Goal: Transaction & Acquisition: Purchase product/service

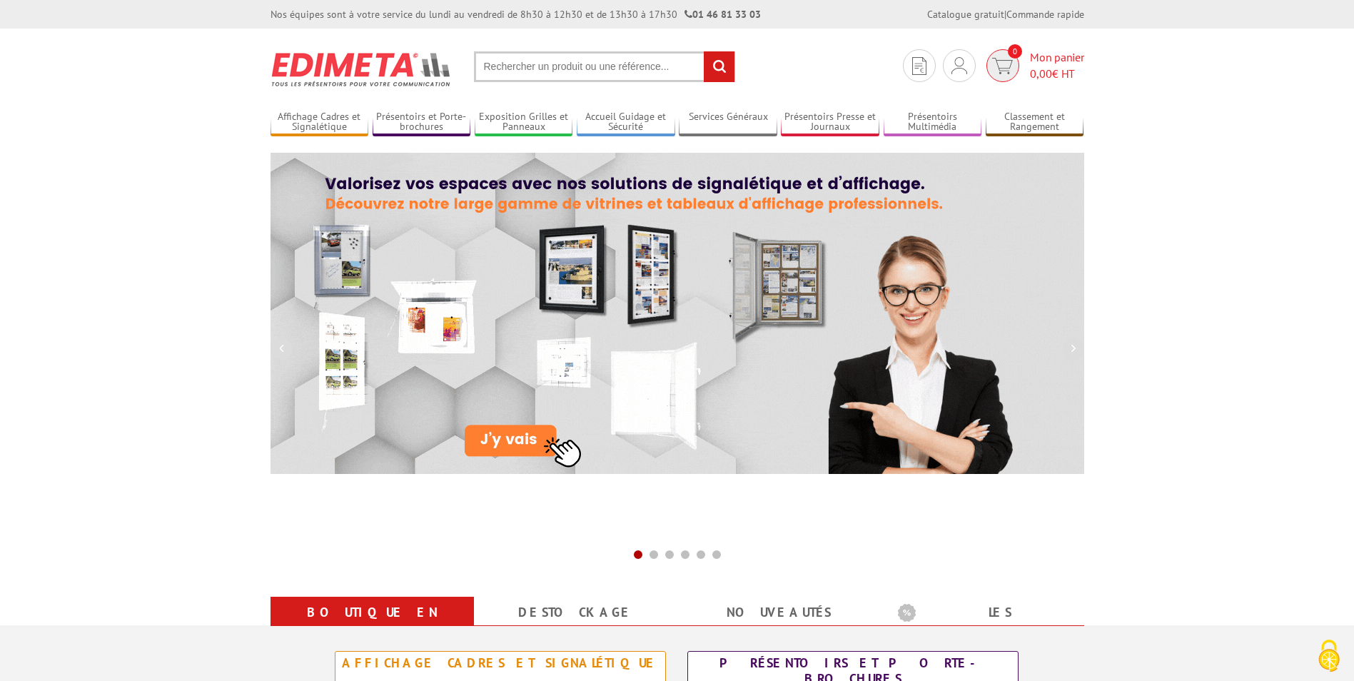
click at [1059, 61] on span "Mon panier 0,00 € HT" at bounding box center [1057, 65] width 54 height 33
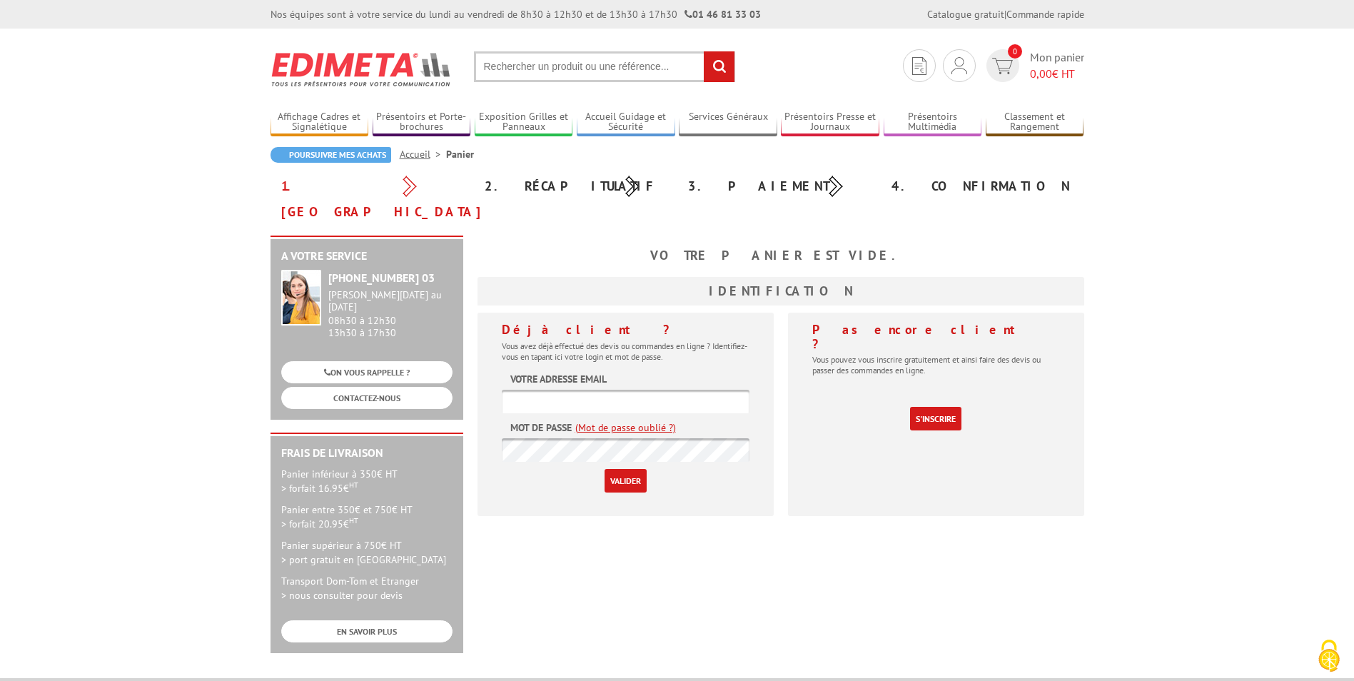
type input "[EMAIL_ADDRESS][DOMAIN_NAME]"
click at [617, 469] on input "Valider" at bounding box center [625, 481] width 42 height 24
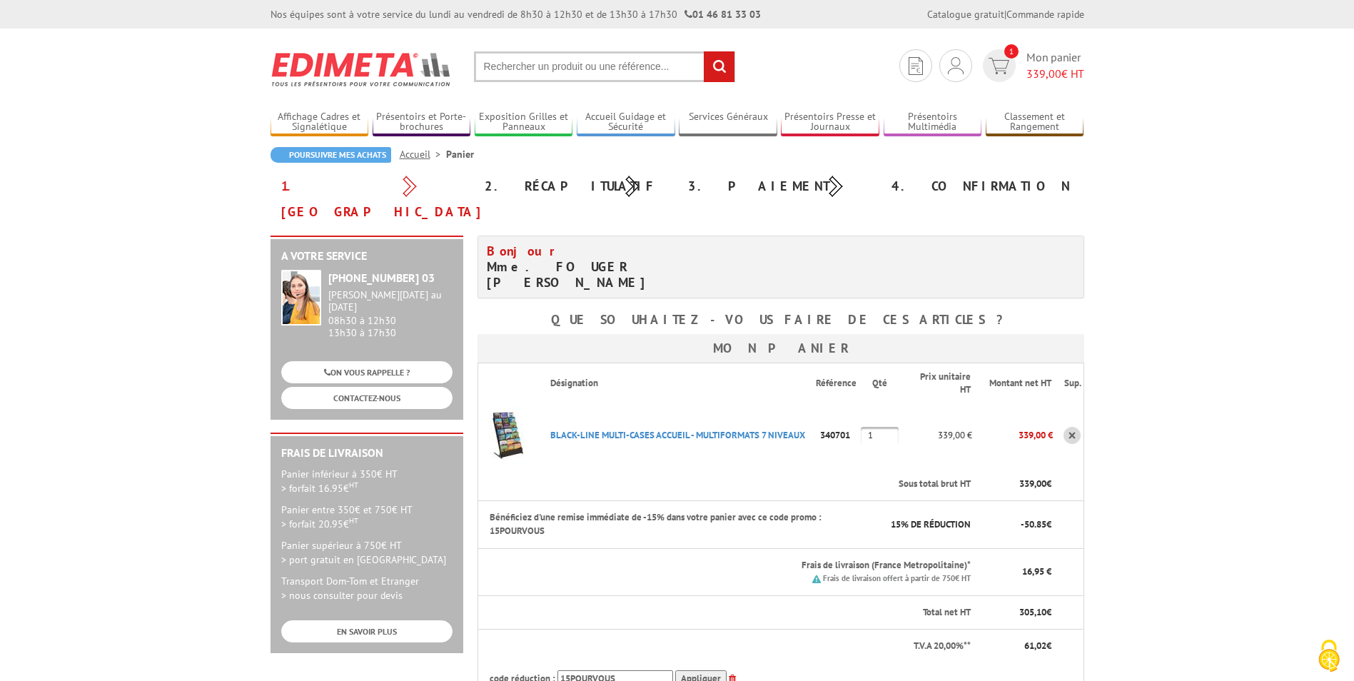
click at [527, 74] on input "text" at bounding box center [604, 66] width 261 height 31
click at [531, 66] on input "text" at bounding box center [604, 66] width 261 height 31
click at [561, 60] on input "text" at bounding box center [604, 66] width 261 height 31
click at [561, 65] on input "text" at bounding box center [604, 66] width 261 height 31
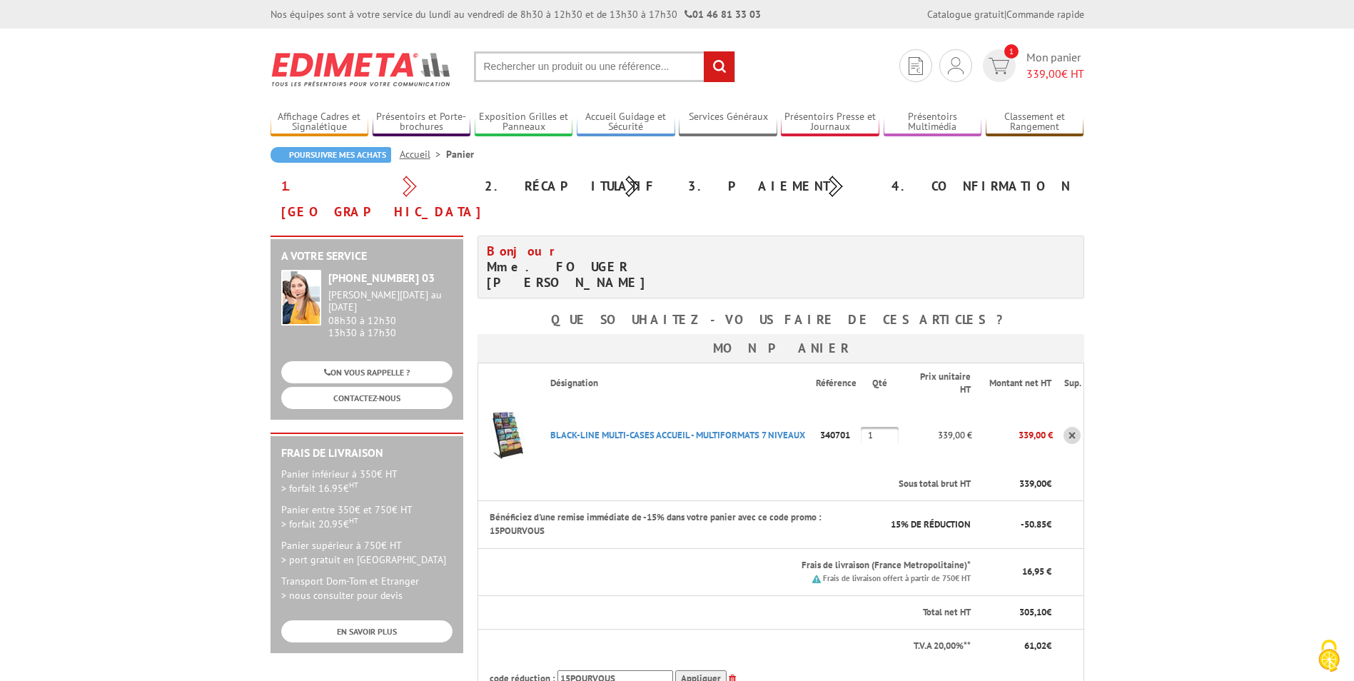
click at [561, 65] on input "text" at bounding box center [604, 66] width 261 height 31
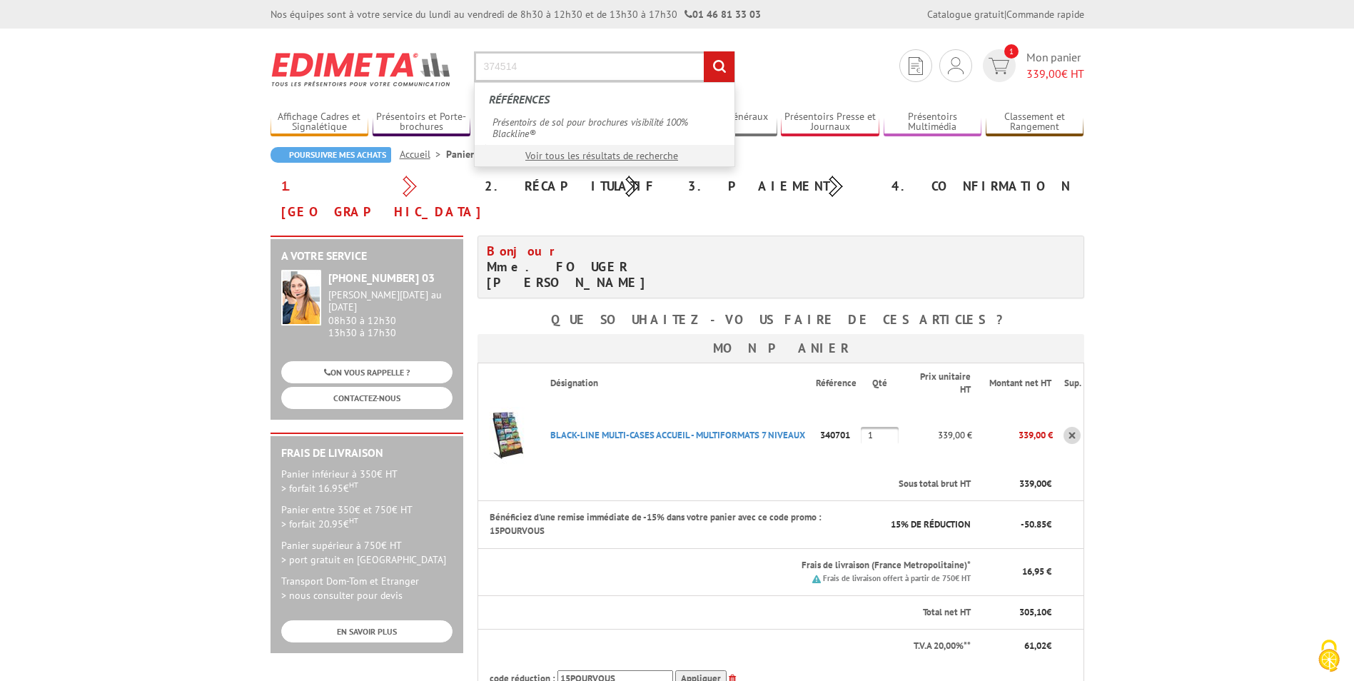
type input "374514"
click at [704, 51] on input "rechercher" at bounding box center [719, 66] width 31 height 31
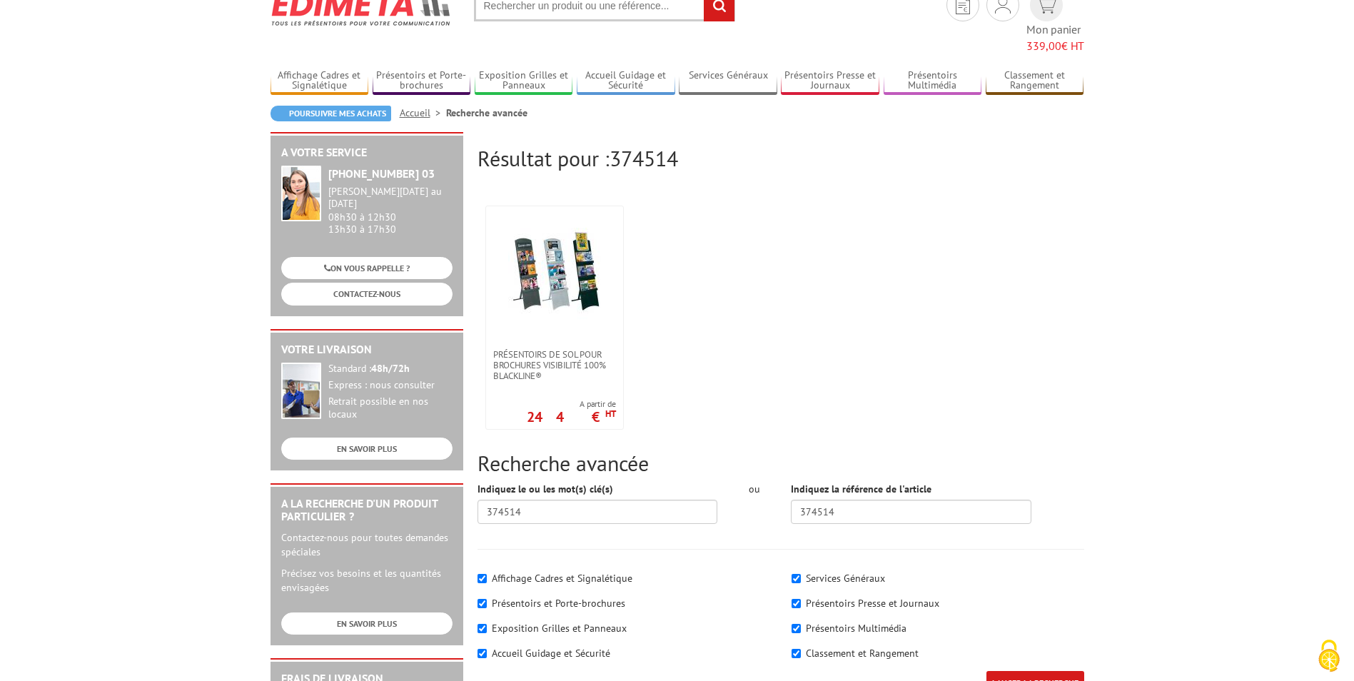
scroll to position [143, 0]
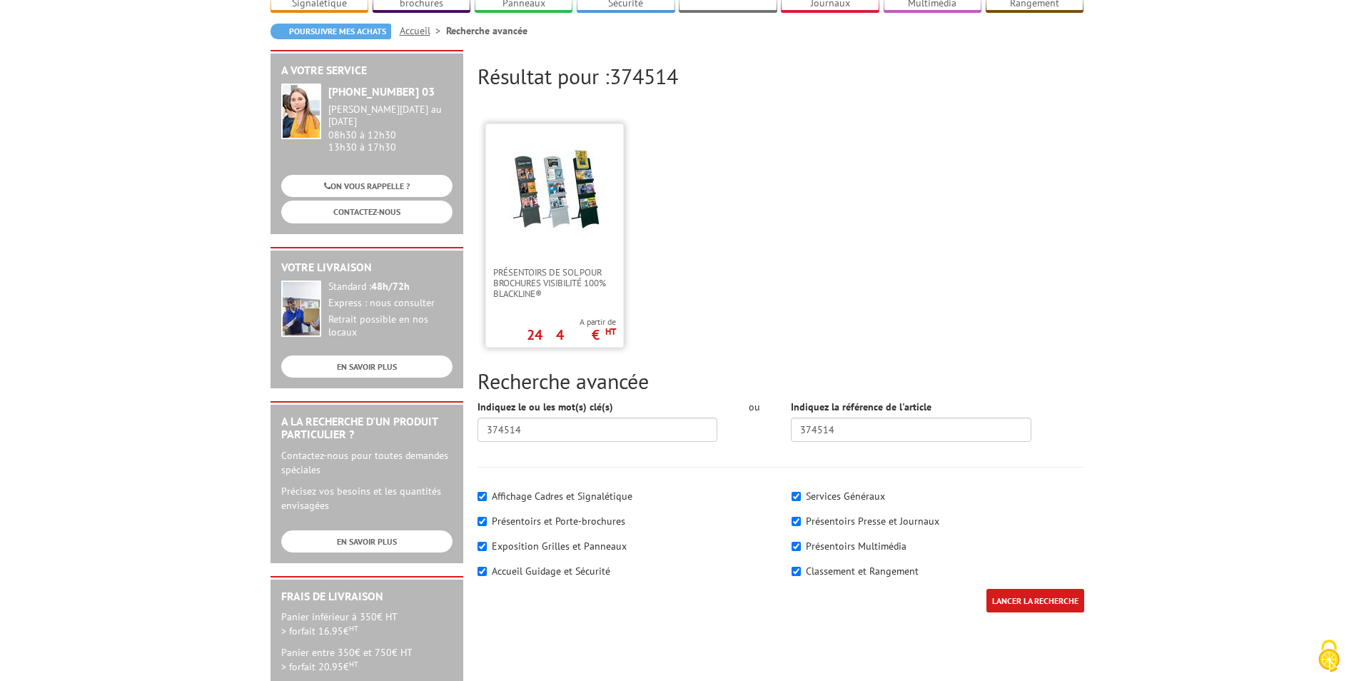
click at [525, 169] on img at bounding box center [554, 192] width 93 height 93
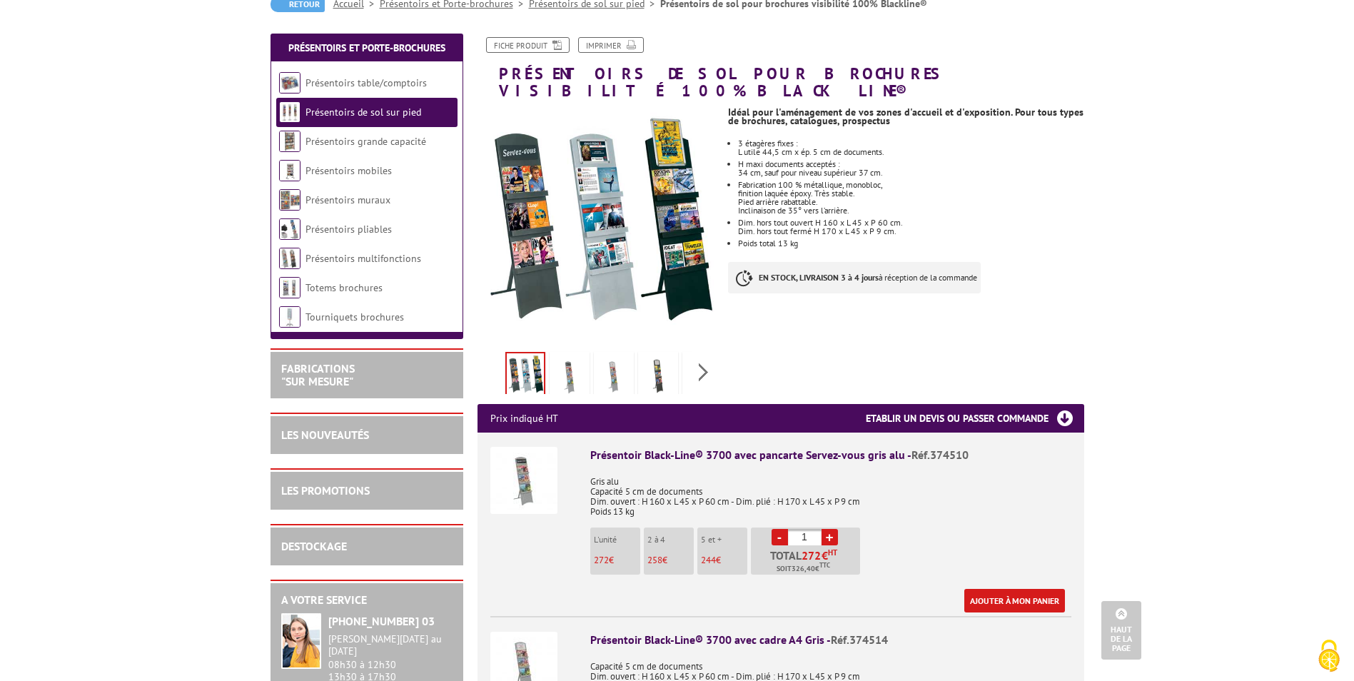
scroll to position [143, 0]
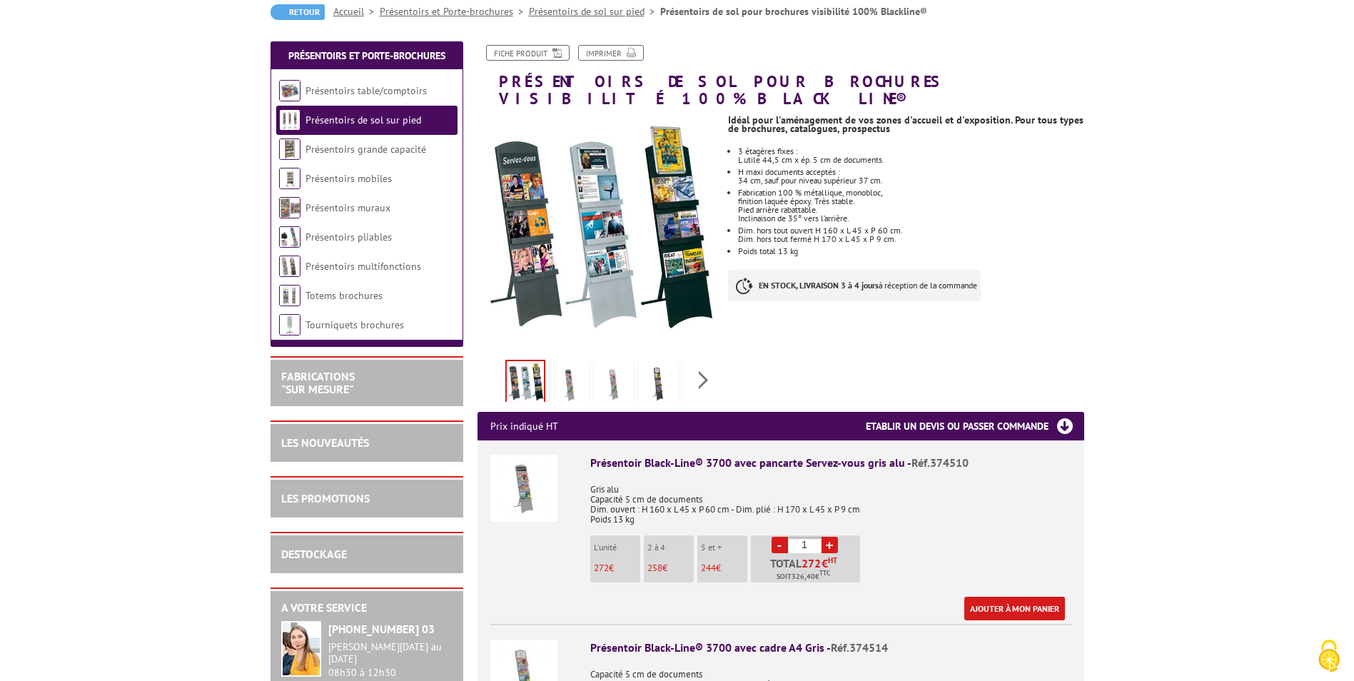
click at [656, 375] on img at bounding box center [658, 385] width 34 height 44
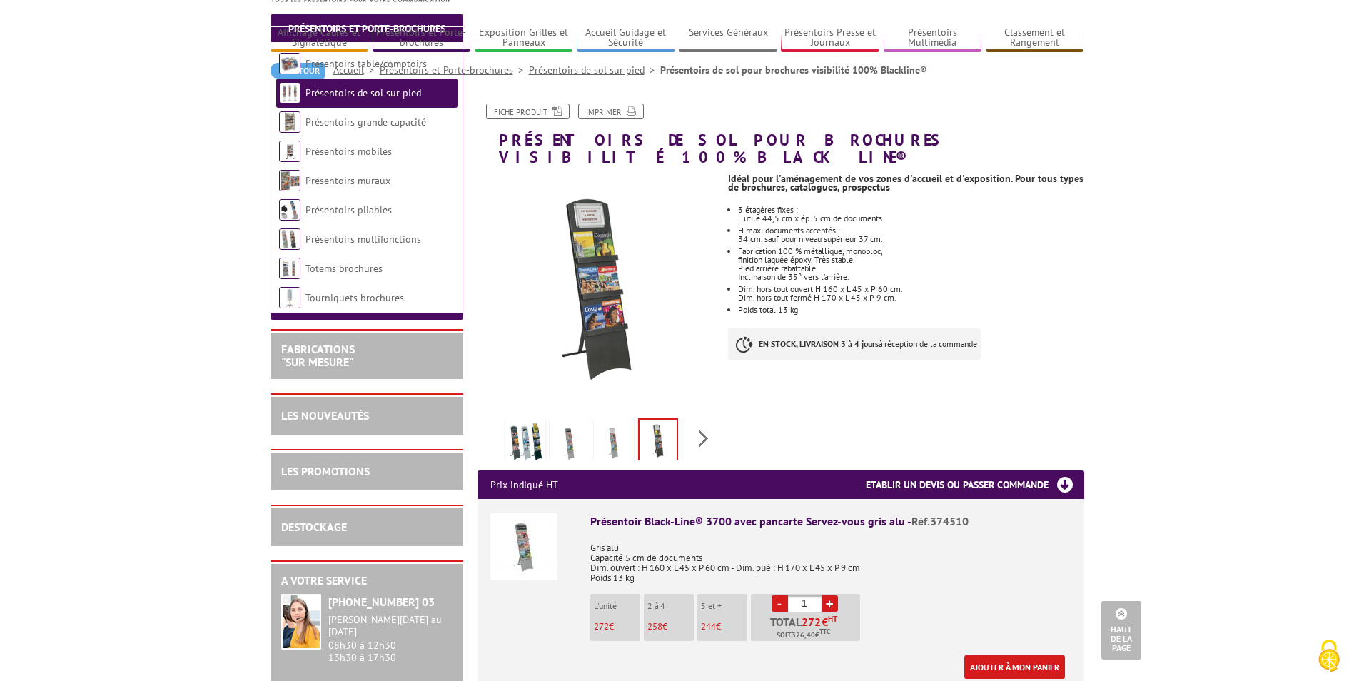
scroll to position [71, 0]
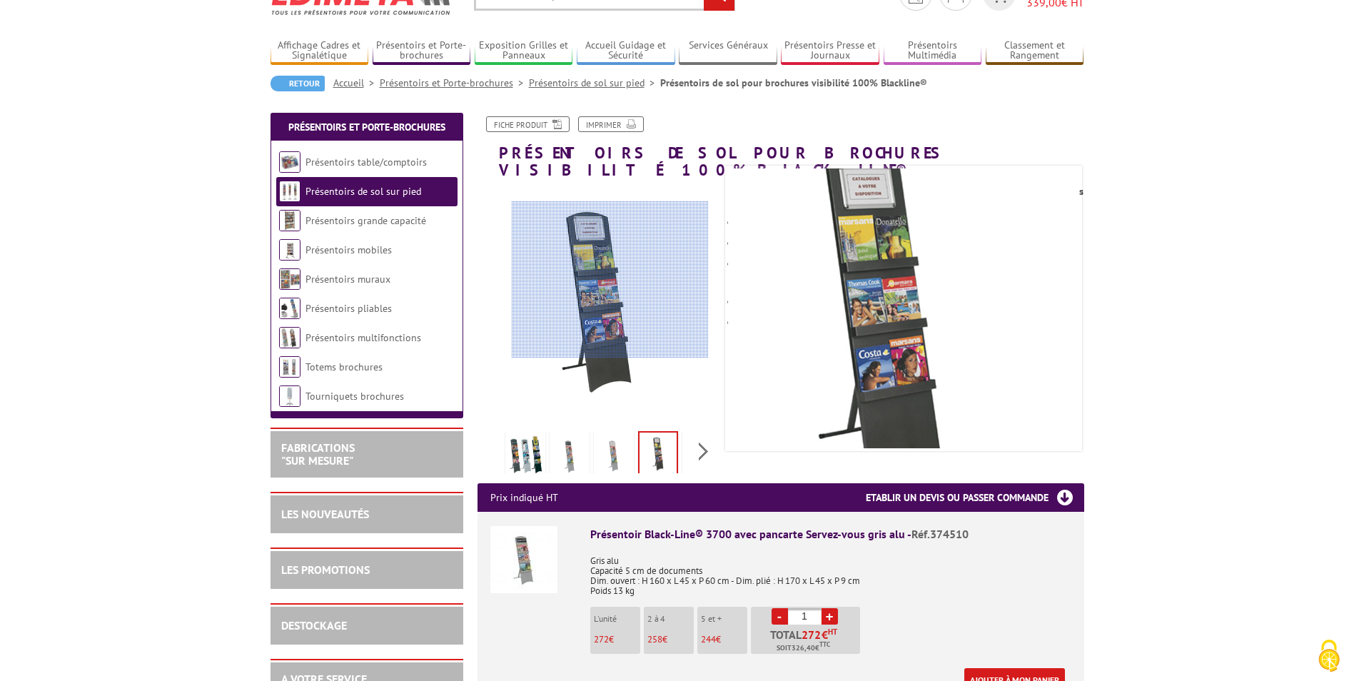
click at [610, 280] on div at bounding box center [610, 279] width 197 height 157
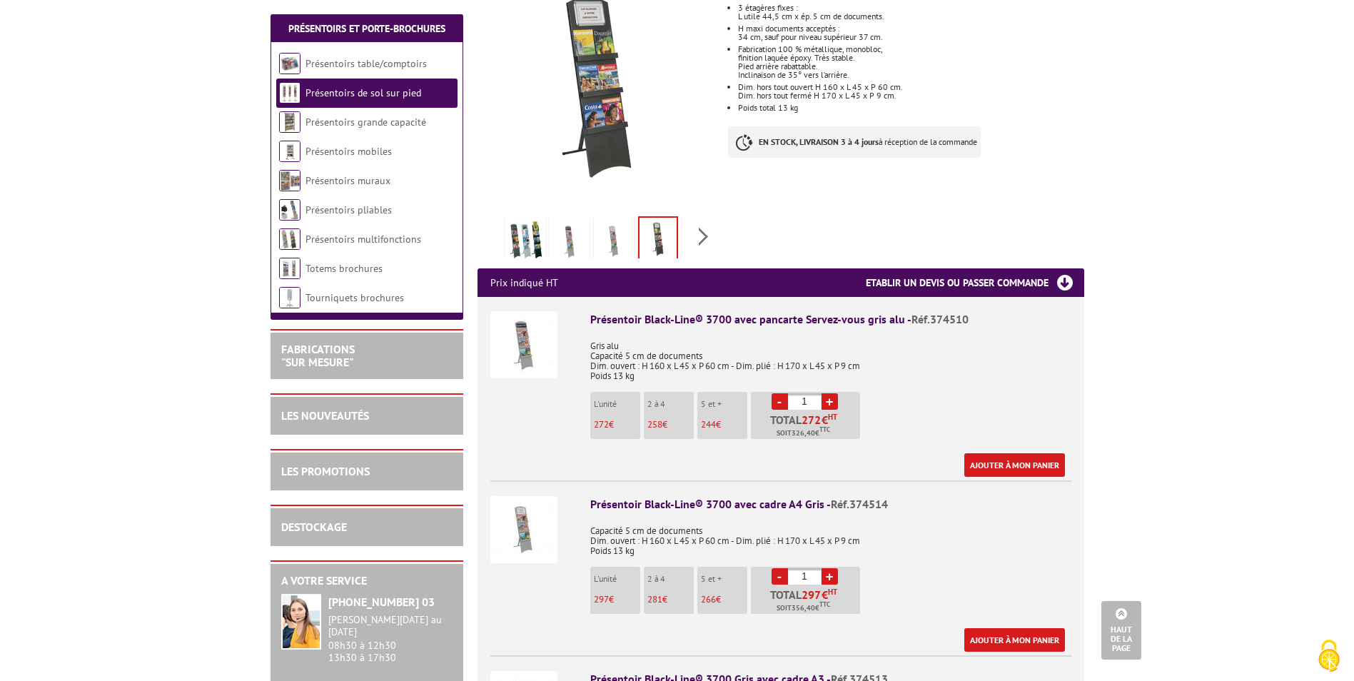
scroll to position [214, 0]
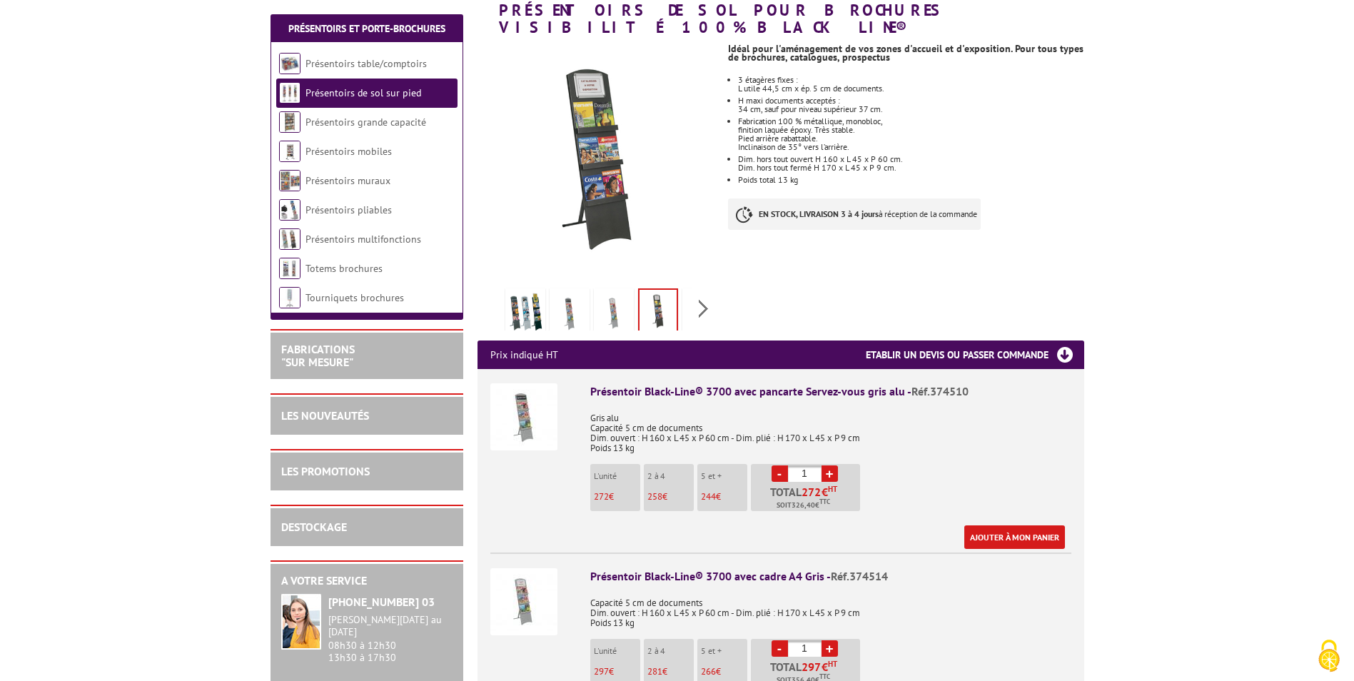
click at [531, 410] on img at bounding box center [523, 416] width 67 height 67
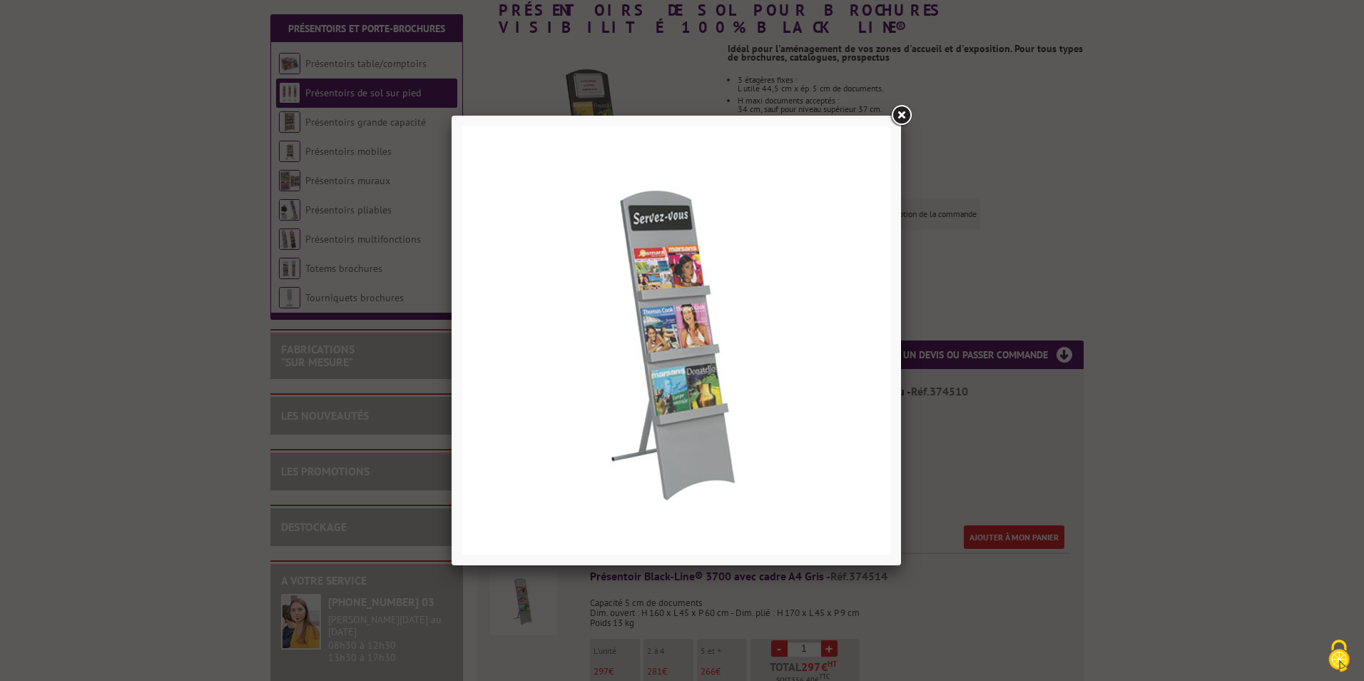
click at [898, 113] on link at bounding box center [901, 116] width 26 height 26
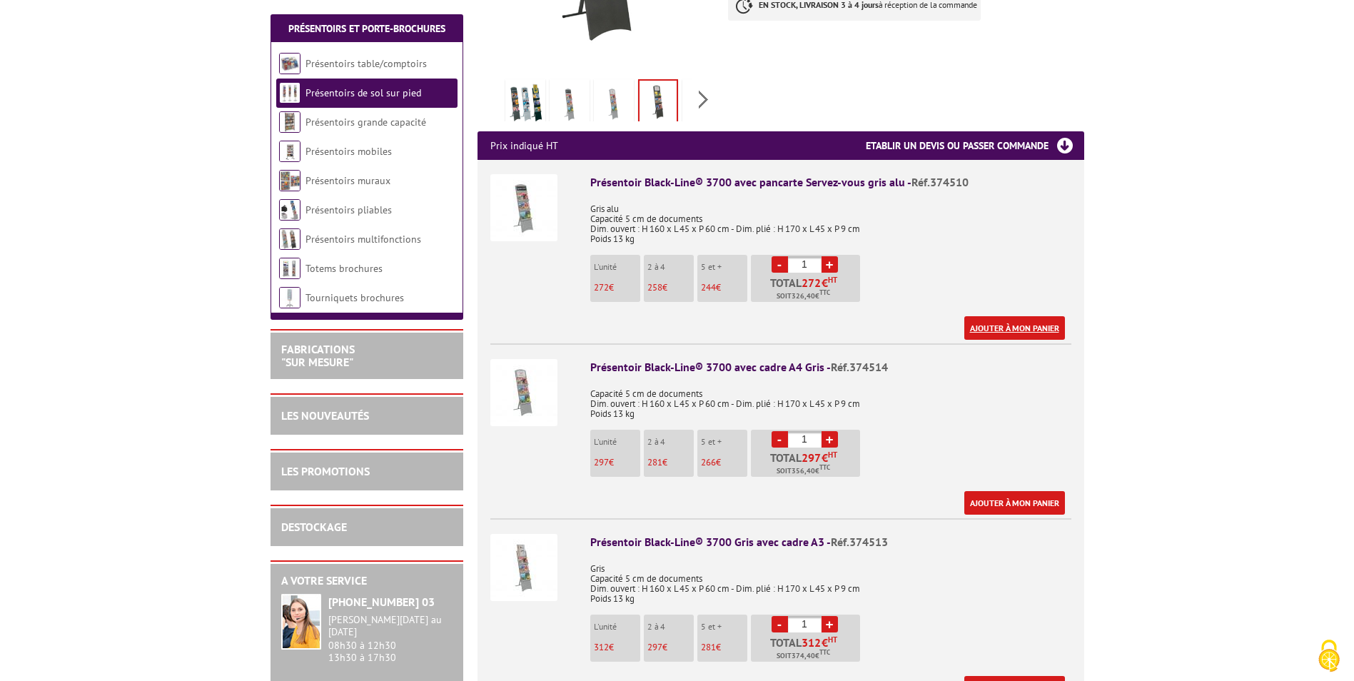
scroll to position [428, 0]
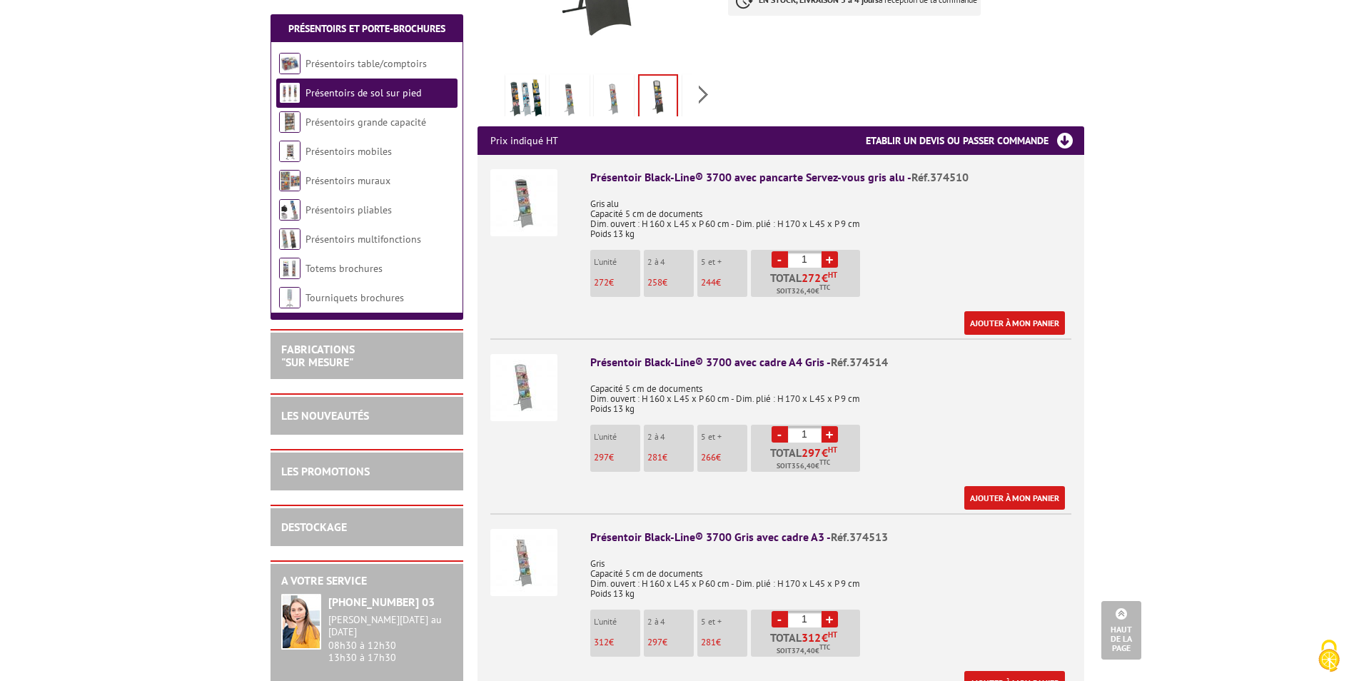
click at [538, 365] on img at bounding box center [523, 387] width 67 height 67
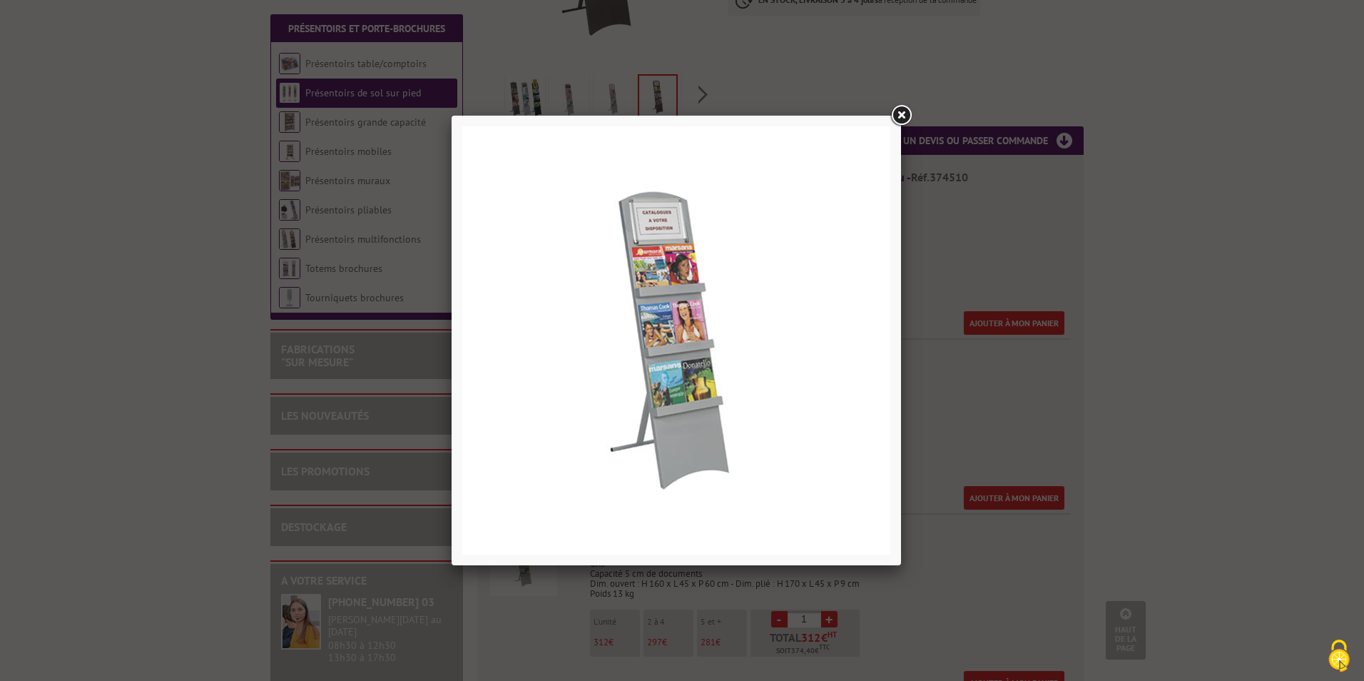
click at [901, 112] on link at bounding box center [901, 116] width 26 height 26
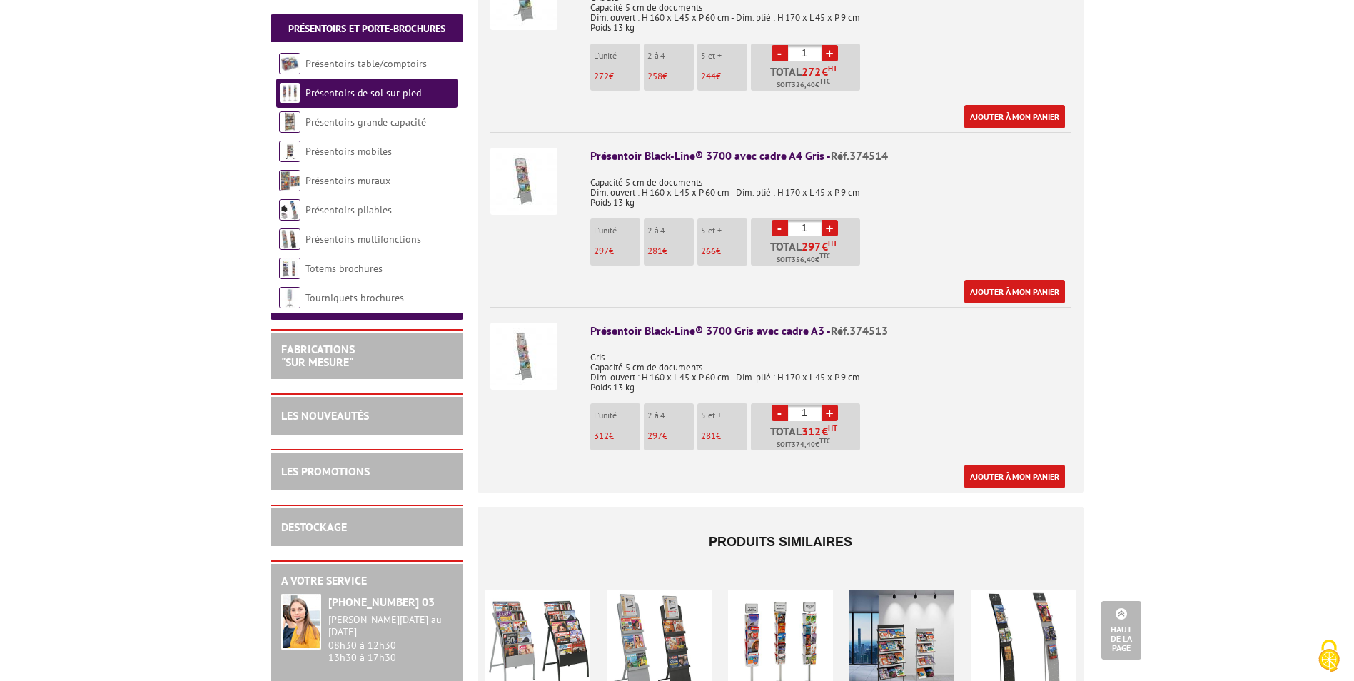
scroll to position [642, 0]
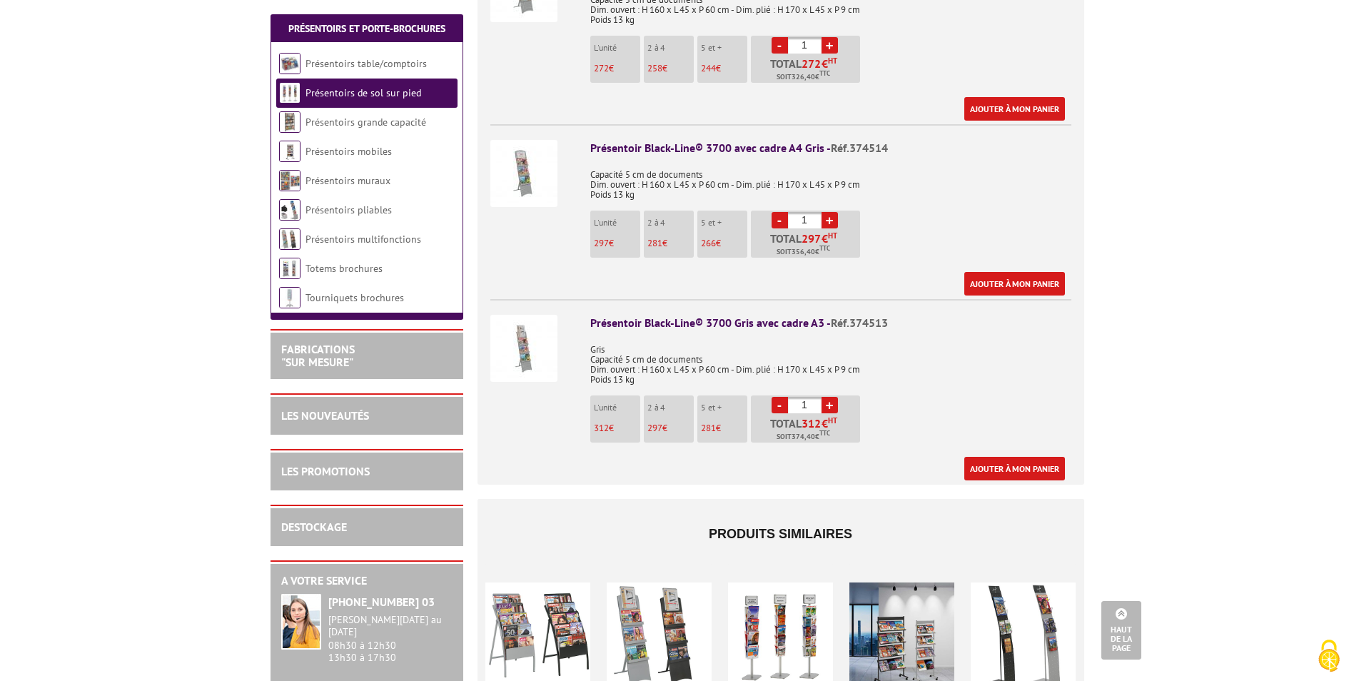
click at [520, 329] on img at bounding box center [523, 348] width 67 height 67
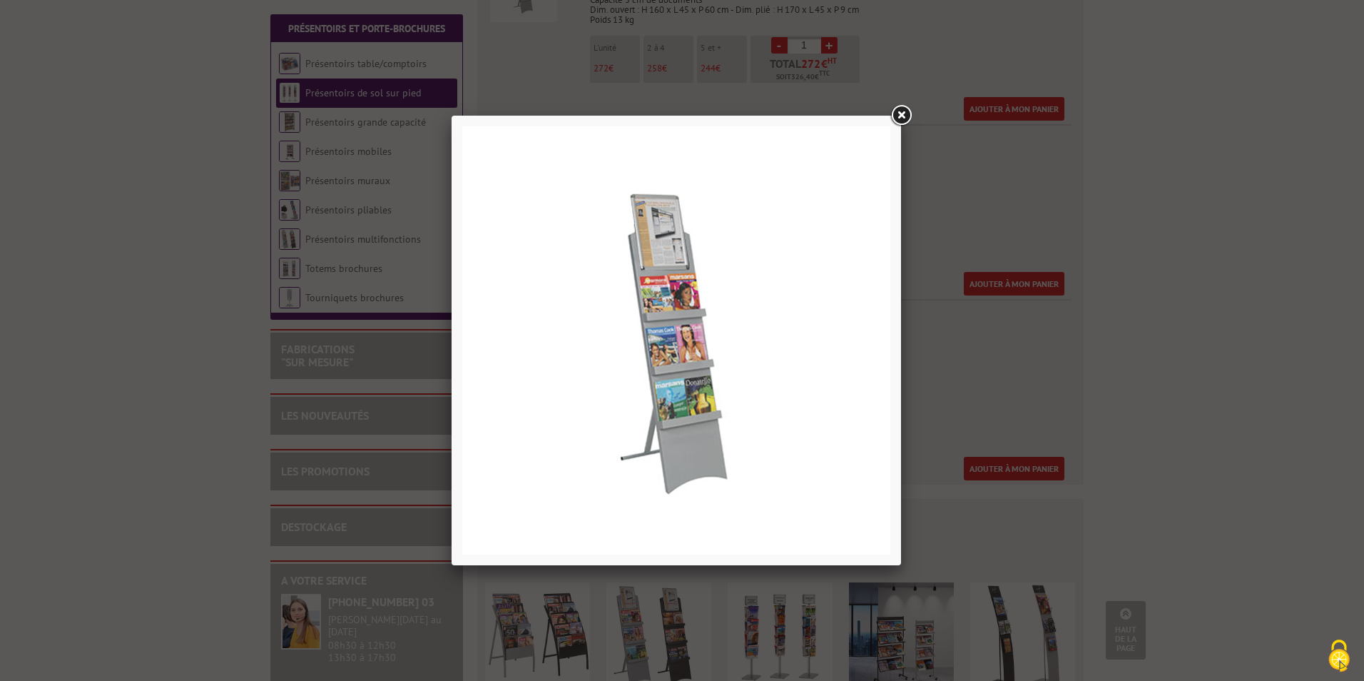
click at [901, 110] on link at bounding box center [901, 116] width 26 height 26
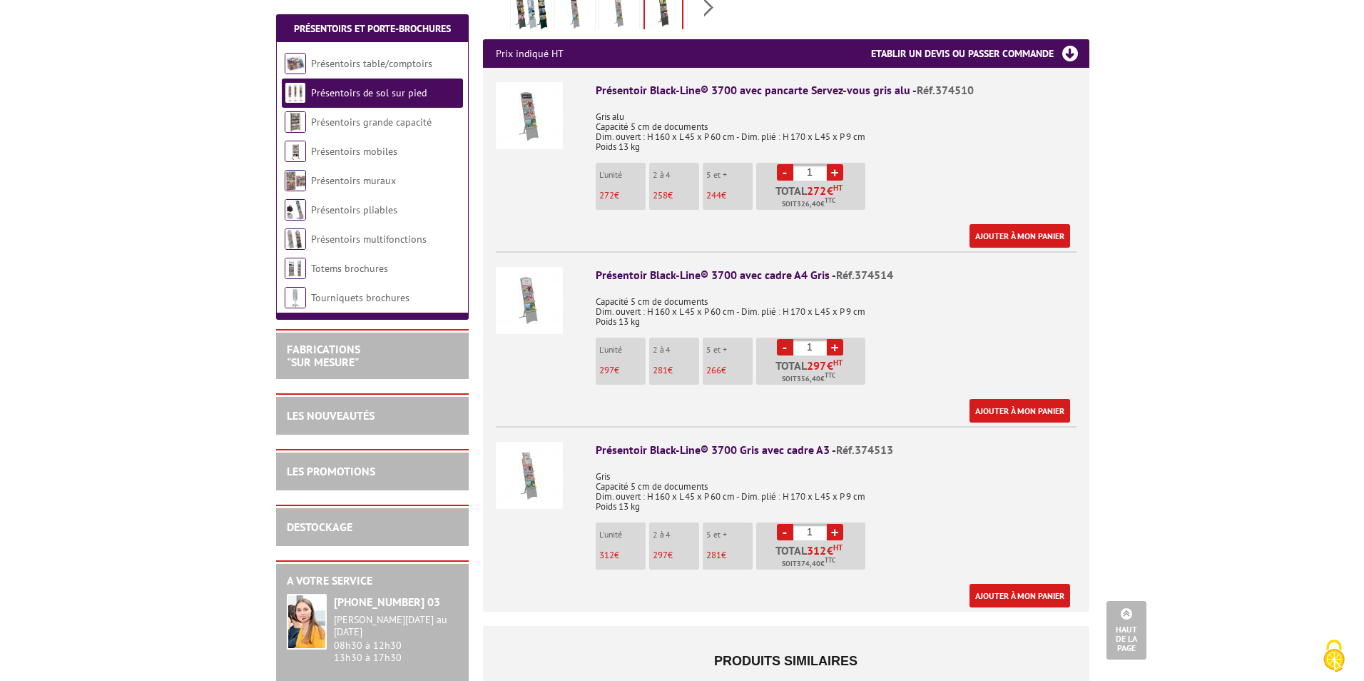
scroll to position [500, 0]
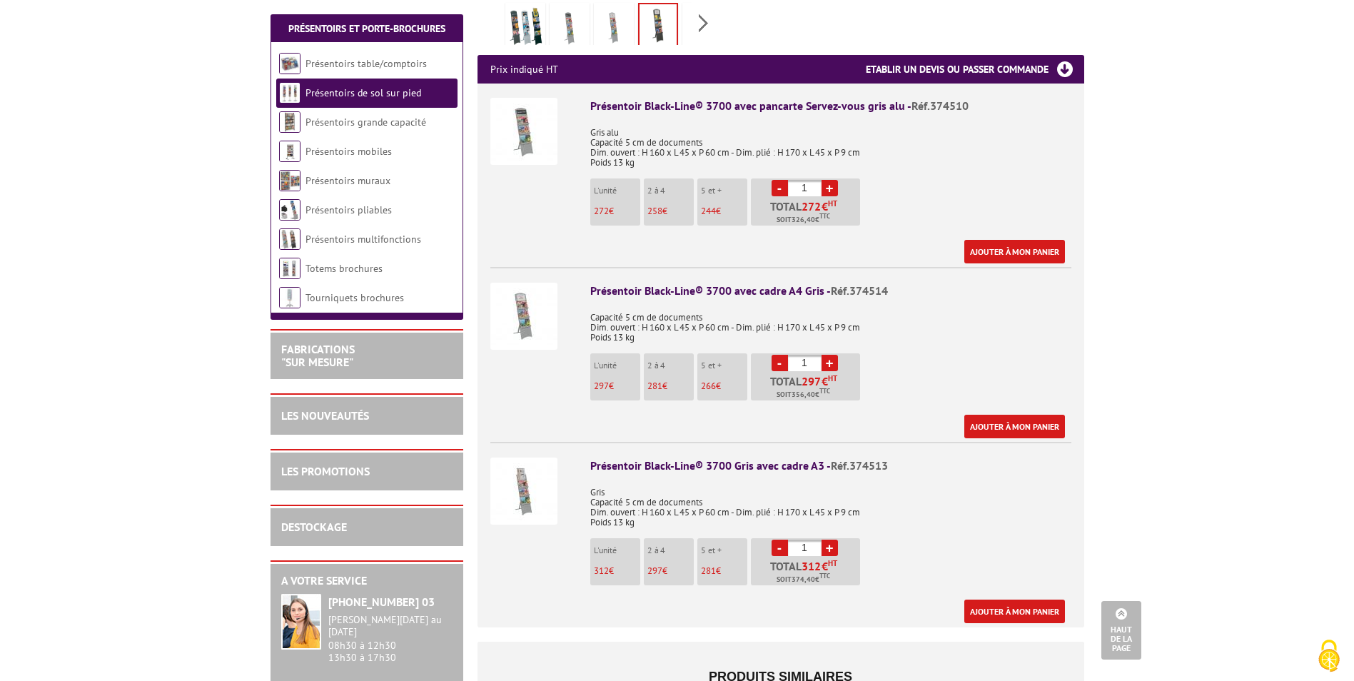
click at [833, 355] on link "+" at bounding box center [829, 363] width 16 height 16
type input "2"
click at [988, 415] on link "Ajouter à mon panier" at bounding box center [1014, 427] width 101 height 24
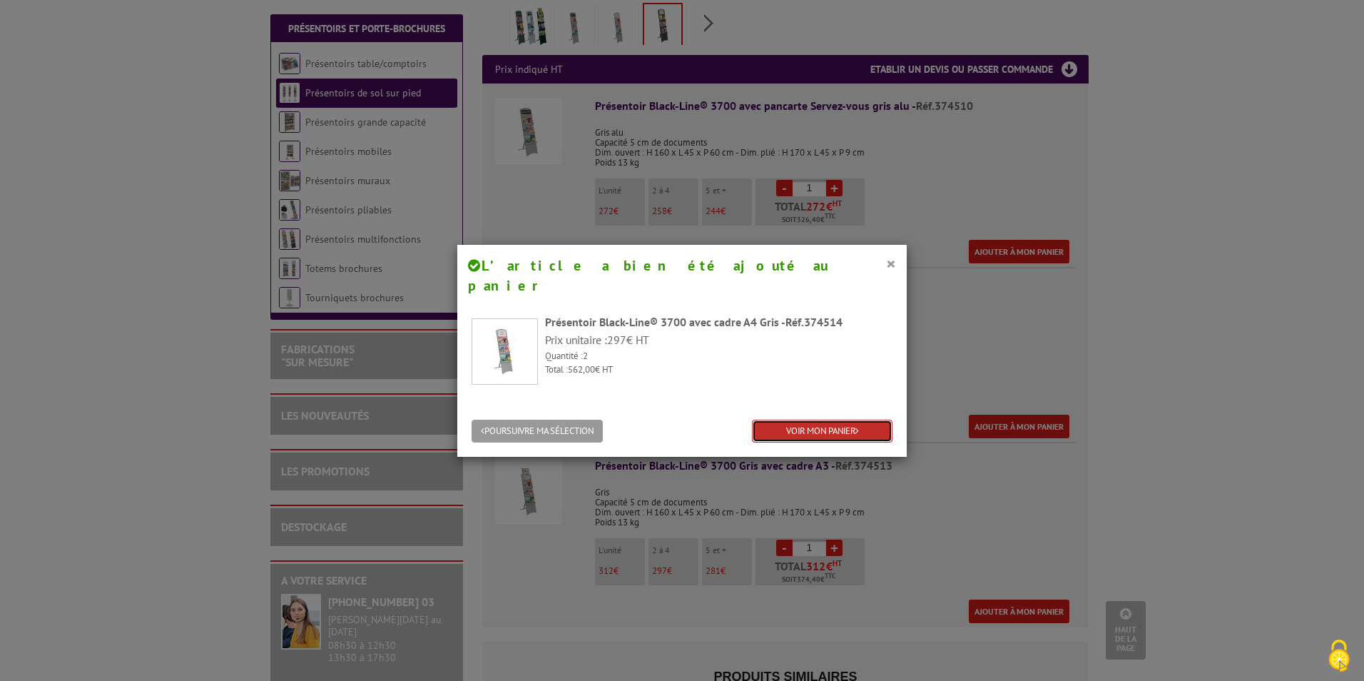
click at [816, 420] on link "VOIR MON PANIER" at bounding box center [822, 432] width 141 height 24
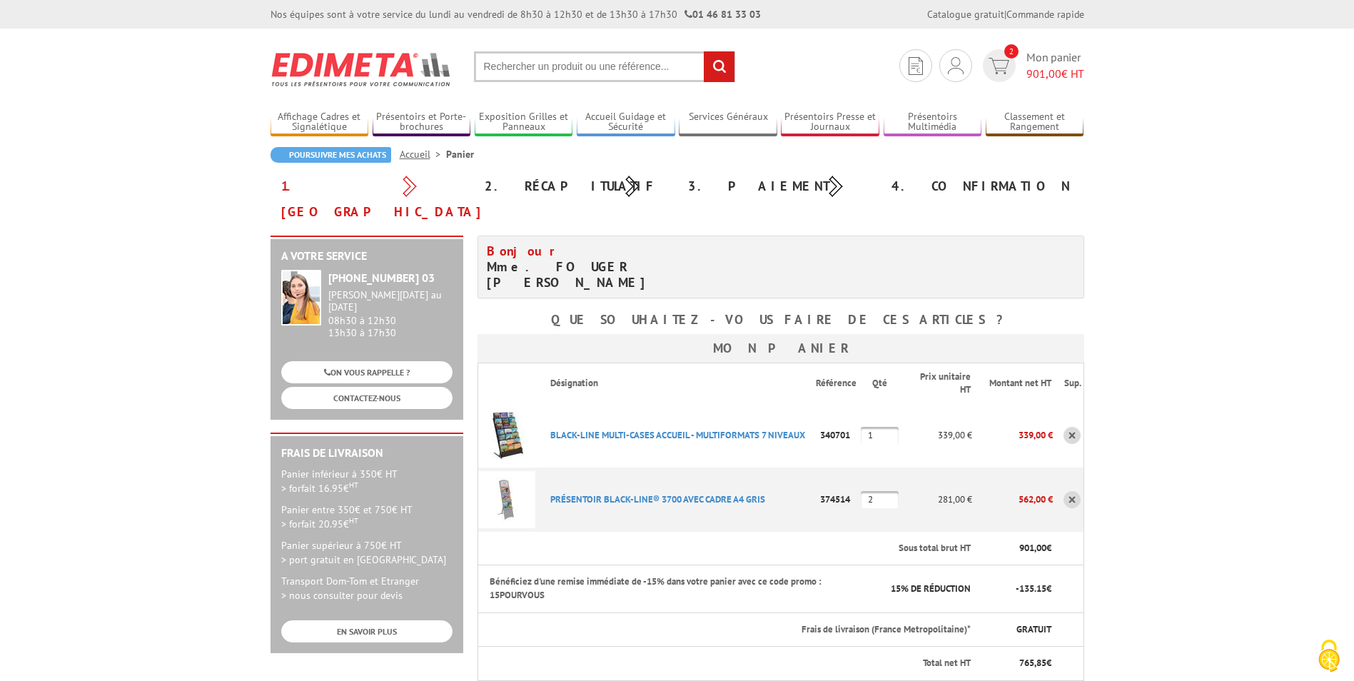
click at [532, 71] on input "text" at bounding box center [604, 66] width 261 height 31
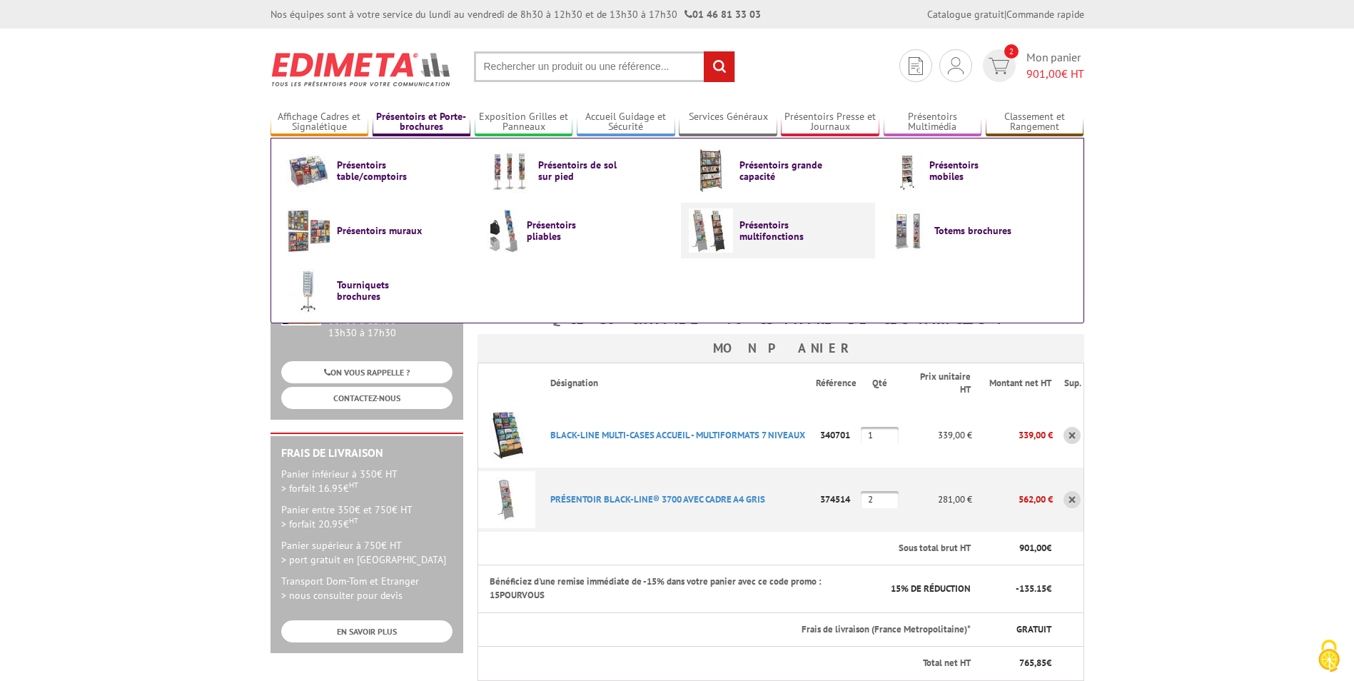
click at [704, 231] on img at bounding box center [711, 230] width 44 height 44
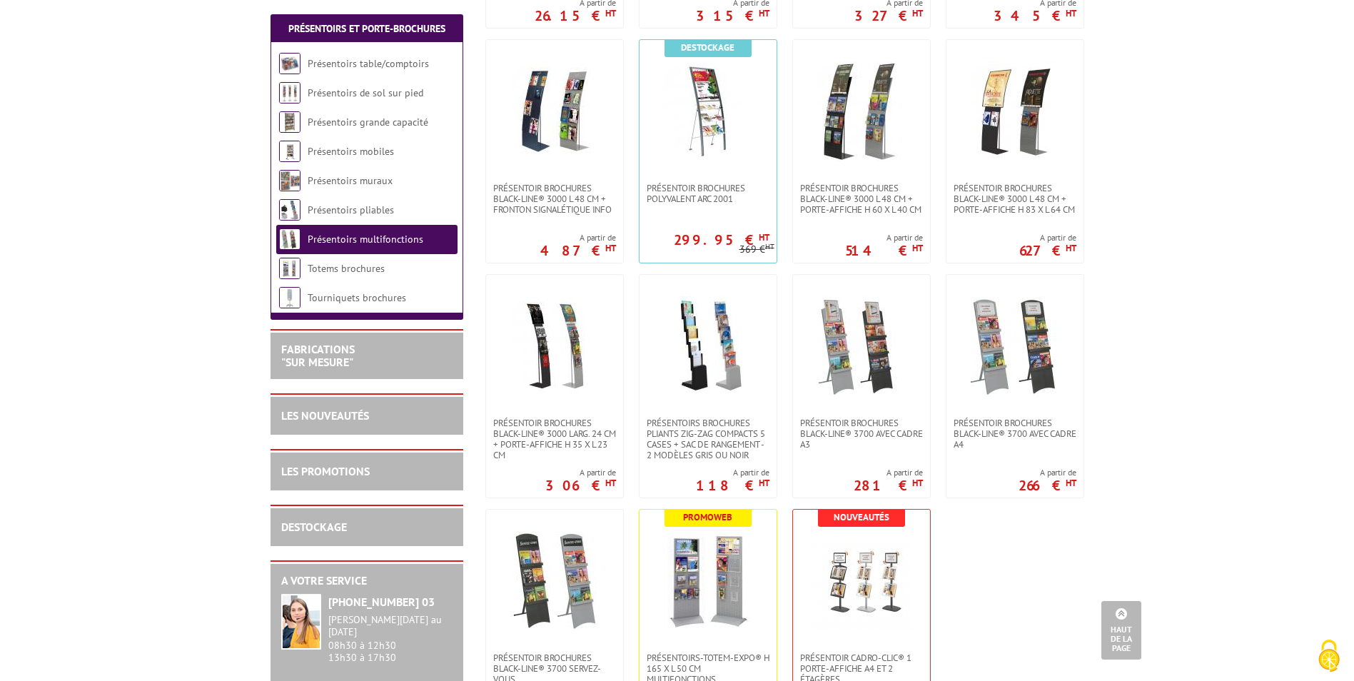
scroll to position [500, 0]
click at [994, 433] on span "Présentoir brochures Black-Line® 3700 avec cadre A4" at bounding box center [1014, 432] width 123 height 32
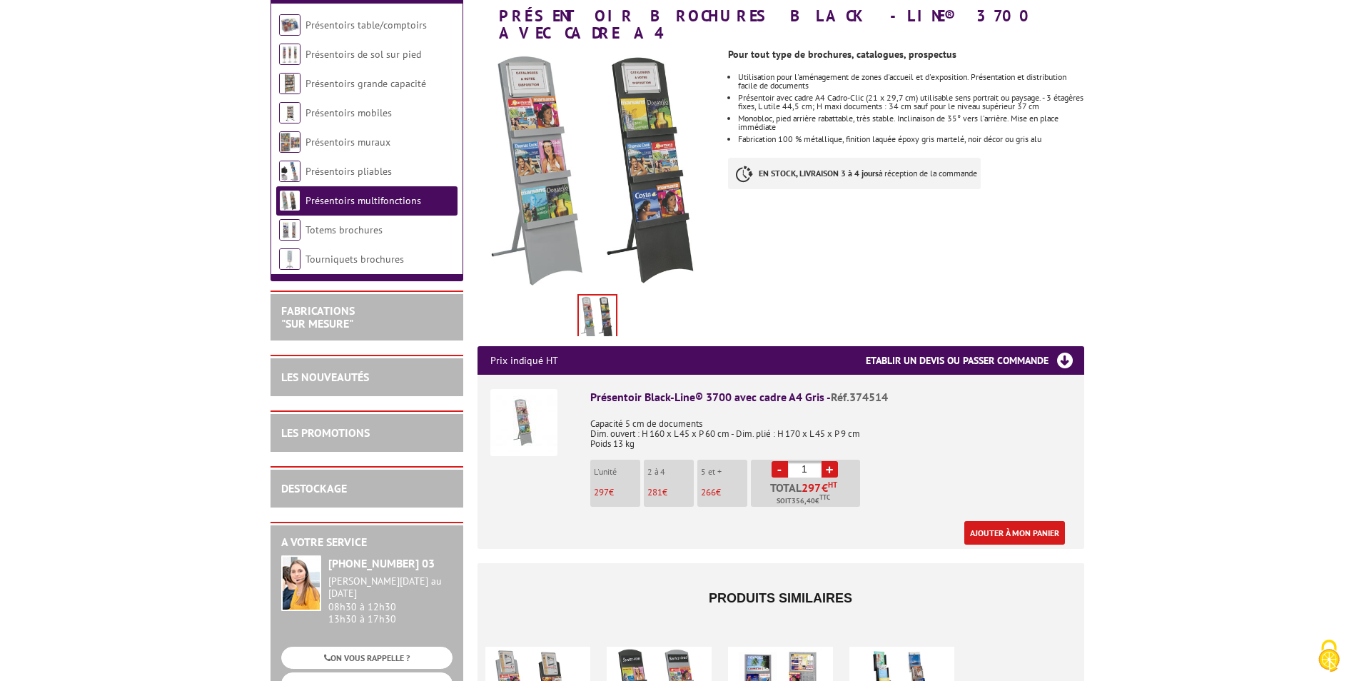
scroll to position [214, 0]
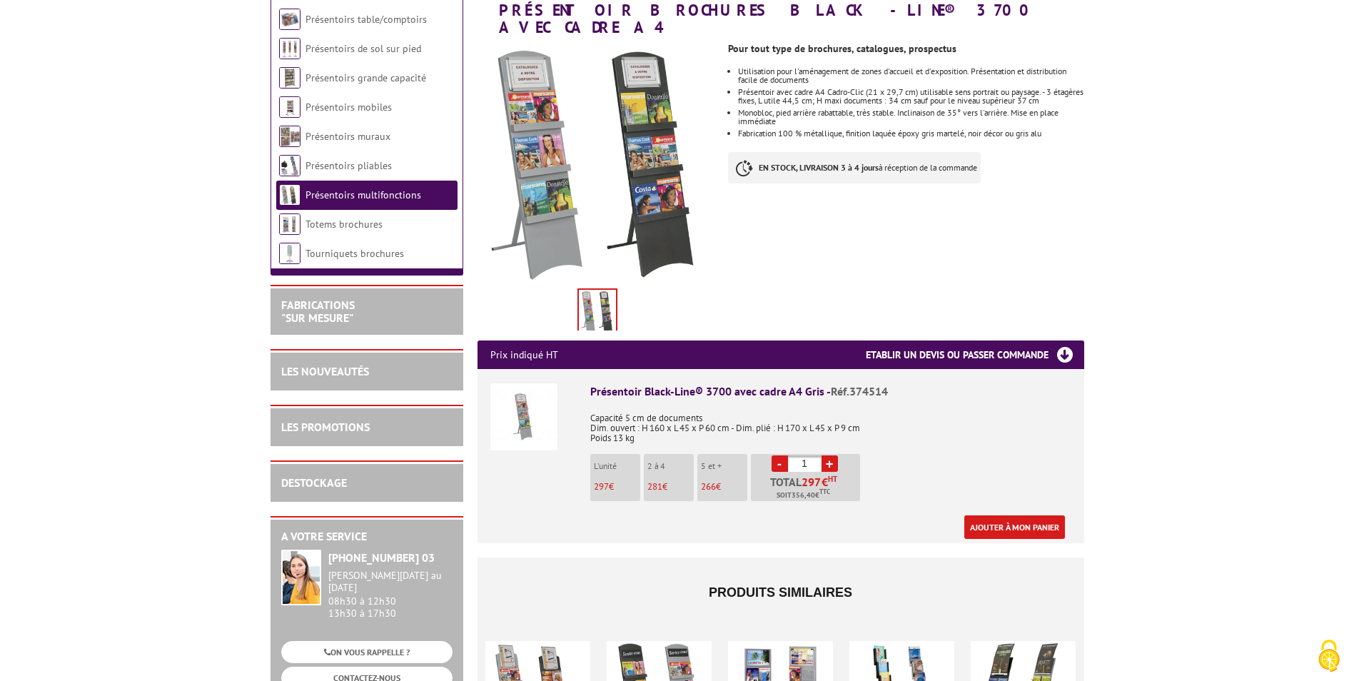
click at [607, 418] on p "Capacité 5 cm de documents Dim. ouvert : H 160 x L 45 x P 60 cm - Dim. plié : H…" at bounding box center [830, 423] width 481 height 40
click at [876, 384] on span "Réf.374514" at bounding box center [859, 391] width 57 height 14
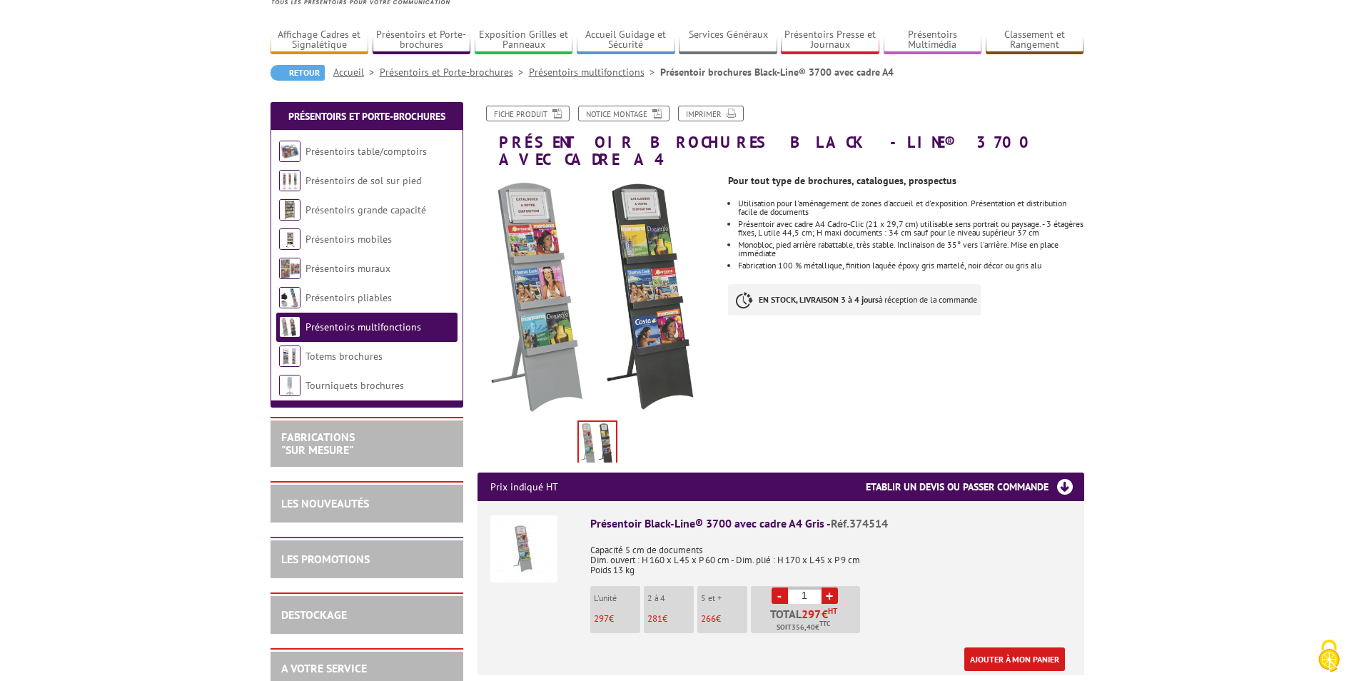
scroll to position [71, 0]
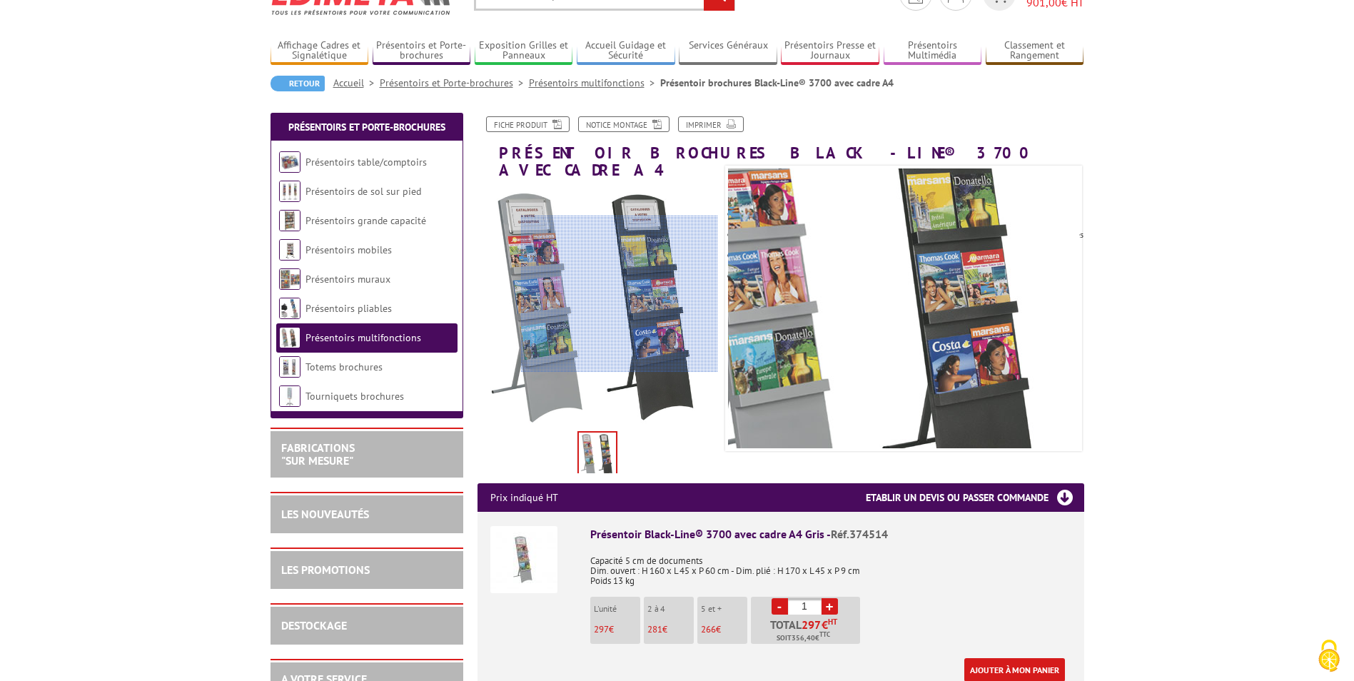
click at [628, 294] on div at bounding box center [619, 294] width 197 height 157
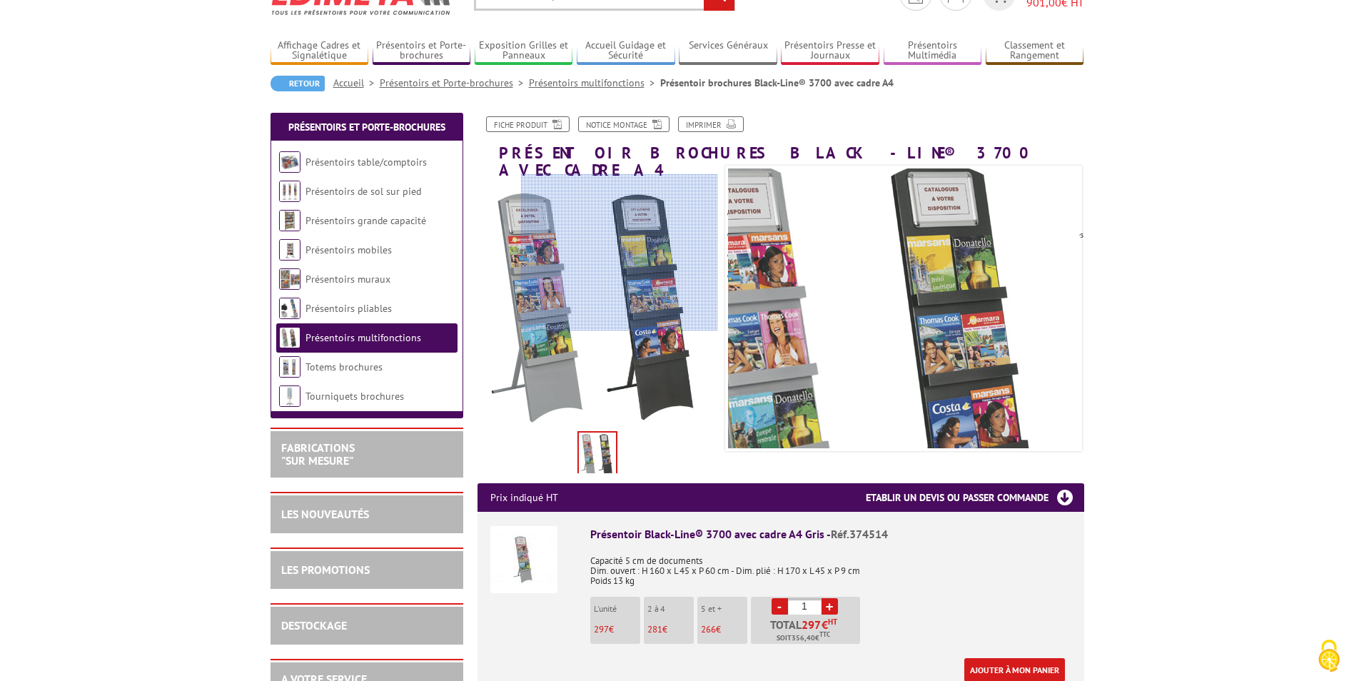
click at [627, 253] on div at bounding box center [619, 252] width 197 height 157
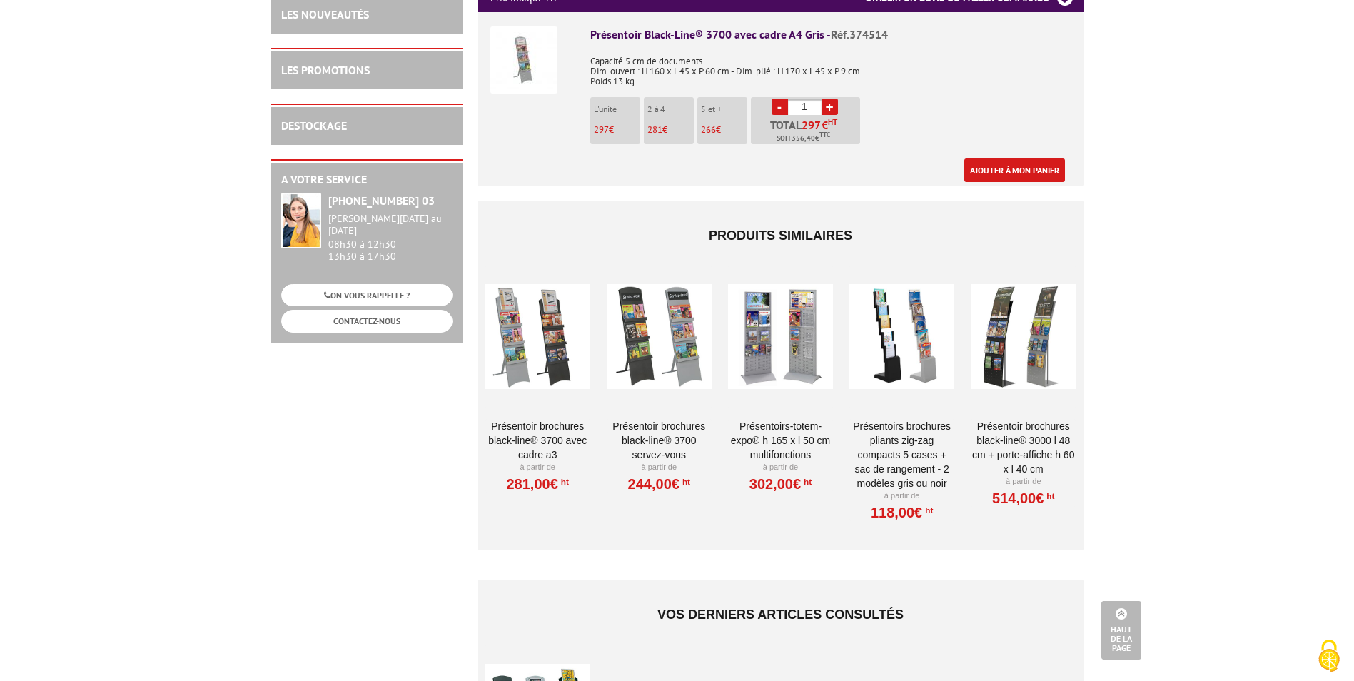
scroll to position [642, 0]
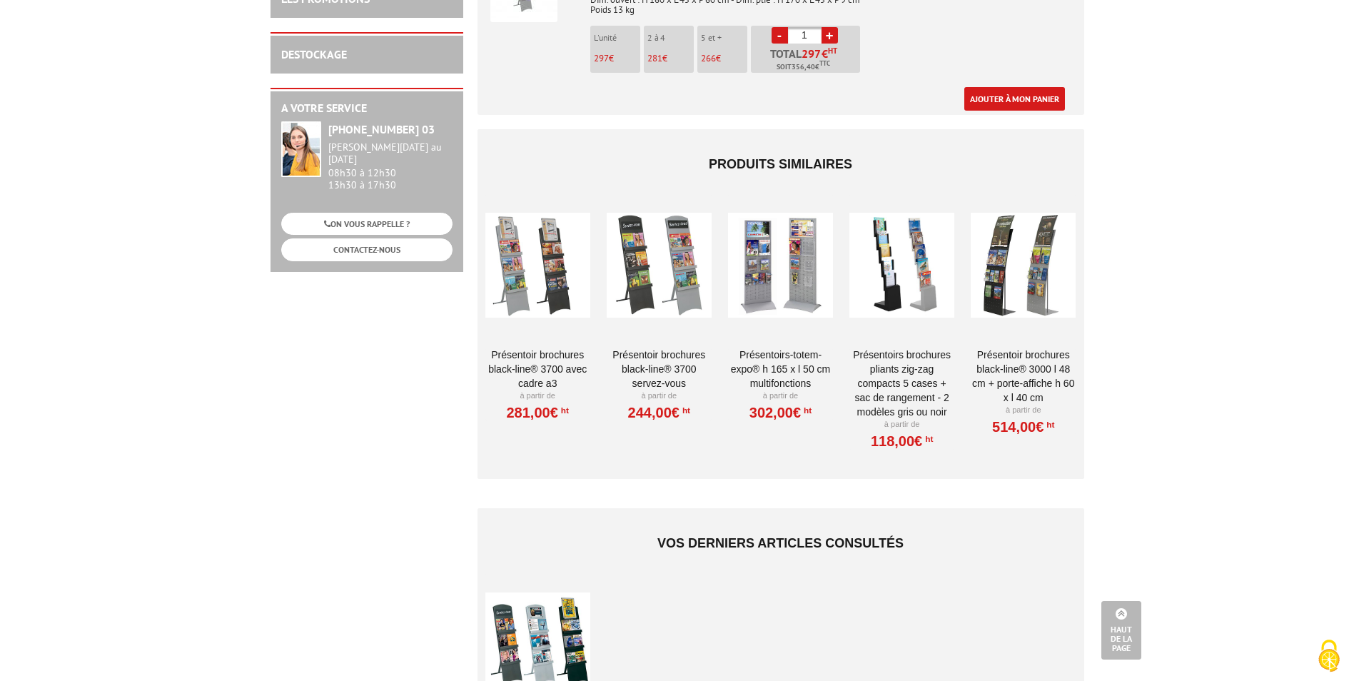
click at [656, 257] on div at bounding box center [659, 265] width 105 height 143
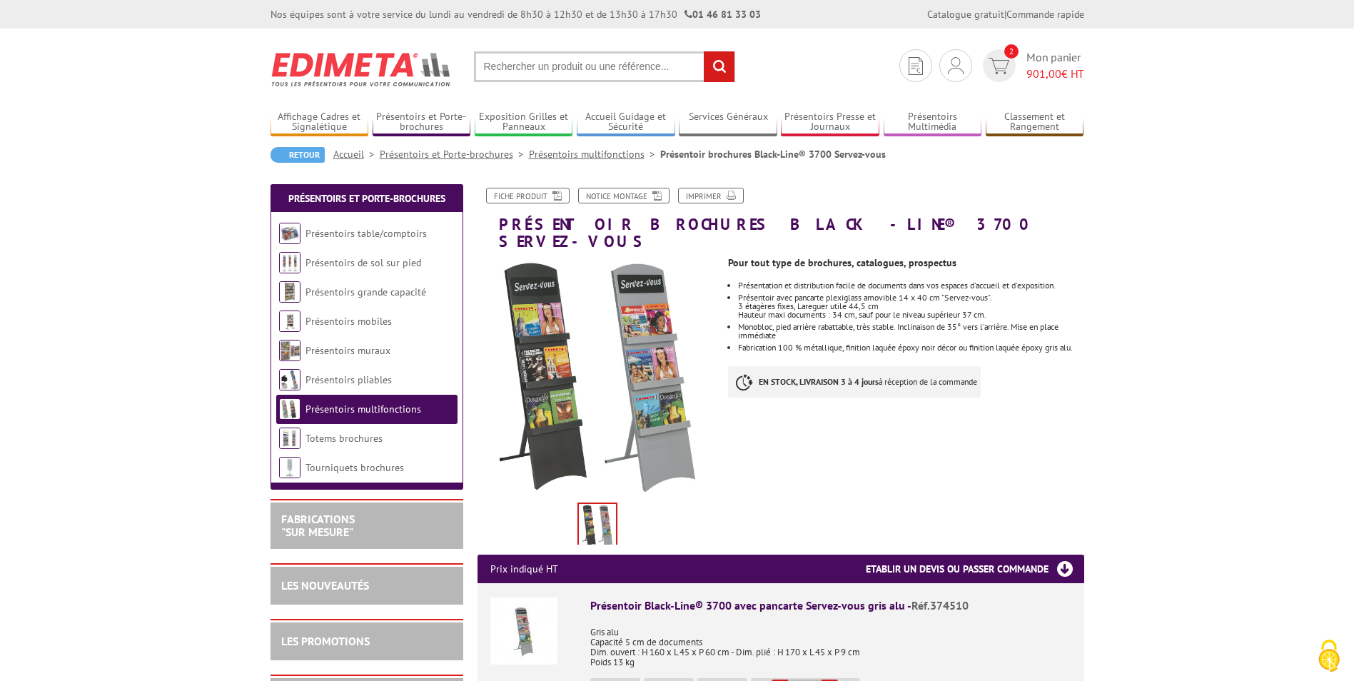
click at [652, 69] on input "text" at bounding box center [604, 66] width 261 height 31
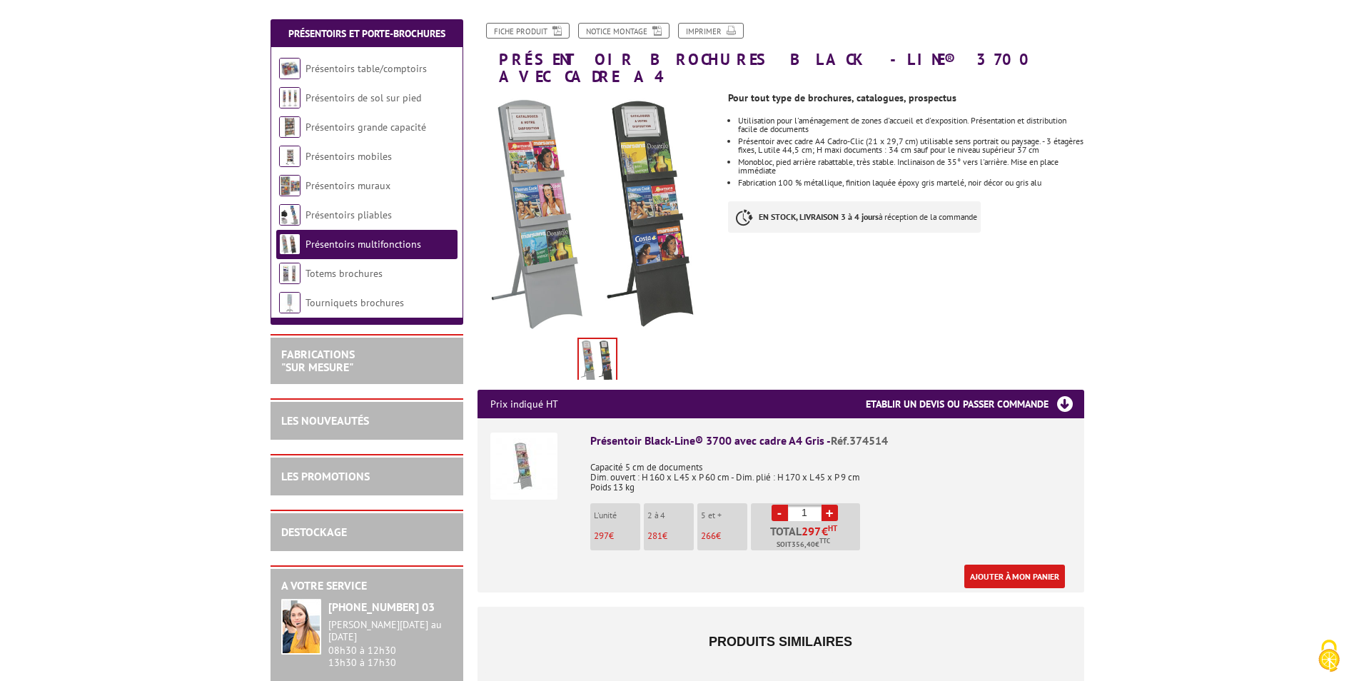
scroll to position [71, 0]
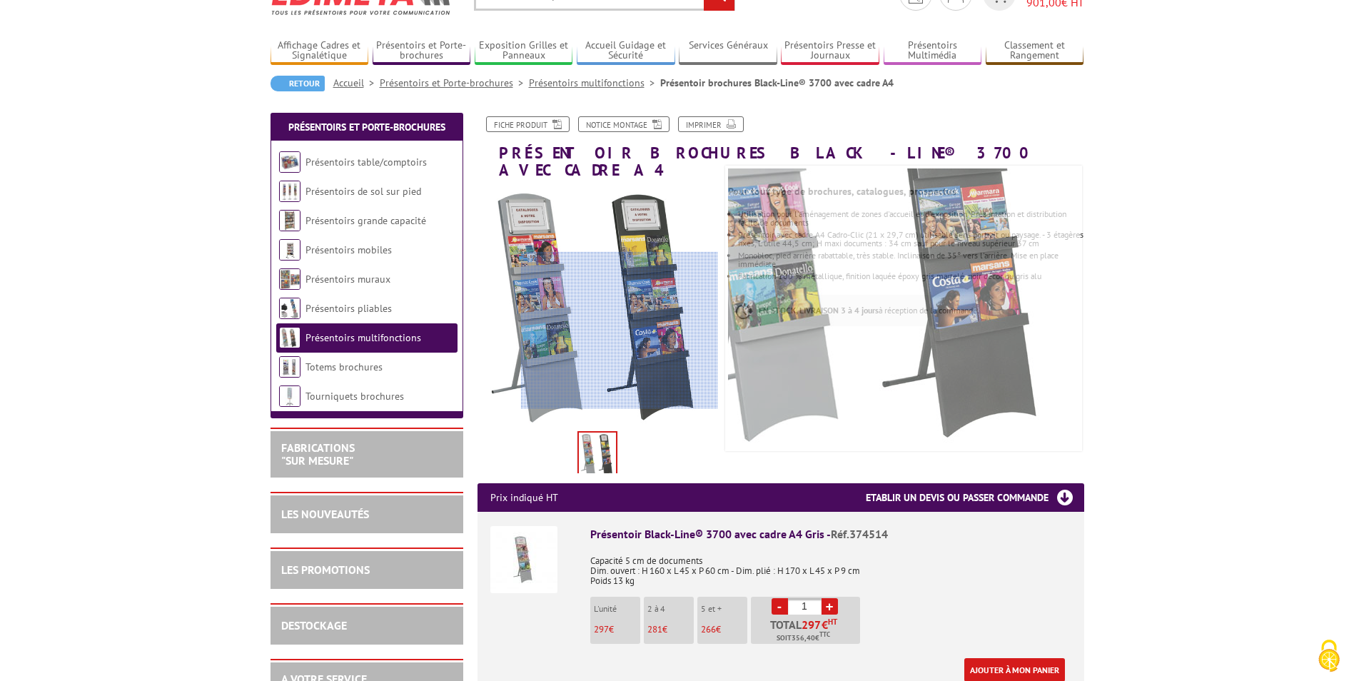
click at [657, 354] on div at bounding box center [619, 330] width 197 height 157
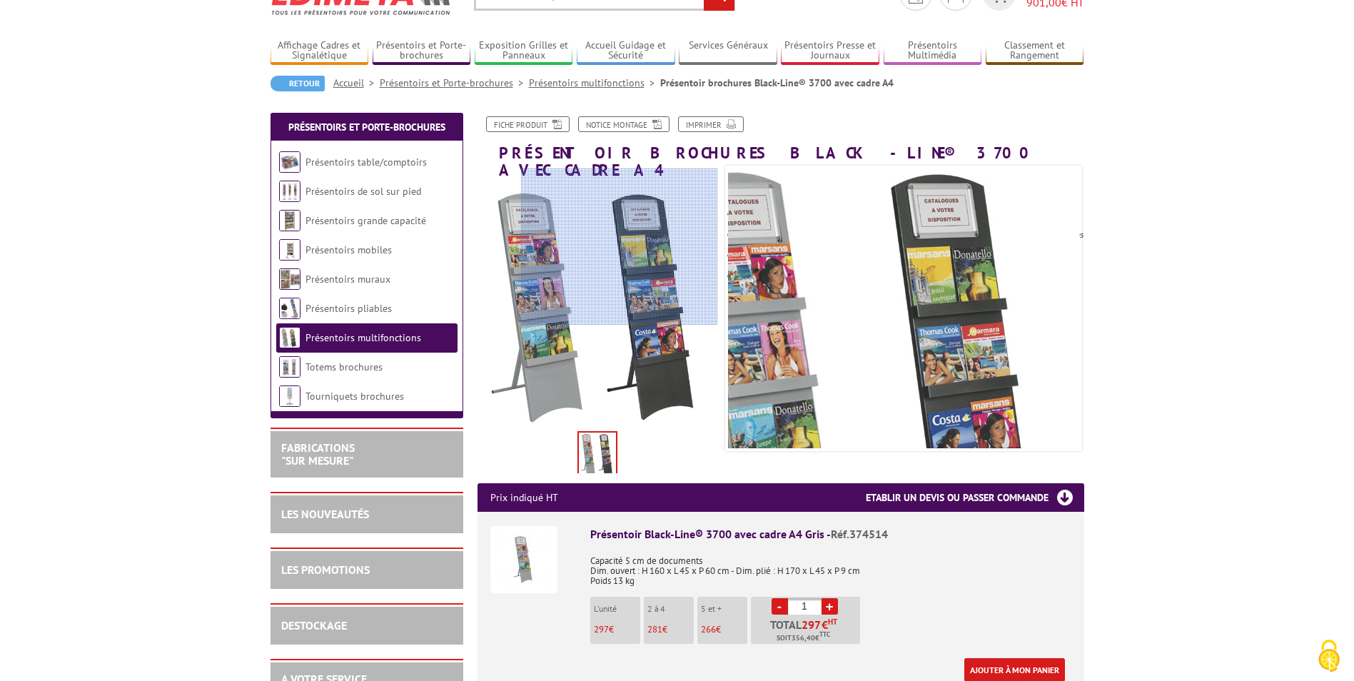
click at [640, 234] on div at bounding box center [619, 246] width 197 height 157
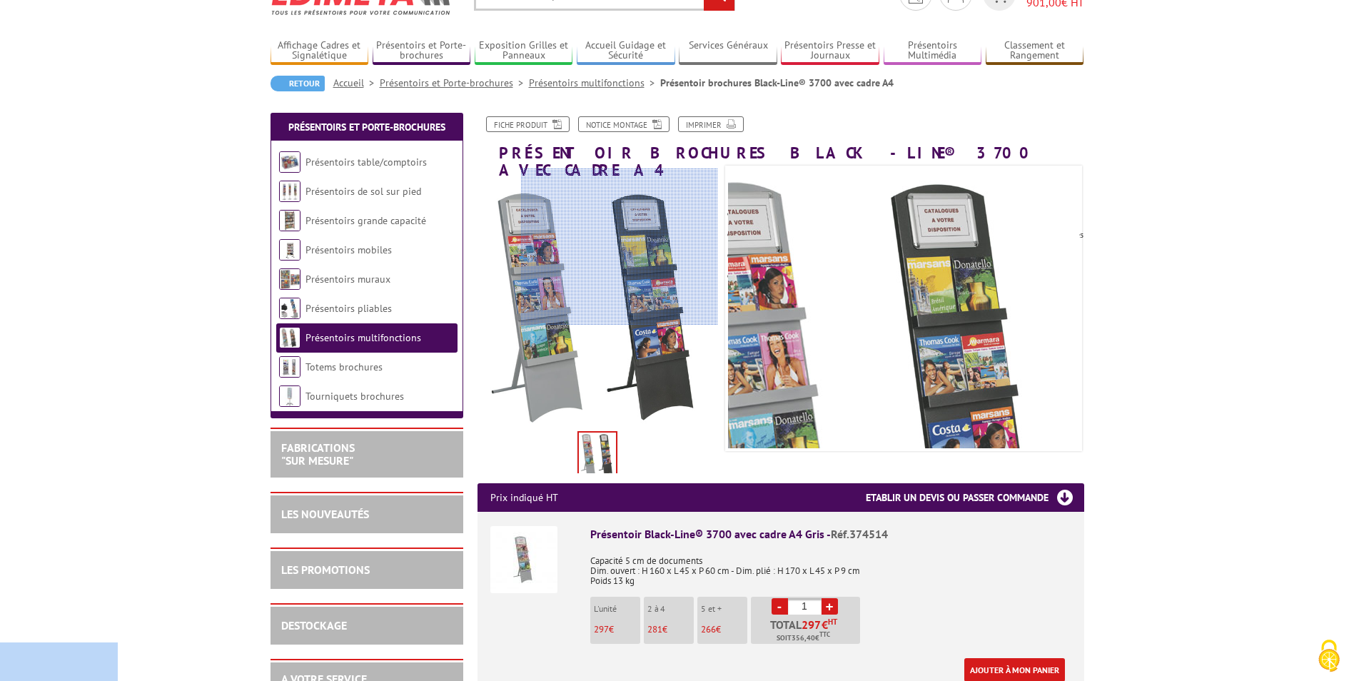
click at [640, 234] on div at bounding box center [619, 246] width 197 height 157
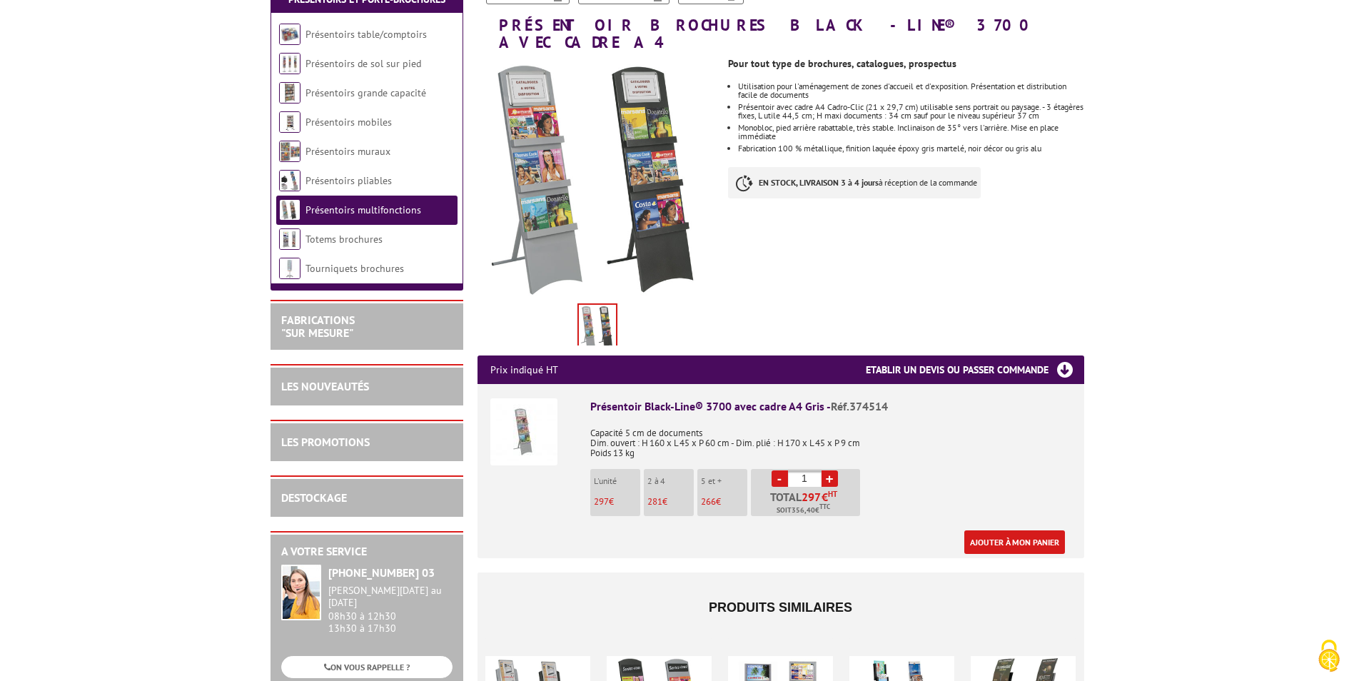
scroll to position [214, 0]
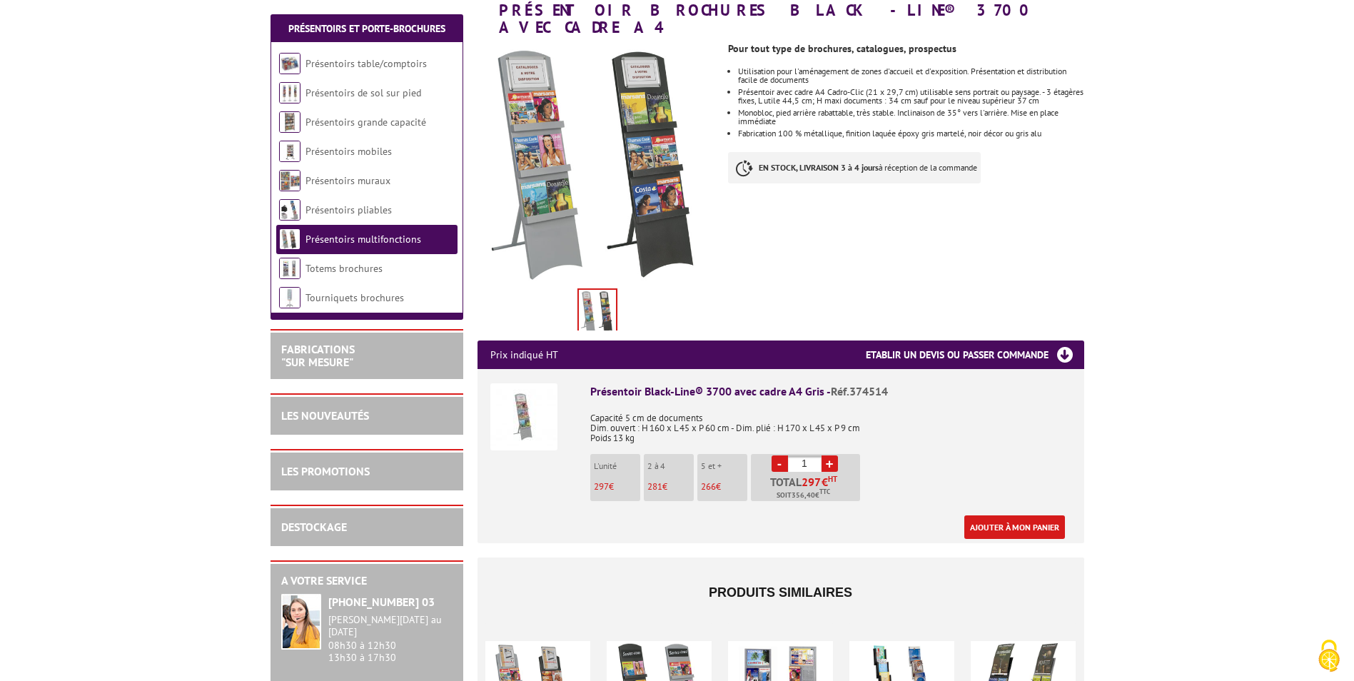
click at [553, 395] on img at bounding box center [523, 416] width 67 height 67
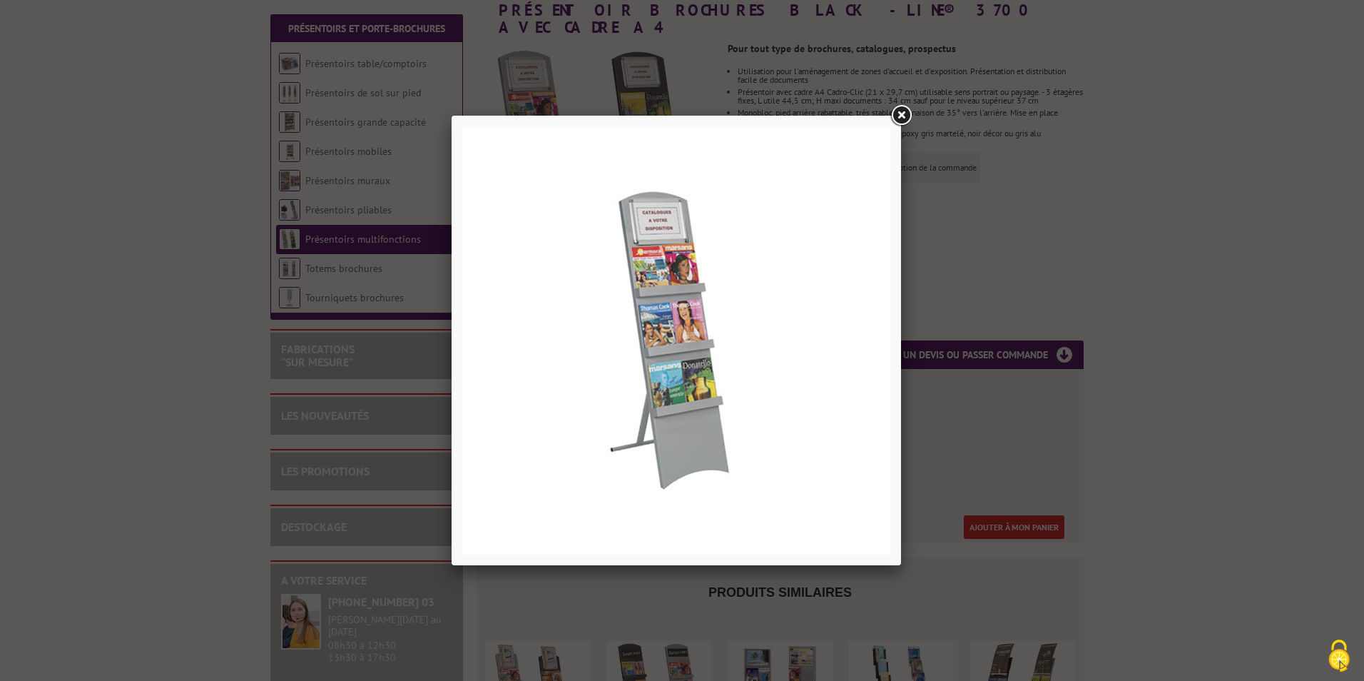
click at [903, 116] on link at bounding box center [901, 116] width 26 height 26
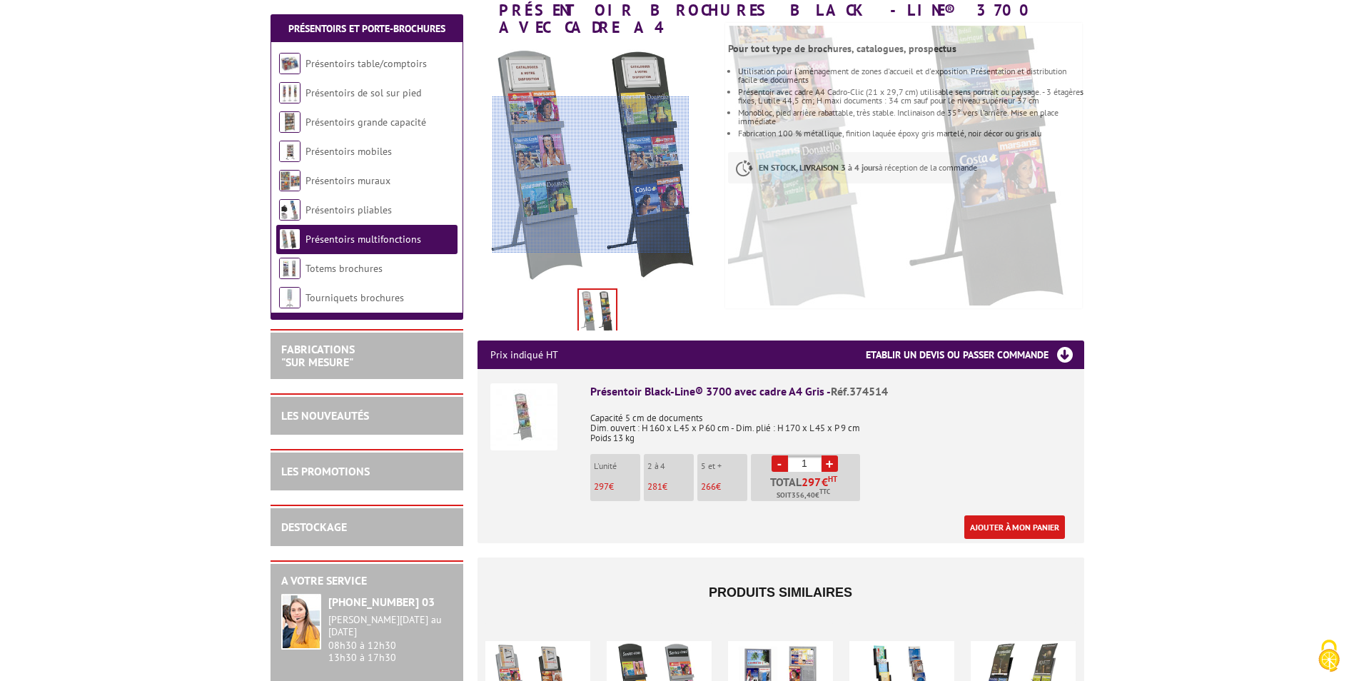
click at [590, 175] on div at bounding box center [590, 174] width 197 height 157
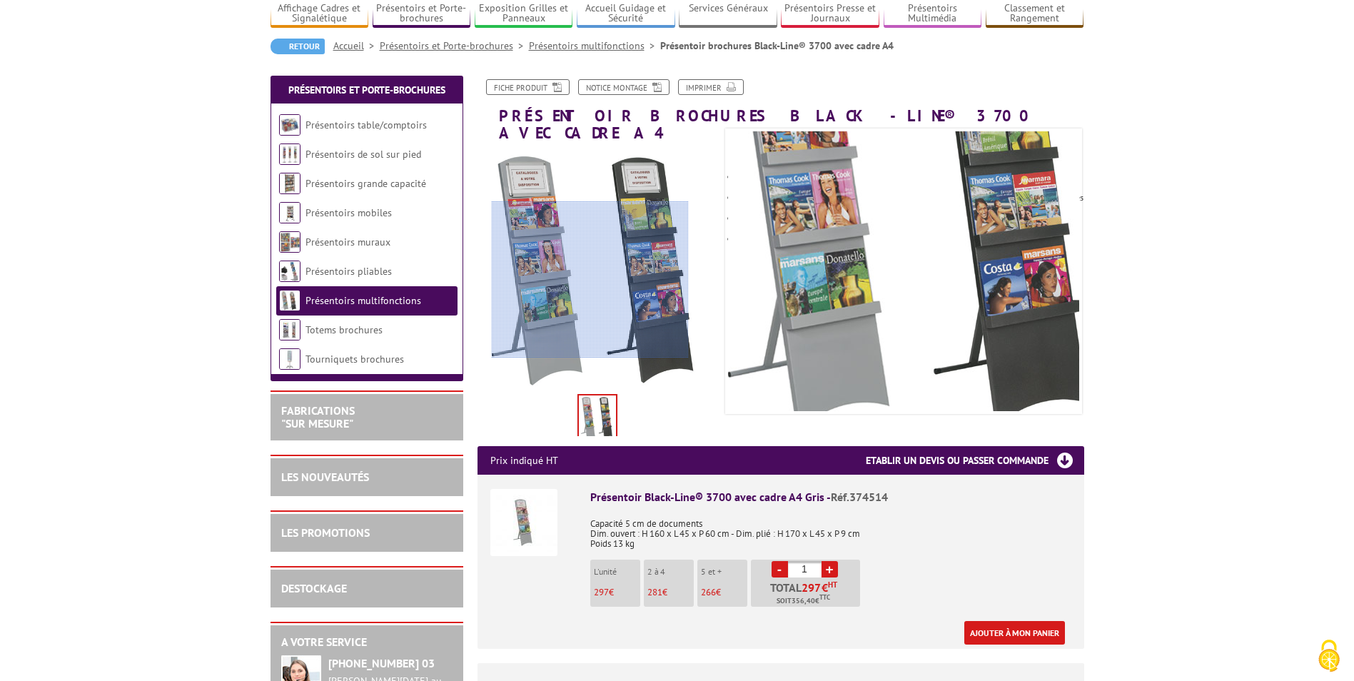
scroll to position [71, 0]
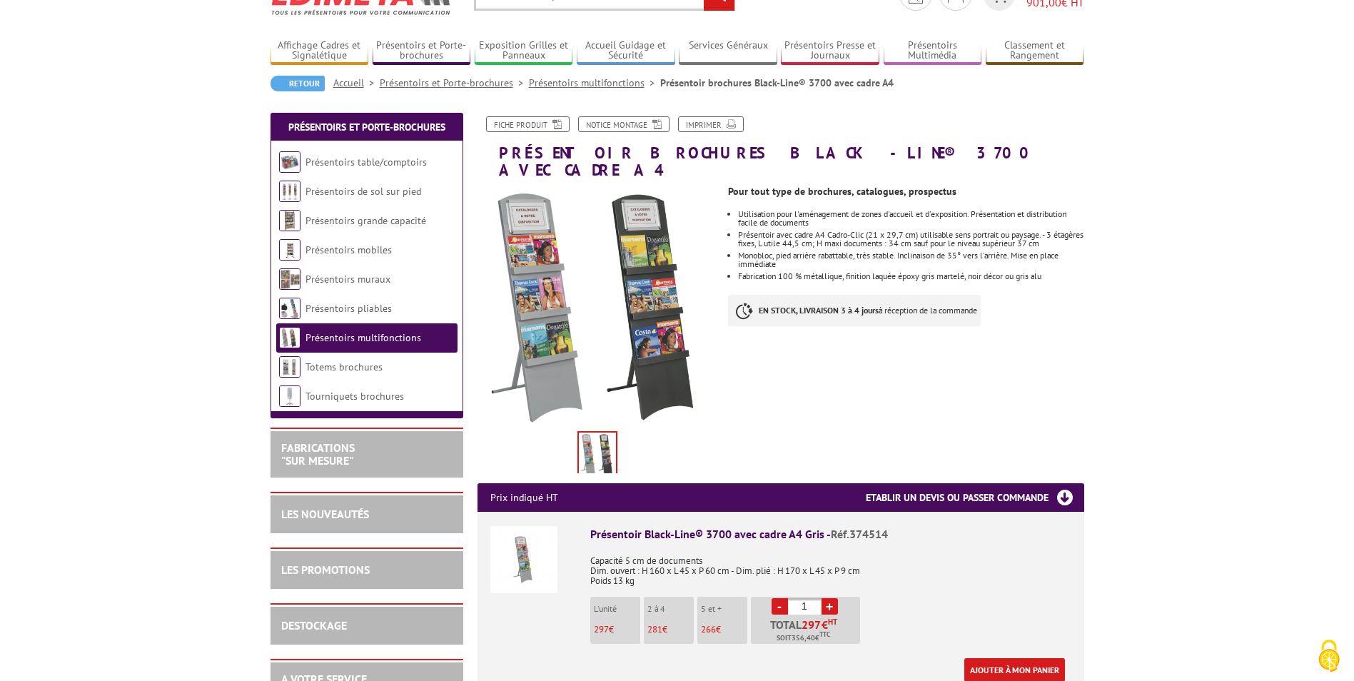
click at [417, 338] on li "Présentoirs multifonctions" at bounding box center [366, 337] width 181 height 29
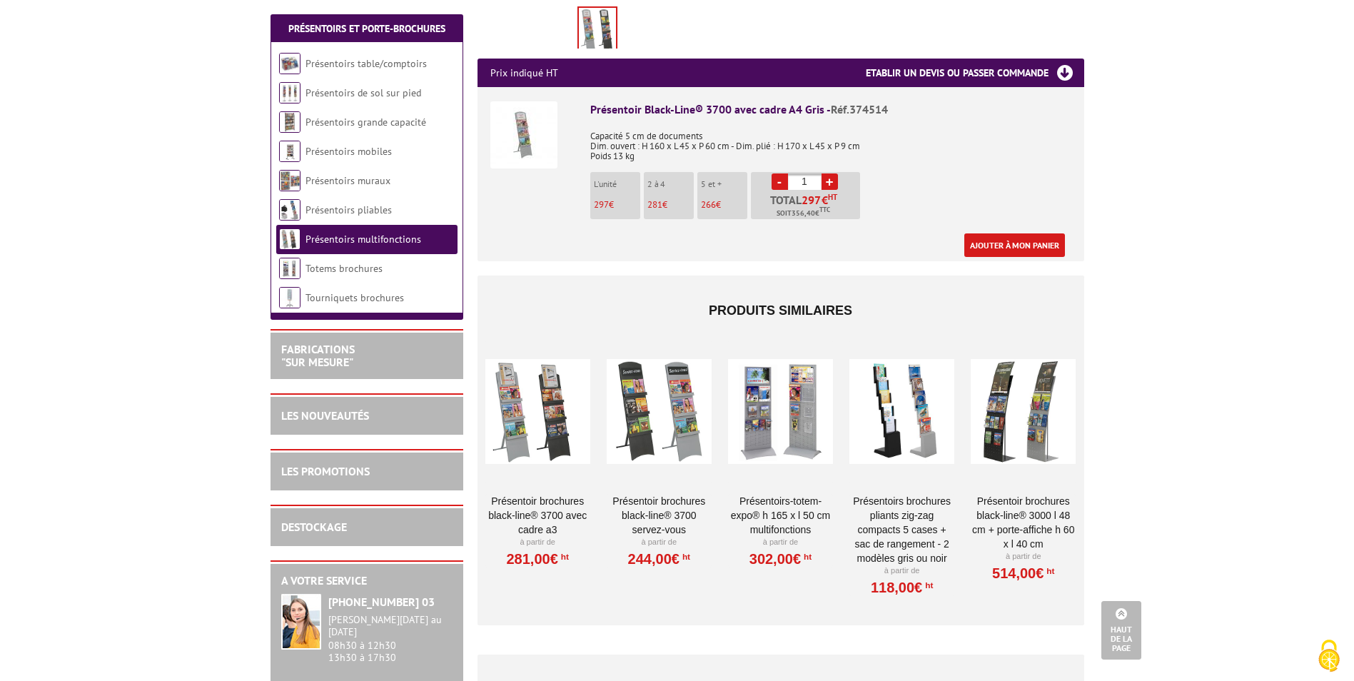
scroll to position [500, 0]
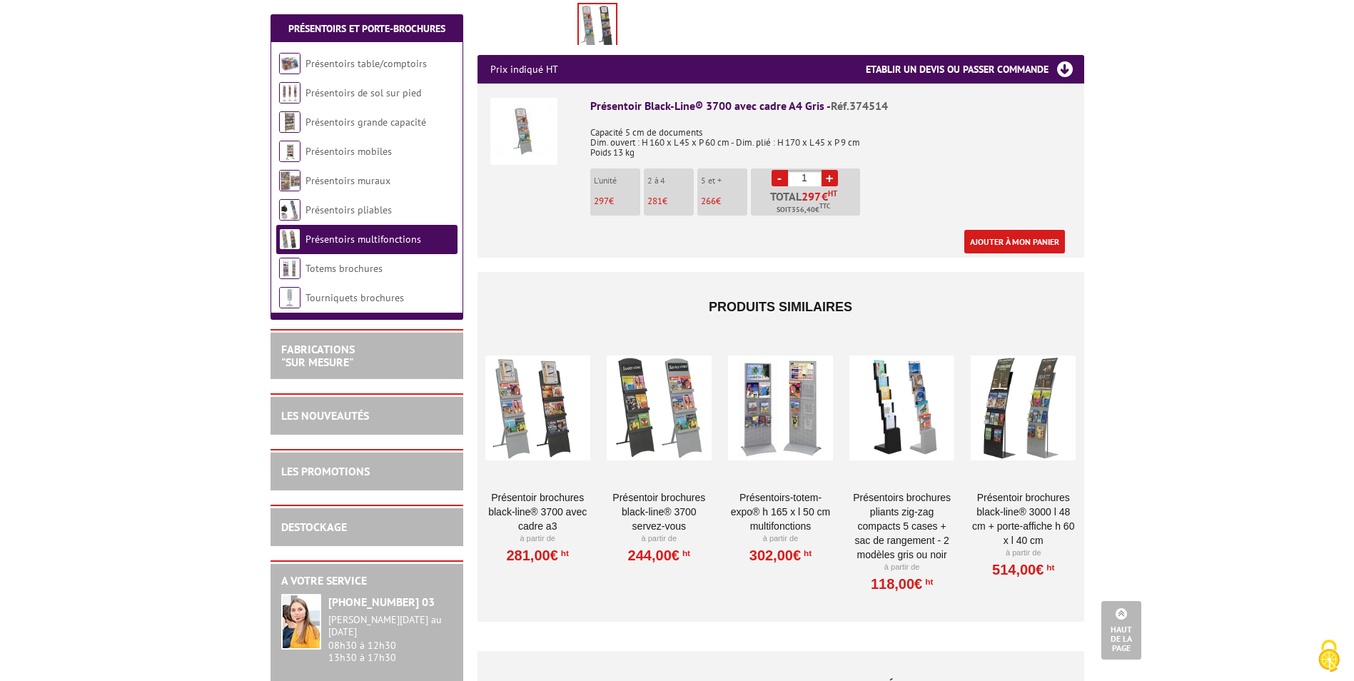
click at [656, 379] on div at bounding box center [659, 408] width 105 height 143
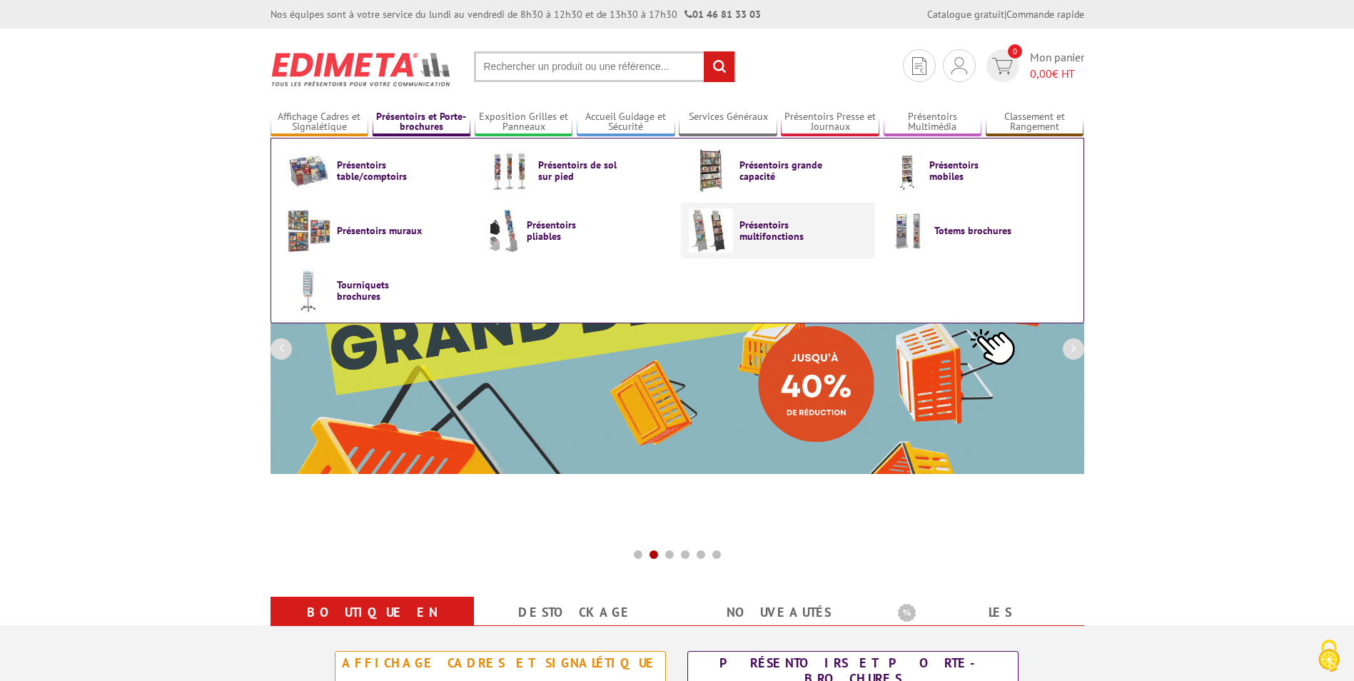
click at [737, 241] on link "Présentoirs multifonctions" at bounding box center [778, 230] width 178 height 44
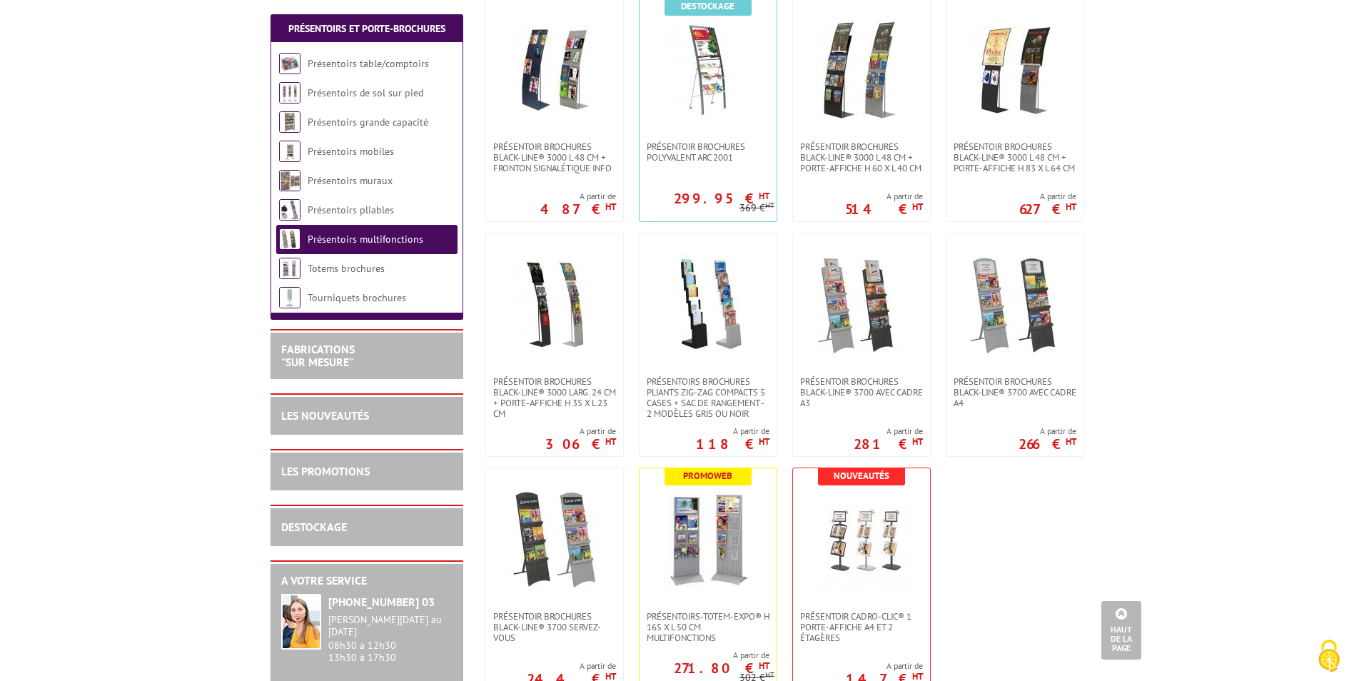
scroll to position [571, 0]
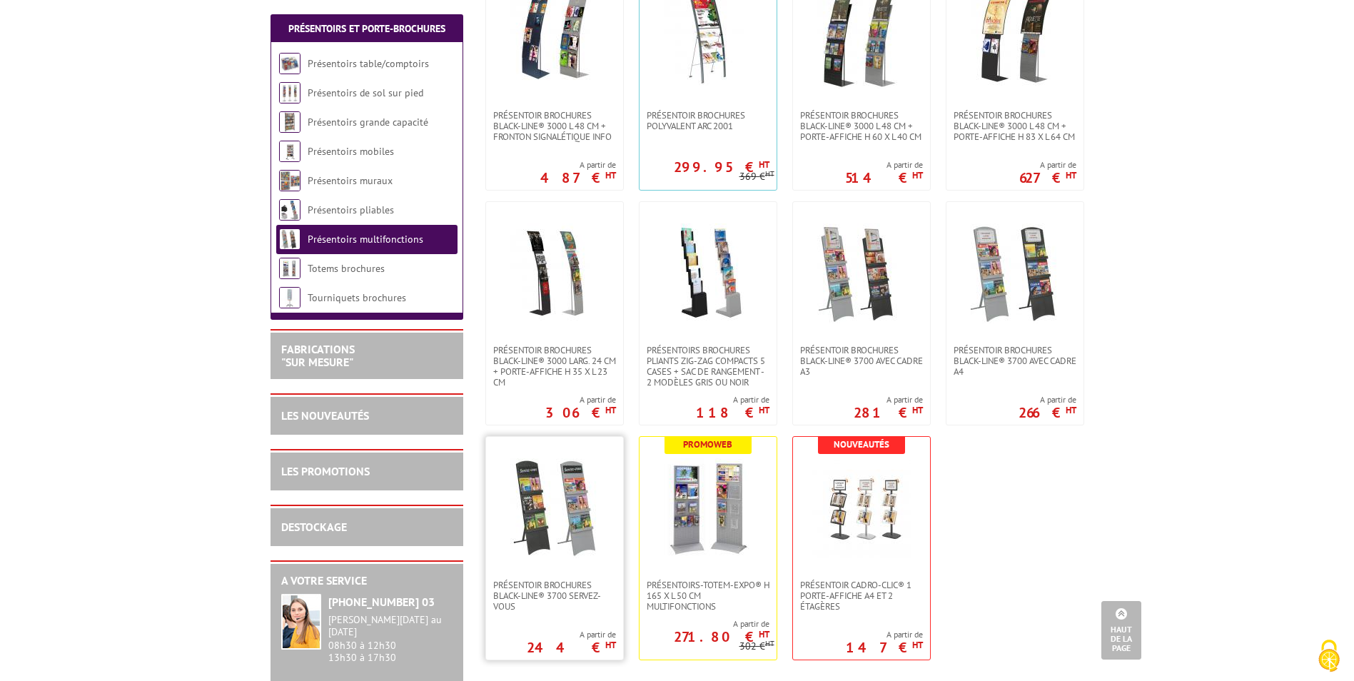
click at [537, 505] on img at bounding box center [555, 508] width 100 height 100
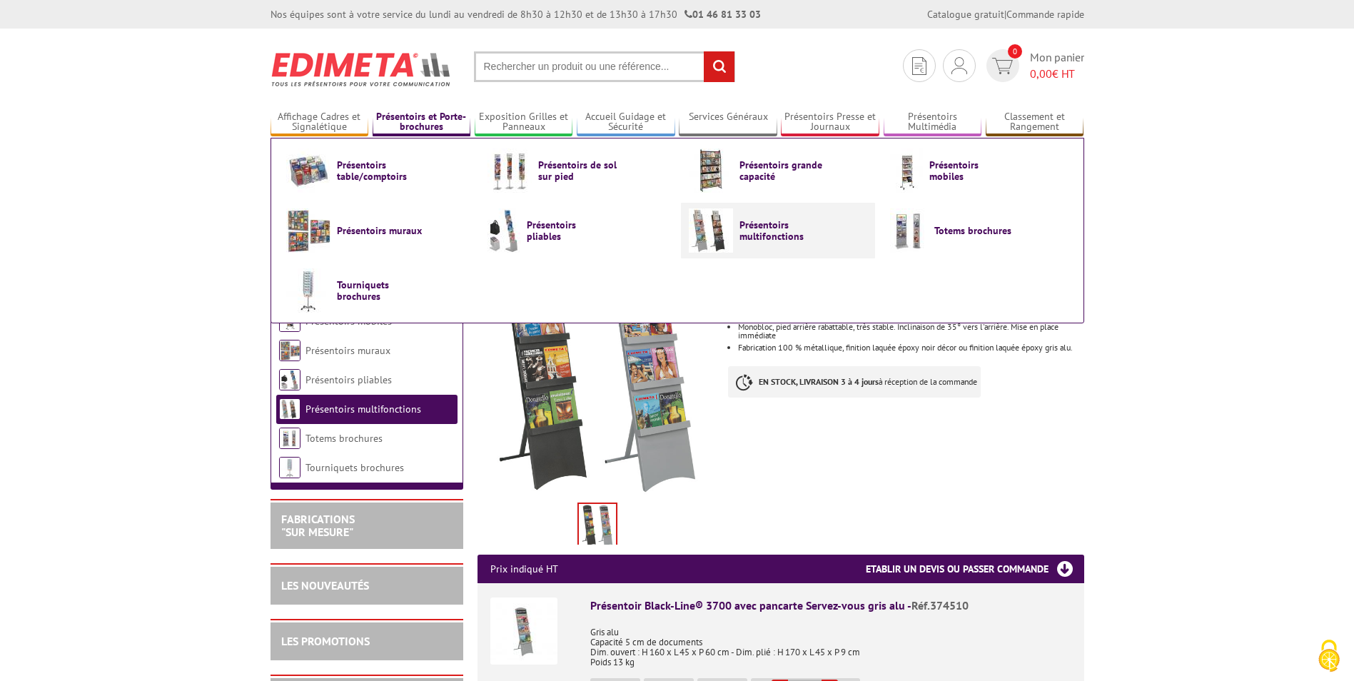
click at [765, 236] on span "Présentoirs multifonctions" at bounding box center [782, 230] width 86 height 23
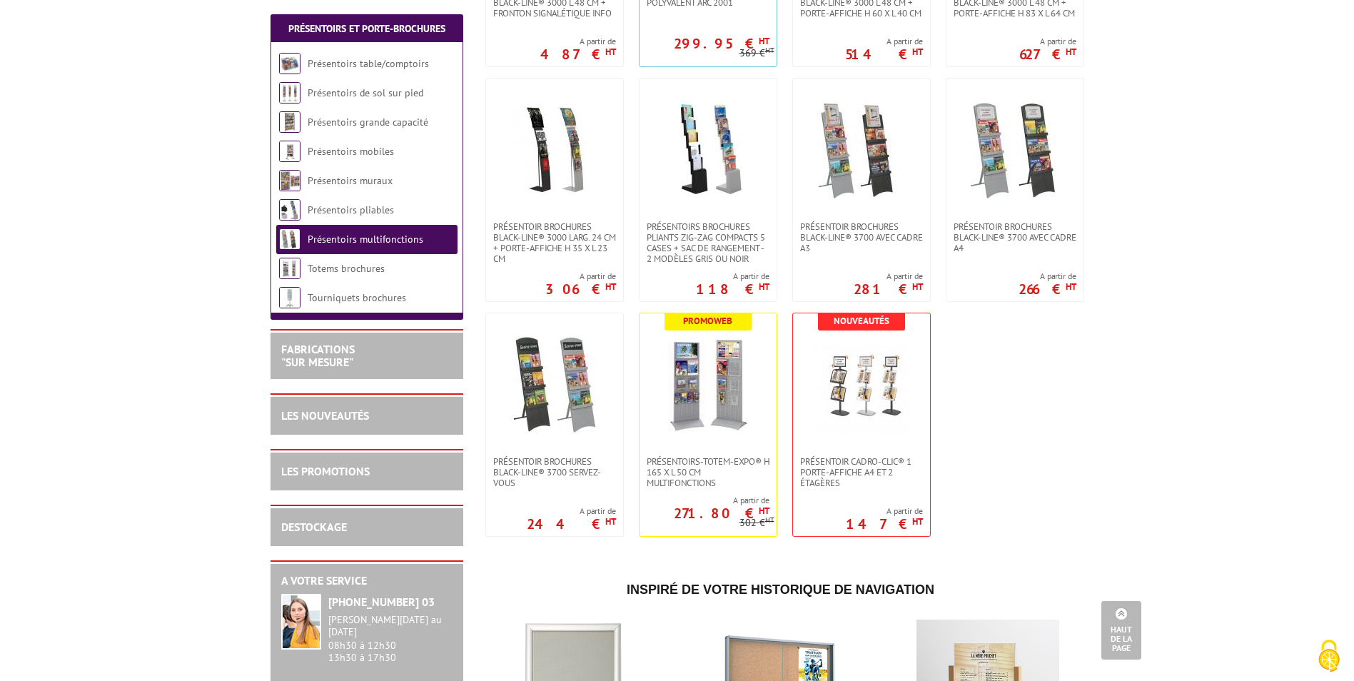
scroll to position [714, 0]
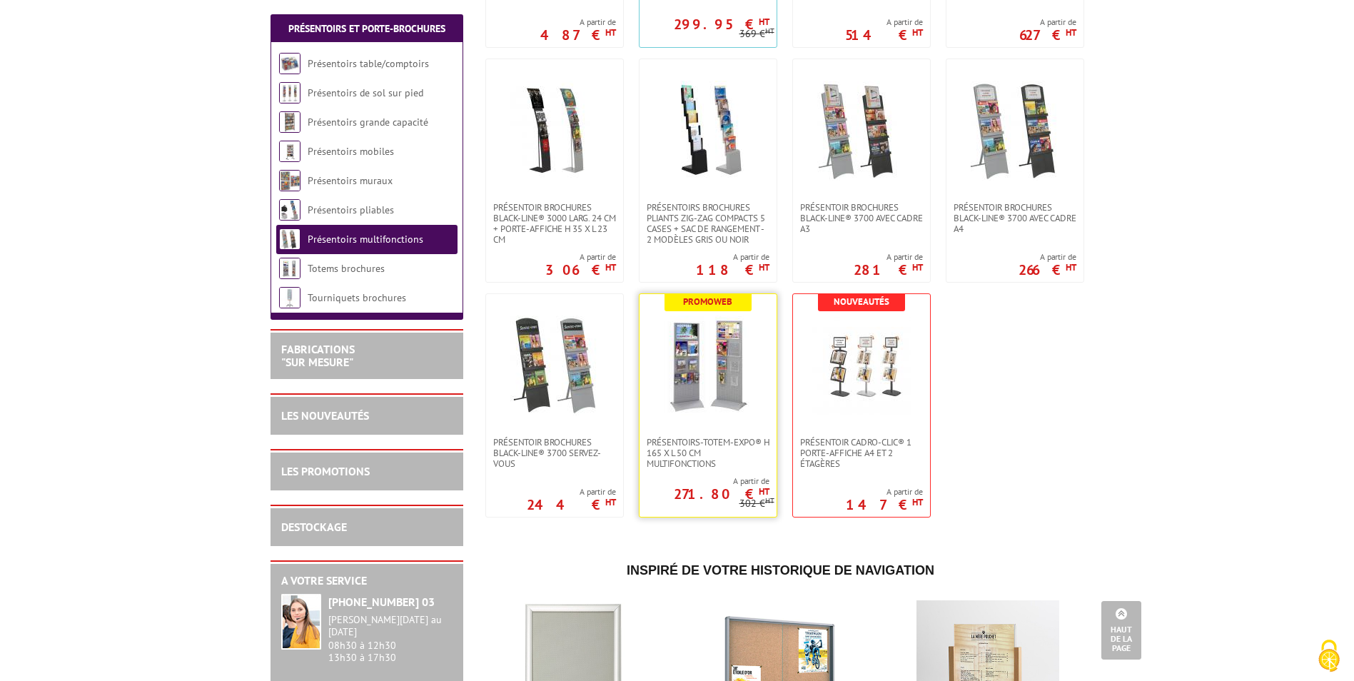
click at [695, 372] on img at bounding box center [708, 365] width 100 height 100
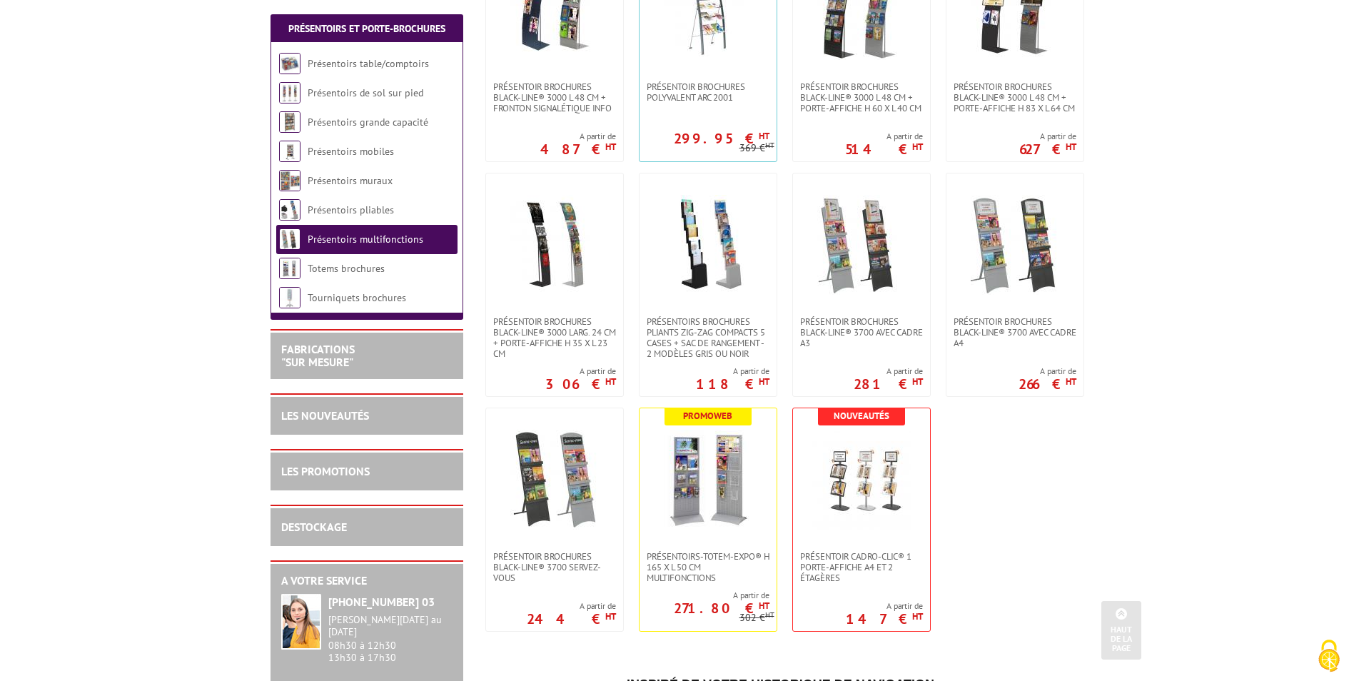
scroll to position [572, 0]
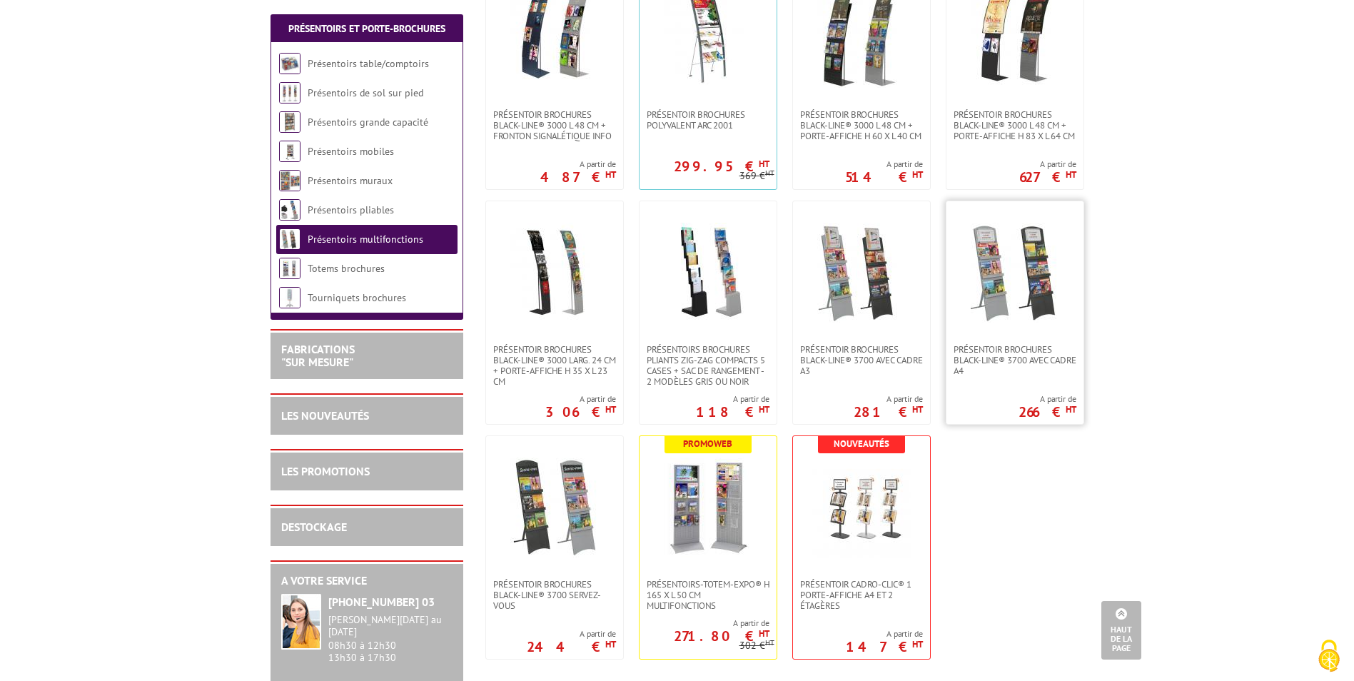
drag, startPoint x: 1032, startPoint y: 324, endPoint x: 1005, endPoint y: 292, distance: 42.0
click at [1005, 292] on img at bounding box center [1015, 273] width 100 height 100
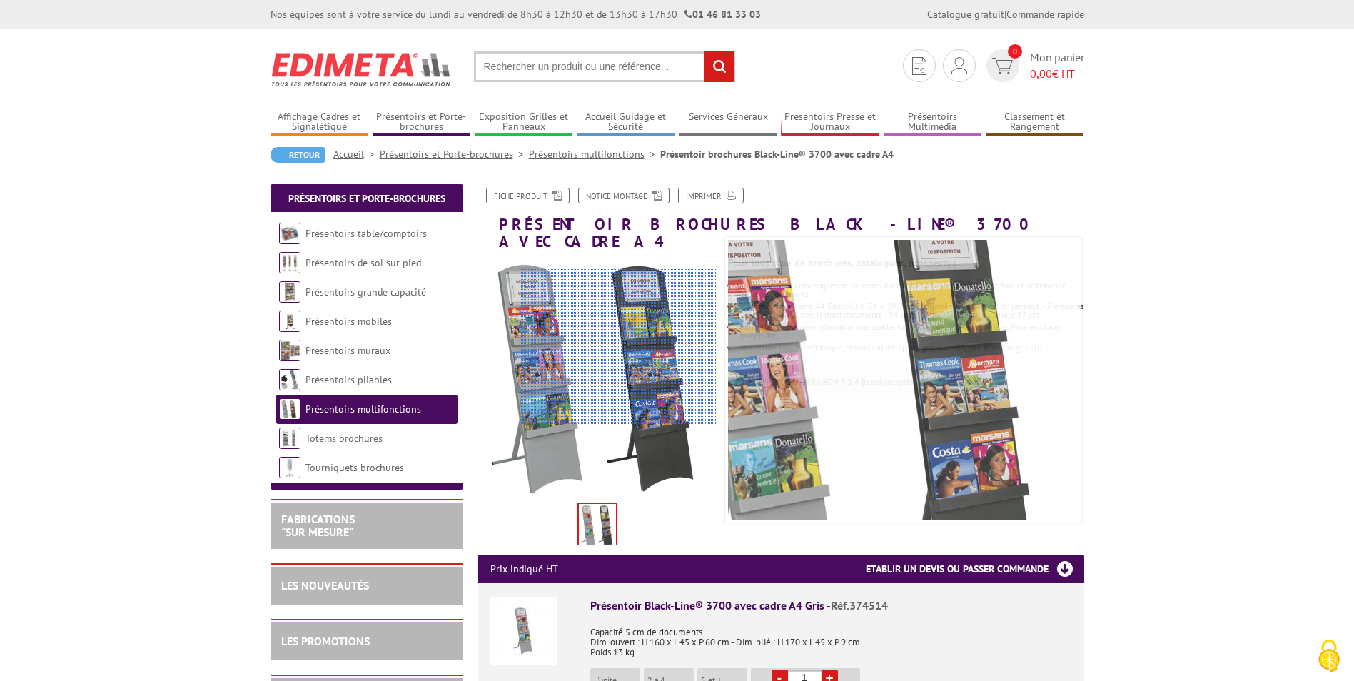
click at [633, 346] on div at bounding box center [619, 346] width 197 height 157
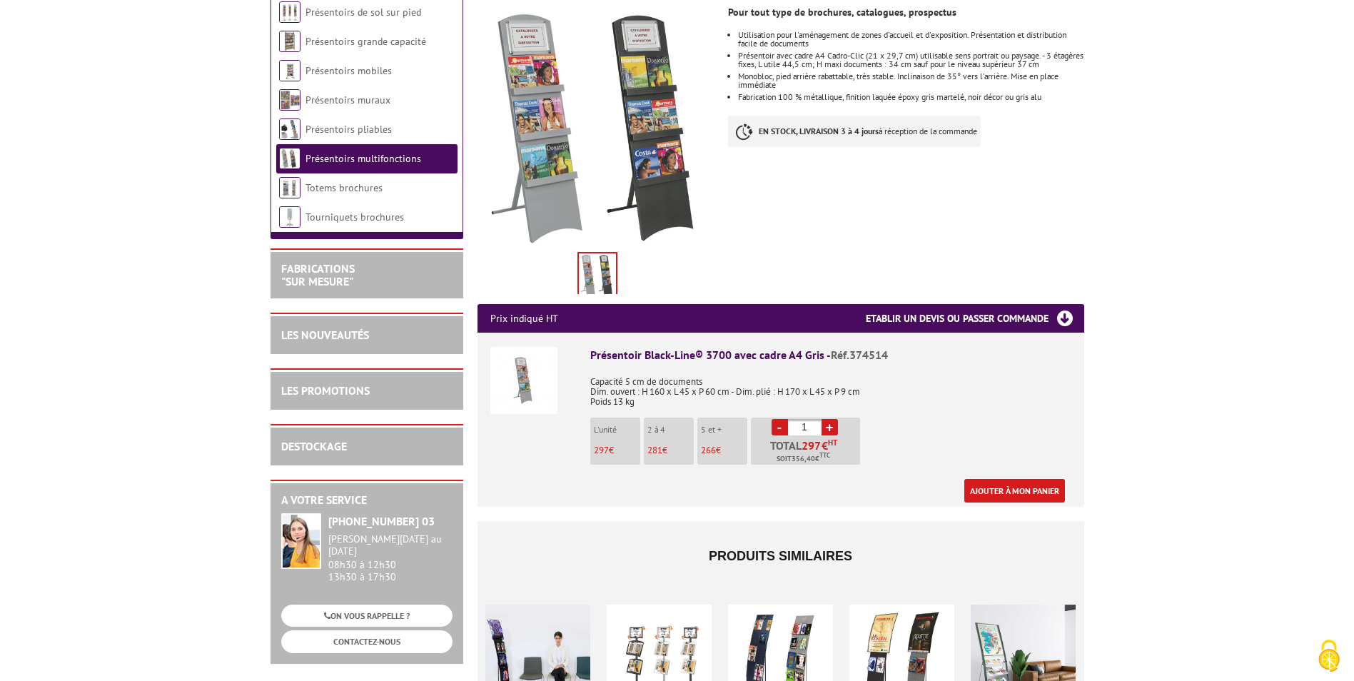
scroll to position [285, 0]
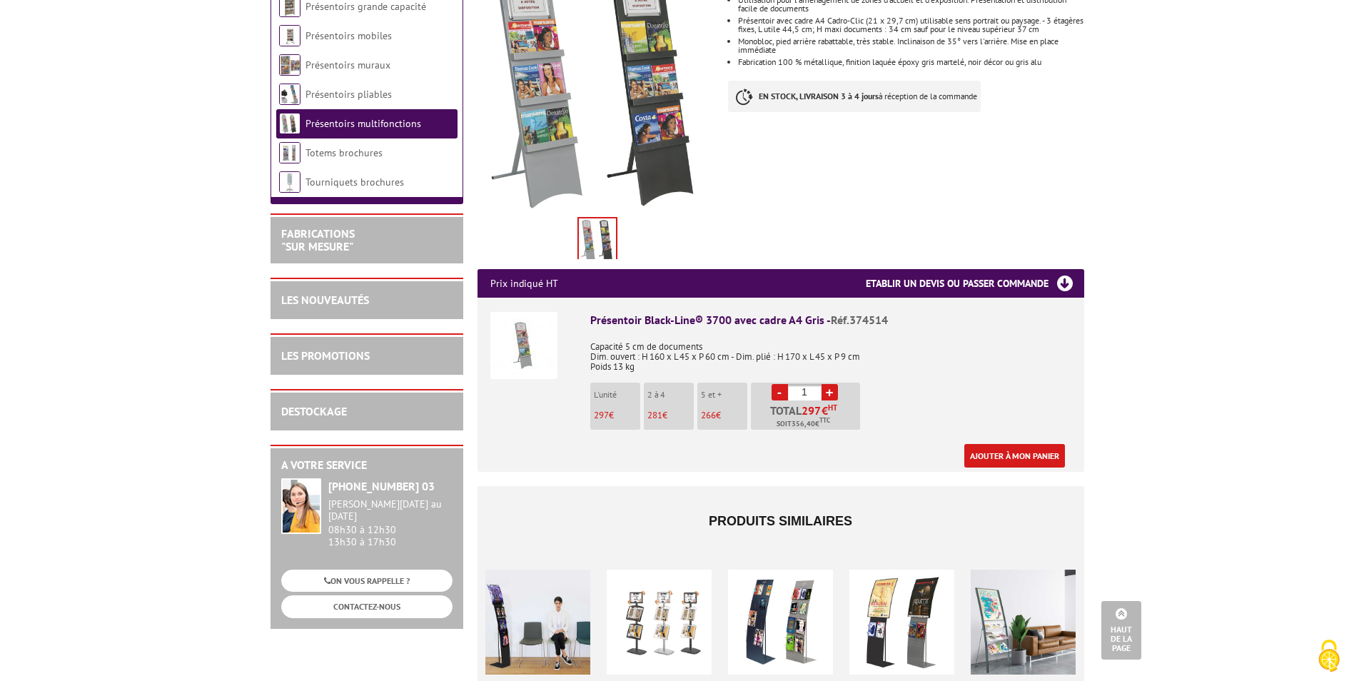
click at [1060, 269] on h3 "Etablir un devis ou passer commande" at bounding box center [975, 283] width 218 height 29
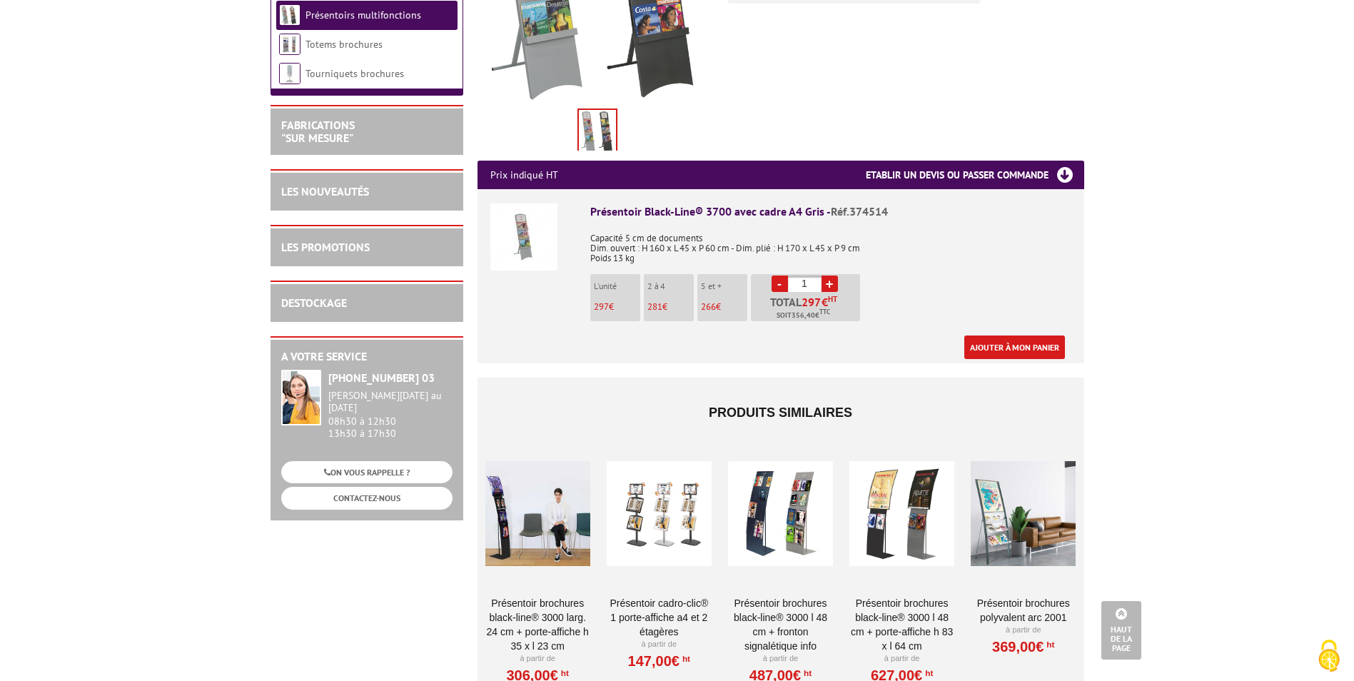
scroll to position [357, 0]
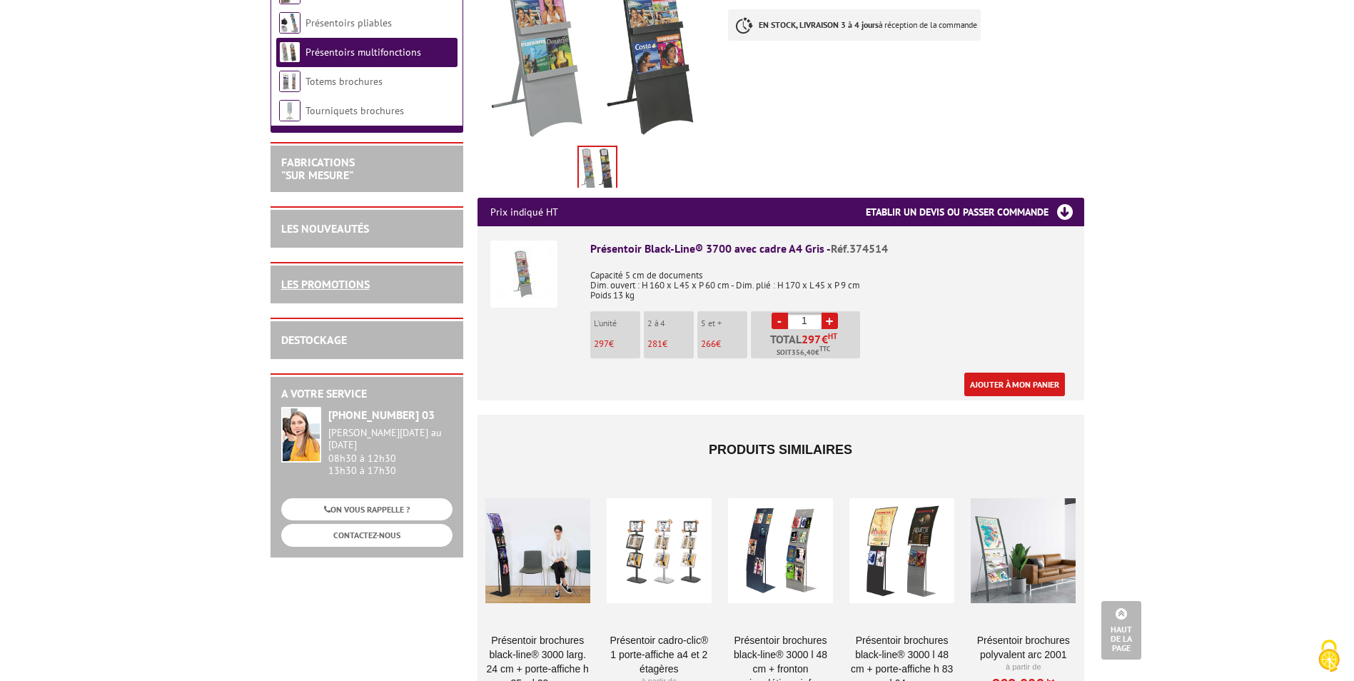
click at [365, 284] on link "LES PROMOTIONS" at bounding box center [325, 284] width 88 height 14
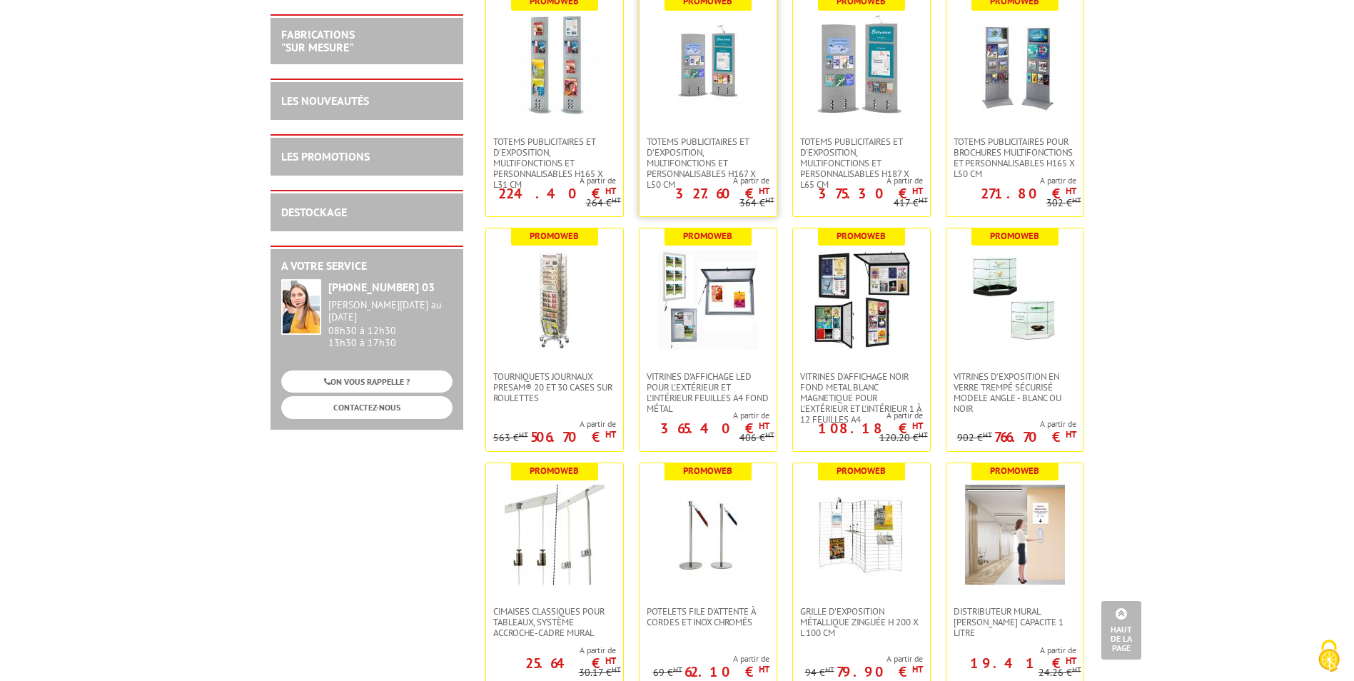
scroll to position [3782, 0]
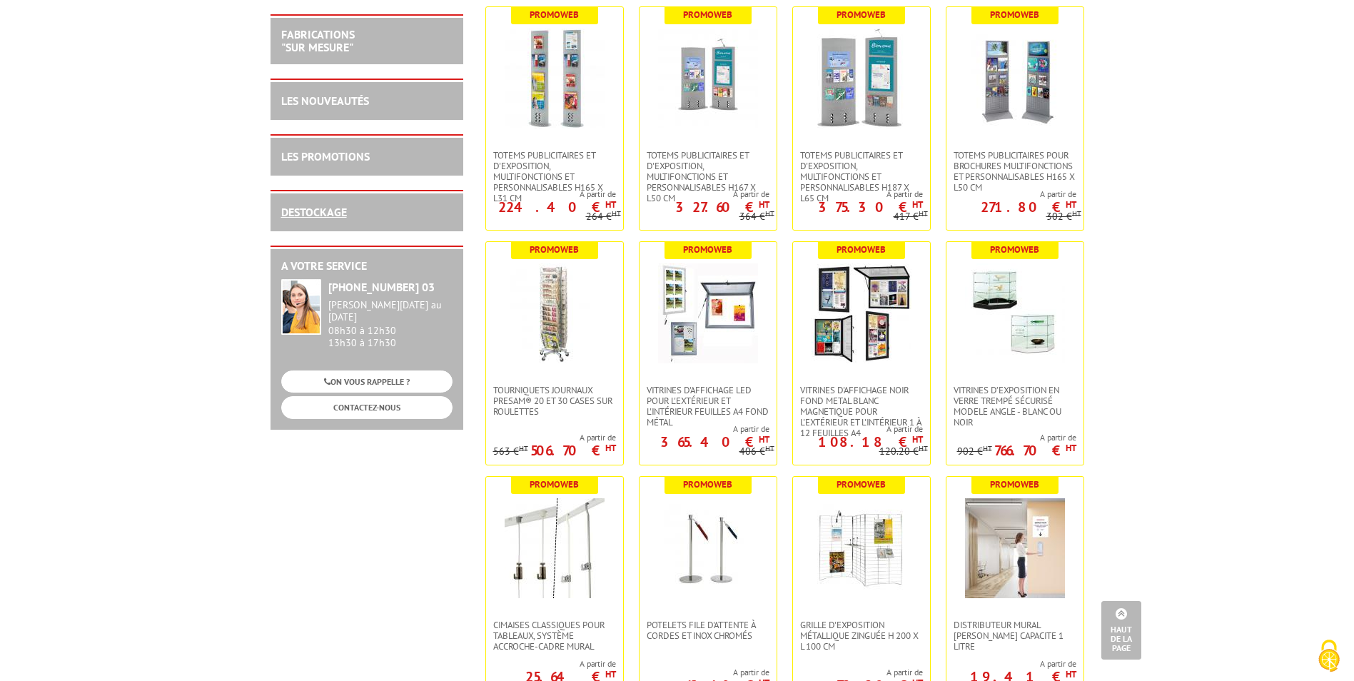
click at [311, 211] on link "DESTOCKAGE" at bounding box center [314, 212] width 66 height 14
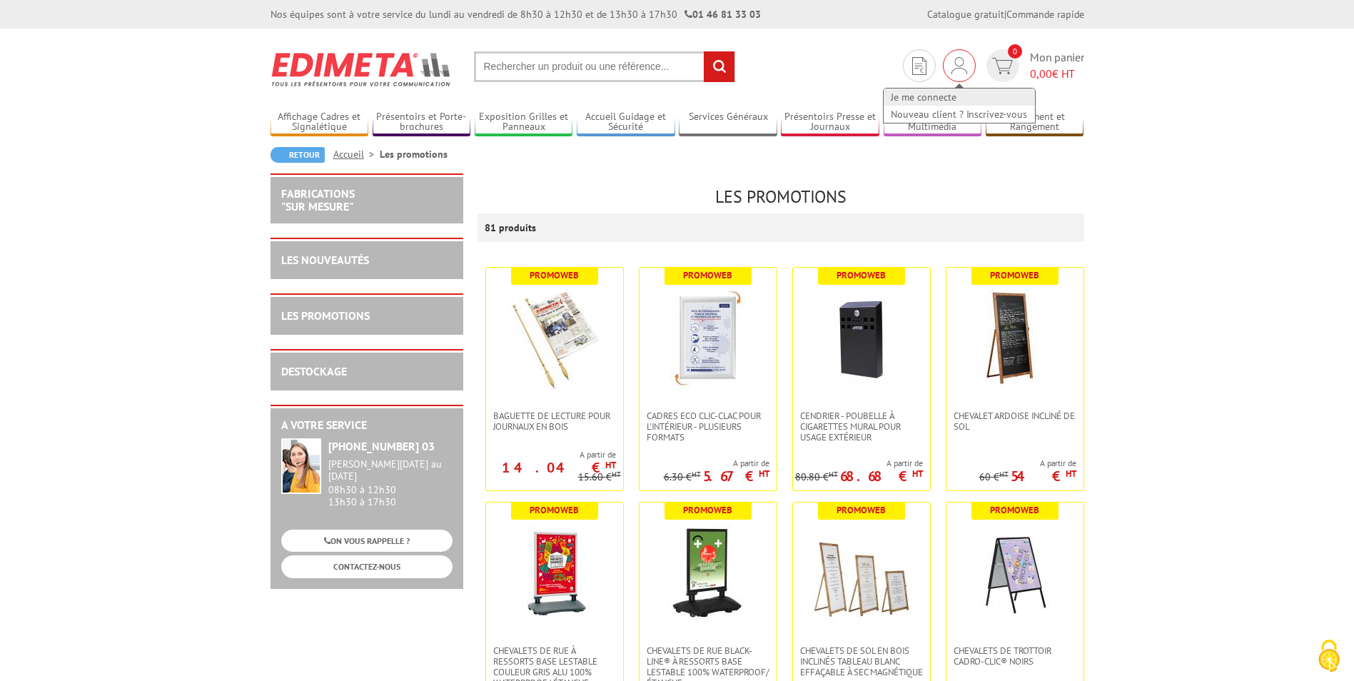
click at [916, 95] on link "Je me connecte" at bounding box center [958, 96] width 151 height 17
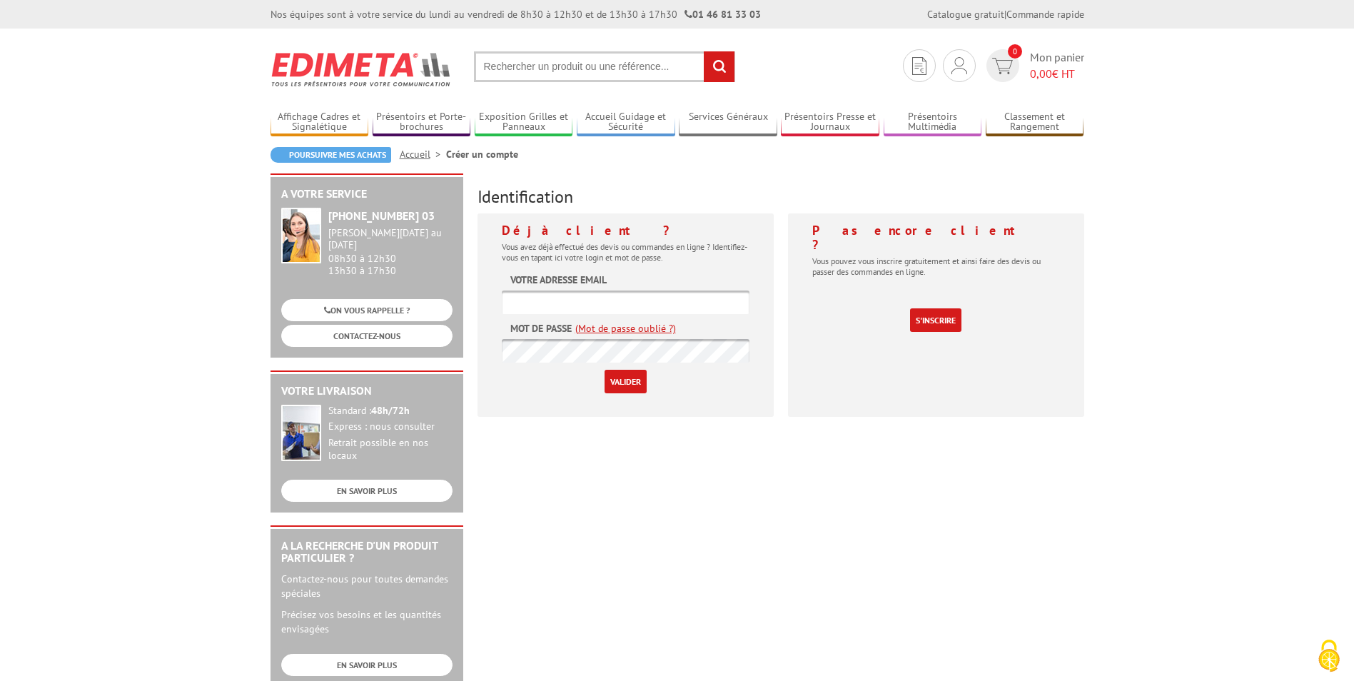
type input "[EMAIL_ADDRESS][DOMAIN_NAME]"
click at [619, 383] on input "Valider" at bounding box center [625, 382] width 42 height 24
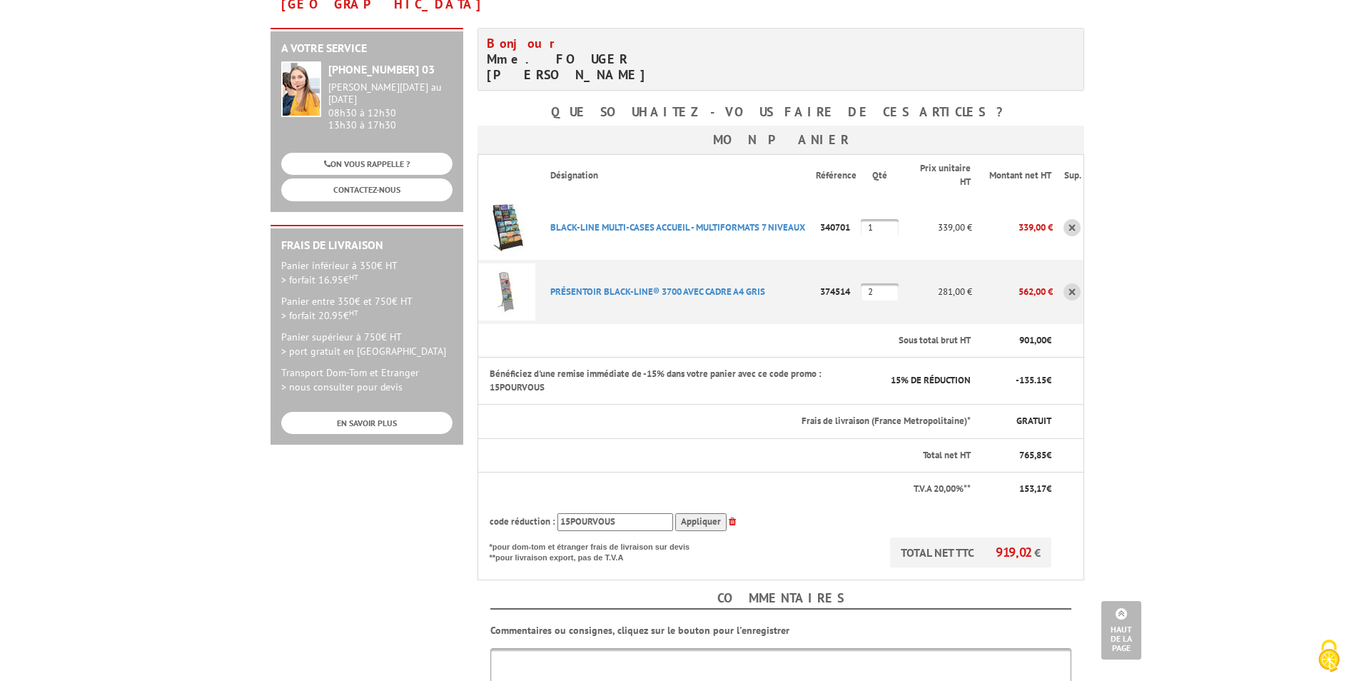
scroll to position [214, 0]
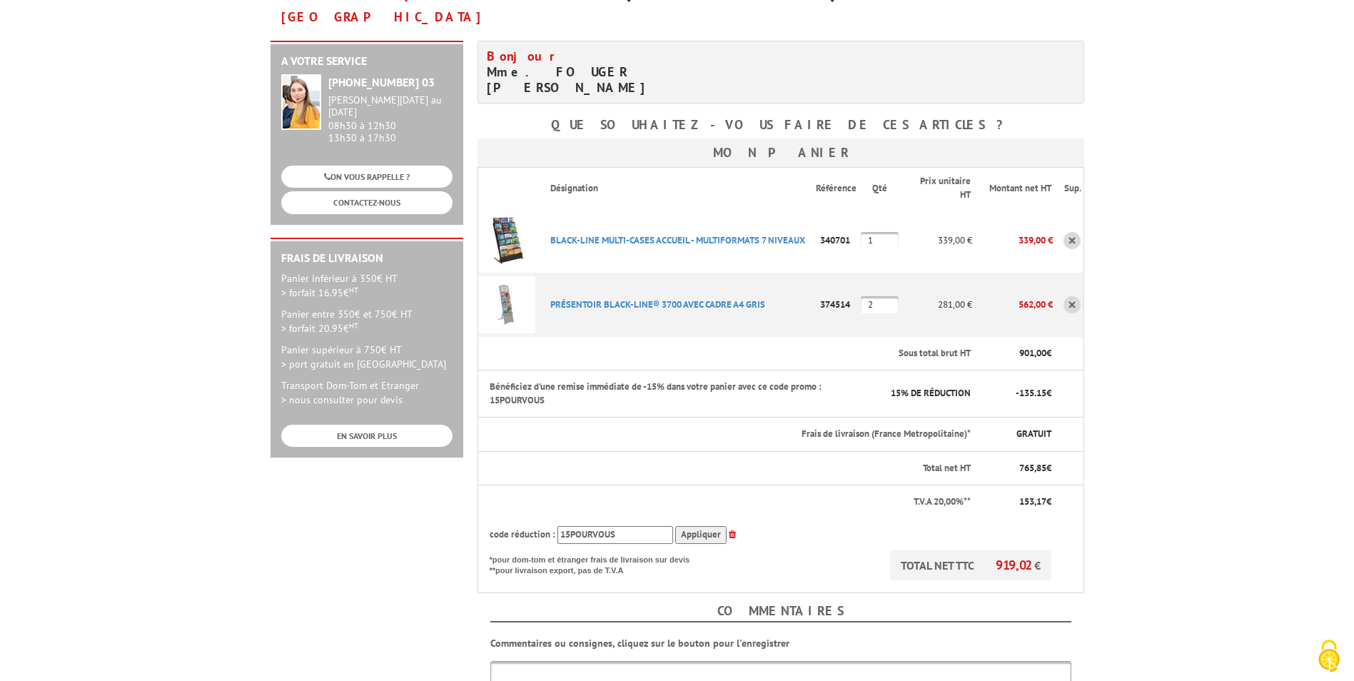
click at [1075, 232] on link at bounding box center [1071, 240] width 17 height 17
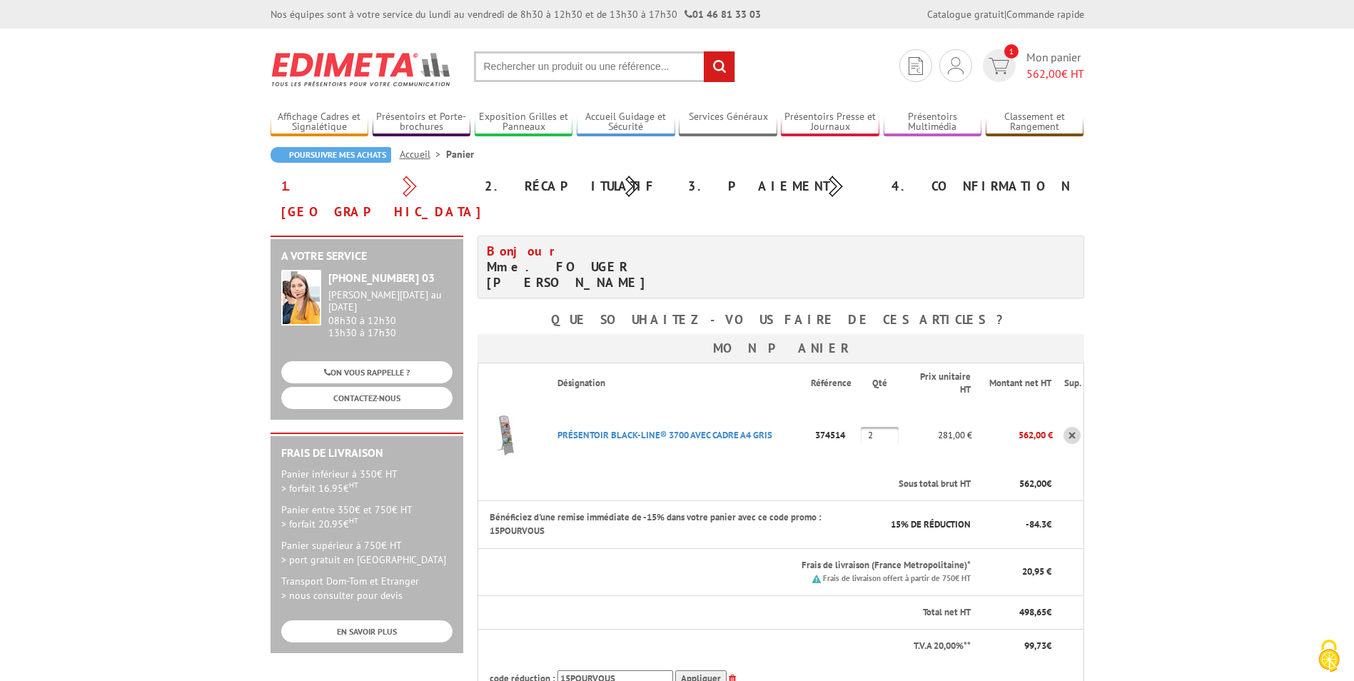
click at [547, 74] on input "text" at bounding box center [604, 66] width 261 height 31
click at [550, 68] on input "text" at bounding box center [604, 66] width 261 height 31
click at [552, 64] on input "text" at bounding box center [604, 66] width 261 height 31
click at [550, 72] on input "text" at bounding box center [604, 66] width 261 height 31
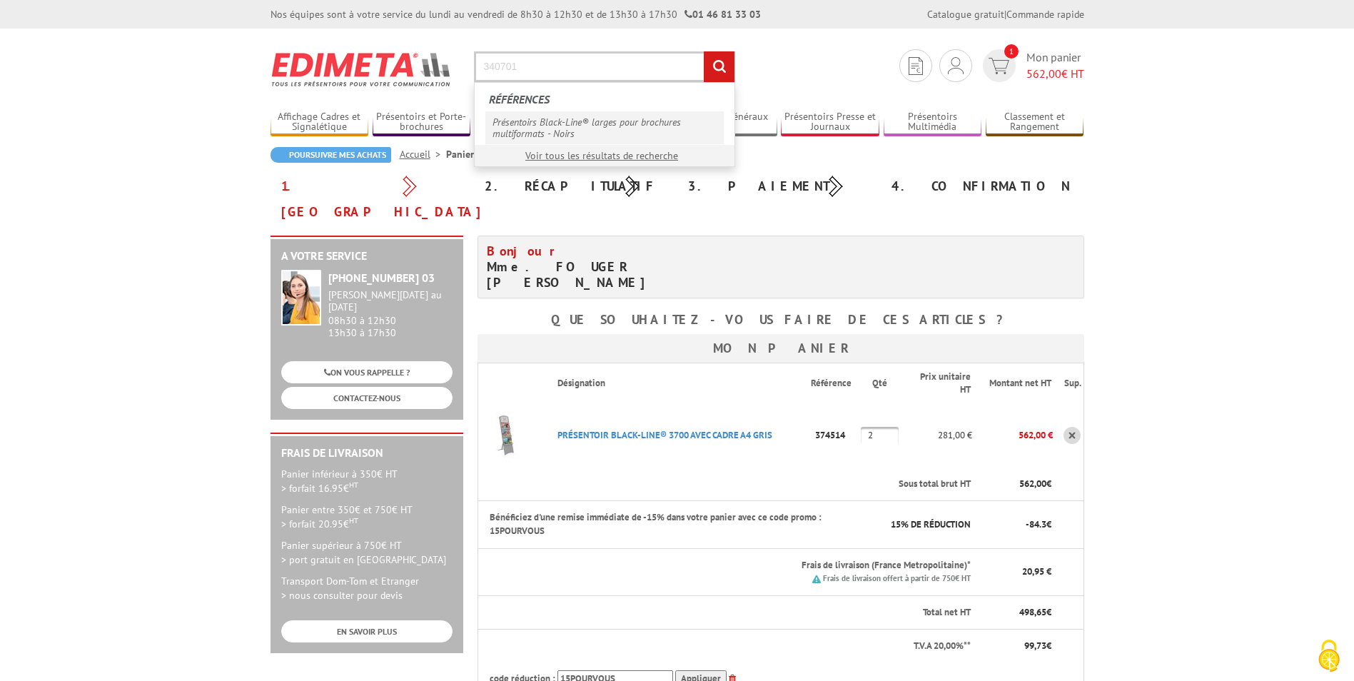
type input "340701"
click at [572, 125] on link "Présentoirs Black-Line® larges pour brochures multiformats - Noirs" at bounding box center [604, 127] width 238 height 33
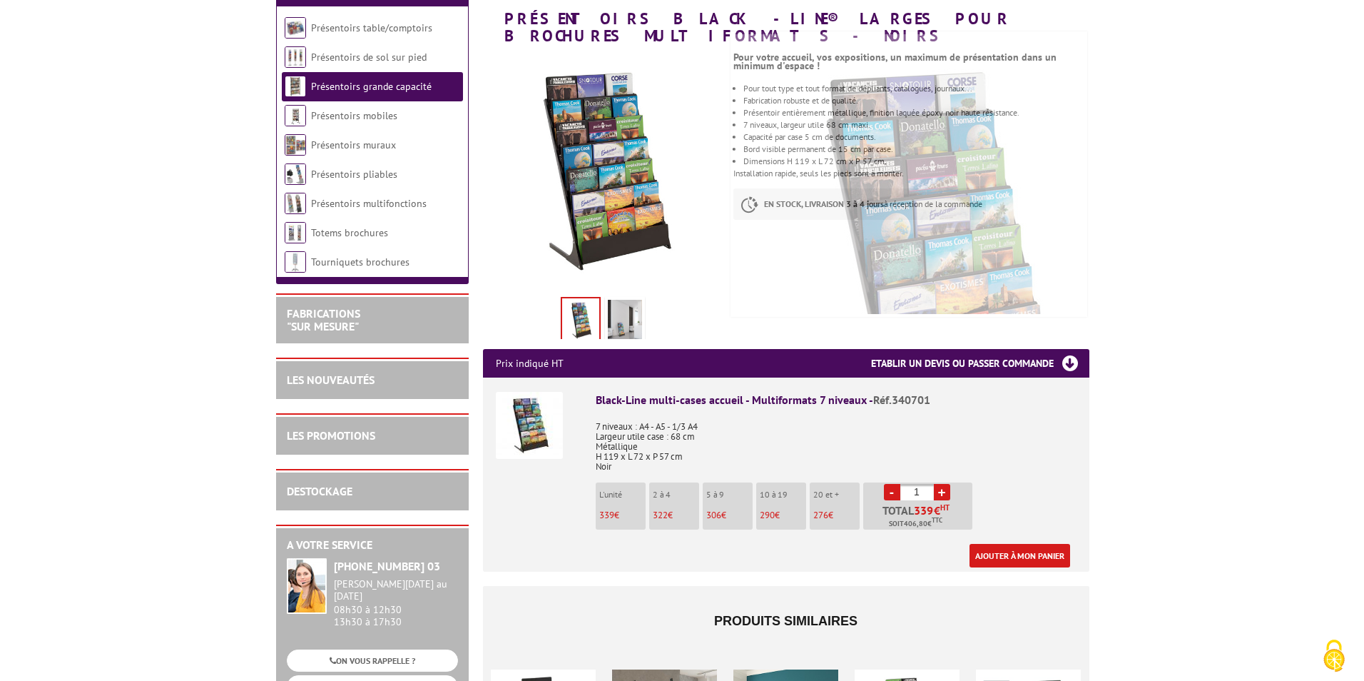
scroll to position [214, 0]
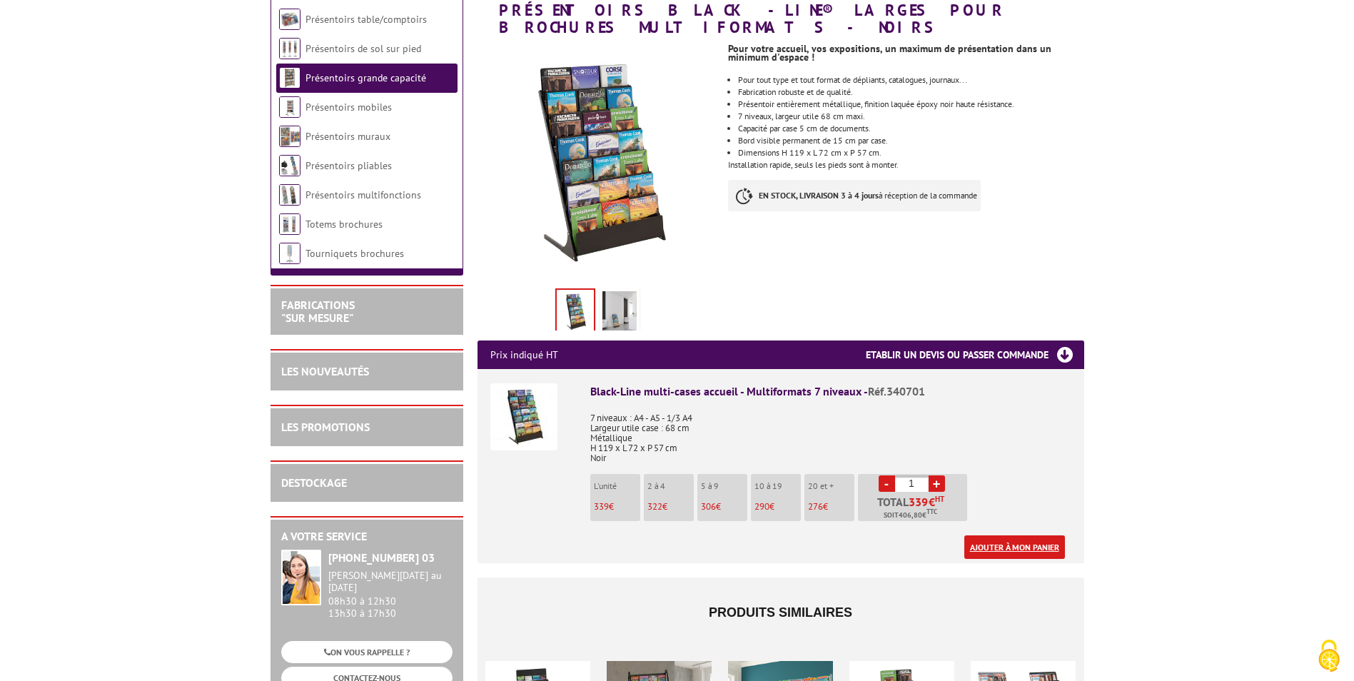
click at [1001, 535] on link "Ajouter à mon panier" at bounding box center [1014, 547] width 101 height 24
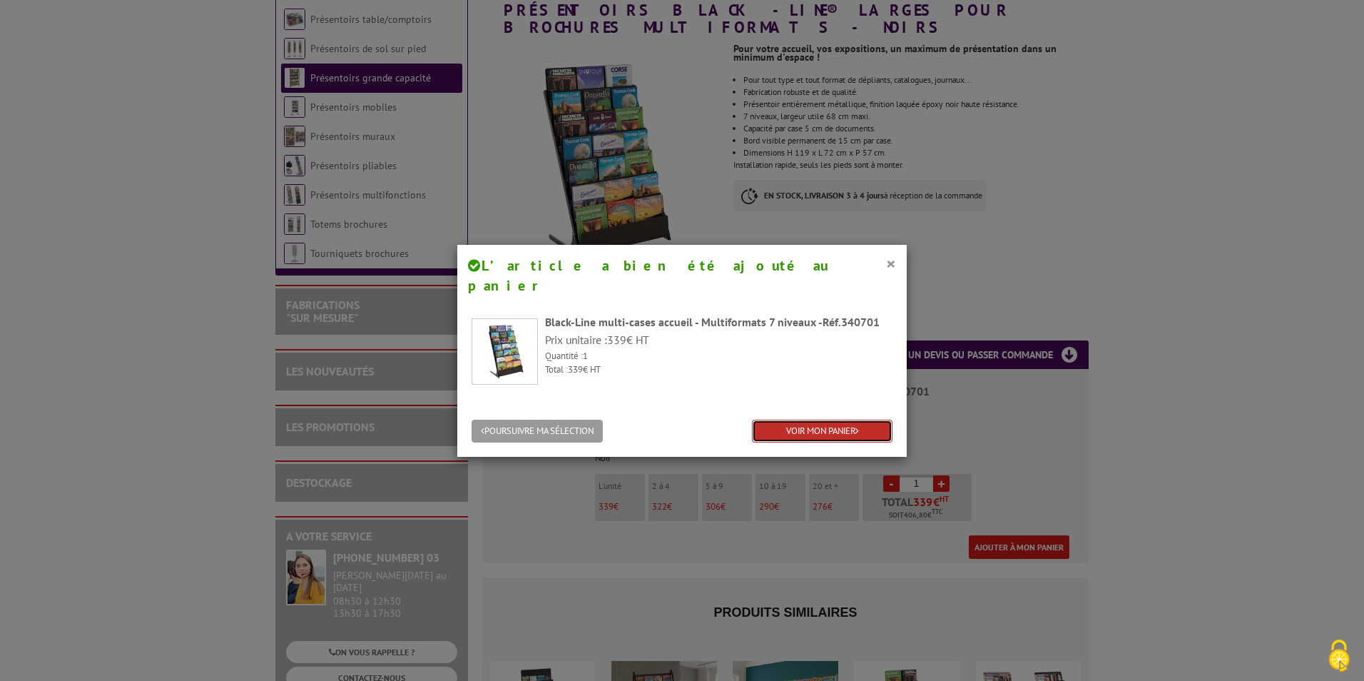
click at [808, 420] on link "VOIR MON PANIER" at bounding box center [822, 432] width 141 height 24
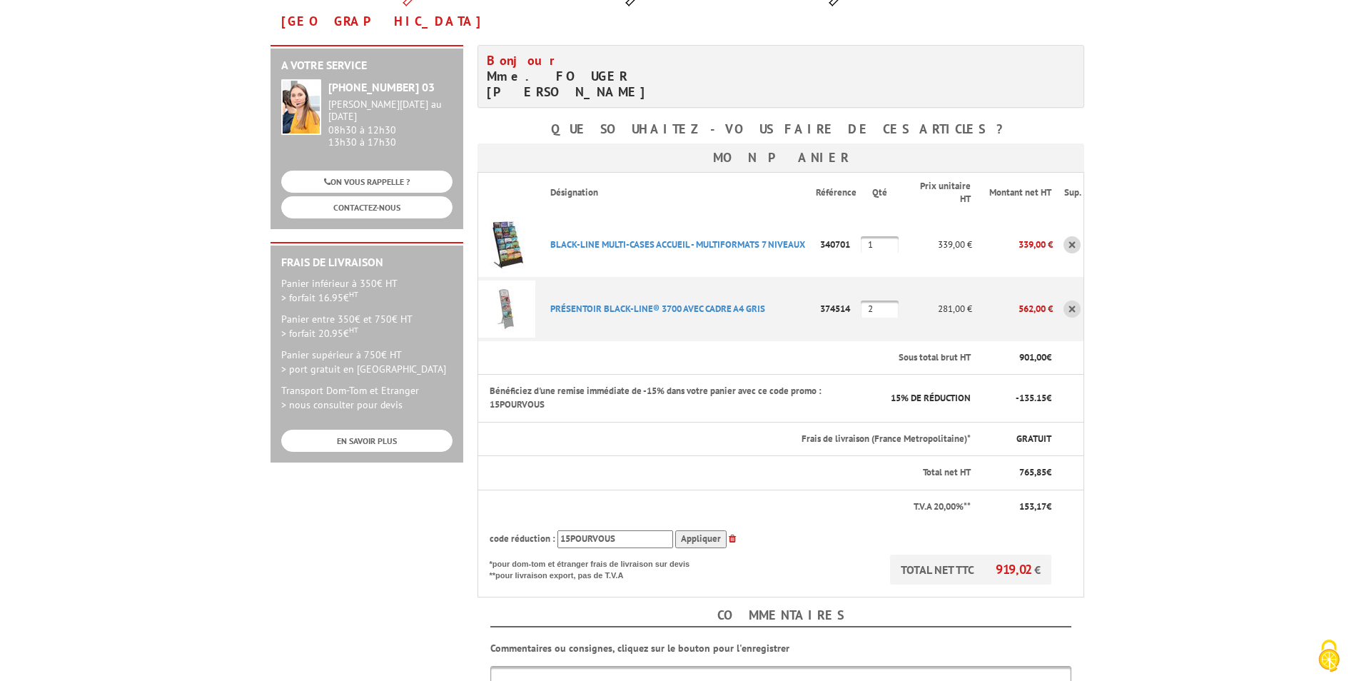
scroll to position [214, 0]
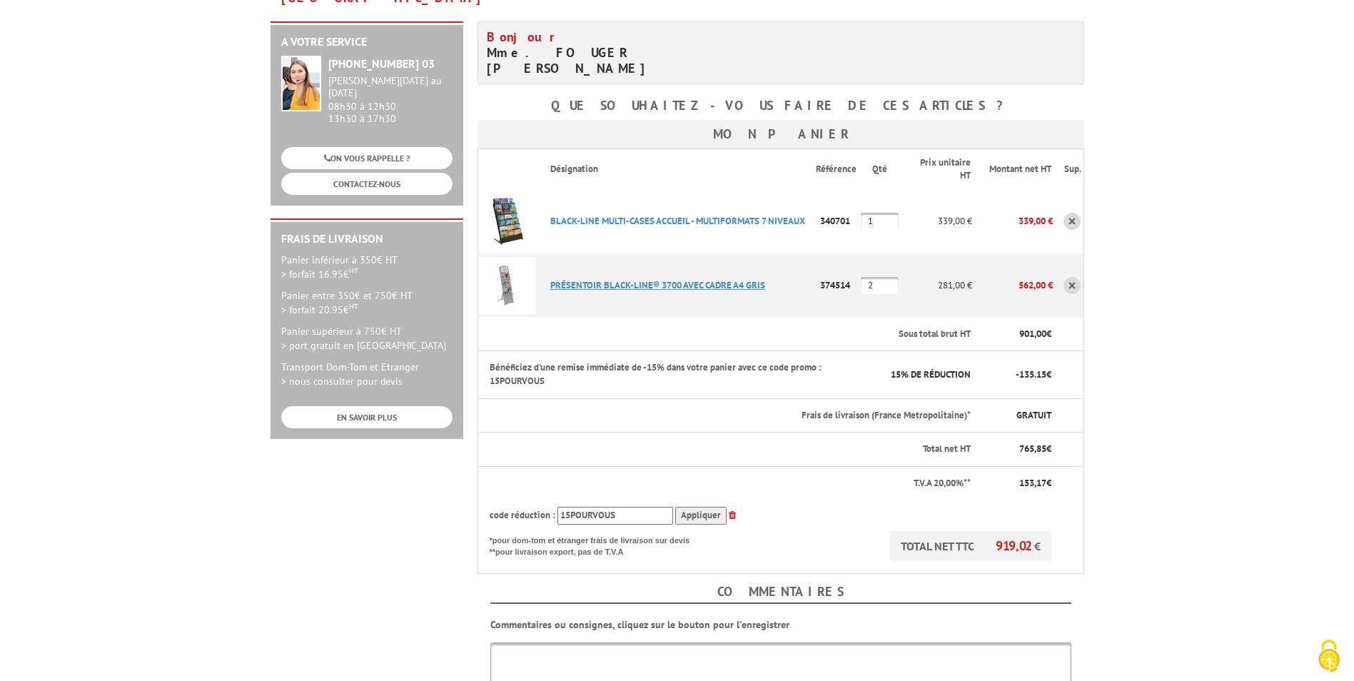
click at [701, 279] on link "PRéSENTOIR BLACK-LINE® 3700 AVEC CADRE A4 GRIS" at bounding box center [657, 285] width 215 height 12
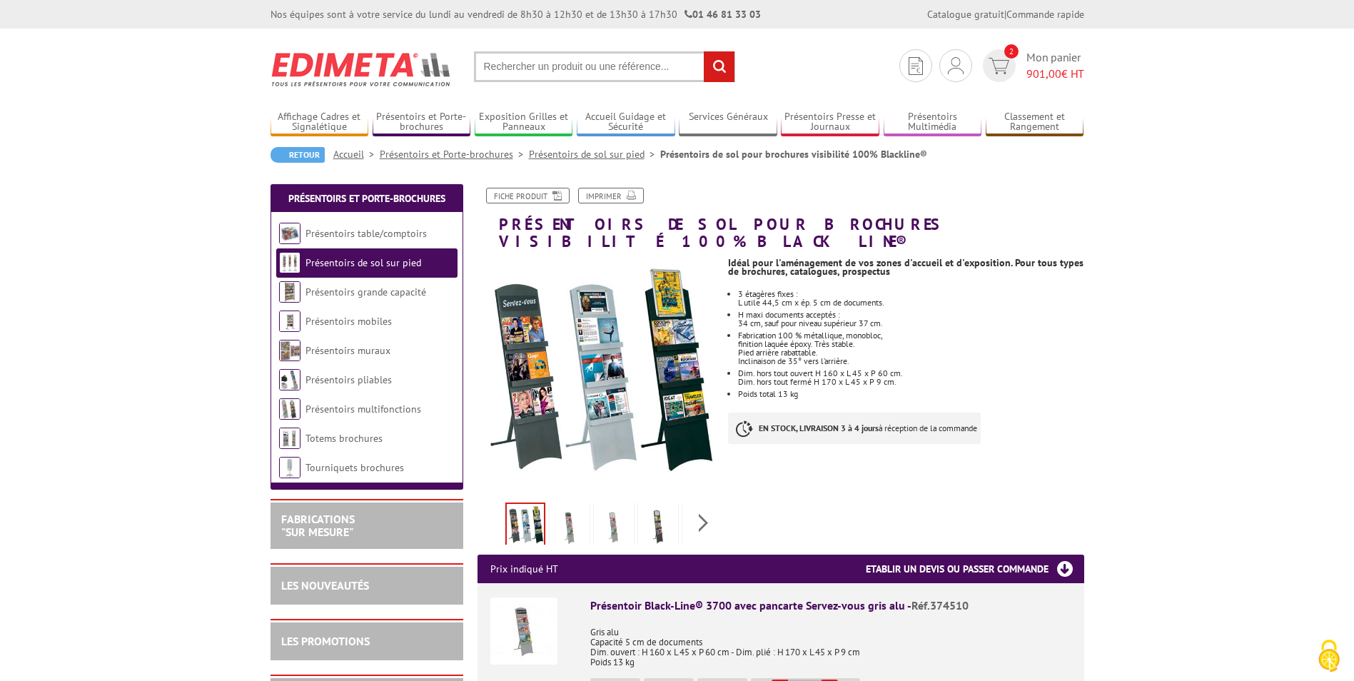
click at [657, 505] on img at bounding box center [658, 527] width 34 height 44
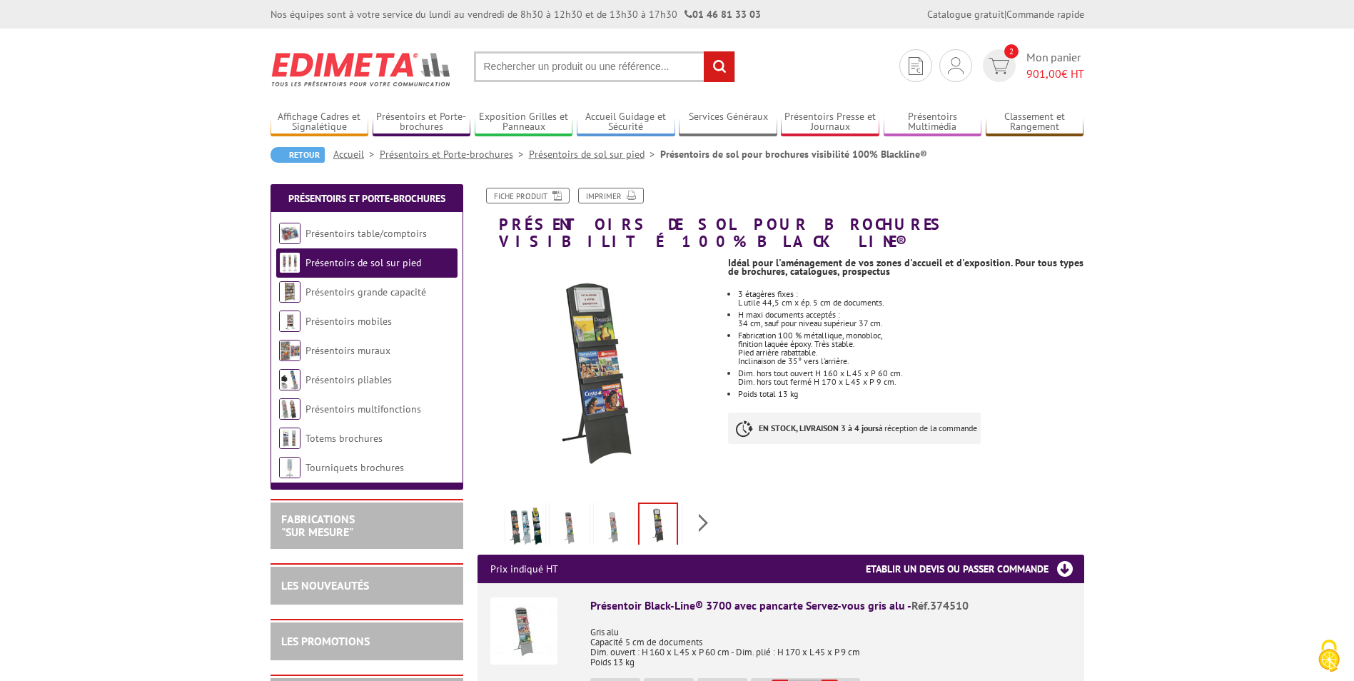
click at [657, 505] on img at bounding box center [657, 526] width 37 height 44
click at [1049, 64] on span "Mon panier 901,00 € HT" at bounding box center [1055, 65] width 58 height 33
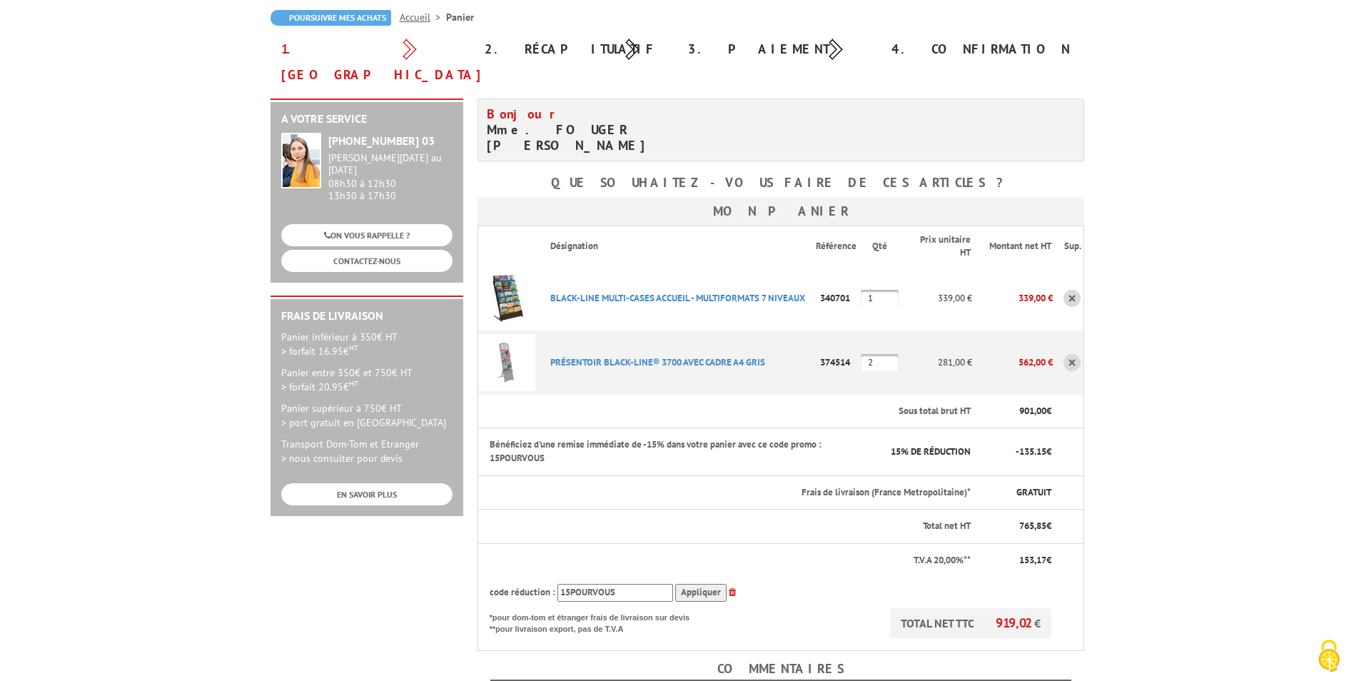
scroll to position [143, 0]
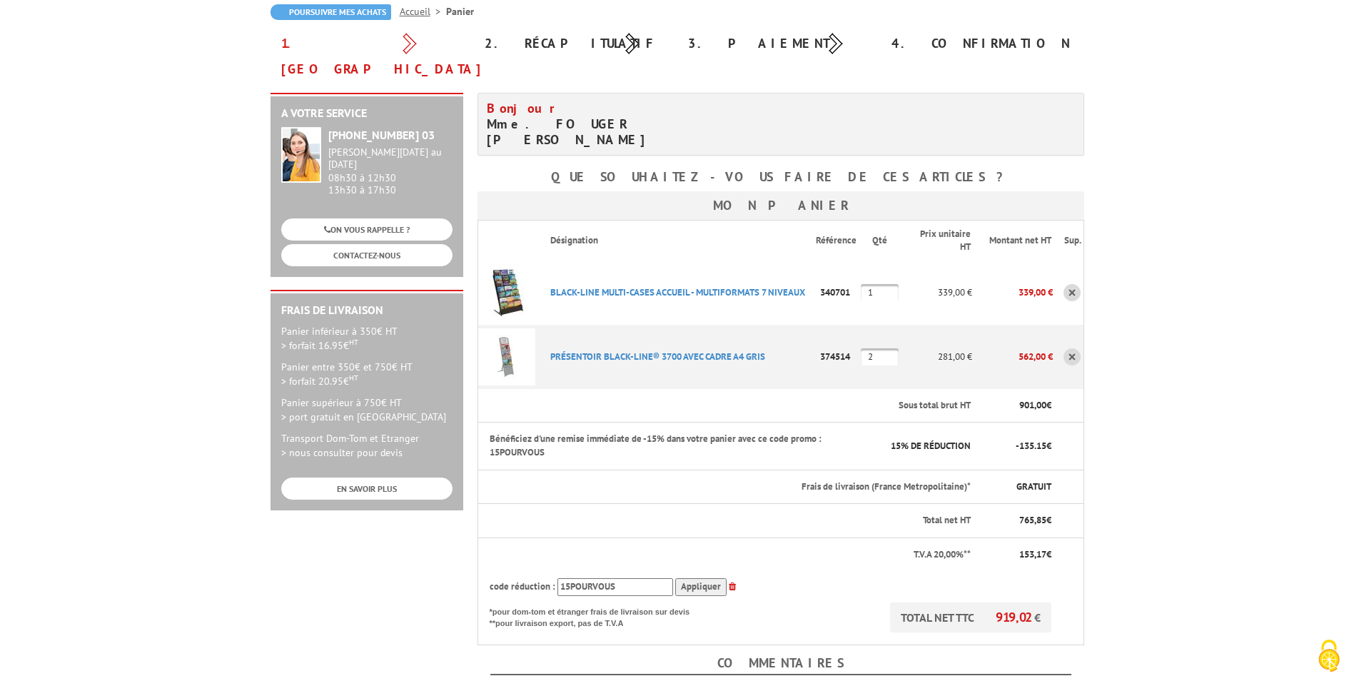
click at [887, 348] on input "2" at bounding box center [880, 356] width 38 height 17
type input "4"
click at [1165, 375] on body "Nos équipes sont à votre service du lundi au vendredi de 8h30 à 12h30 et de 13h…" at bounding box center [677, 531] width 1354 height 1349
click at [875, 348] on input "4" at bounding box center [880, 356] width 38 height 17
type input "2"
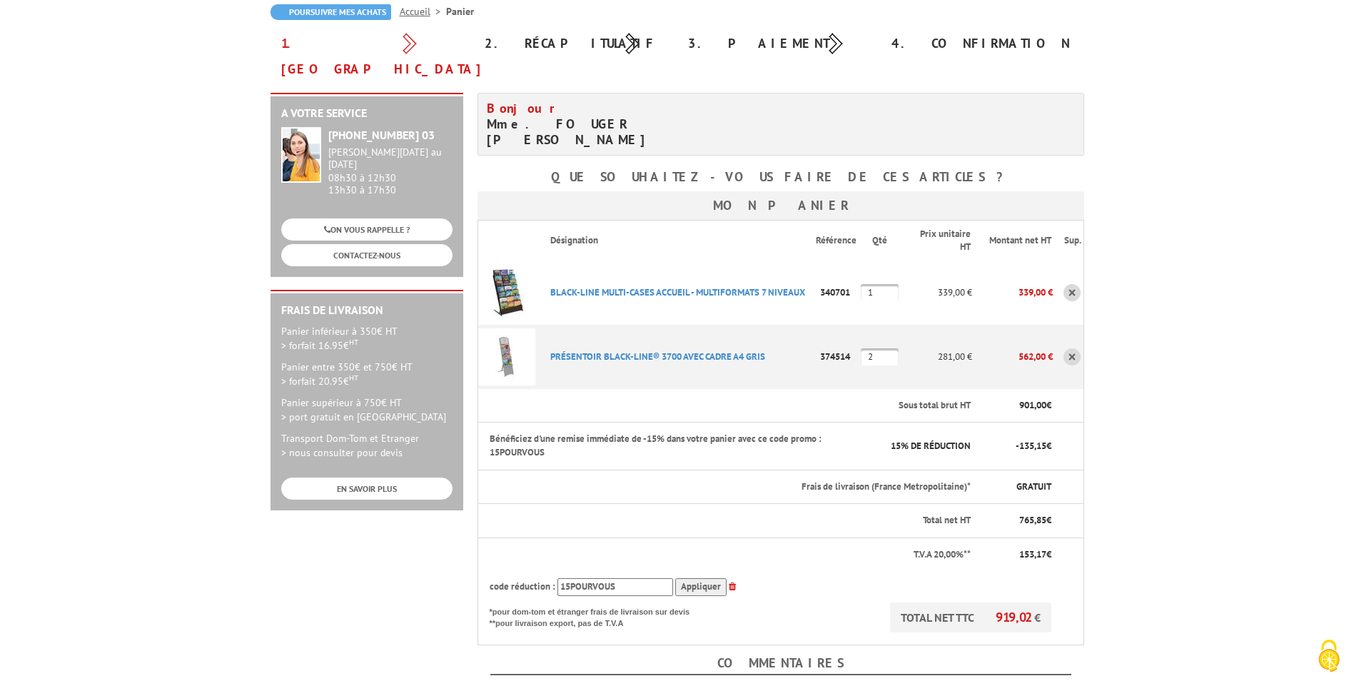
click at [1270, 361] on body "Nos équipes sont à votre service du lundi au vendredi de 8h30 à 12h30 et de 13h…" at bounding box center [677, 531] width 1354 height 1349
click at [1197, 378] on body "Nos équipes sont à votre service du lundi au vendredi de 8h30 à 12h30 et de 13h…" at bounding box center [677, 531] width 1354 height 1349
click at [639, 350] on link "PRéSENTOIR BLACK-LINE® 3700 AVEC CADRE A4 GRIS" at bounding box center [657, 356] width 215 height 12
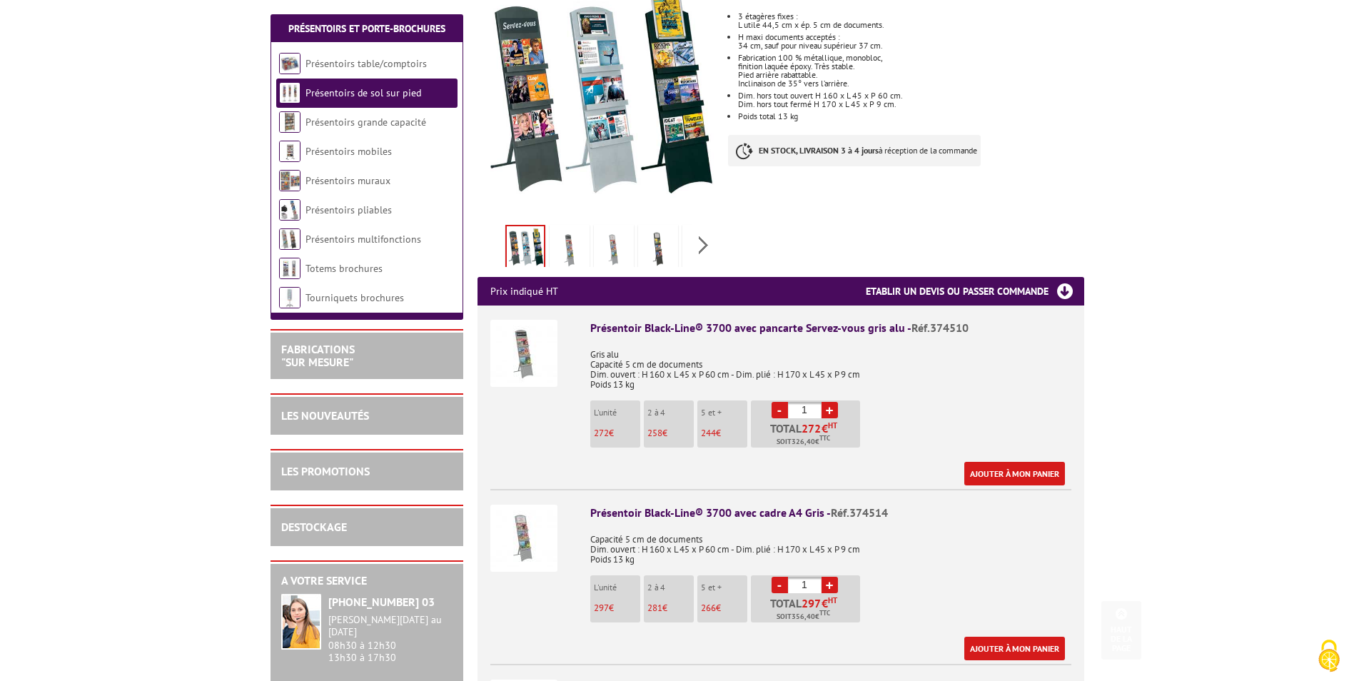
scroll to position [357, 0]
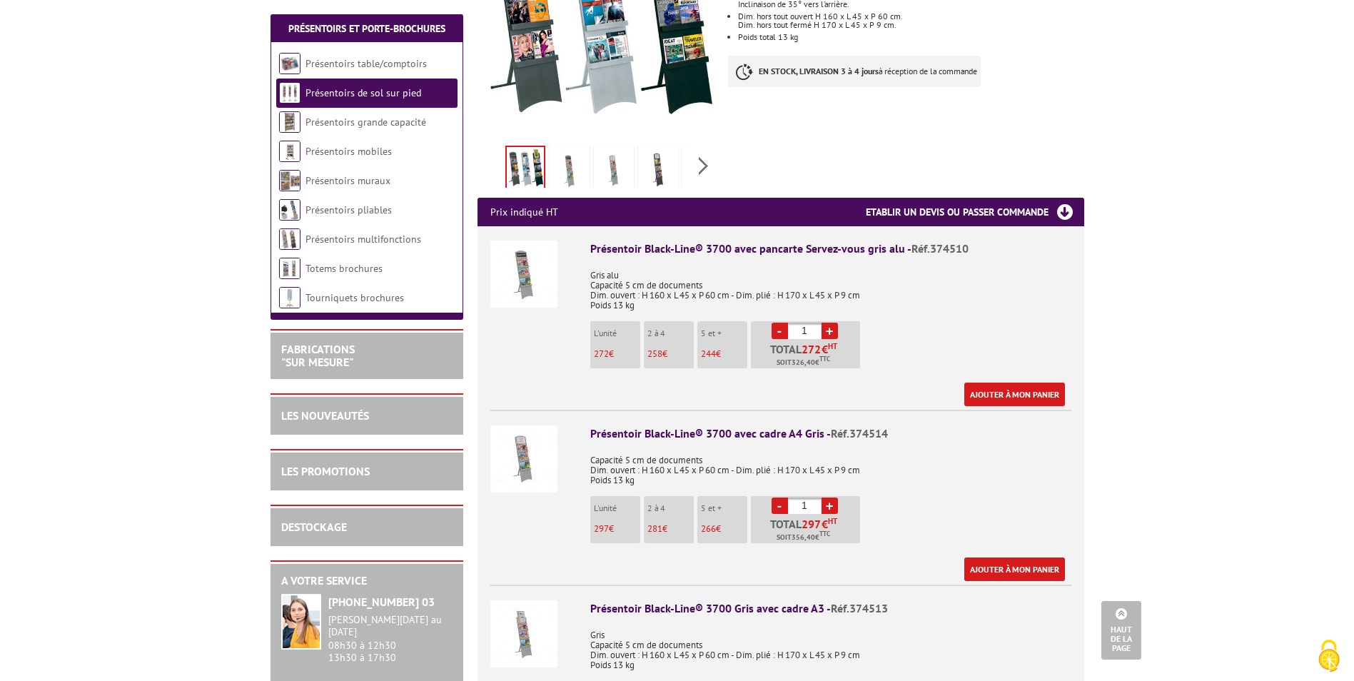
click at [611, 425] on div "Présentoir Black-Line® 3700 avec cadre A4 Gris - Réf.374514" at bounding box center [830, 433] width 481 height 16
click at [515, 447] on img at bounding box center [523, 458] width 67 height 67
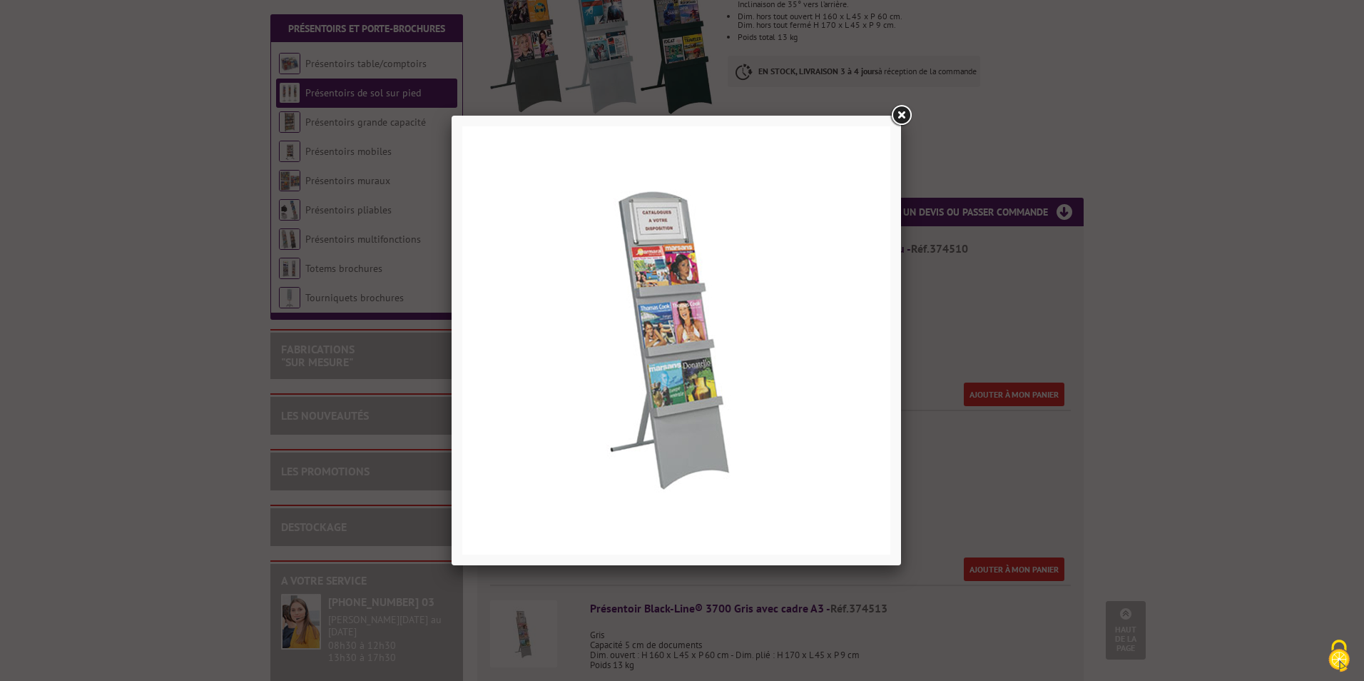
click at [908, 115] on link at bounding box center [901, 116] width 26 height 26
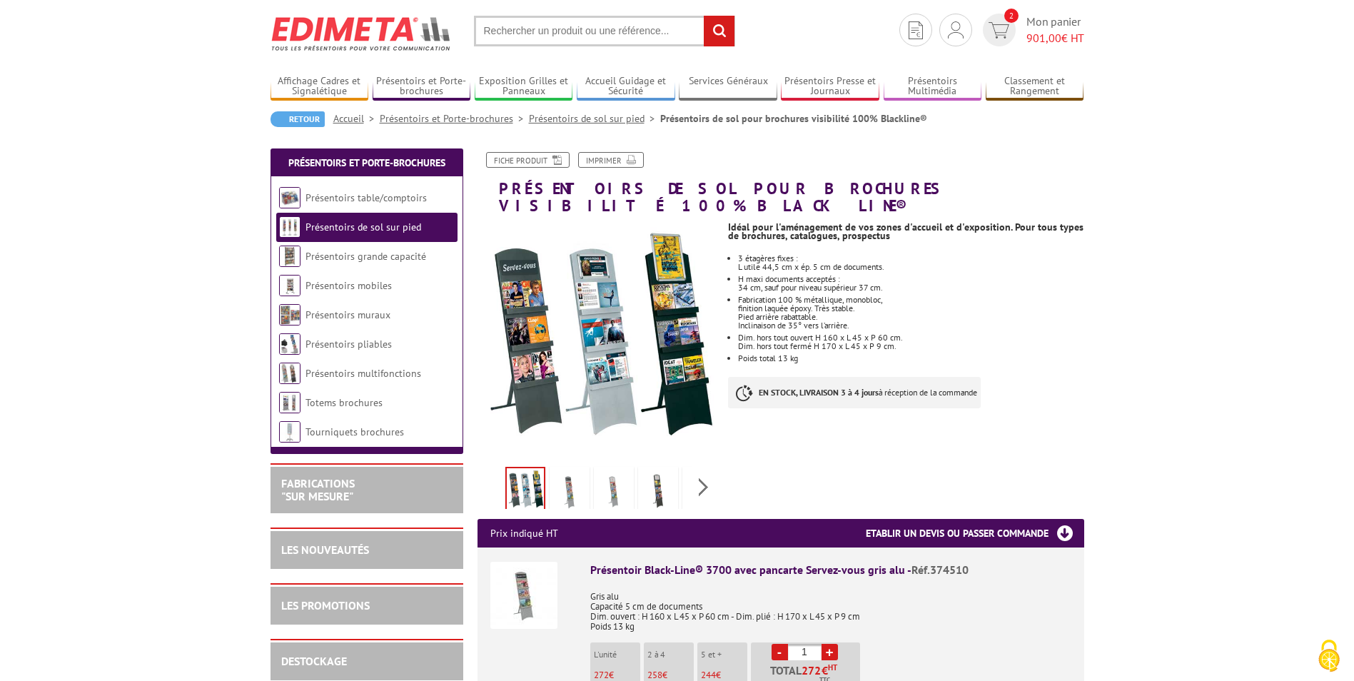
scroll to position [0, 0]
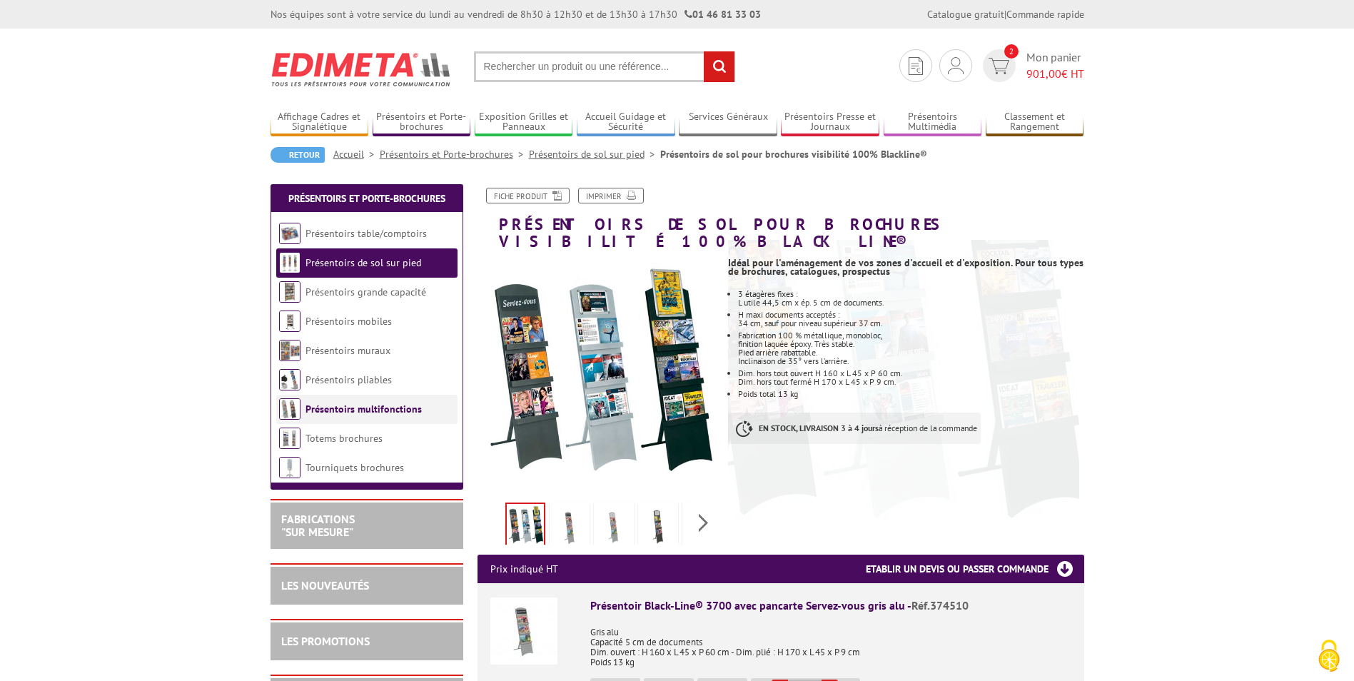
click at [367, 410] on link "Présentoirs multifonctions" at bounding box center [363, 408] width 116 height 13
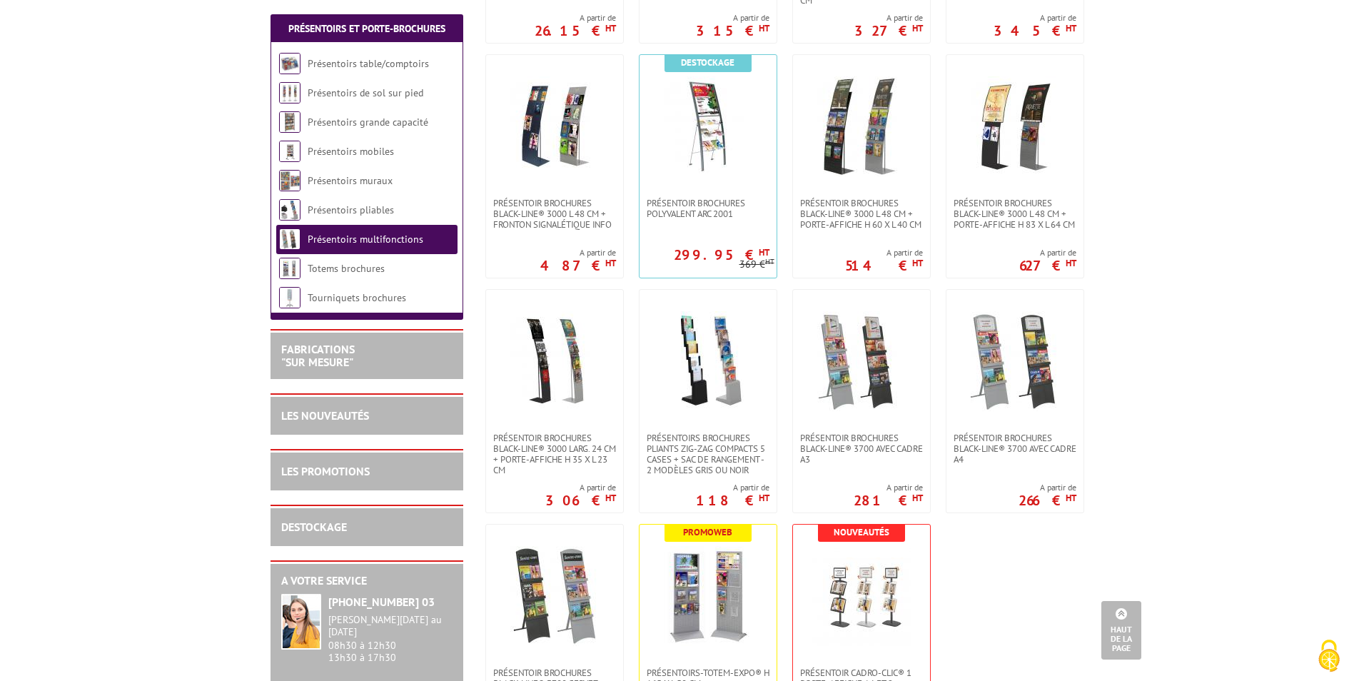
scroll to position [500, 0]
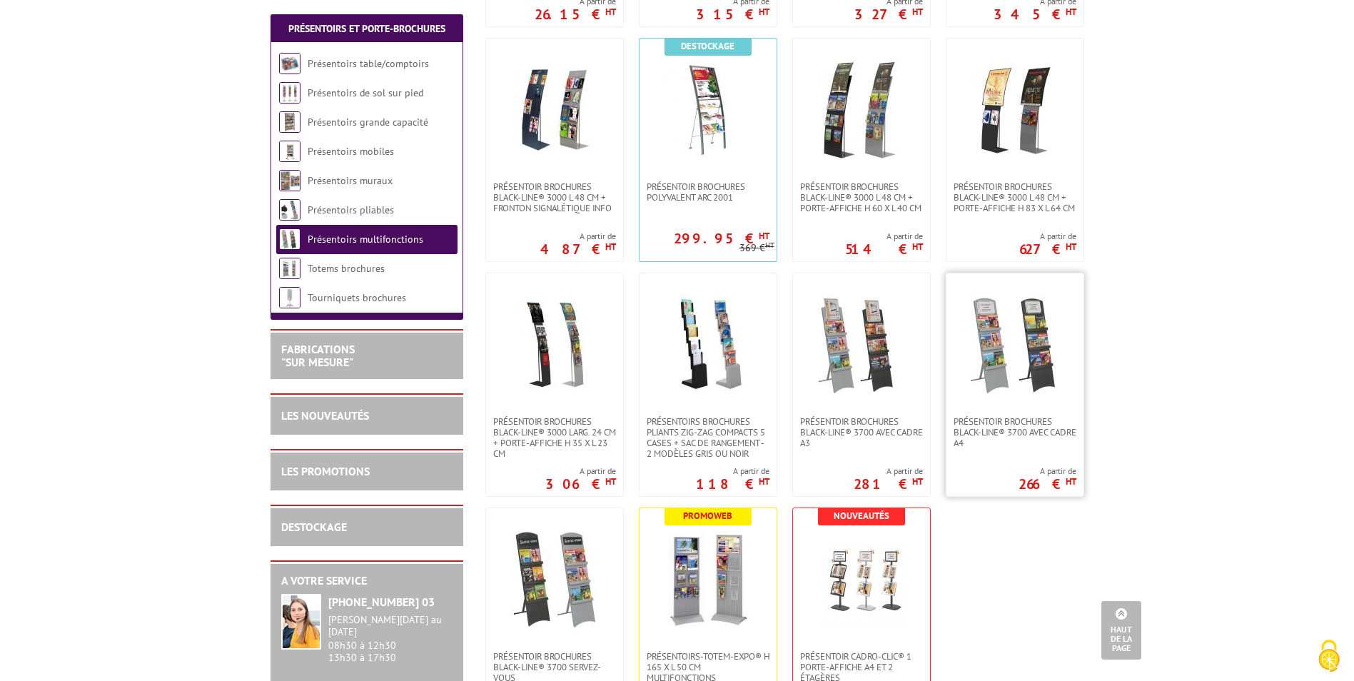
click at [1038, 386] on img at bounding box center [1015, 345] width 100 height 100
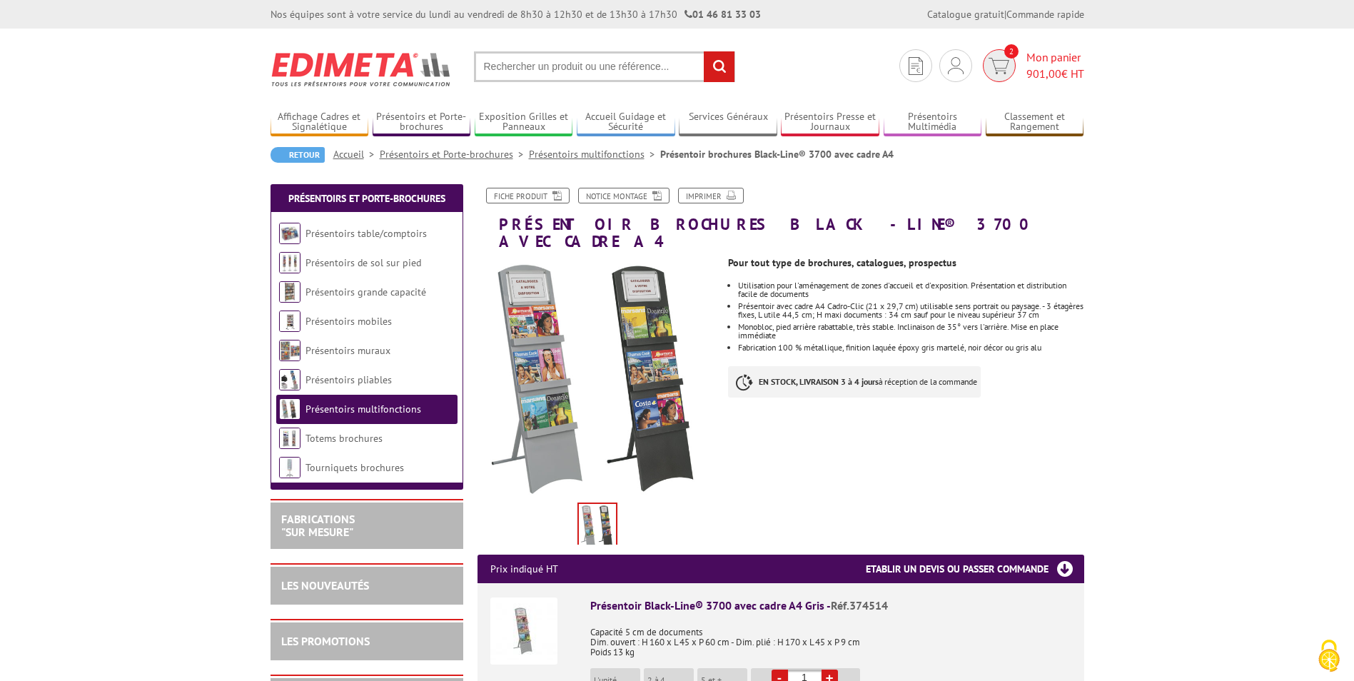
click at [1056, 61] on span "Mon panier 901,00 € HT" at bounding box center [1055, 65] width 58 height 33
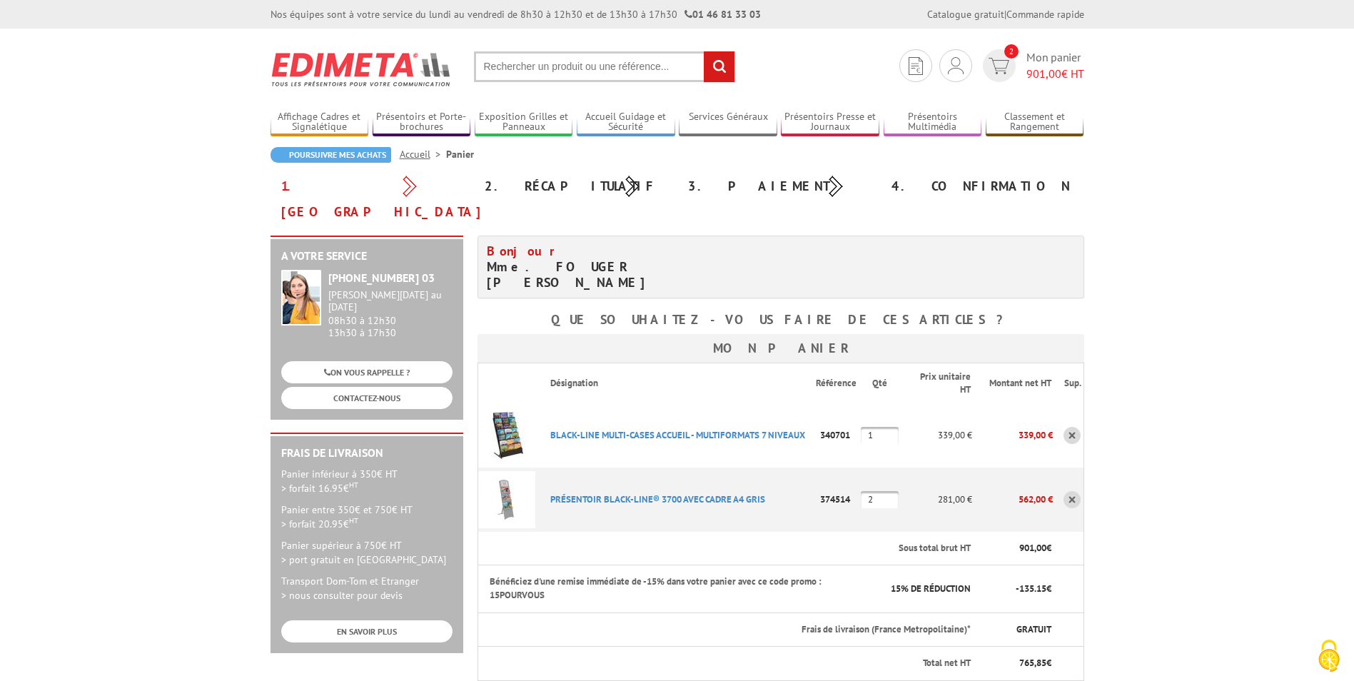
click at [612, 66] on input "text" at bounding box center [604, 66] width 261 height 31
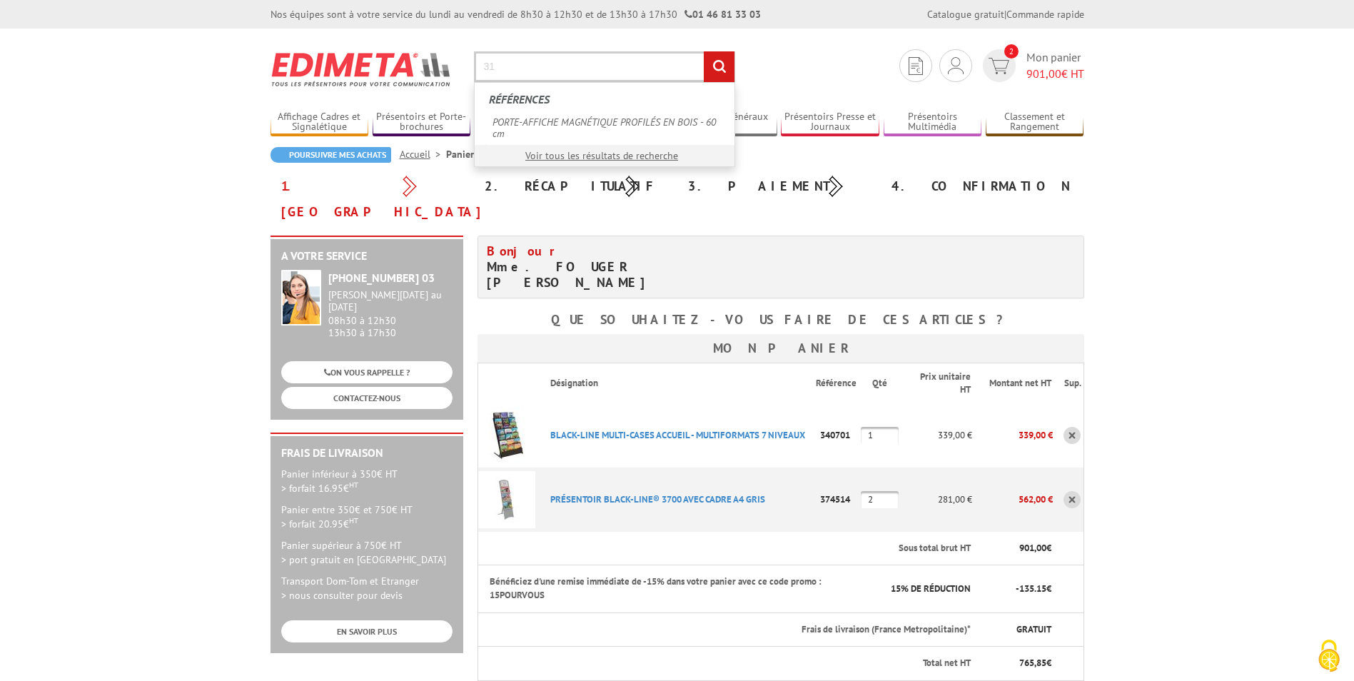
type input "3"
type input "374501"
click at [578, 113] on link "Présentoirs de sol pour brochures visibilité 100% Blackline®" at bounding box center [604, 127] width 238 height 33
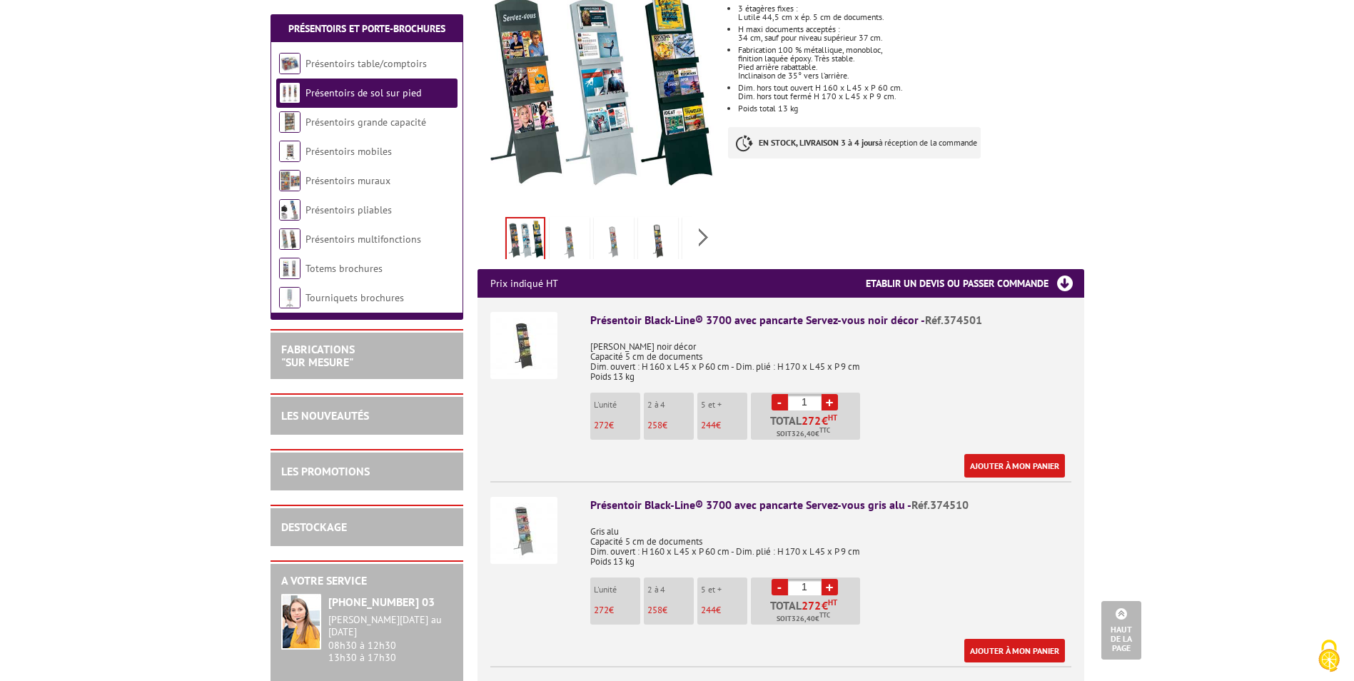
scroll to position [357, 0]
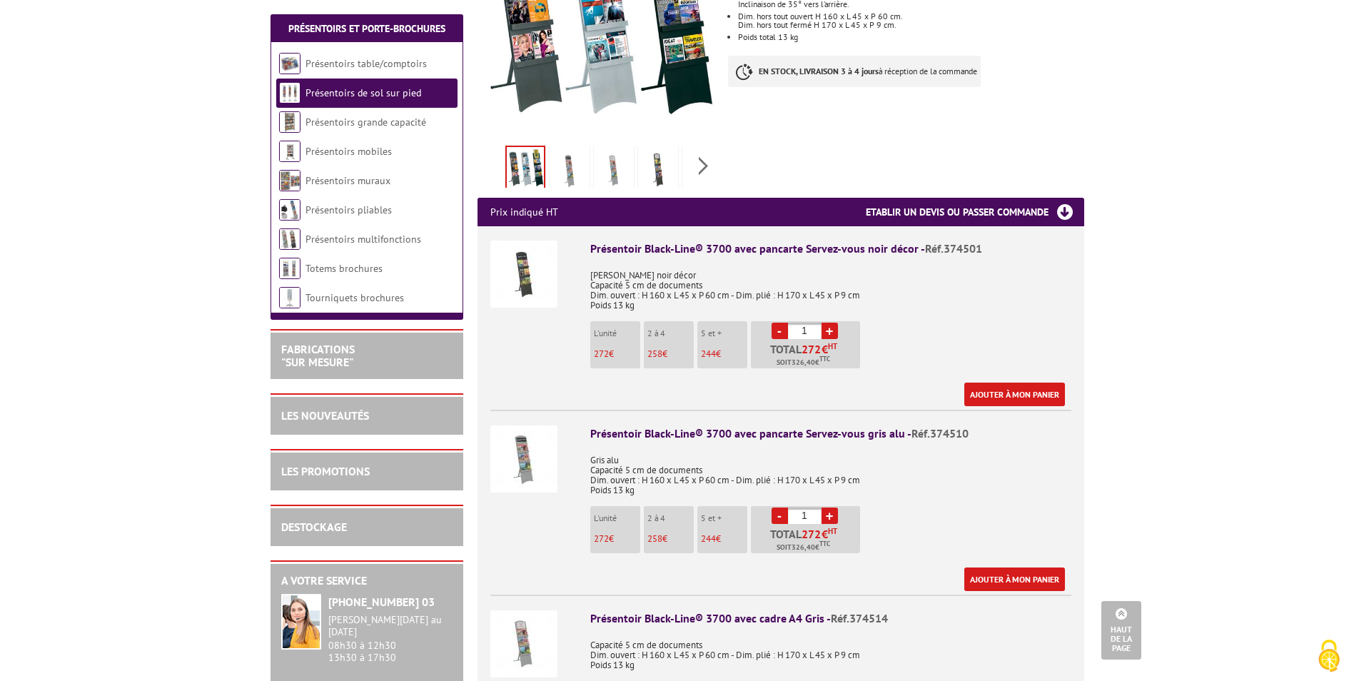
click at [540, 240] on img at bounding box center [523, 273] width 67 height 67
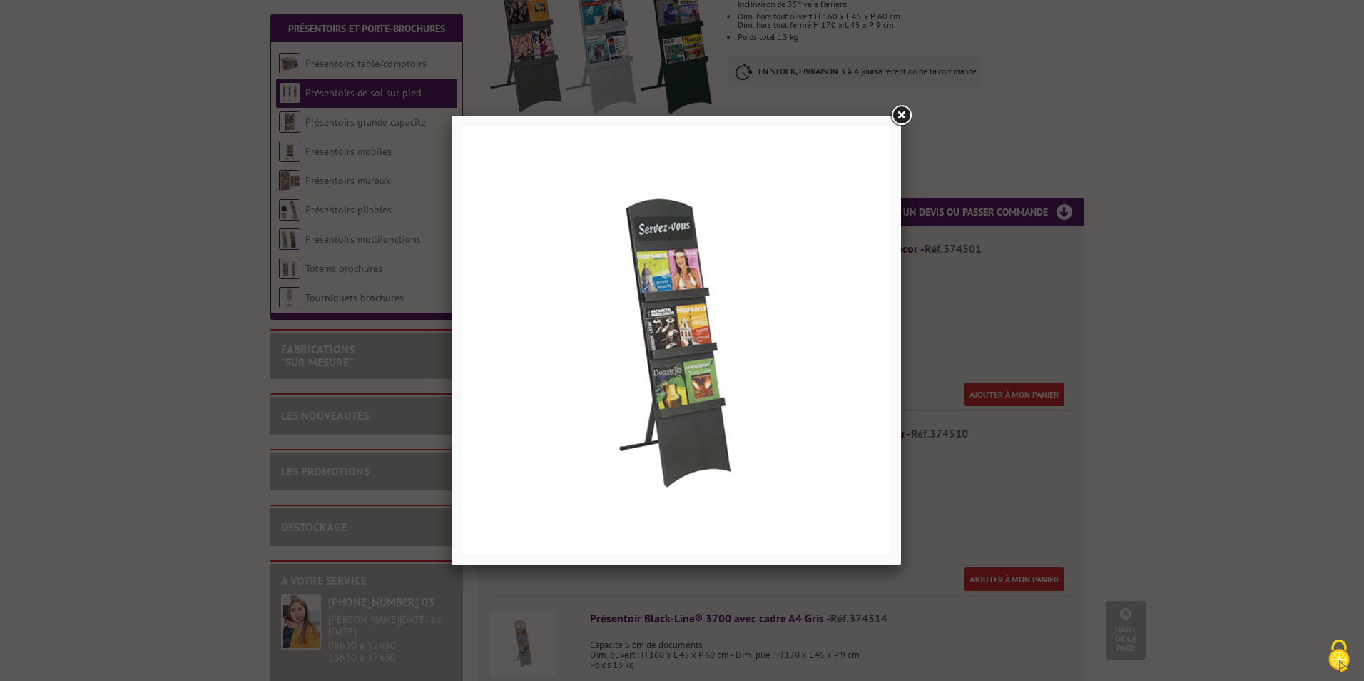
click at [903, 111] on link at bounding box center [901, 116] width 26 height 26
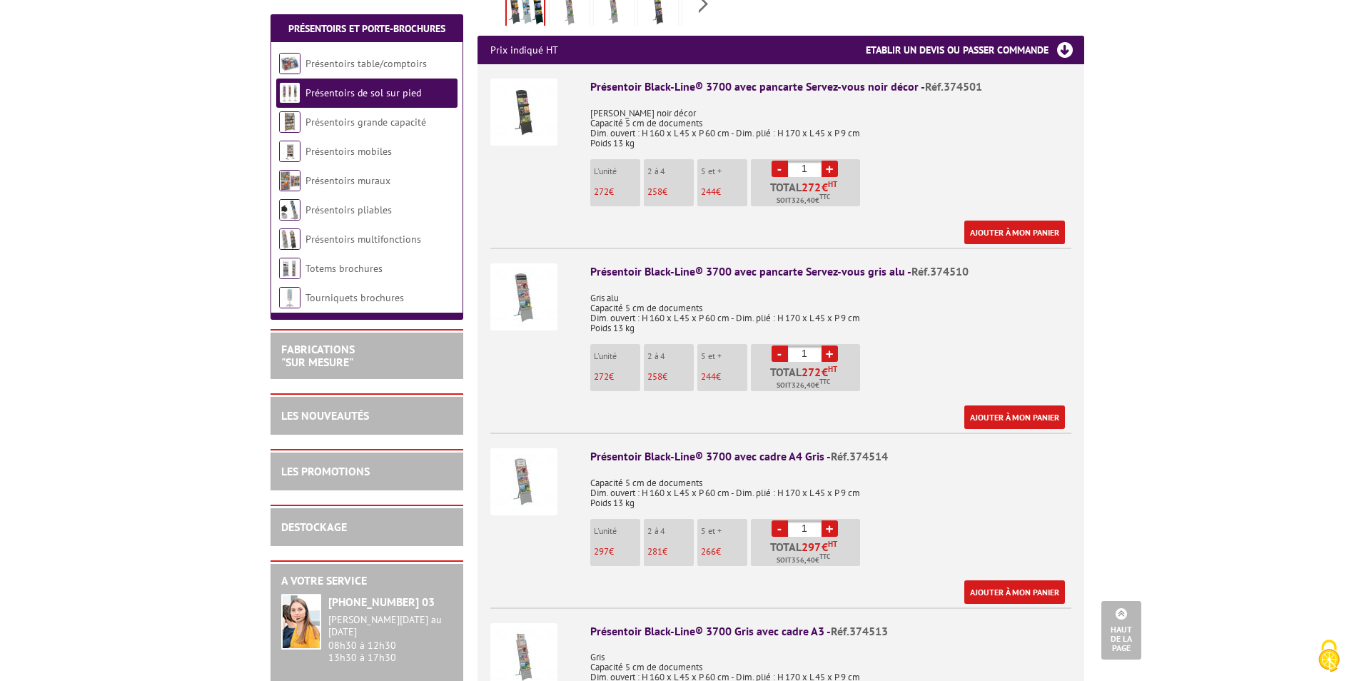
scroll to position [500, 0]
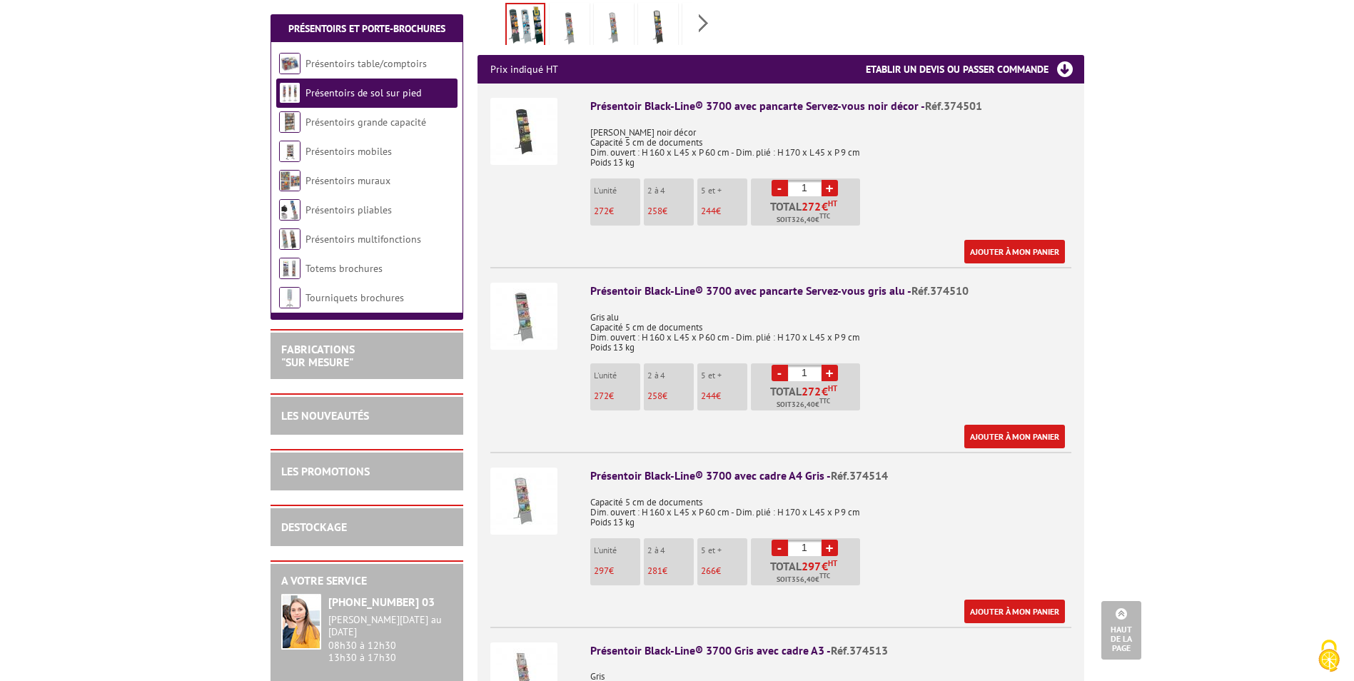
click at [684, 467] on div "Présentoir Black-Line® 3700 avec cadre A4 Gris - Réf.374514" at bounding box center [830, 475] width 481 height 16
click at [541, 469] on img at bounding box center [523, 500] width 67 height 67
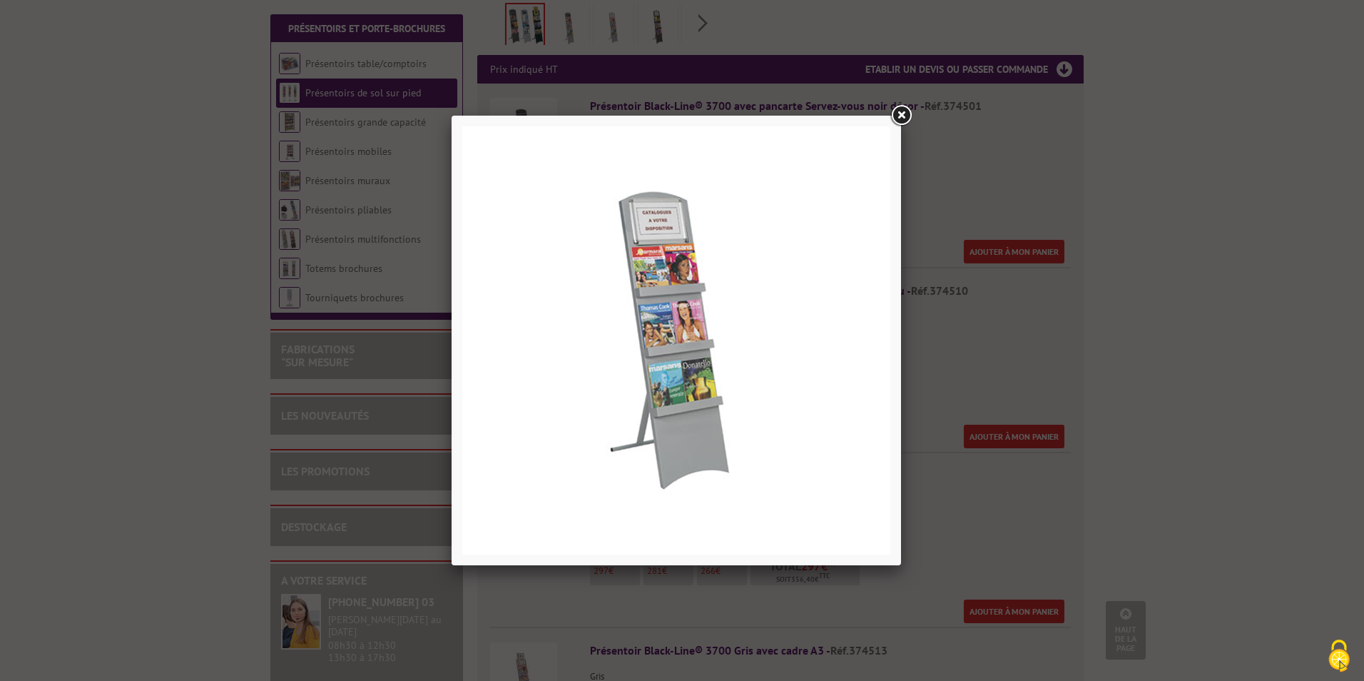
click at [903, 111] on link at bounding box center [901, 116] width 26 height 26
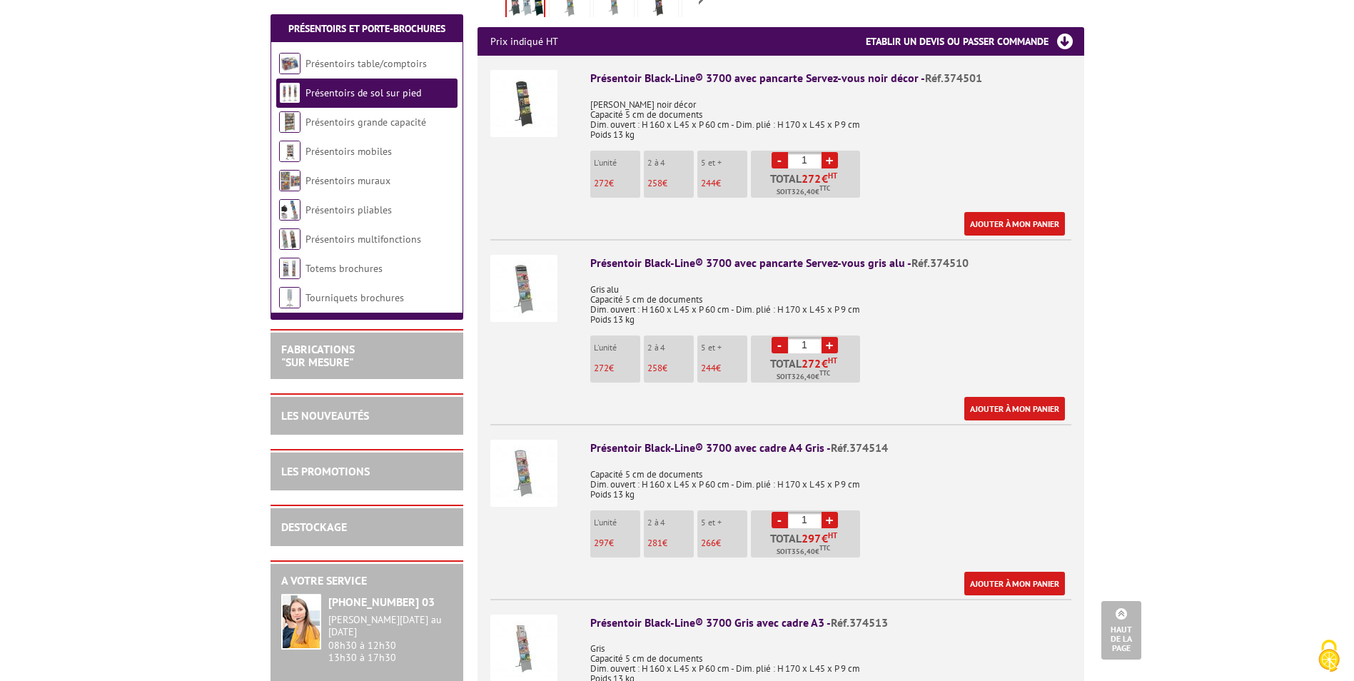
scroll to position [571, 0]
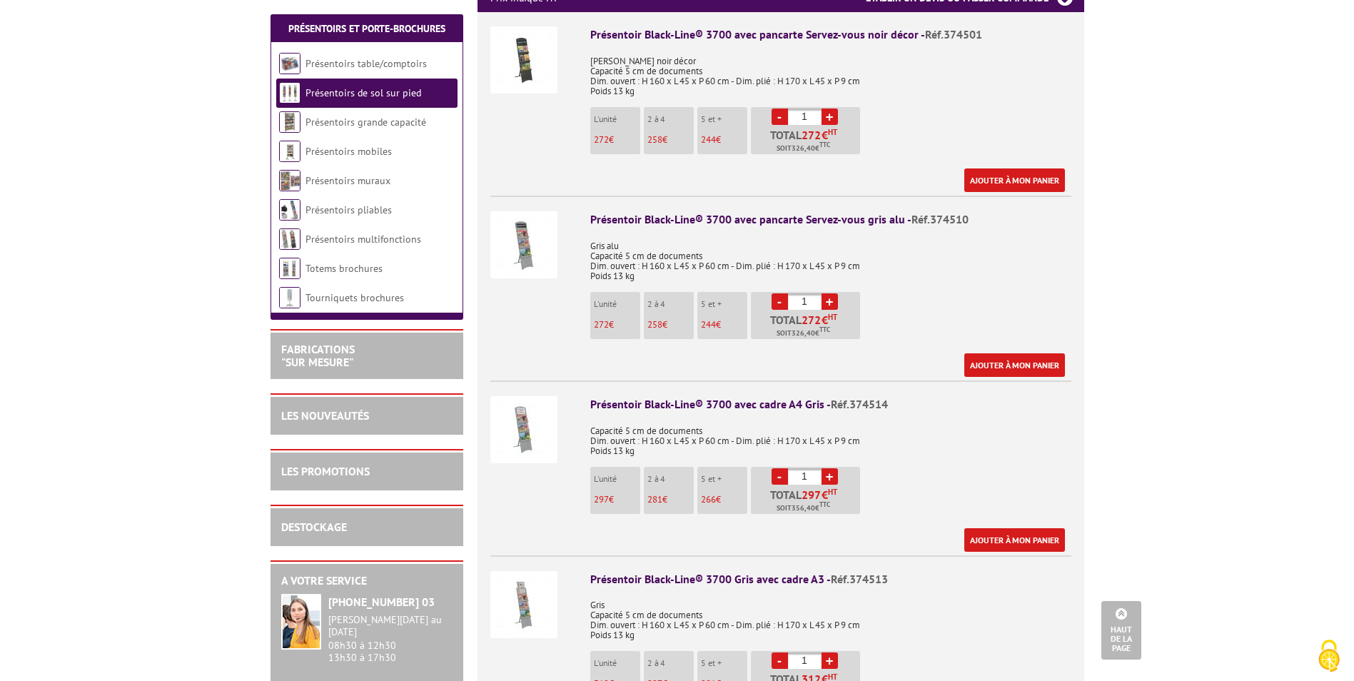
click at [526, 401] on img at bounding box center [523, 429] width 67 height 67
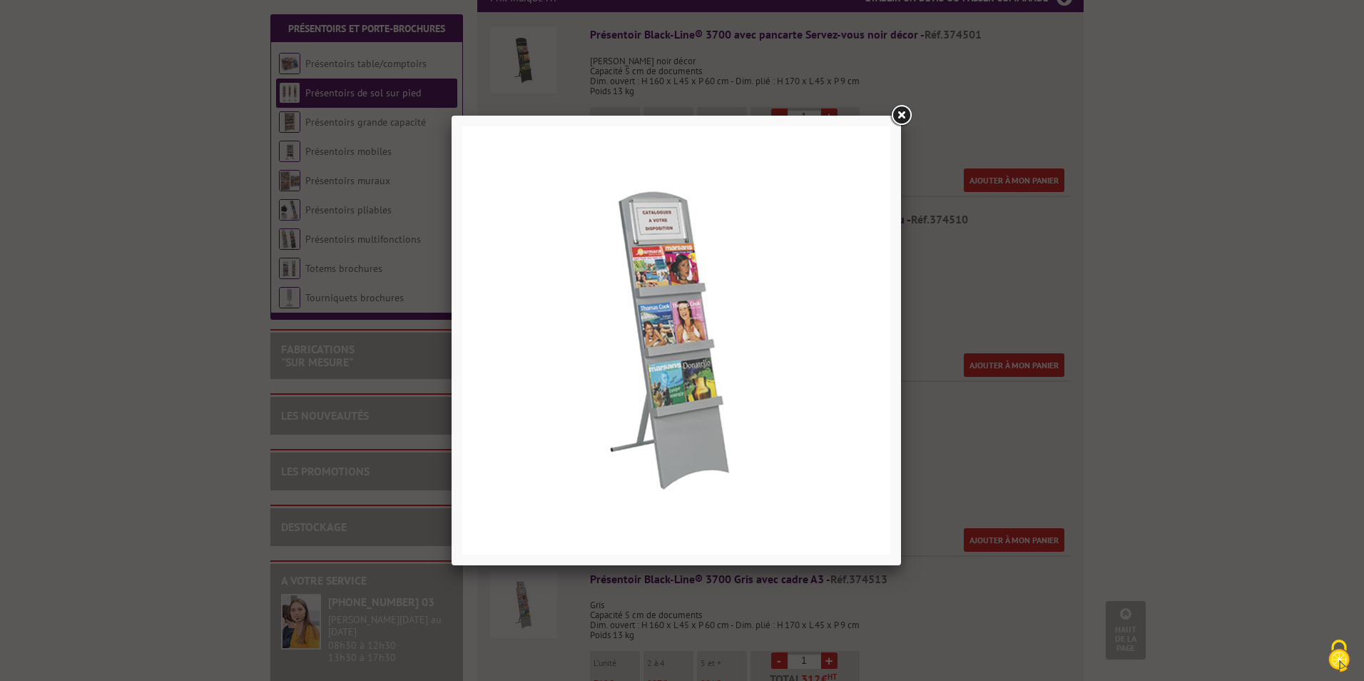
click at [902, 116] on link at bounding box center [901, 116] width 26 height 26
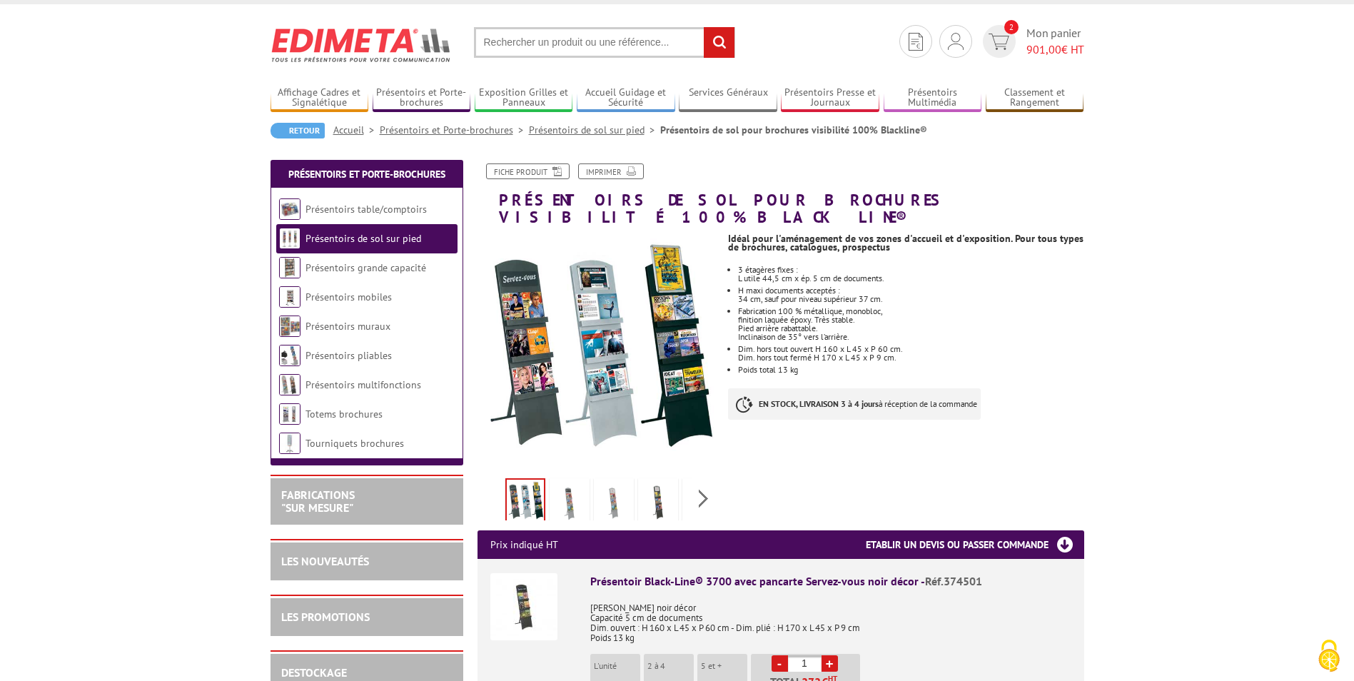
scroll to position [0, 0]
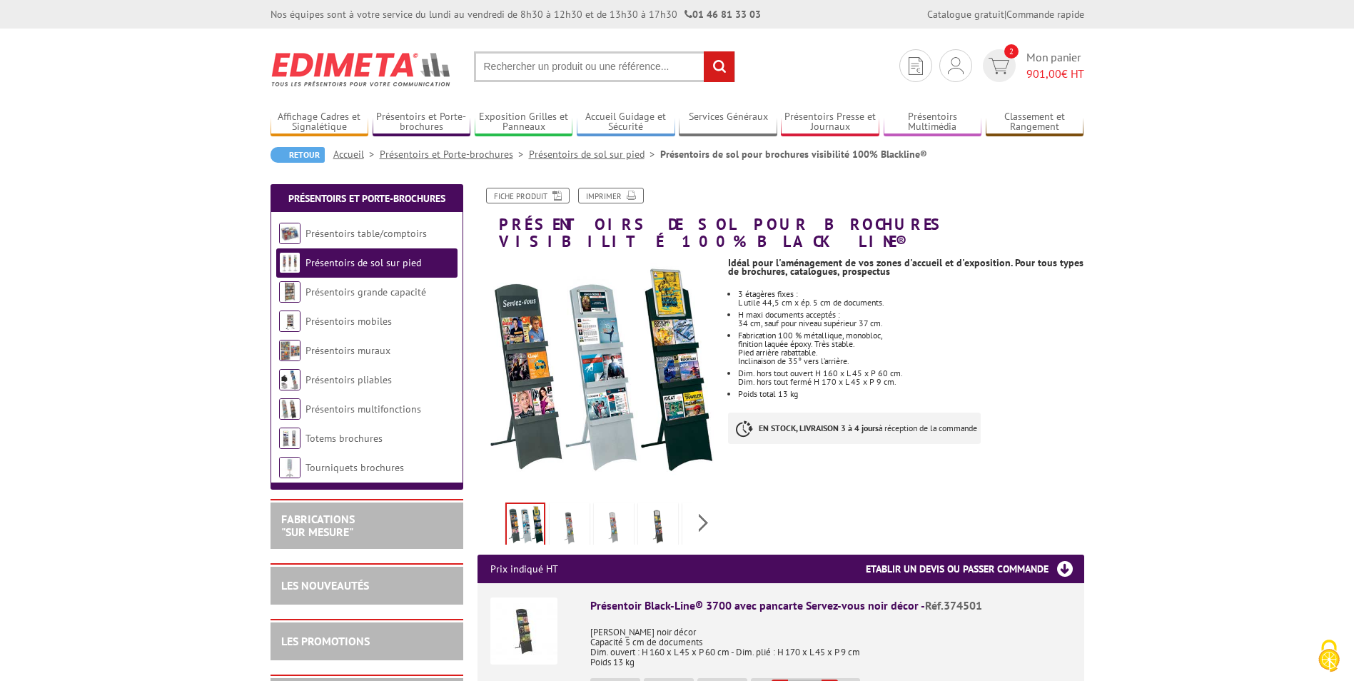
click at [537, 66] on input "text" at bounding box center [604, 66] width 261 height 31
click at [496, 64] on input "text" at bounding box center [604, 66] width 261 height 31
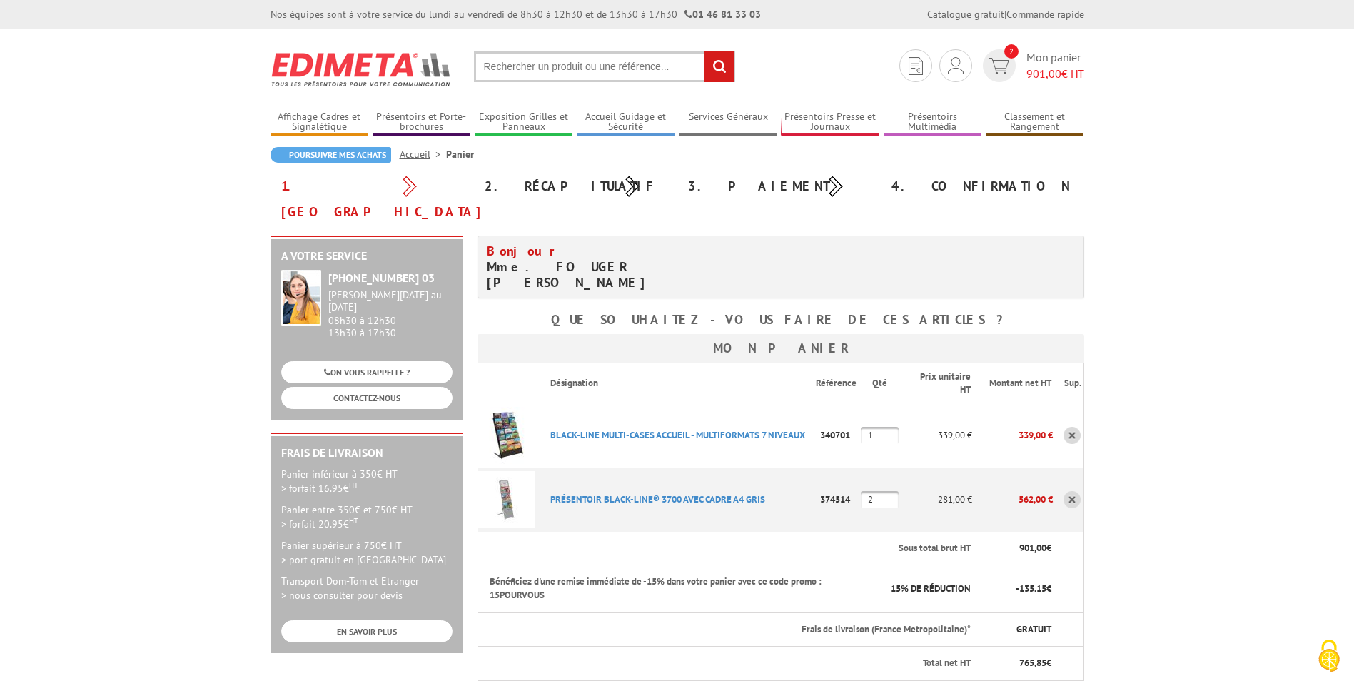
click at [533, 70] on input "text" at bounding box center [604, 66] width 261 height 31
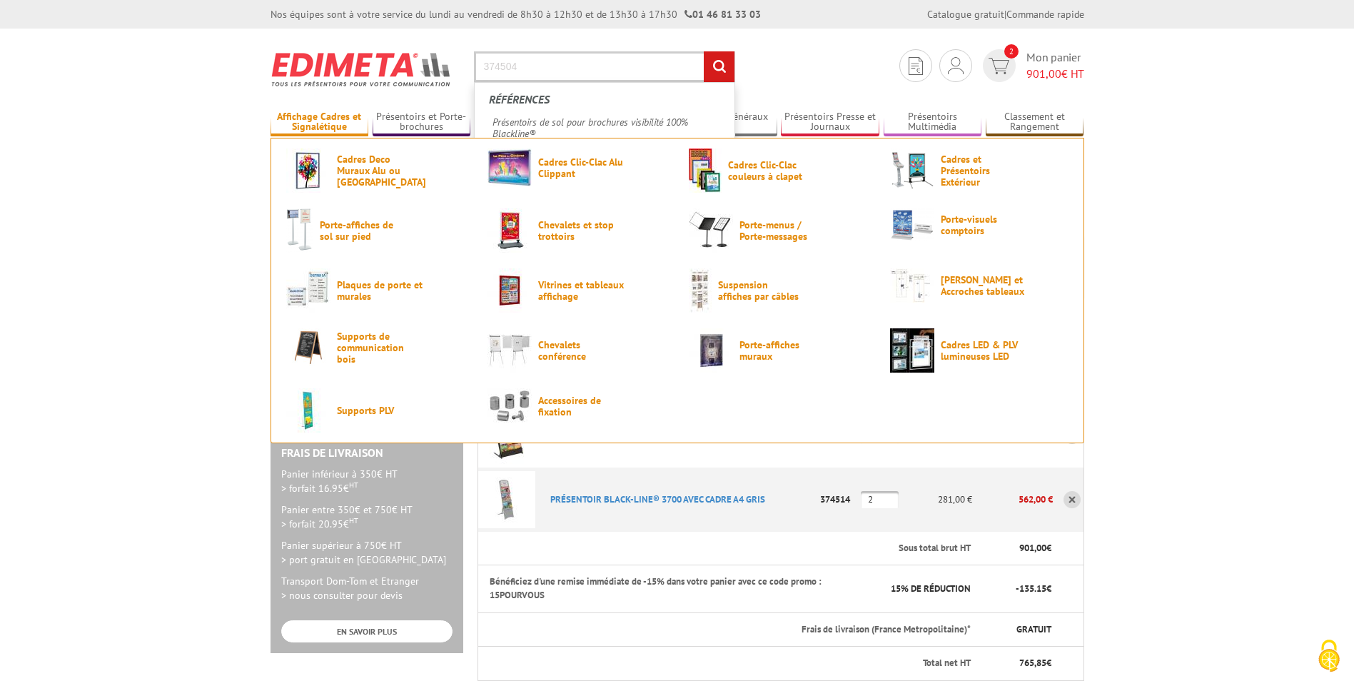
type input "374504"
click at [704, 51] on input "rechercher" at bounding box center [719, 66] width 31 height 31
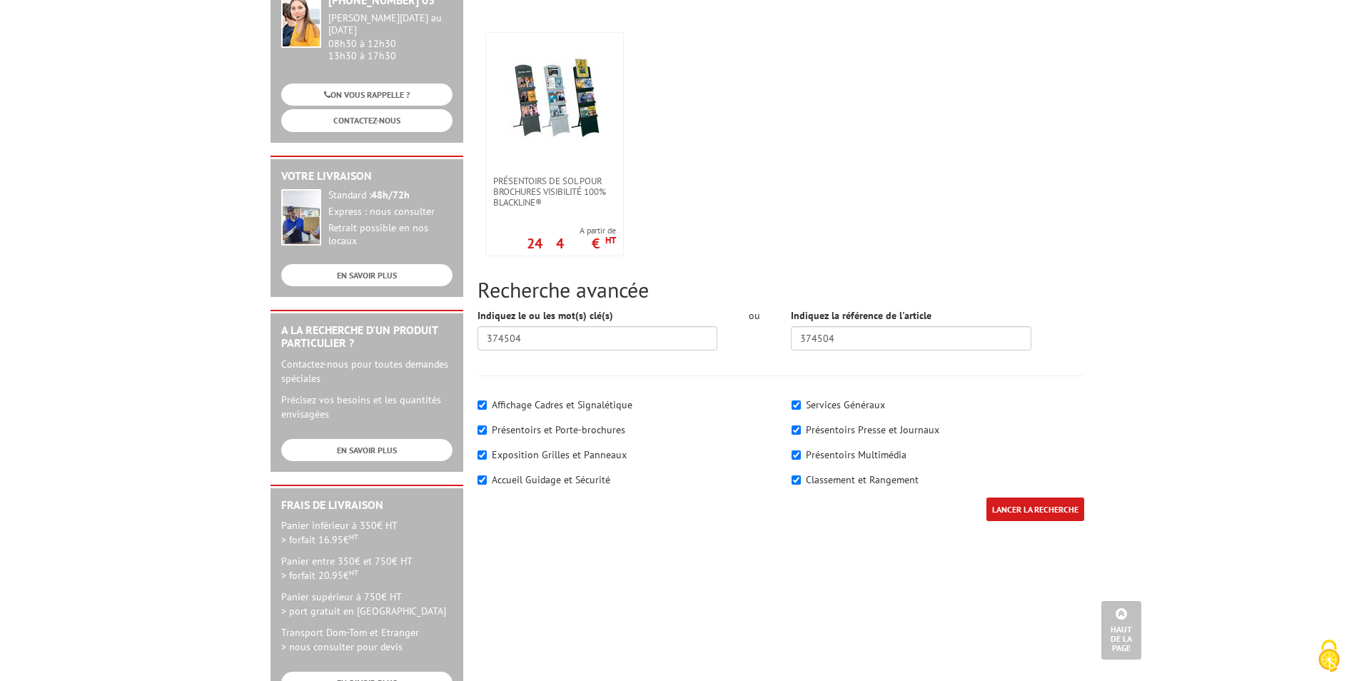
scroll to position [71, 0]
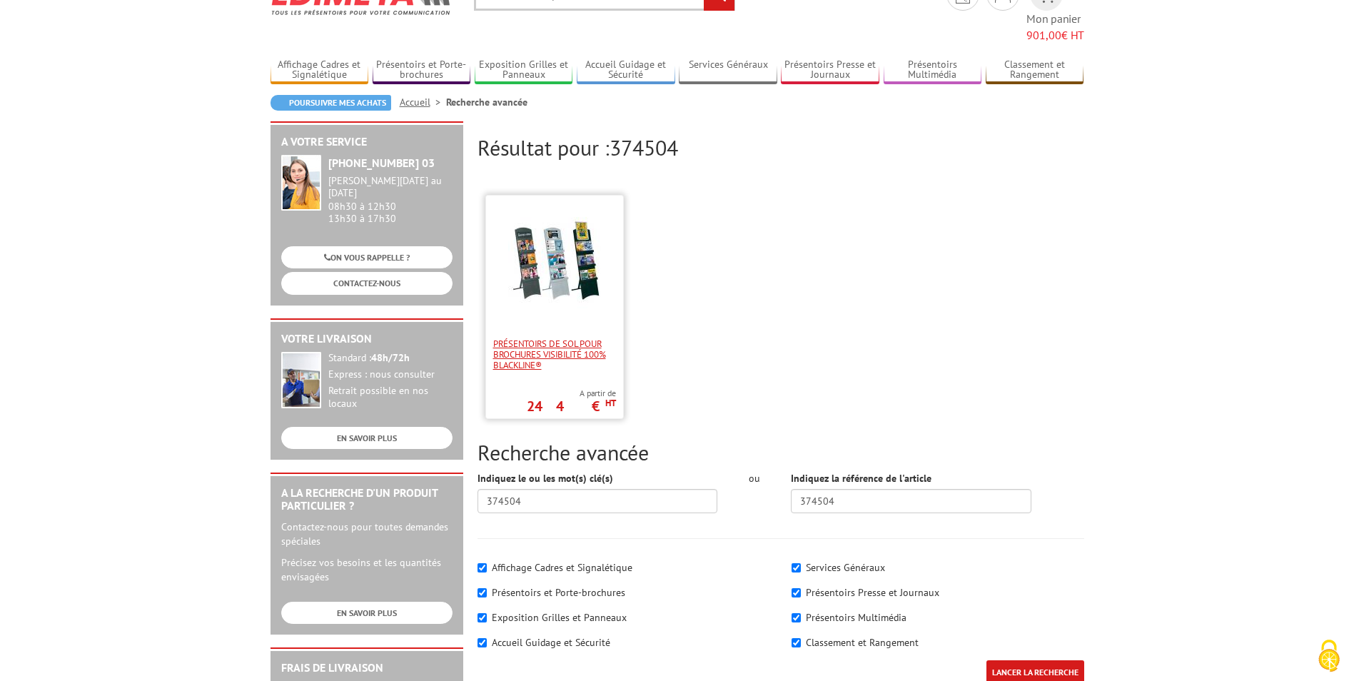
click at [545, 338] on span "Présentoirs de sol pour brochures visibilité 100% Blackline®" at bounding box center [554, 354] width 123 height 32
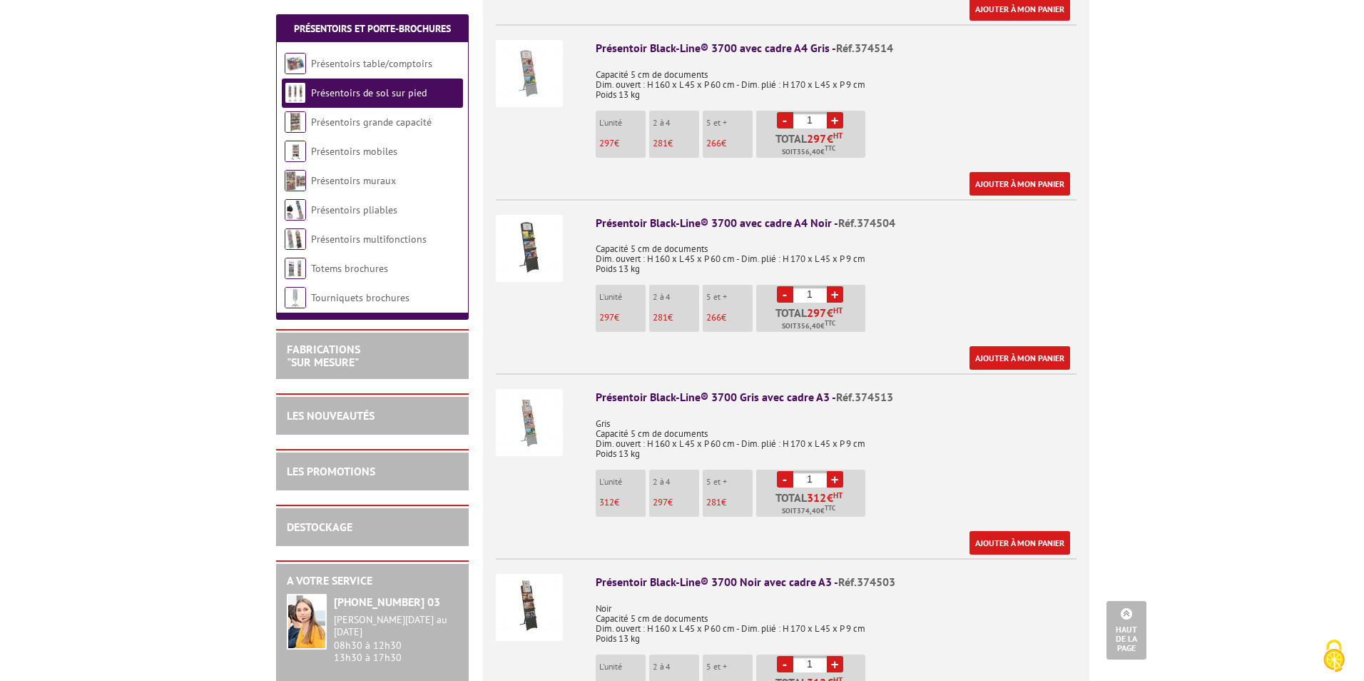
scroll to position [928, 0]
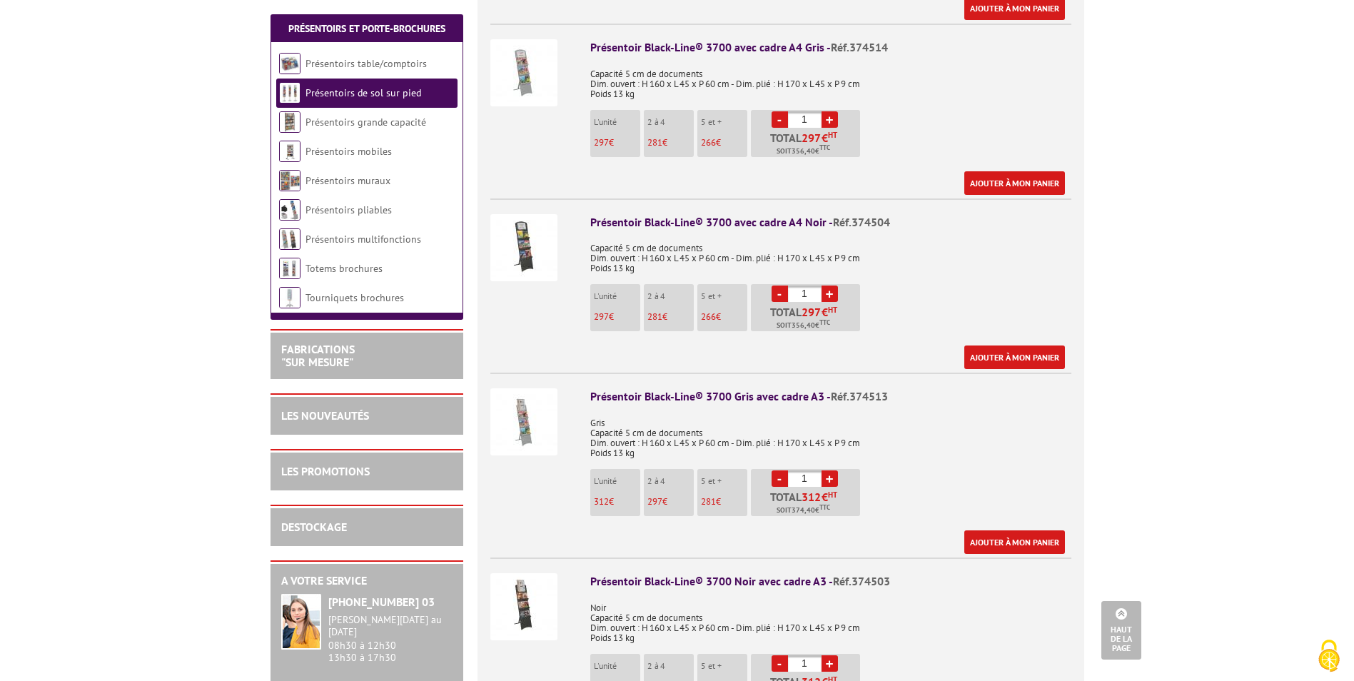
click at [535, 216] on img at bounding box center [523, 247] width 67 height 67
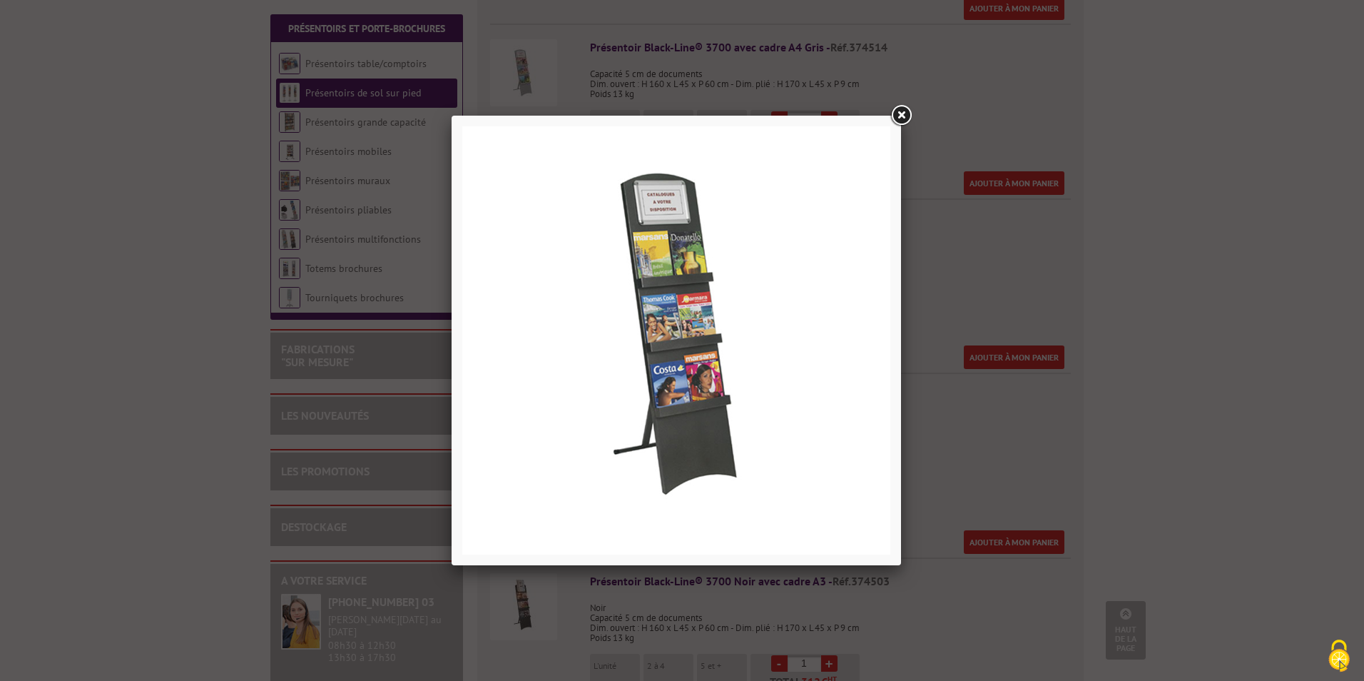
click at [904, 111] on link at bounding box center [901, 116] width 26 height 26
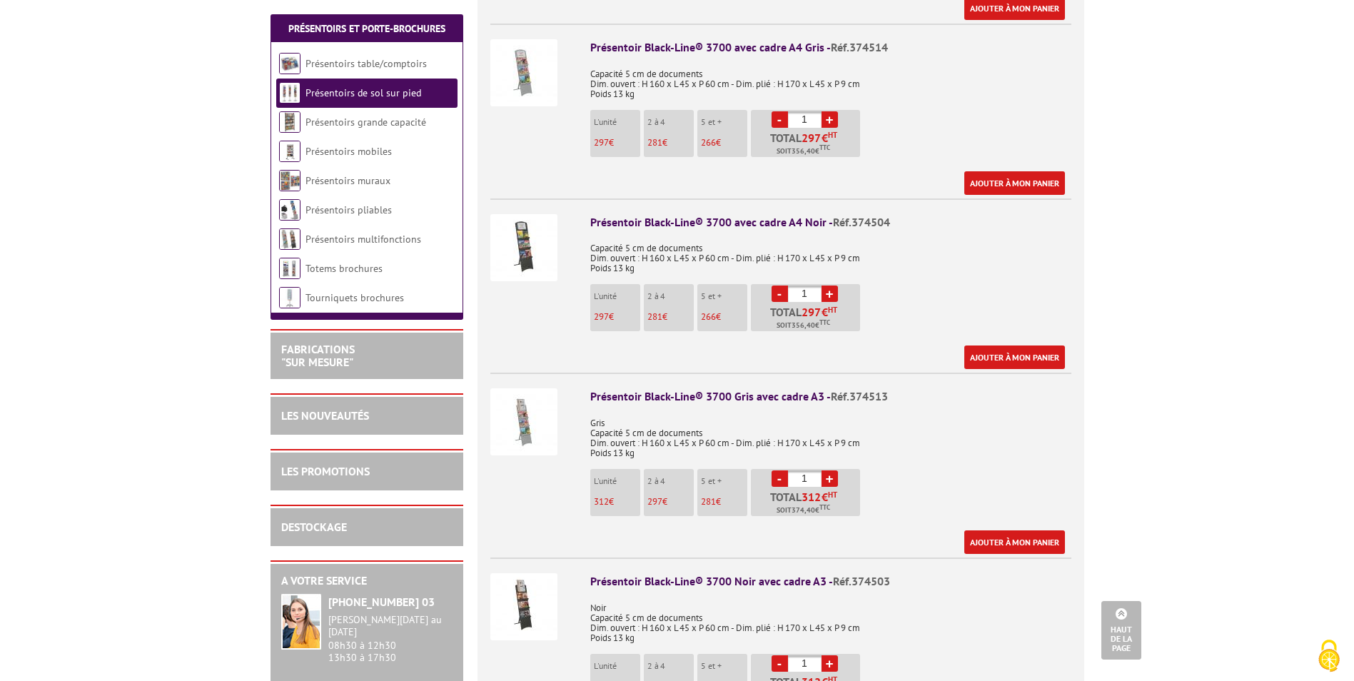
click at [831, 285] on link "+" at bounding box center [829, 293] width 16 height 16
type input "2"
click at [1027, 345] on link "Ajouter à mon panier" at bounding box center [1014, 357] width 101 height 24
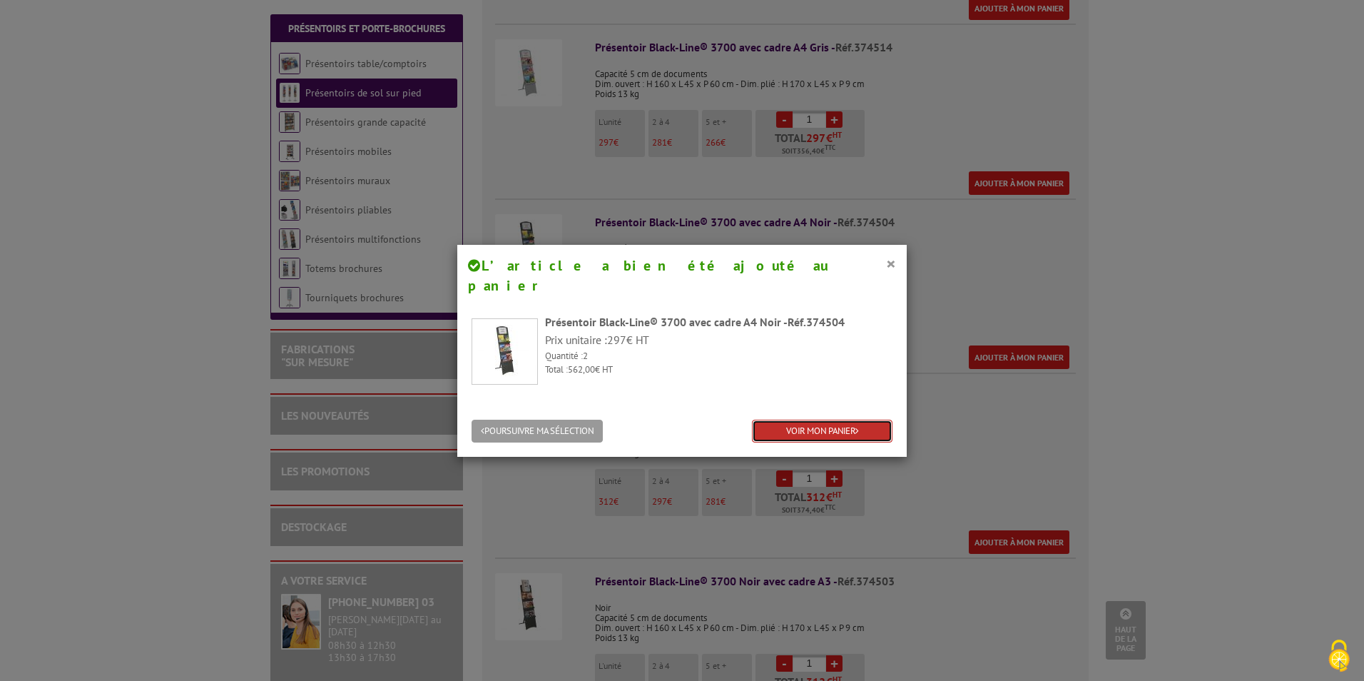
click at [816, 420] on link "VOIR MON PANIER" at bounding box center [822, 432] width 141 height 24
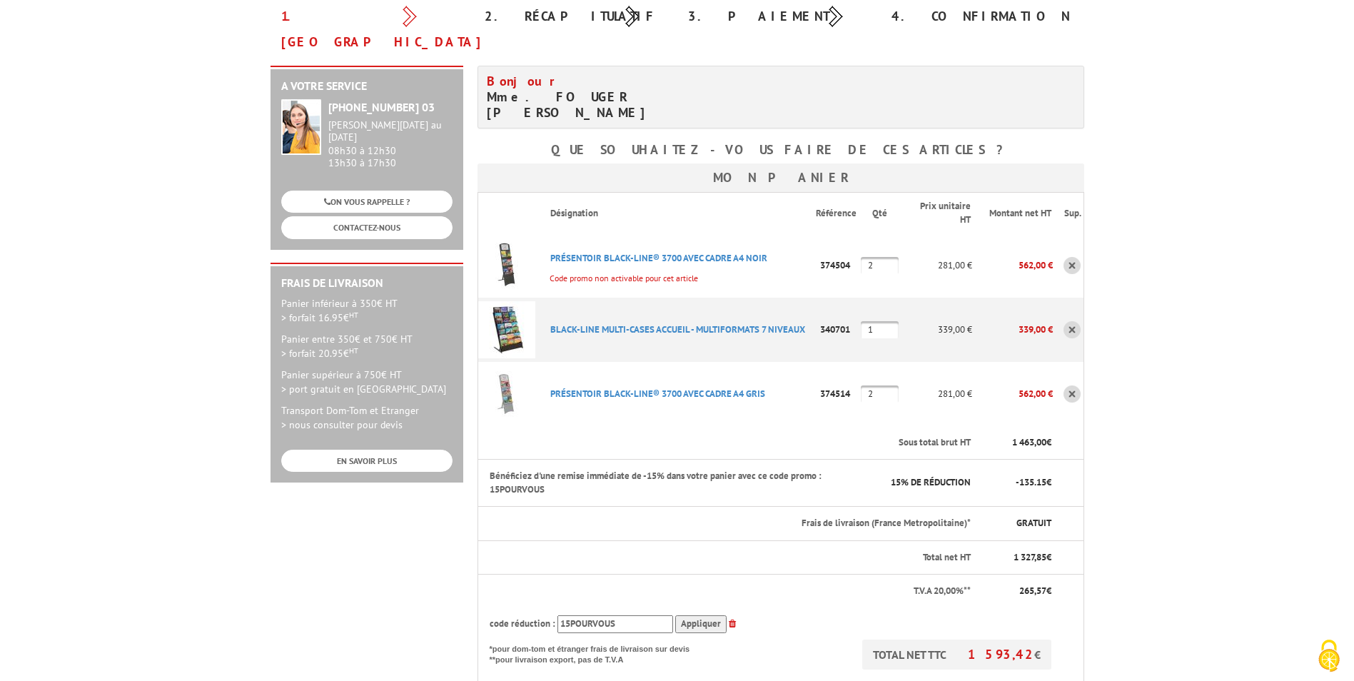
scroll to position [214, 0]
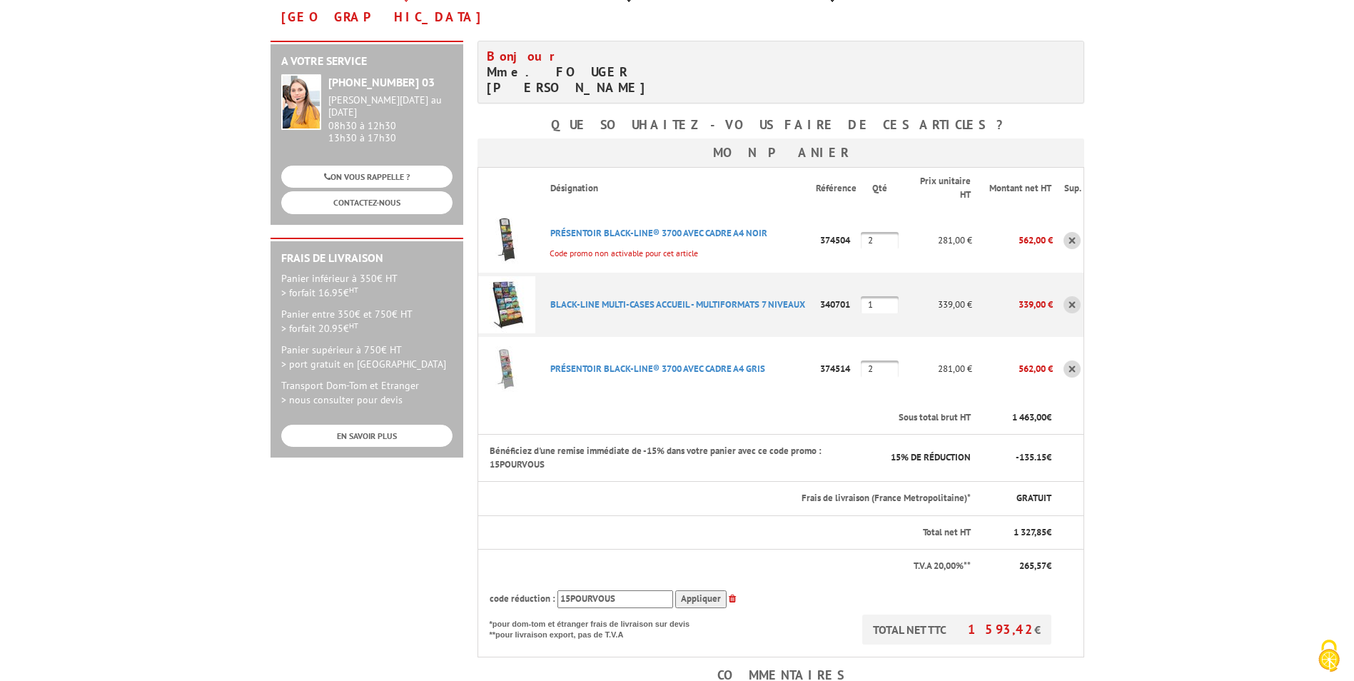
click at [1217, 206] on body "Nos équipes sont à votre service du lundi au vendredi de 8h30 à 12h30 et de 13h…" at bounding box center [677, 502] width 1354 height 1432
drag, startPoint x: 620, startPoint y: 539, endPoint x: 530, endPoint y: 537, distance: 89.9
click at [530, 590] on div "code réduction : 15POURVOUS Appliquer" at bounding box center [771, 599] width 562 height 18
click at [1220, 522] on body "Nos équipes sont à votre service du lundi au vendredi de 8h30 à 12h30 et de 13h…" at bounding box center [677, 502] width 1354 height 1432
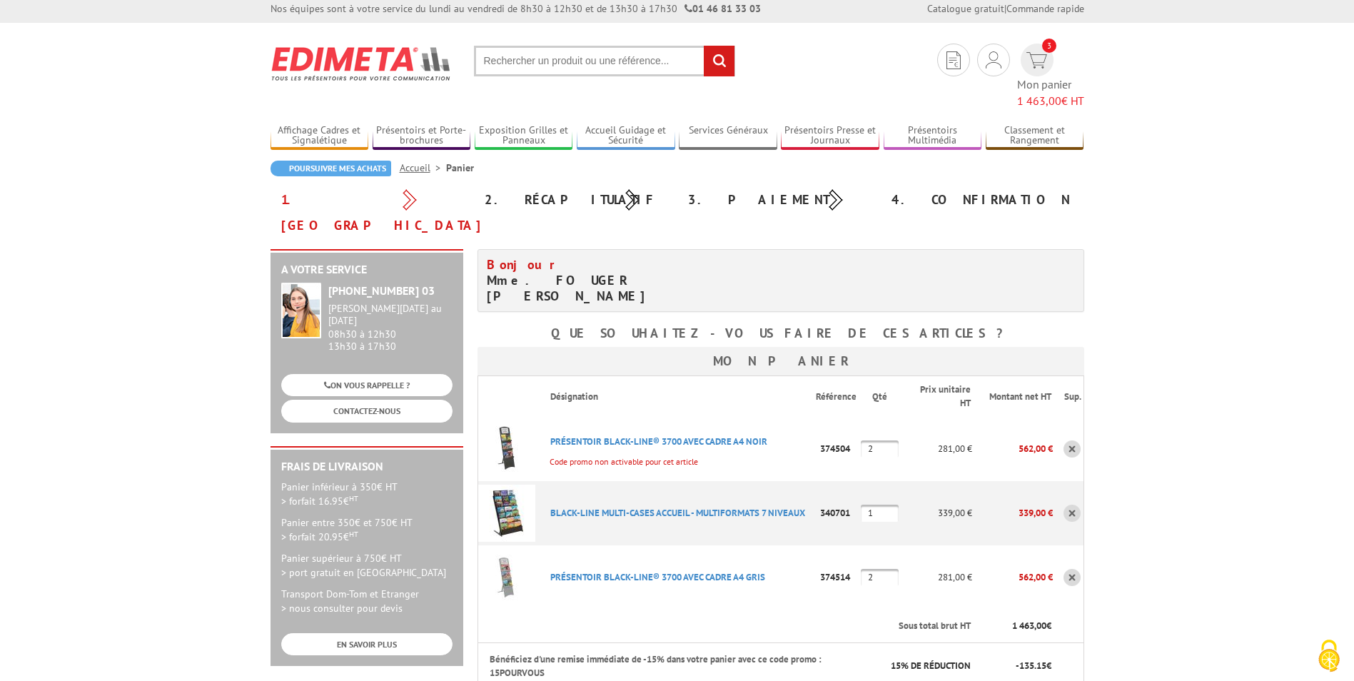
scroll to position [0, 0]
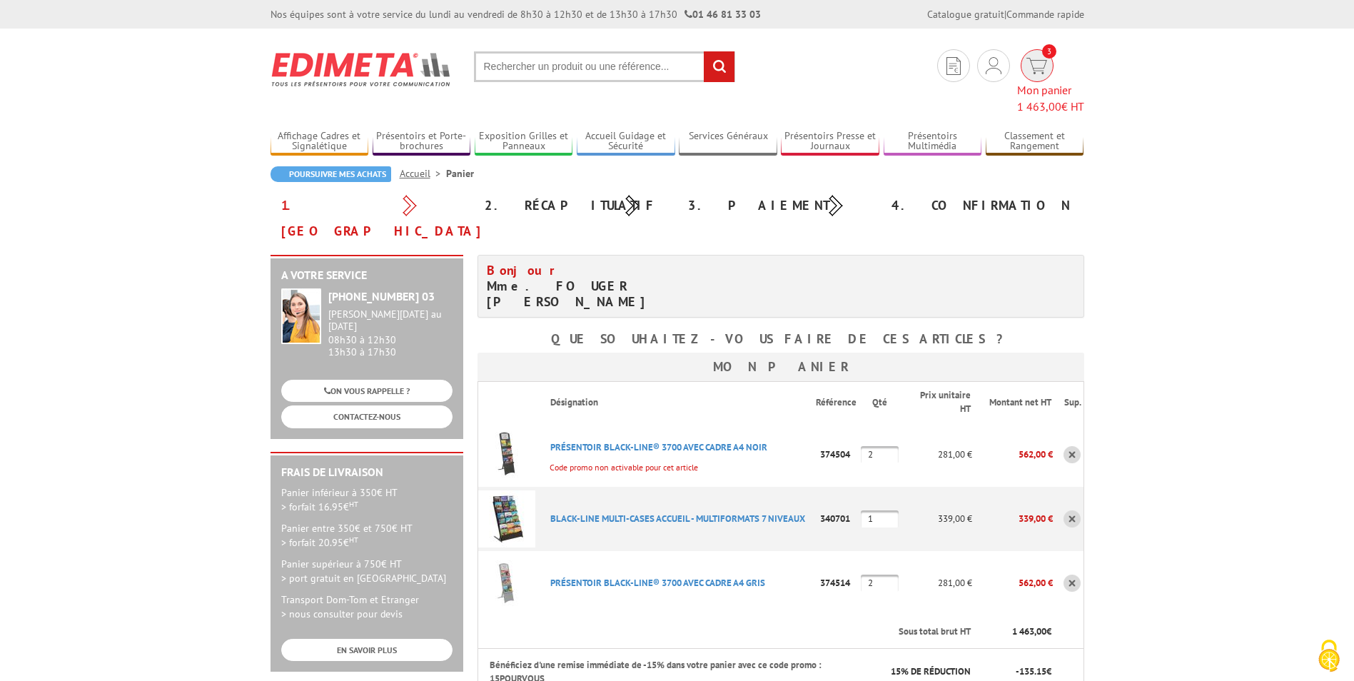
click at [1025, 82] on span "Mon panier 1 463,00 € HT" at bounding box center [1050, 98] width 67 height 33
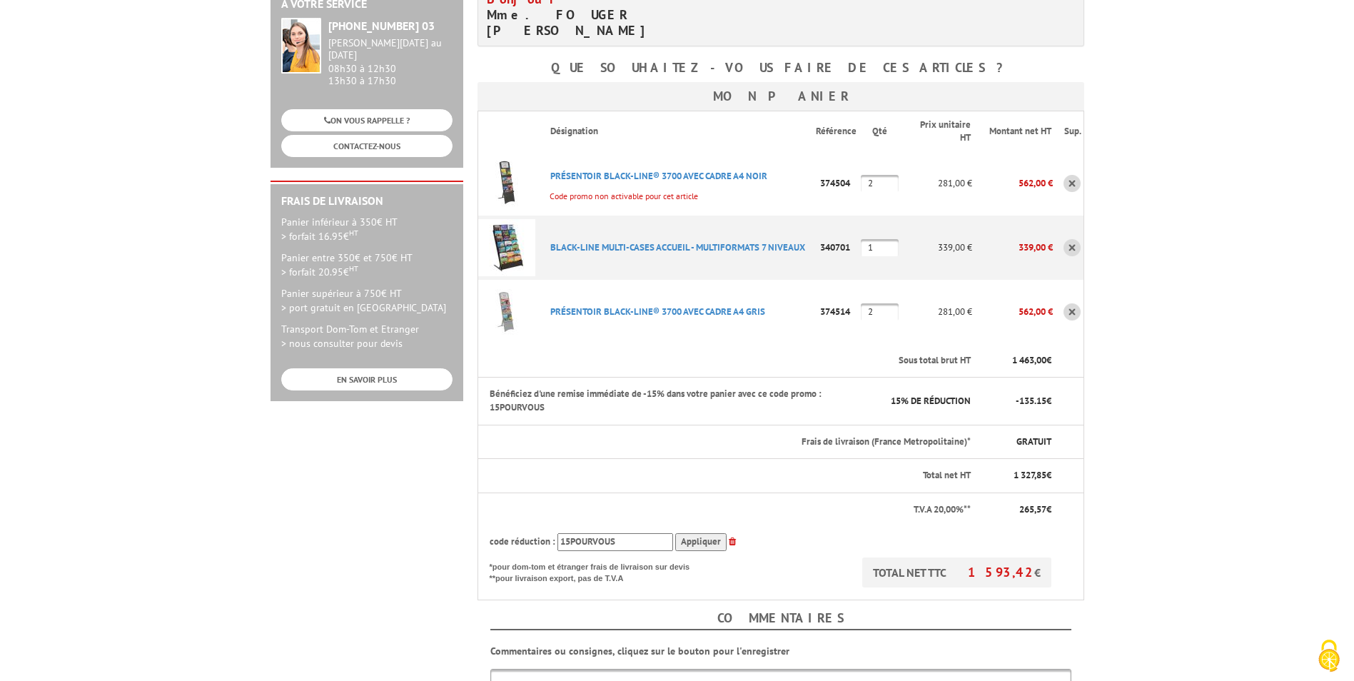
scroll to position [285, 0]
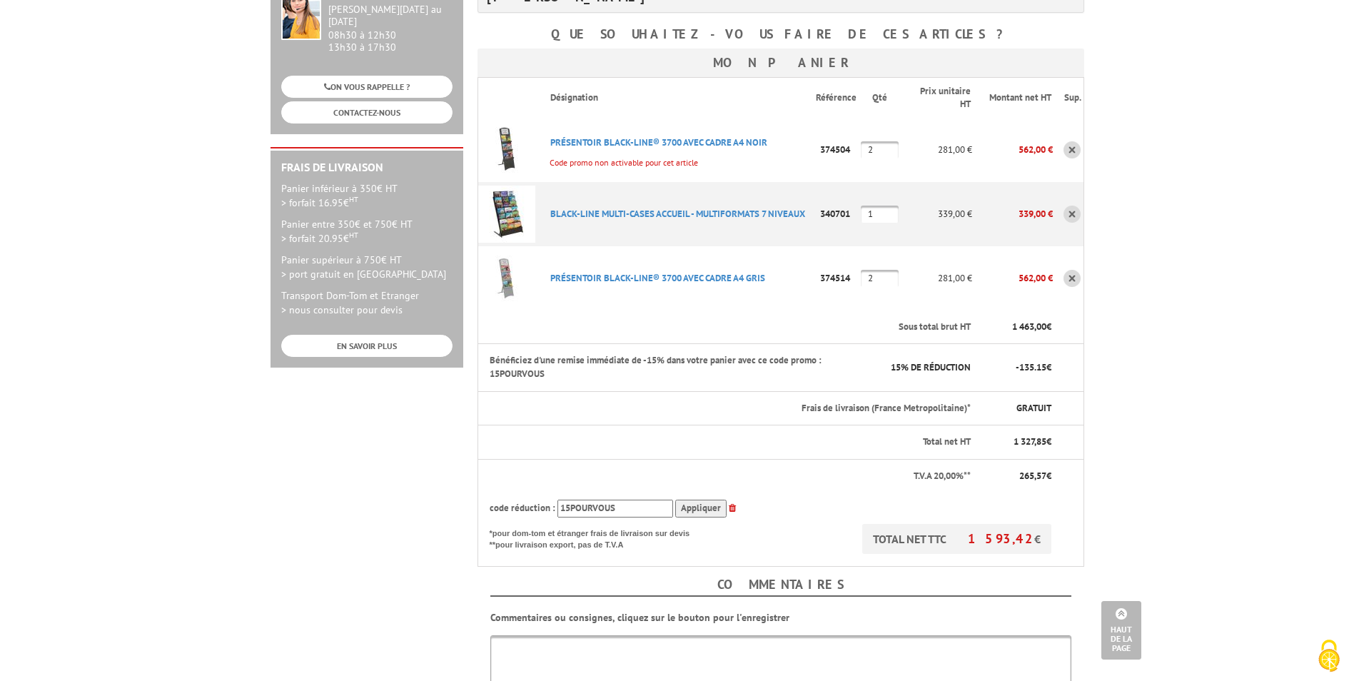
click at [694, 500] on input "Appliquer" at bounding box center [700, 509] width 51 height 18
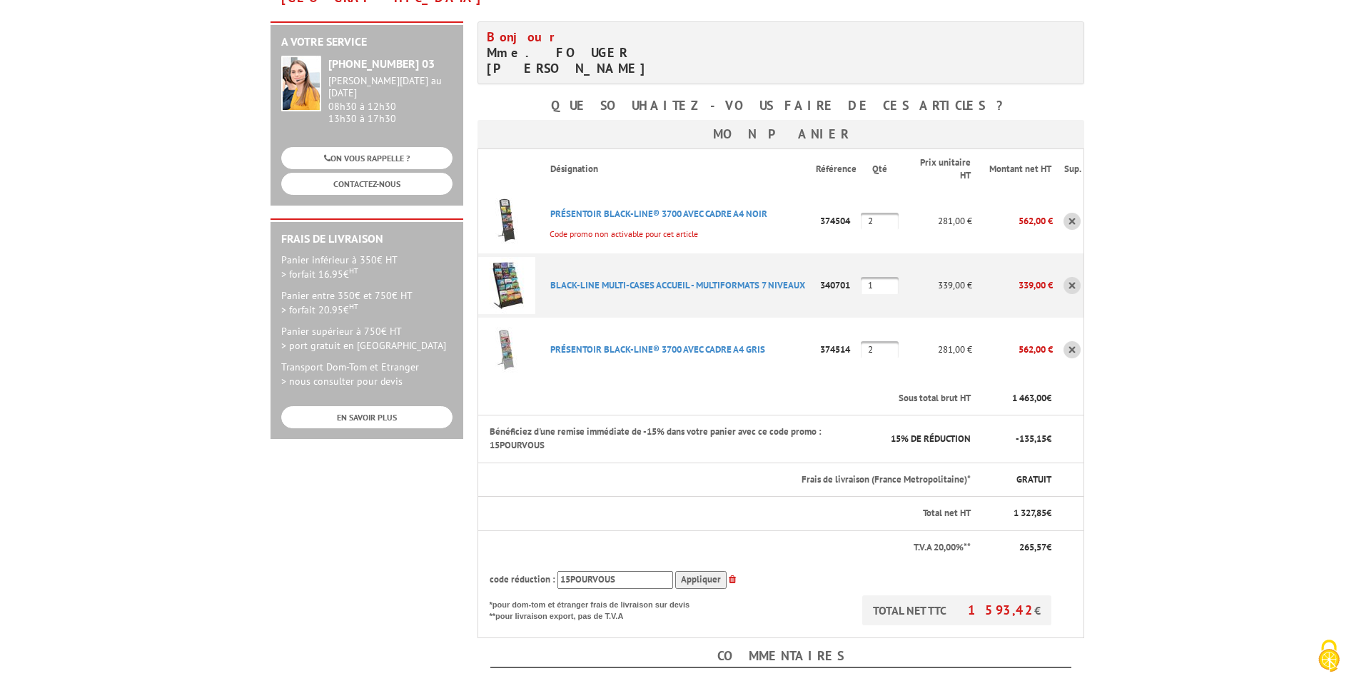
scroll to position [0, 0]
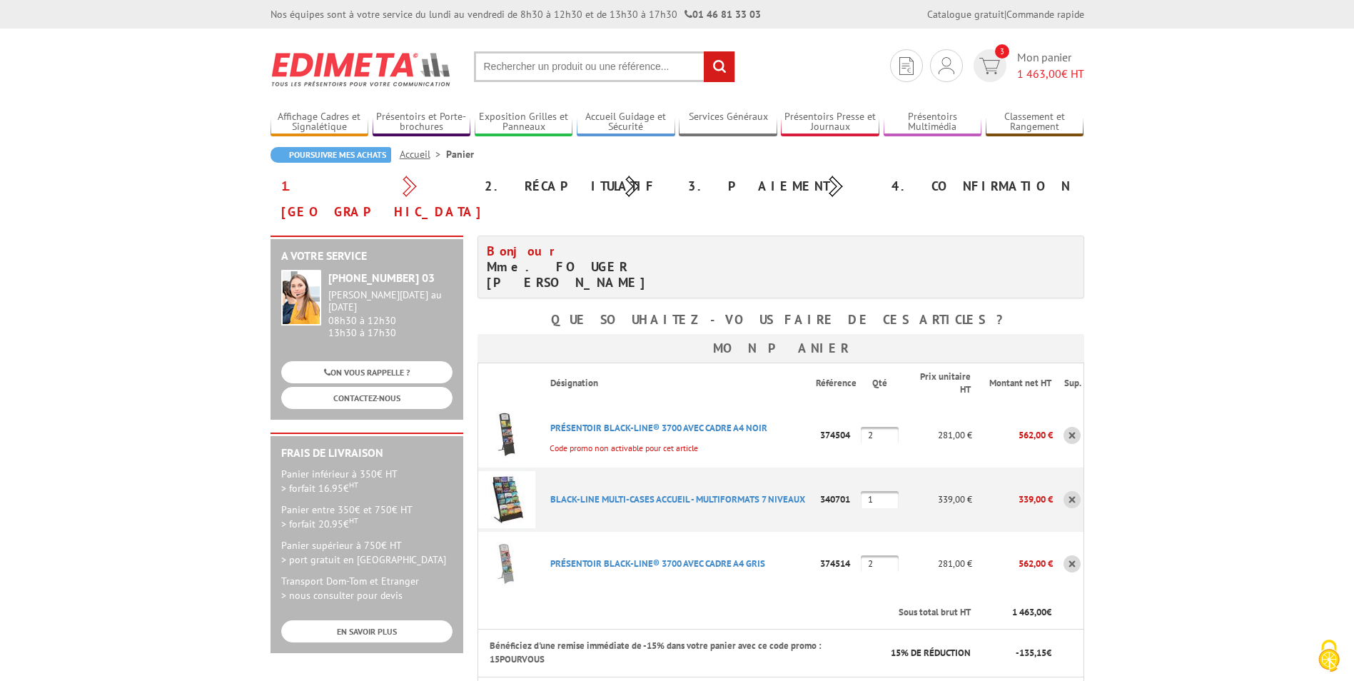
click at [1070, 427] on link at bounding box center [1071, 435] width 17 height 17
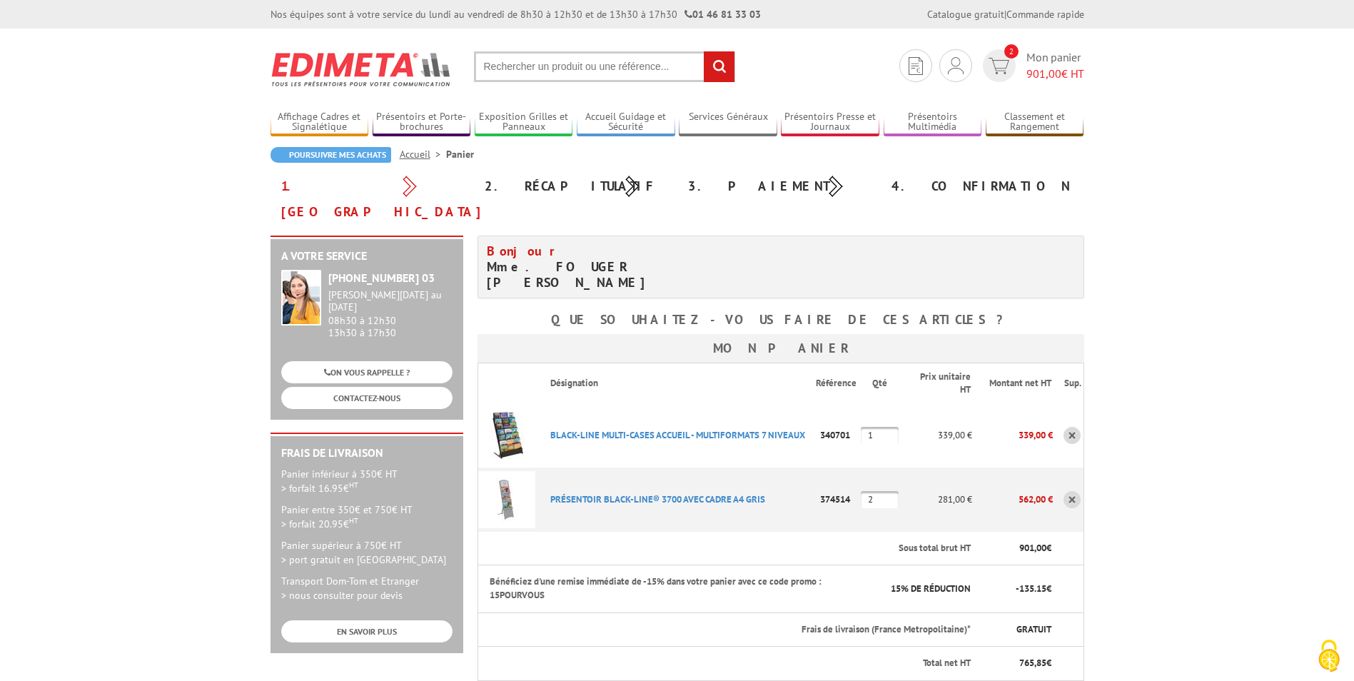
click at [1074, 427] on link at bounding box center [1071, 435] width 17 height 17
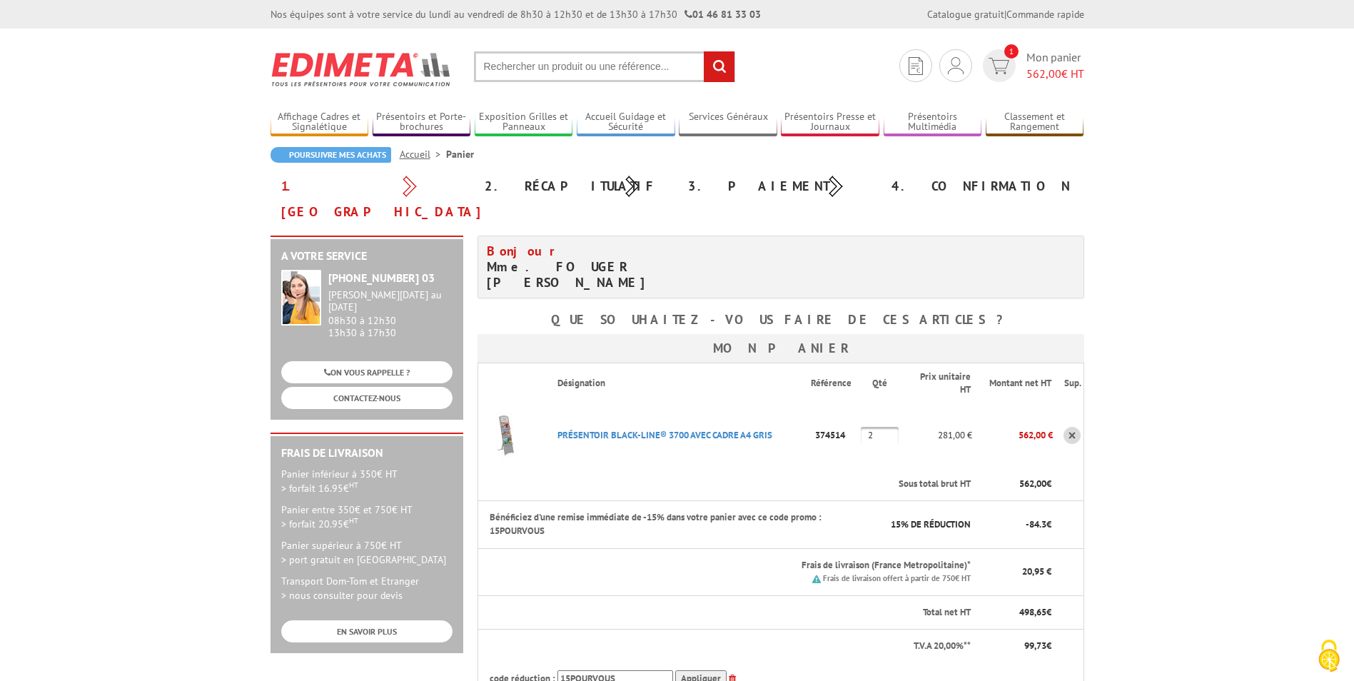
click at [1072, 427] on link at bounding box center [1071, 435] width 17 height 17
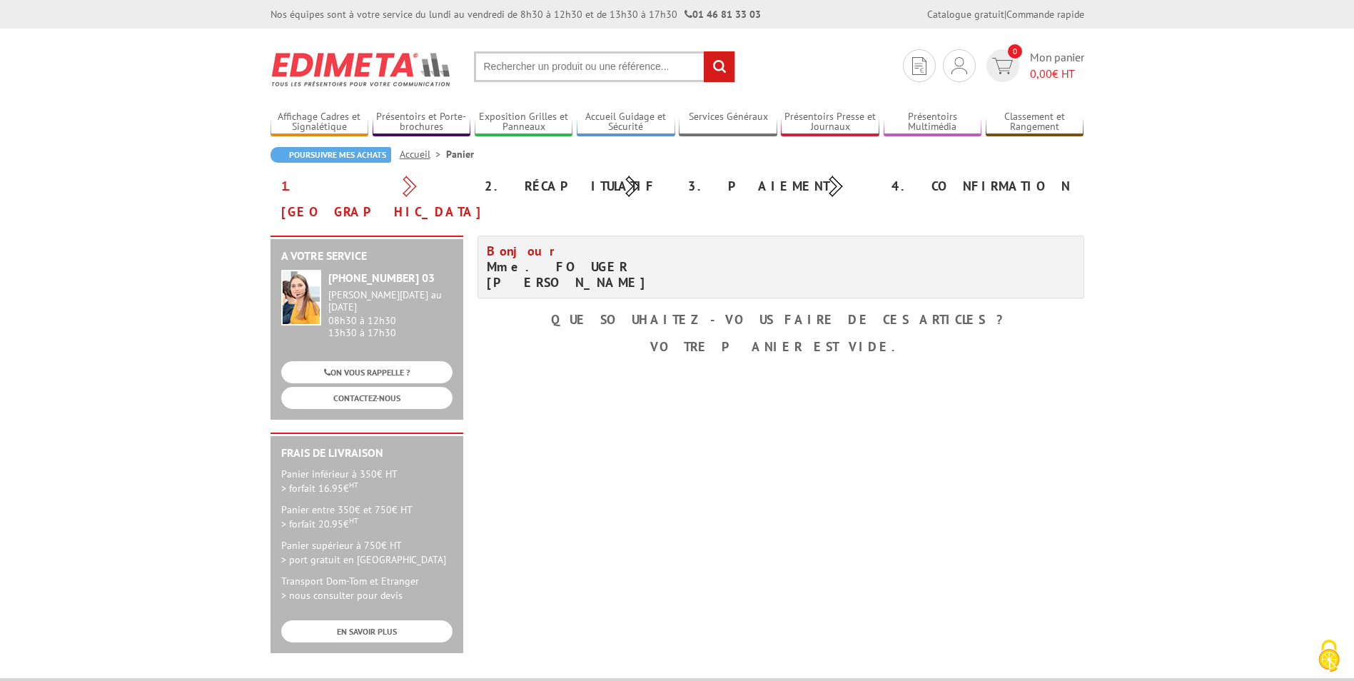
click at [621, 64] on input "text" at bounding box center [604, 66] width 261 height 31
click at [1243, 417] on body "Nos équipes sont à votre service du lundi au vendredi de 8h30 à 12h30 et de 13h…" at bounding box center [677, 503] width 1354 height 1007
click at [541, 67] on input "text" at bounding box center [604, 66] width 261 height 31
click at [956, 61] on img at bounding box center [959, 65] width 16 height 17
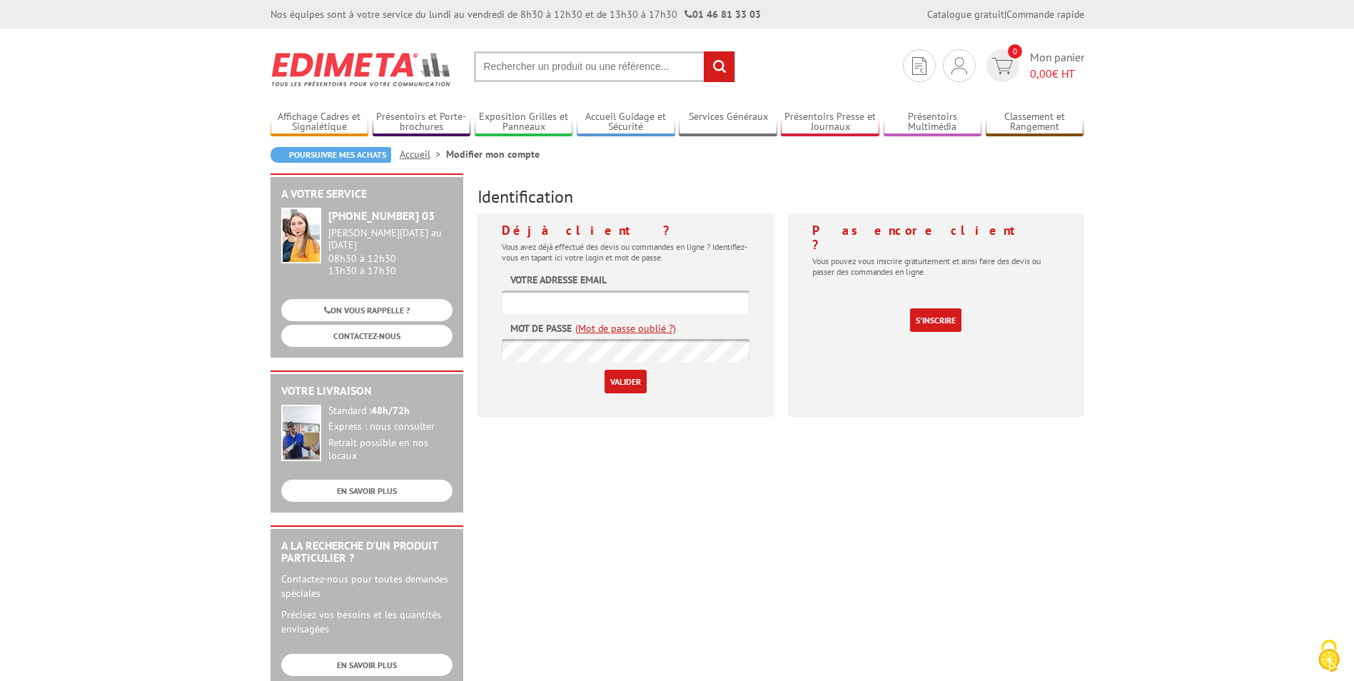
type input "[EMAIL_ADDRESS][DOMAIN_NAME]"
click at [618, 378] on input "Valider" at bounding box center [625, 382] width 42 height 24
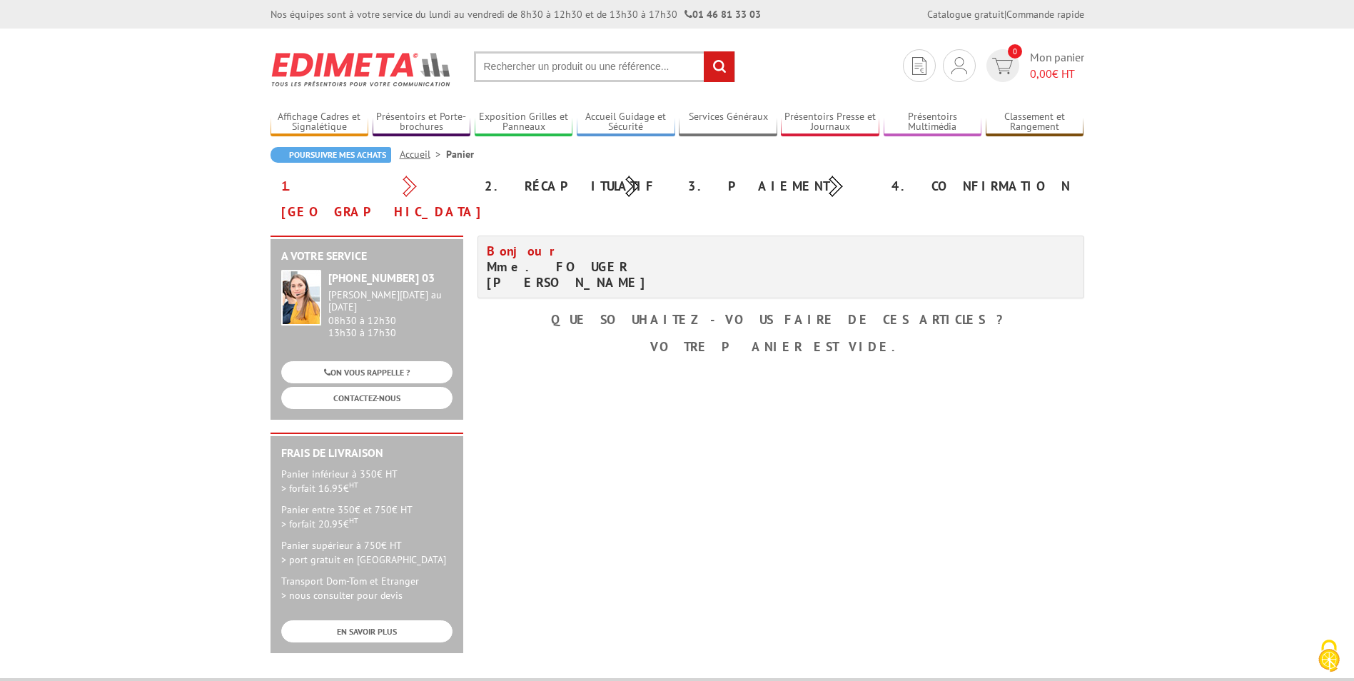
click at [490, 64] on input "text" at bounding box center [604, 66] width 261 height 31
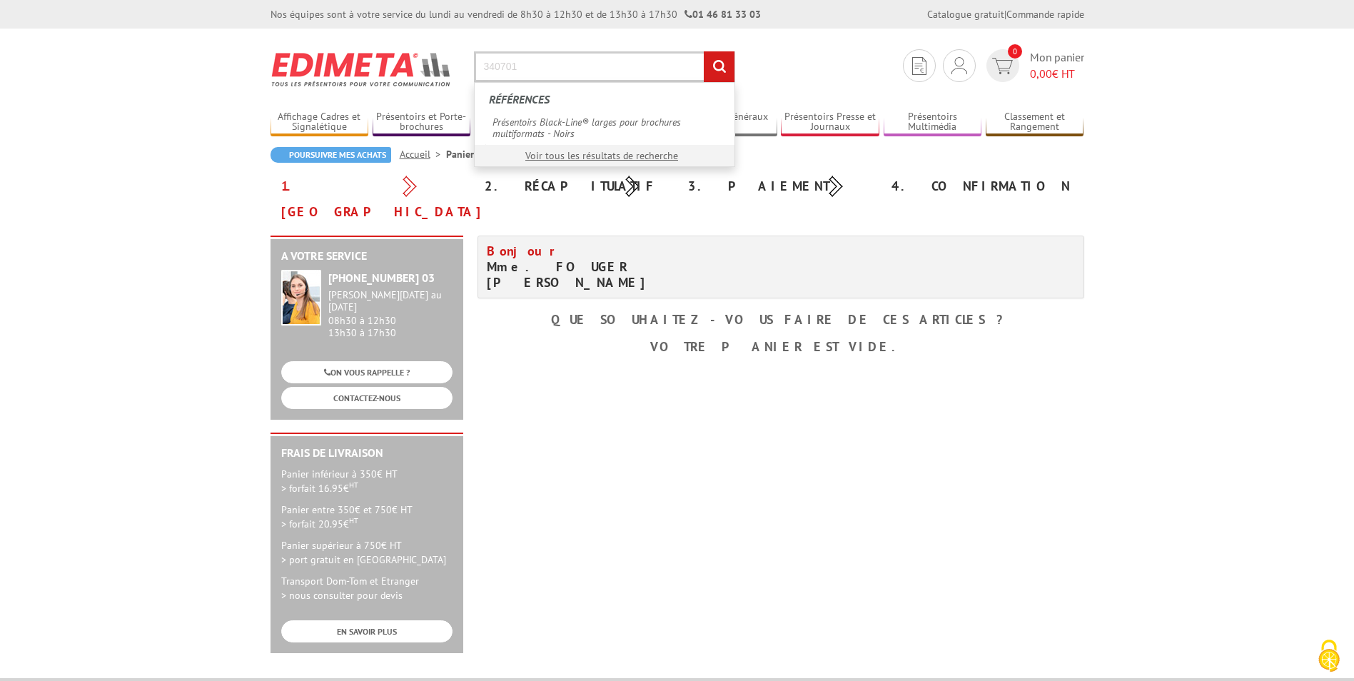
type input "340701"
click at [704, 51] on input "rechercher" at bounding box center [719, 66] width 31 height 31
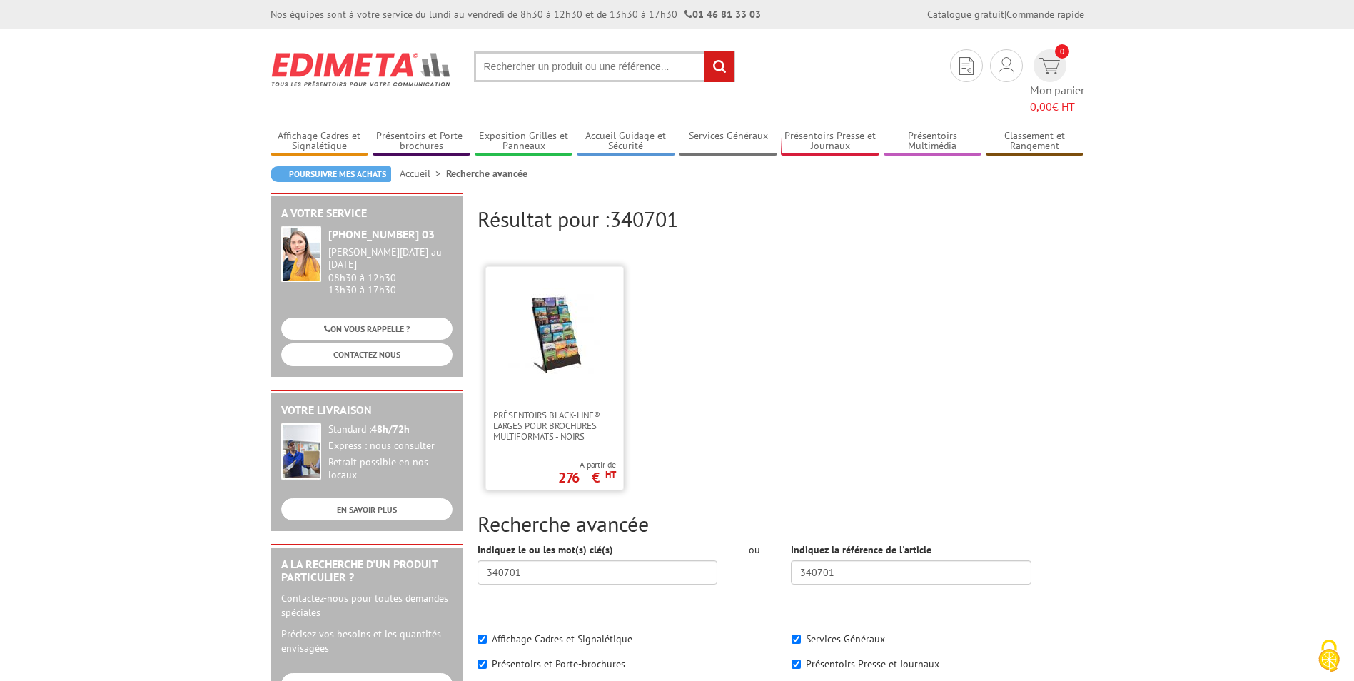
click at [580, 426] on div "Présentoirs Black-Line® larges pour brochures multiformats - Noirs A partir de …" at bounding box center [554, 378] width 138 height 224
click at [564, 370] on link at bounding box center [554, 338] width 137 height 143
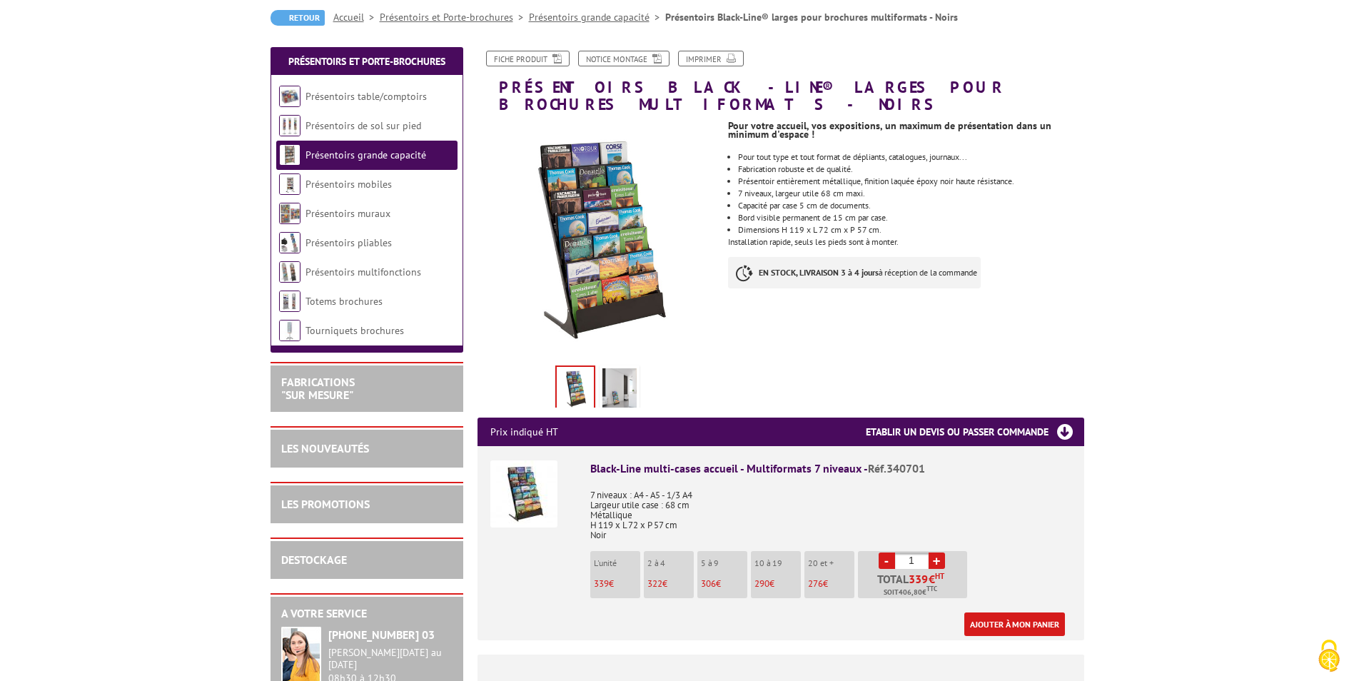
scroll to position [143, 0]
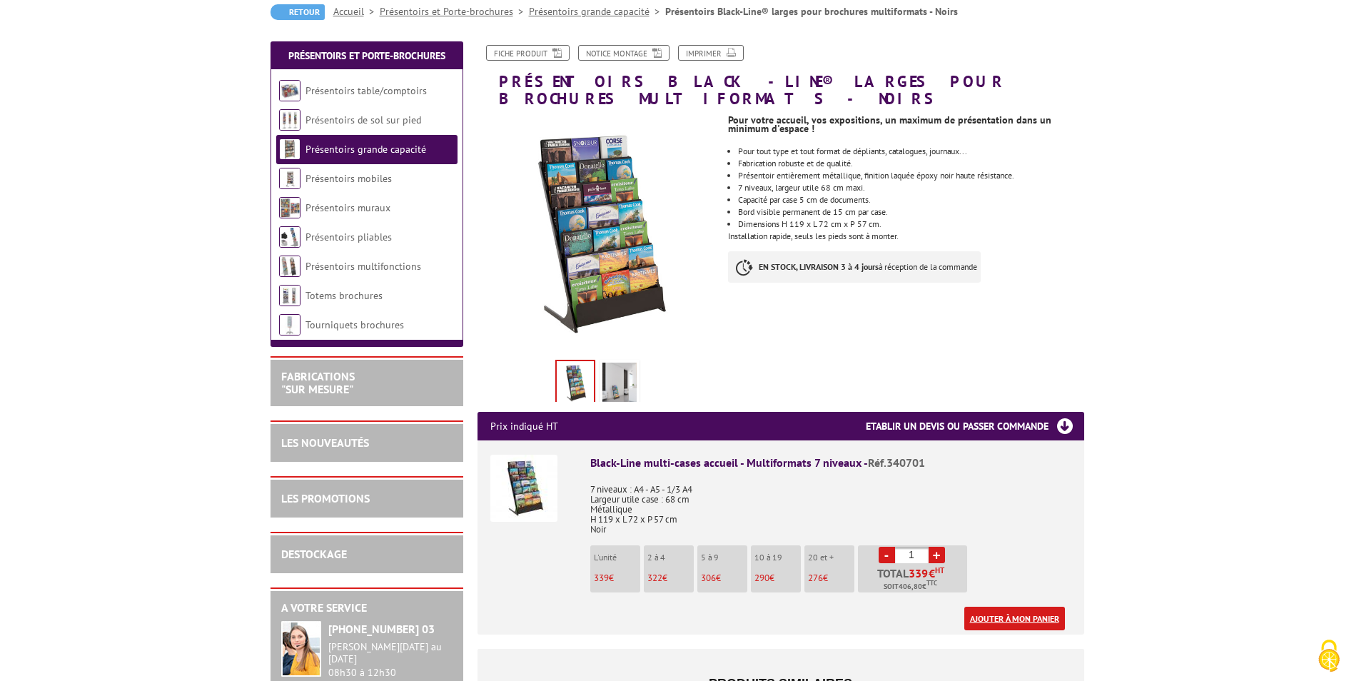
click at [1015, 607] on link "Ajouter à mon panier" at bounding box center [1014, 619] width 101 height 24
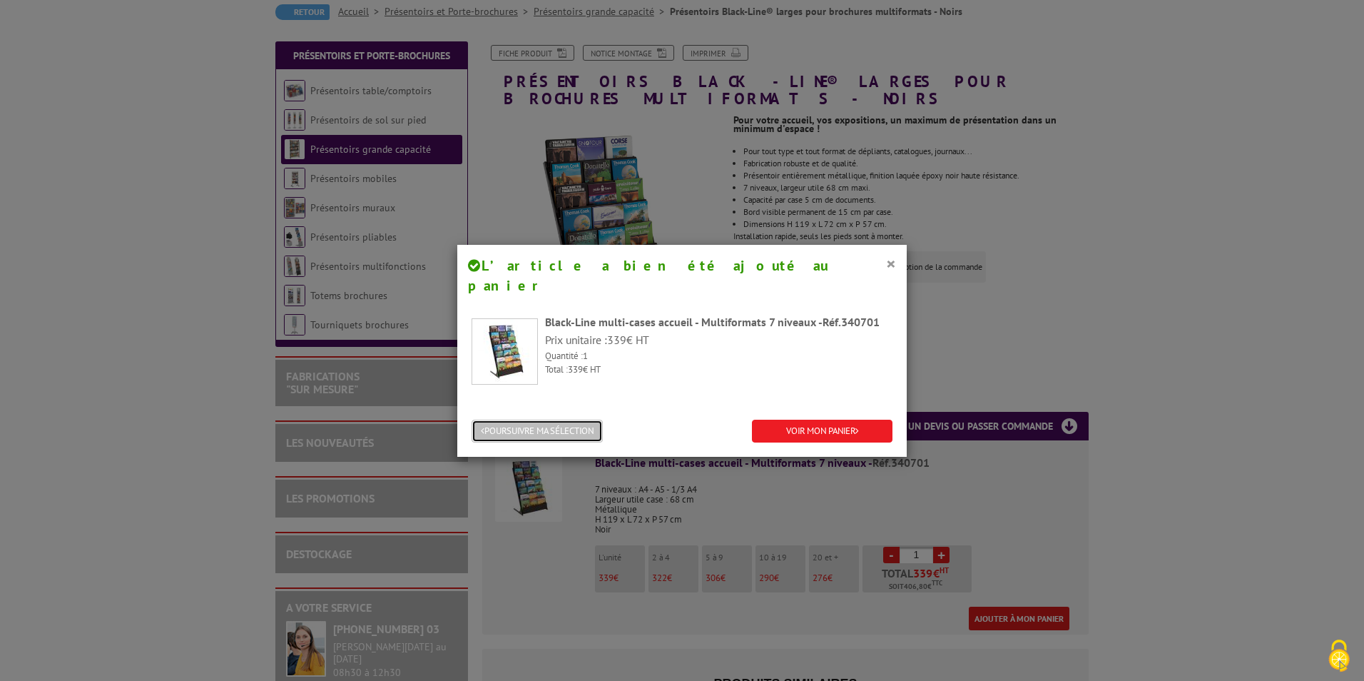
click at [585, 420] on button "POURSUIVRE MA SÉLECTION" at bounding box center [537, 432] width 131 height 24
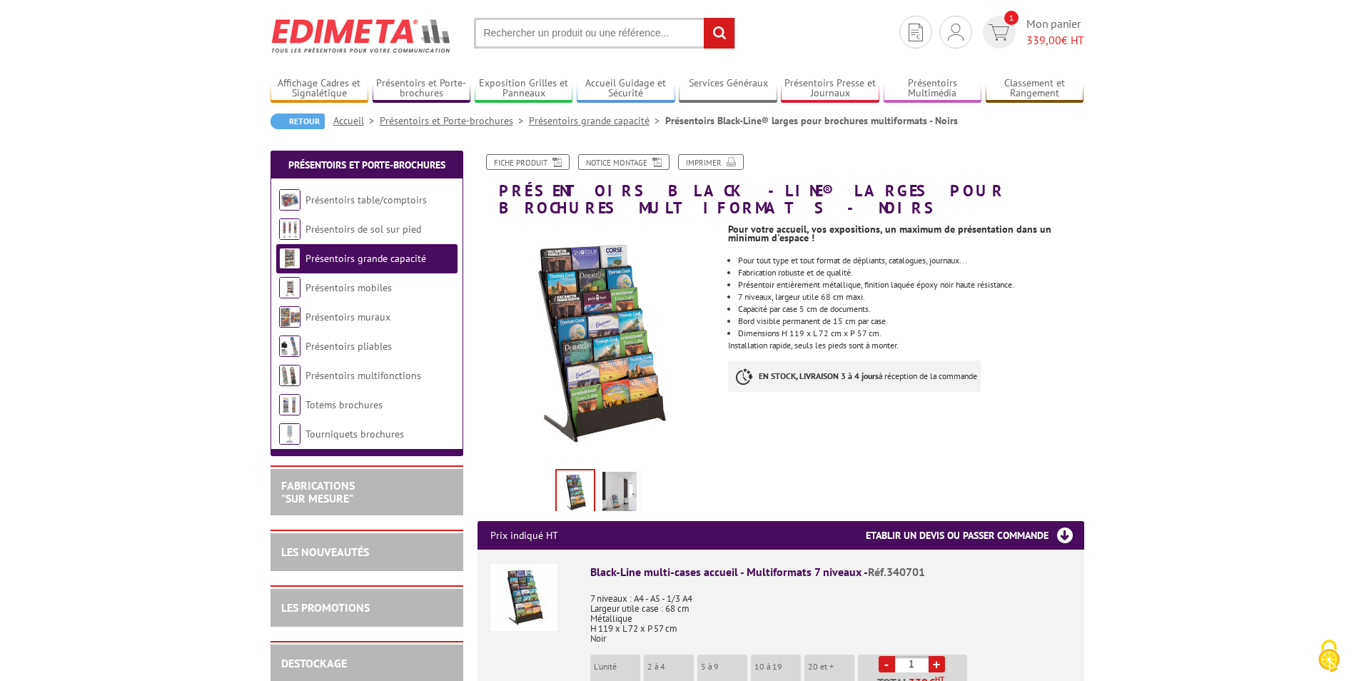
scroll to position [0, 0]
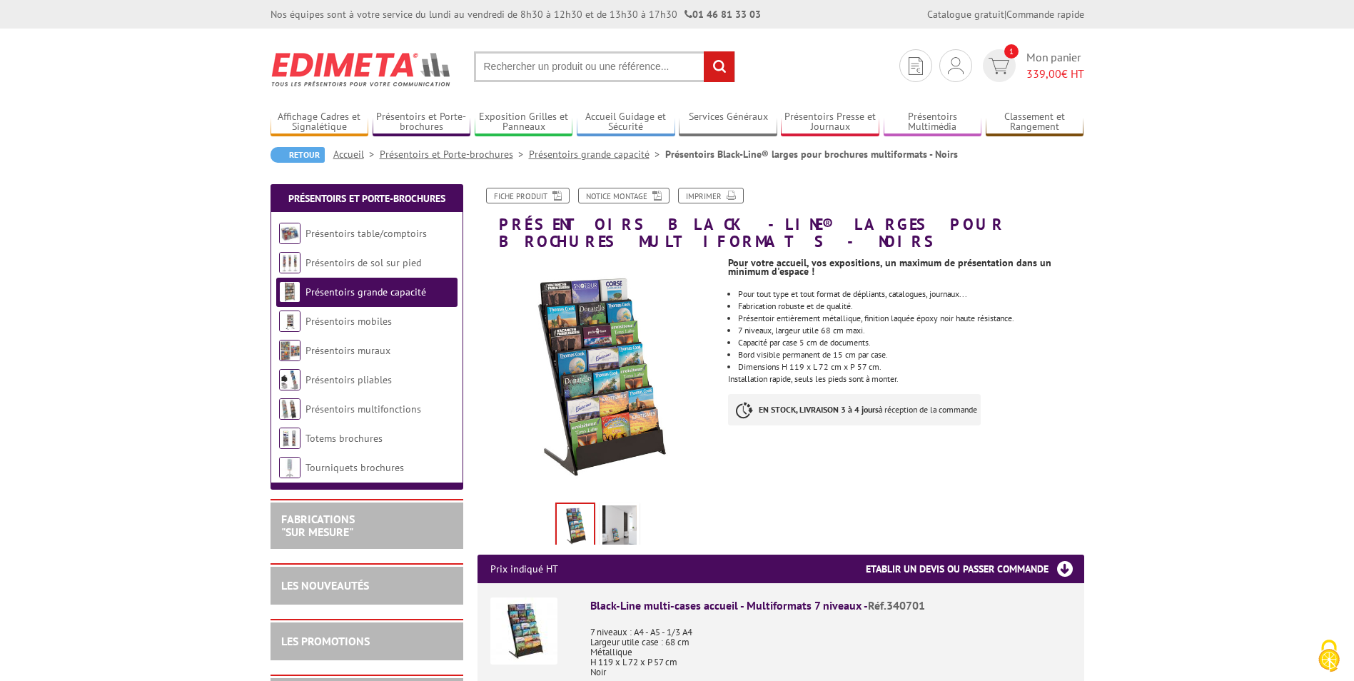
click at [614, 68] on input "text" at bounding box center [604, 66] width 261 height 31
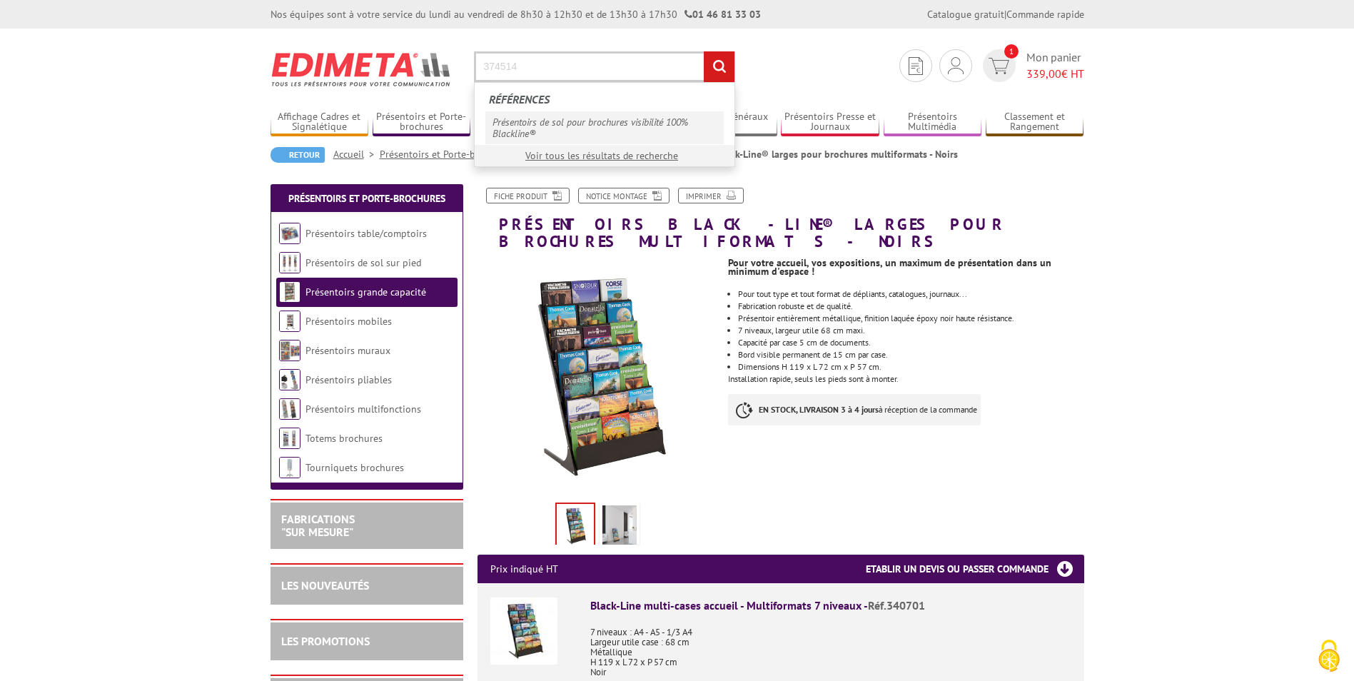
type input "374514"
click at [569, 118] on link "Présentoirs de sol pour brochures visibilité 100% Blackline®" at bounding box center [604, 127] width 238 height 33
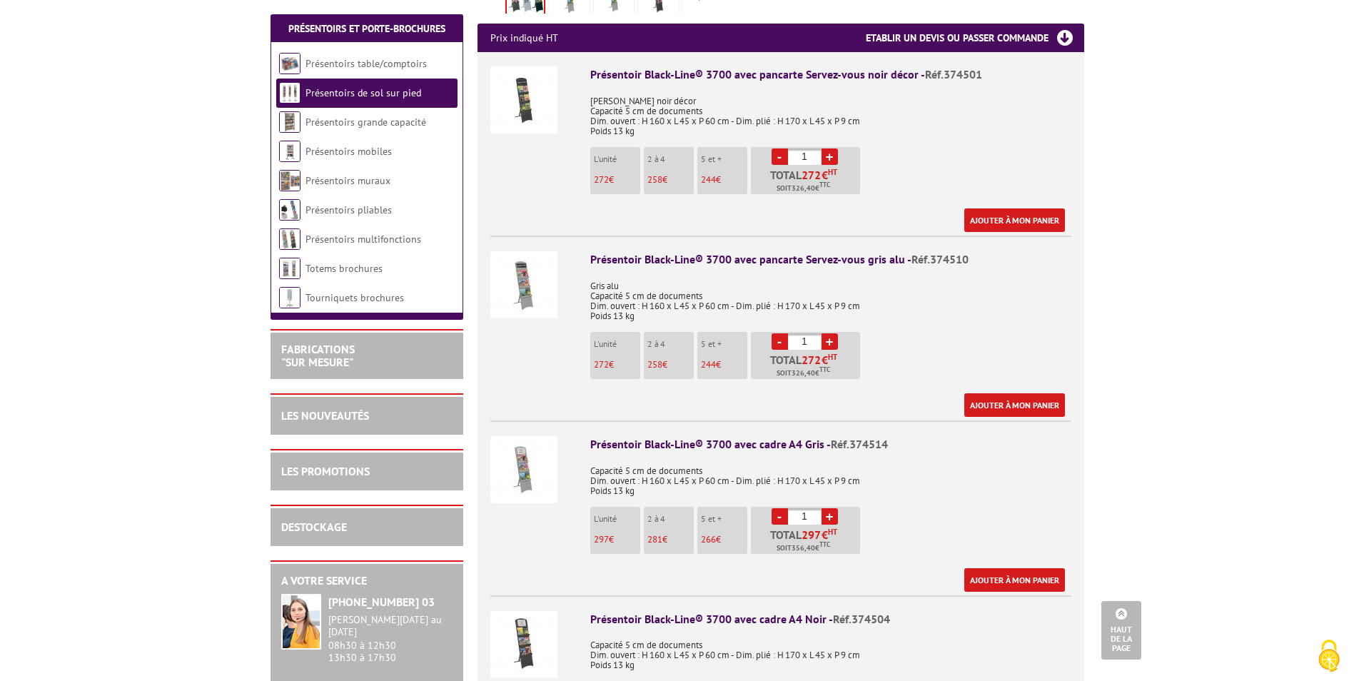
scroll to position [571, 0]
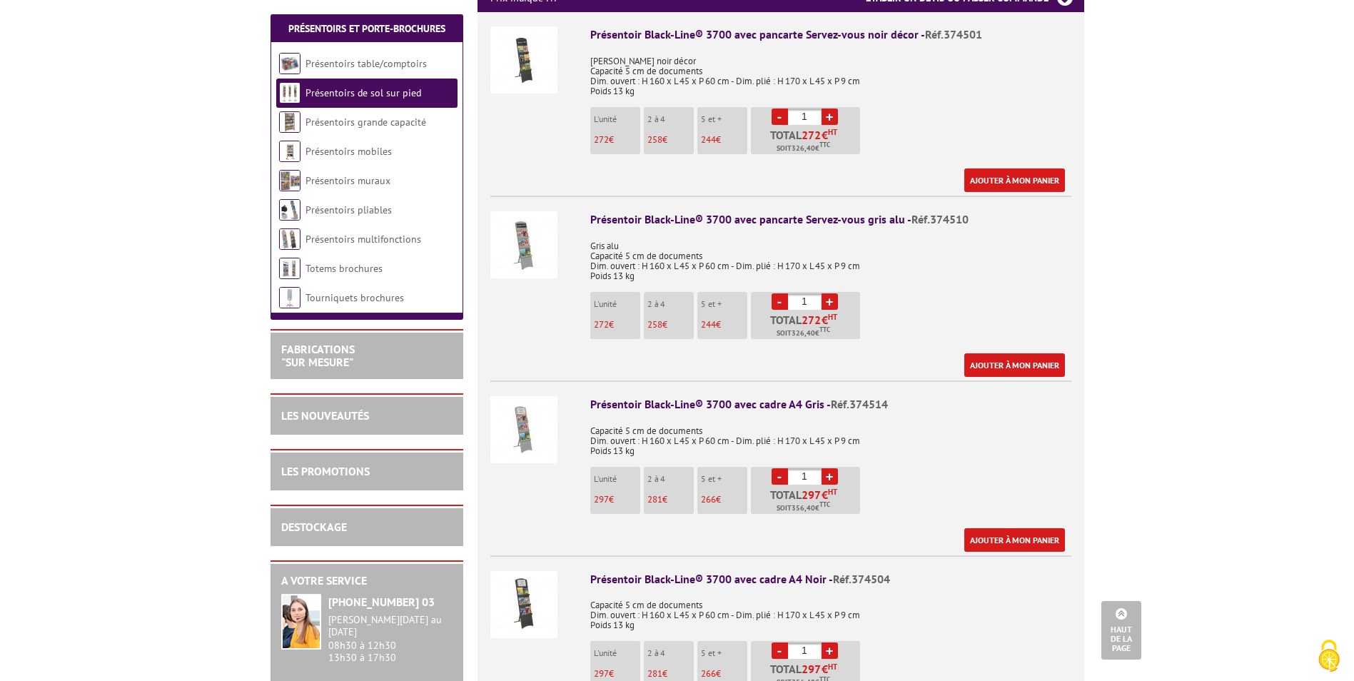
click at [528, 417] on img at bounding box center [523, 429] width 67 height 67
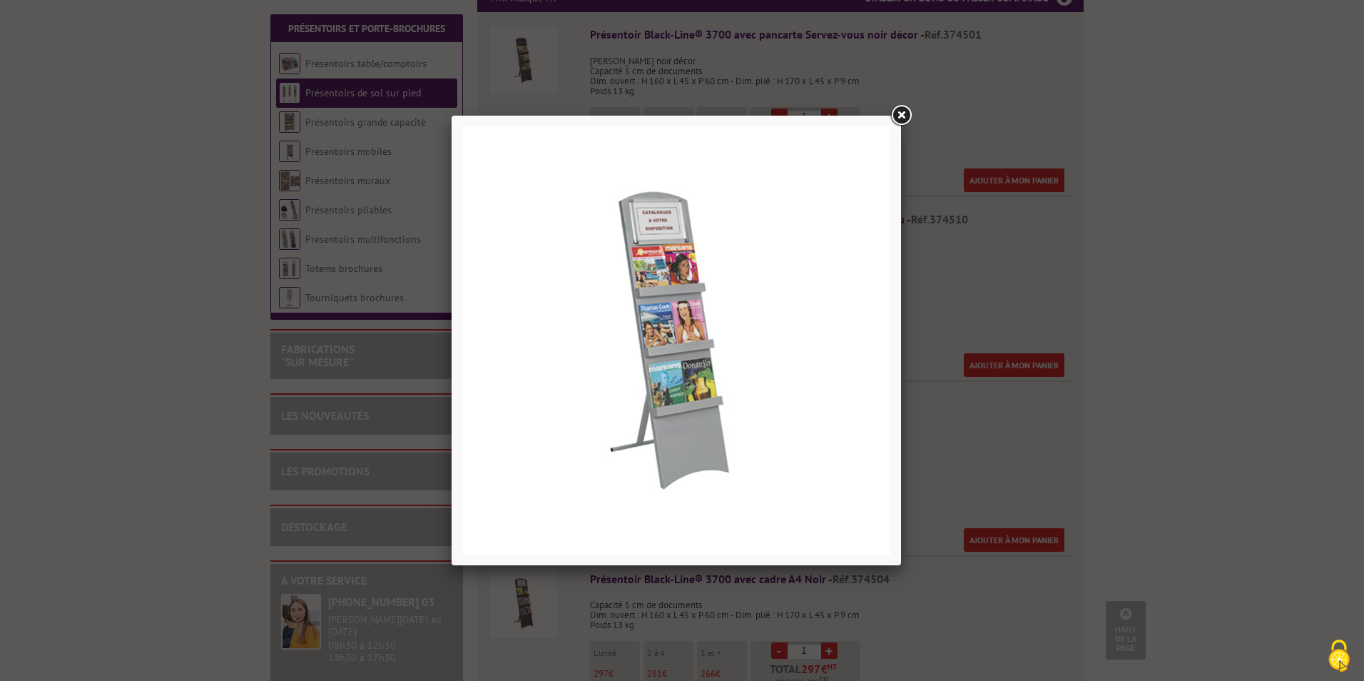
click at [902, 118] on link at bounding box center [901, 116] width 26 height 26
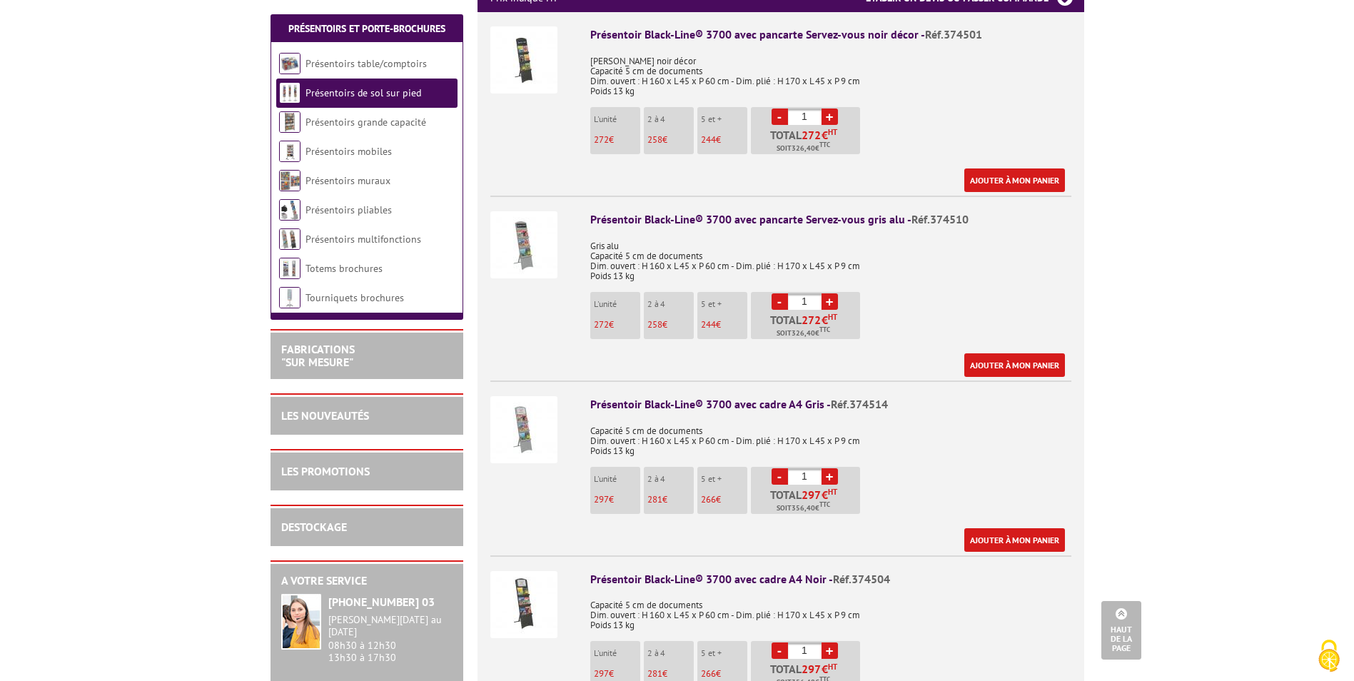
click at [832, 468] on link "+" at bounding box center [829, 476] width 16 height 16
type input "2"
click at [1018, 528] on link "Ajouter à mon panier" at bounding box center [1014, 540] width 101 height 24
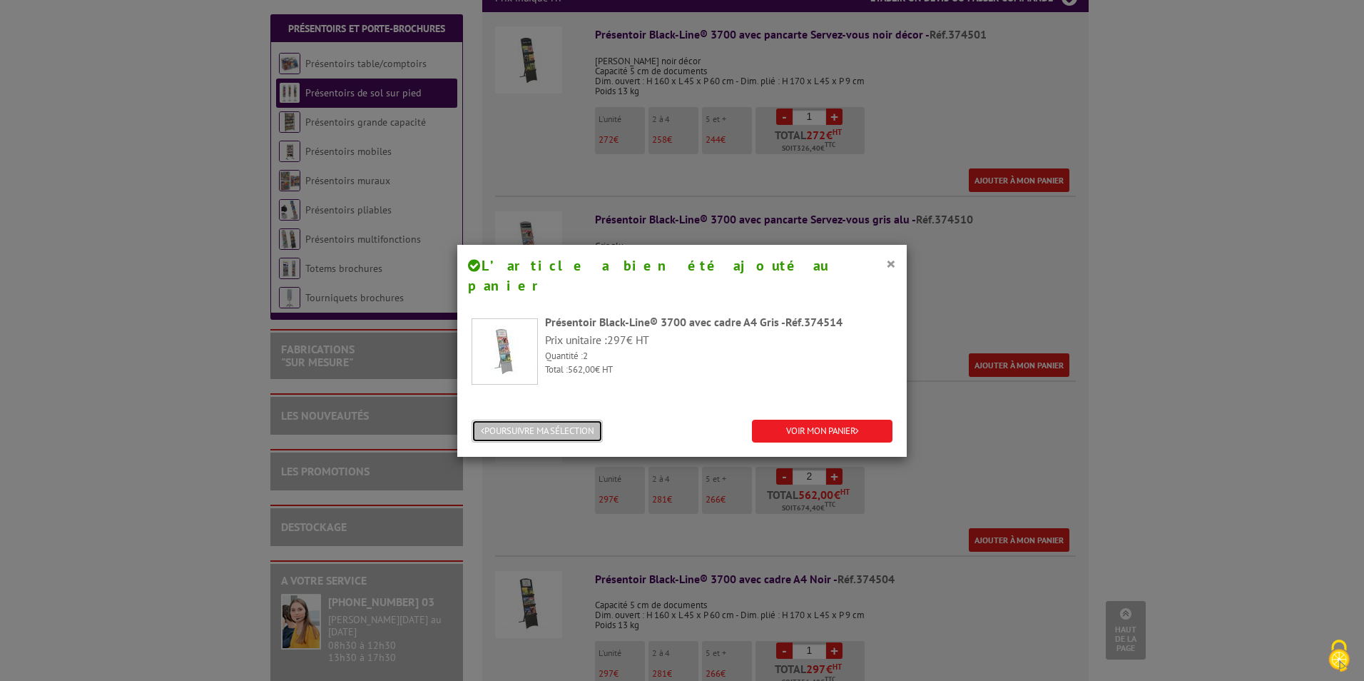
click at [569, 420] on button "POURSUIVRE MA SÉLECTION" at bounding box center [537, 432] width 131 height 24
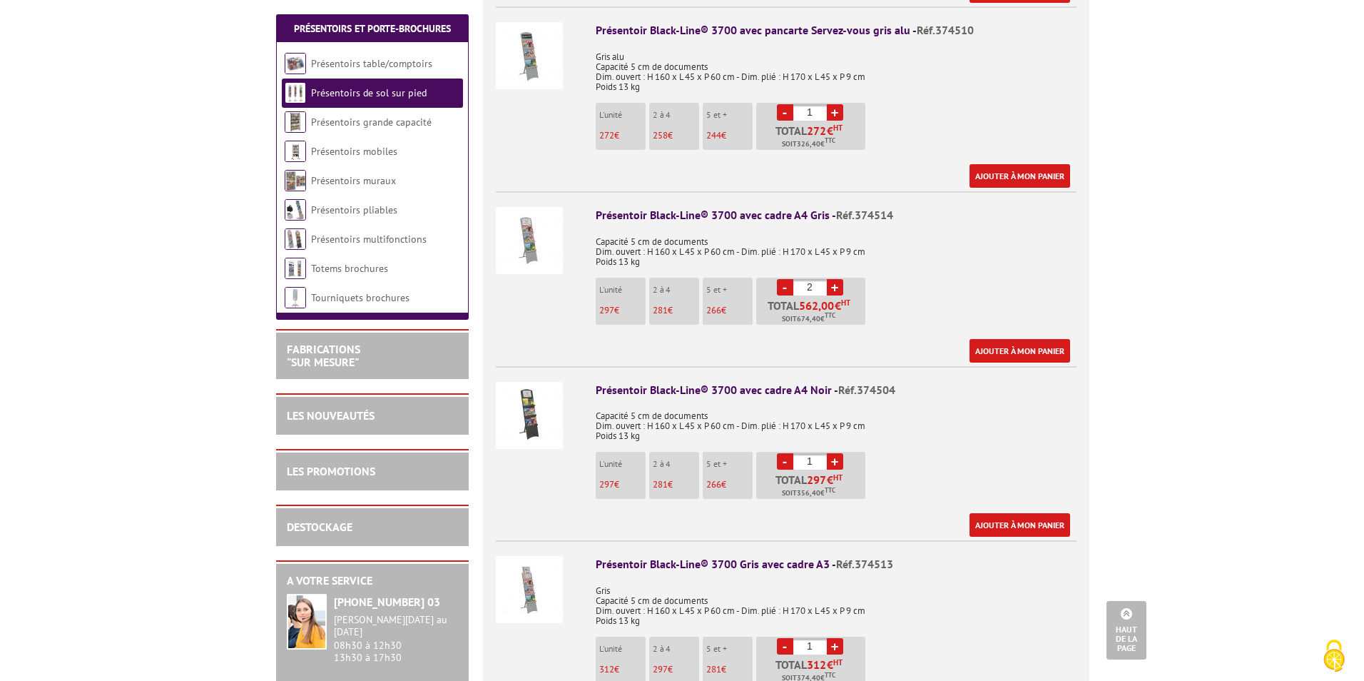
scroll to position [785, 0]
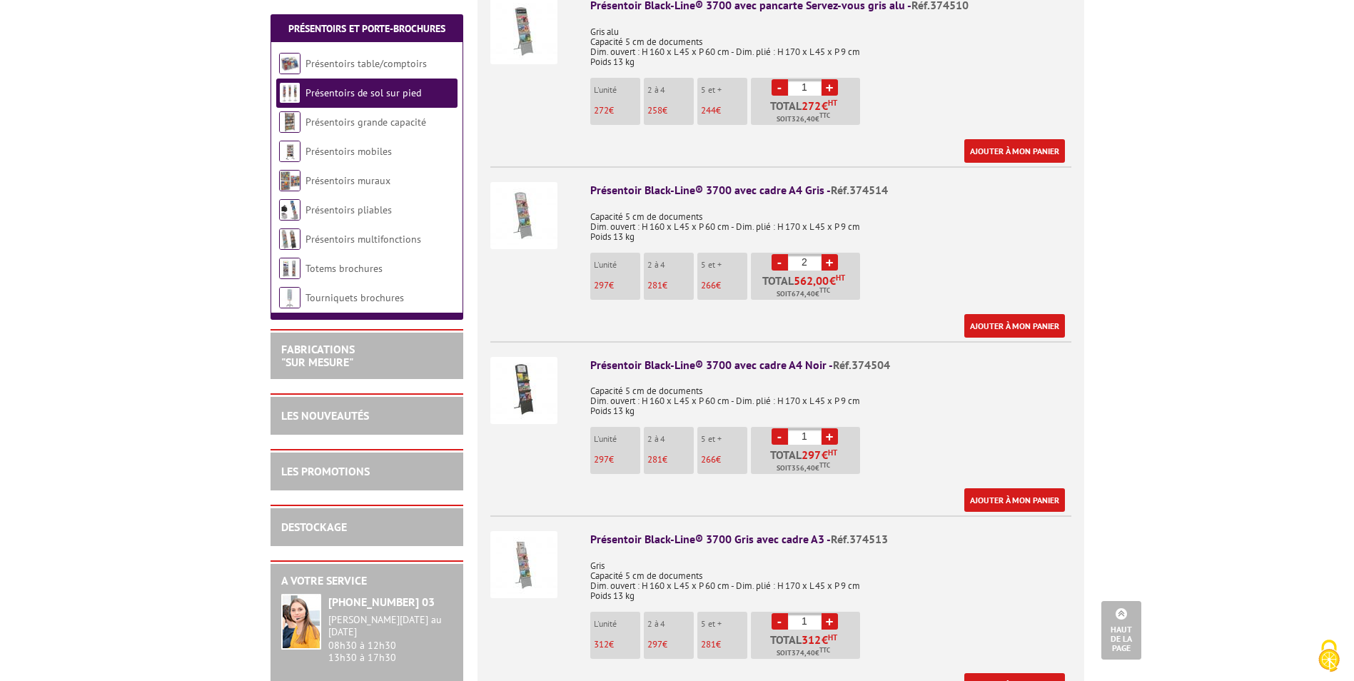
click at [830, 428] on link "+" at bounding box center [829, 436] width 16 height 16
type input "2"
click at [991, 488] on link "Ajouter à mon panier" at bounding box center [1014, 500] width 101 height 24
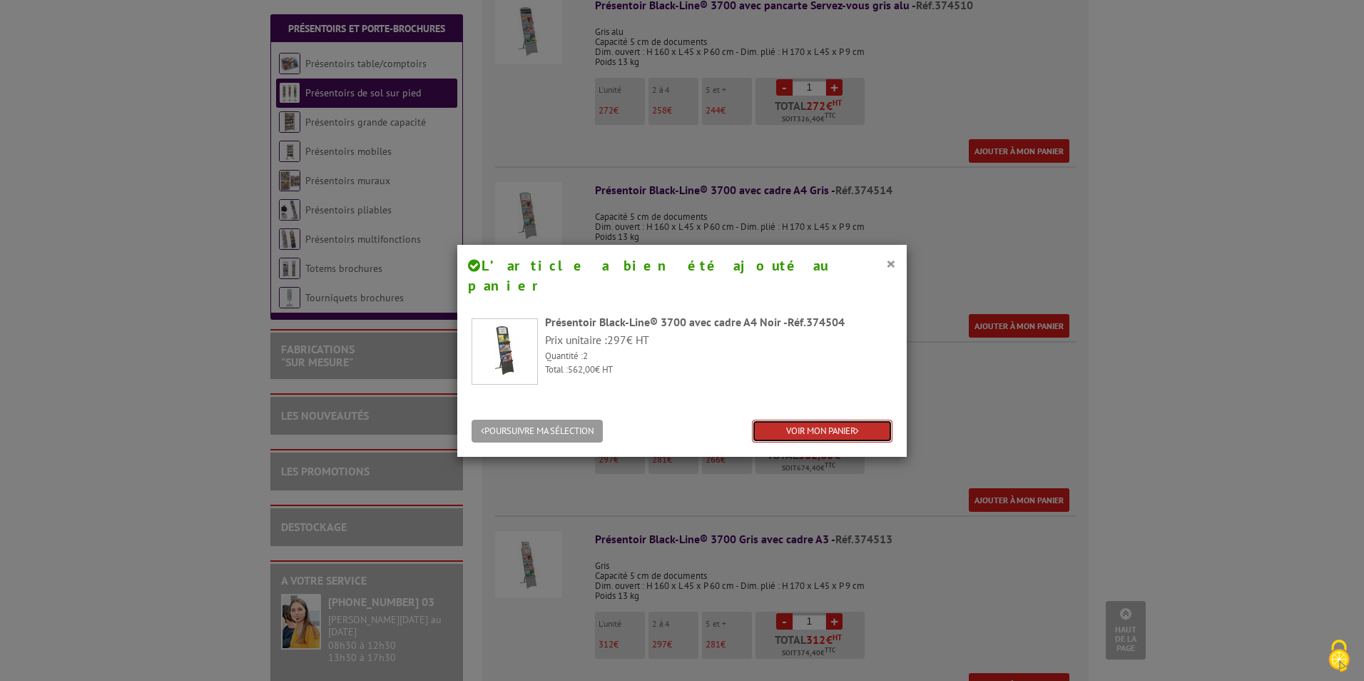
click at [843, 420] on link "VOIR MON PANIER" at bounding box center [822, 432] width 141 height 24
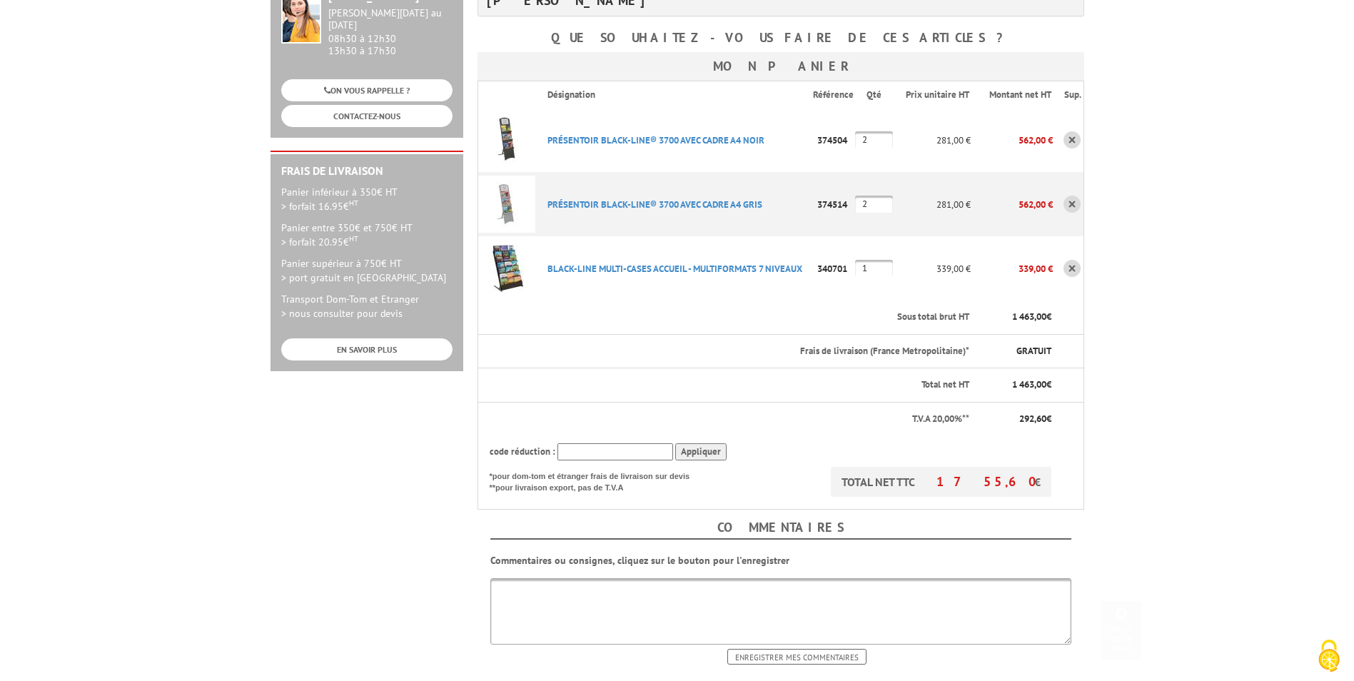
scroll to position [285, 0]
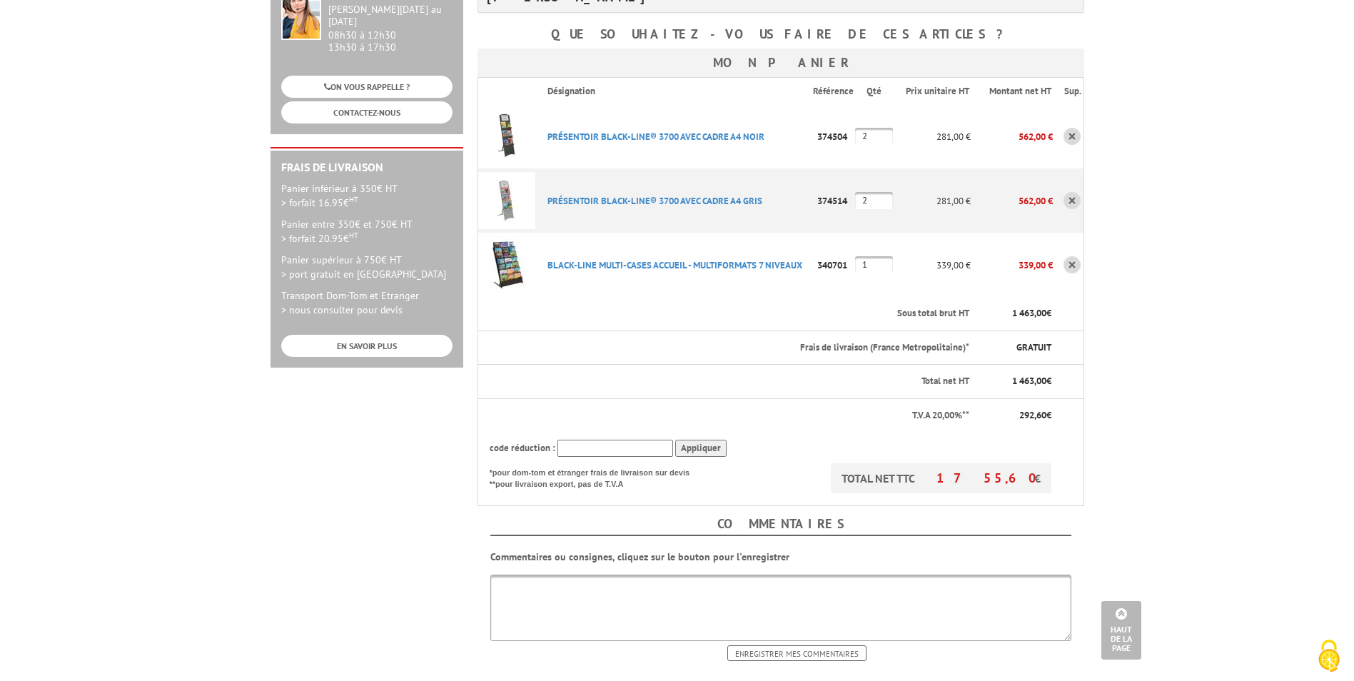
click at [661, 440] on input "text" at bounding box center [615, 449] width 116 height 18
type input "15POURVOUS"
click at [691, 440] on input "Appliquer" at bounding box center [700, 449] width 51 height 18
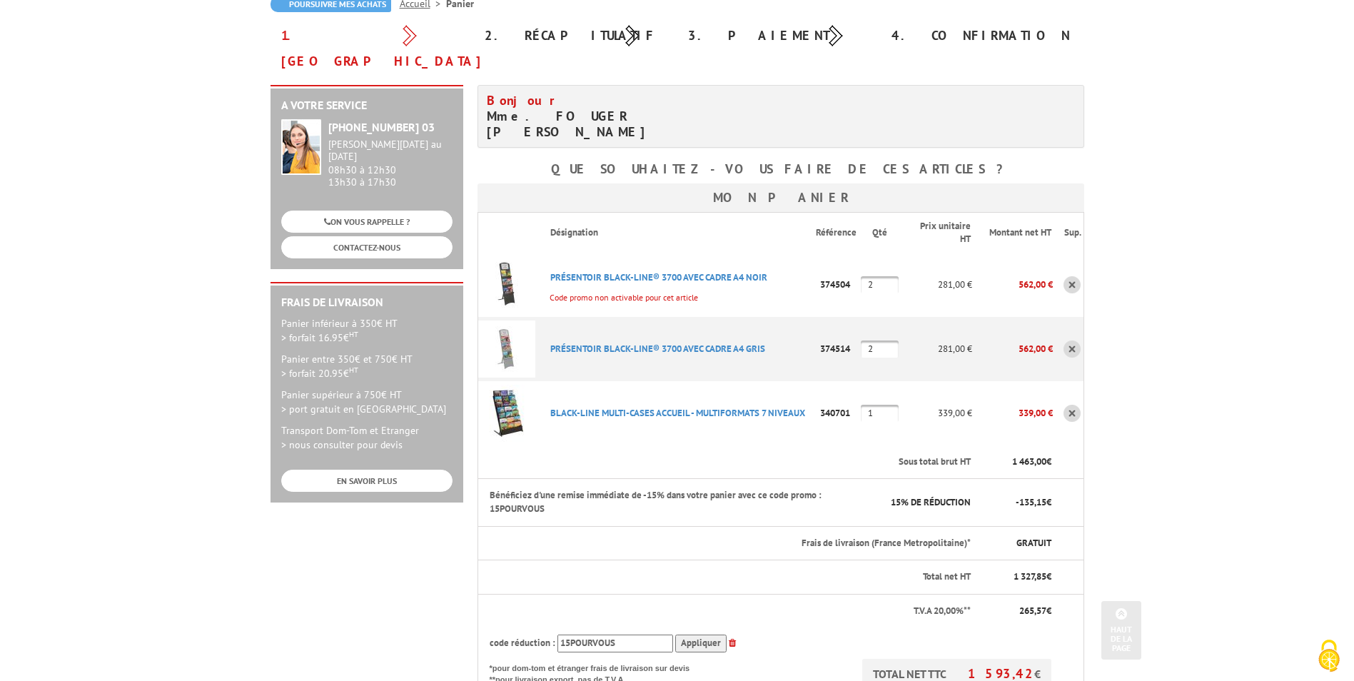
scroll to position [143, 0]
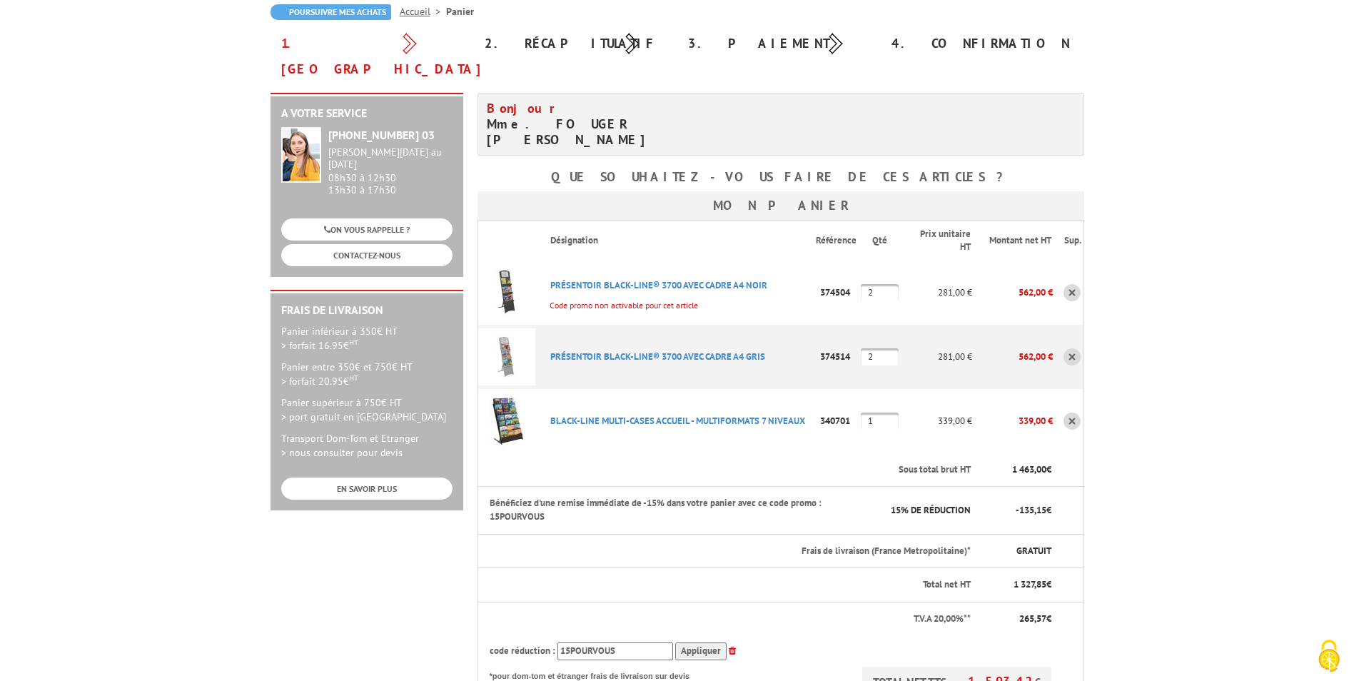
click at [1072, 284] on link at bounding box center [1071, 292] width 17 height 17
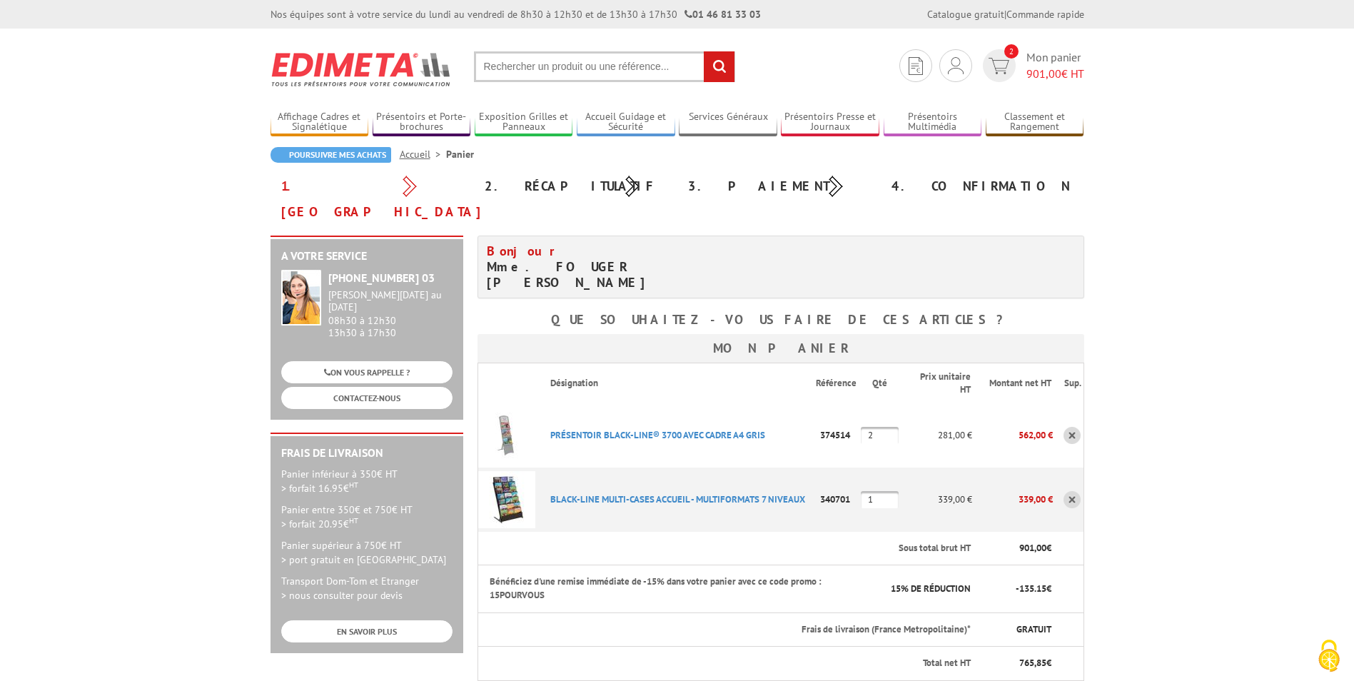
click at [530, 73] on input "text" at bounding box center [604, 66] width 261 height 31
click at [533, 63] on input "text" at bounding box center [604, 66] width 261 height 31
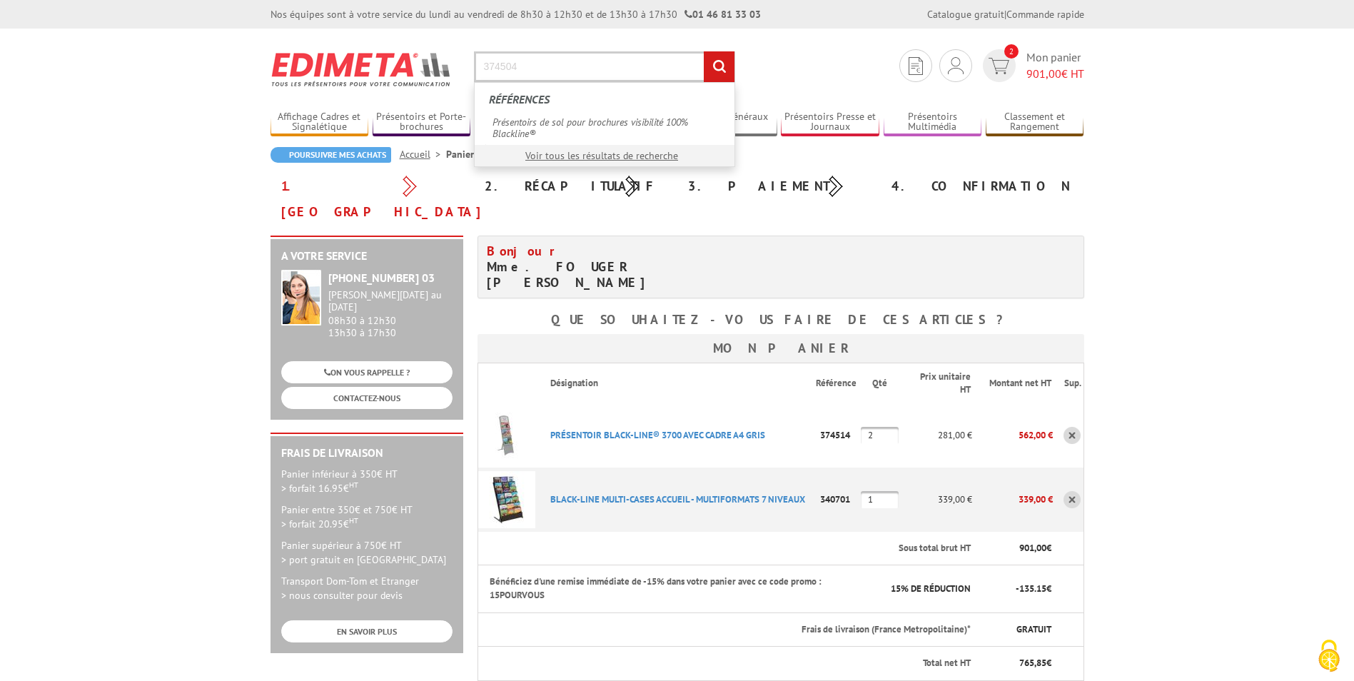
type input "374504"
click at [535, 108] on label "Références" at bounding box center [606, 97] width 235 height 27
drag, startPoint x: 535, startPoint y: 108, endPoint x: 535, endPoint y: 121, distance: 12.9
click at [535, 121] on link "Présentoirs de sol pour brochures visibilité 100% Blackline®" at bounding box center [604, 127] width 238 height 33
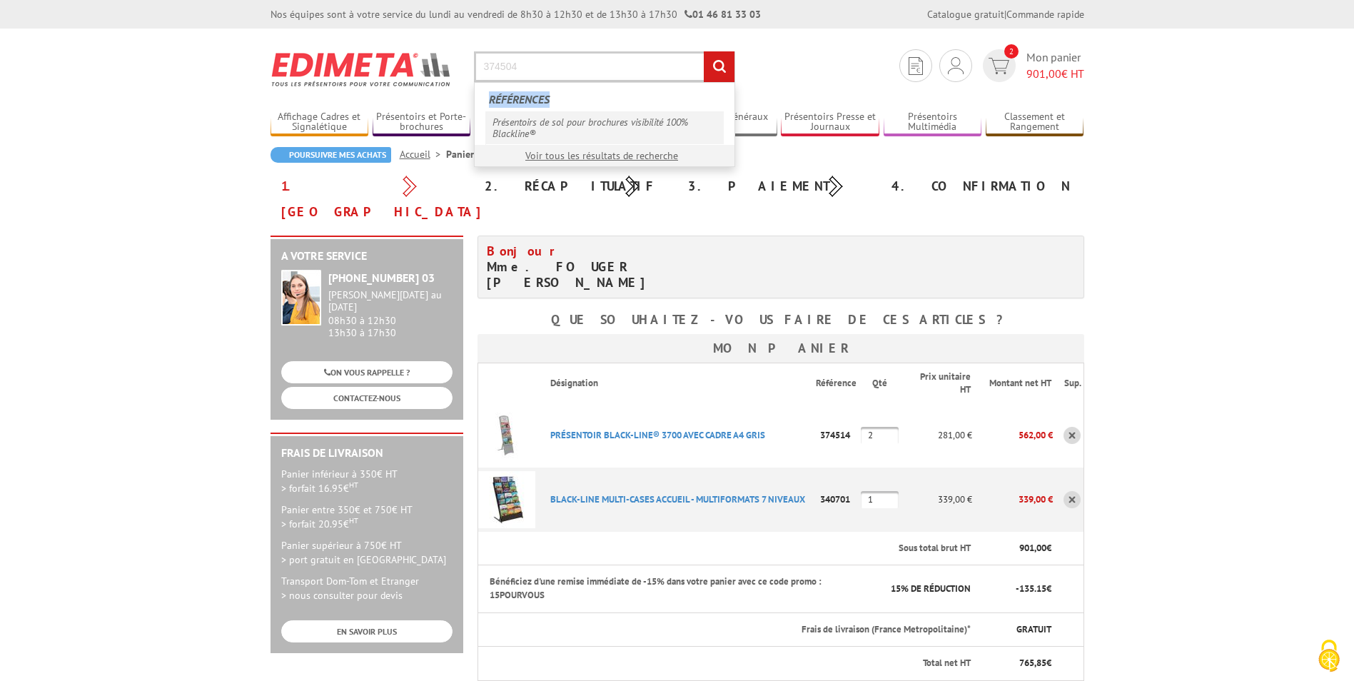
click at [535, 121] on link "Présentoirs de sol pour brochures visibilité 100% Blackline®" at bounding box center [604, 127] width 238 height 33
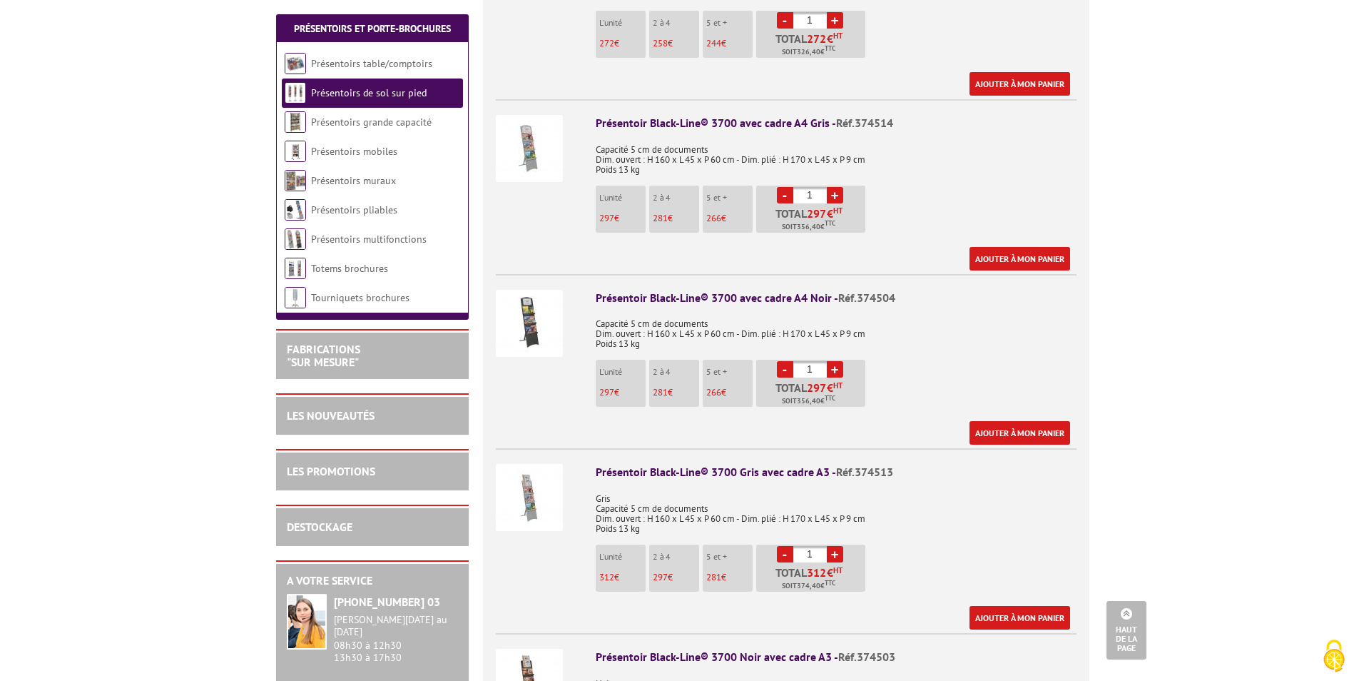
scroll to position [856, 0]
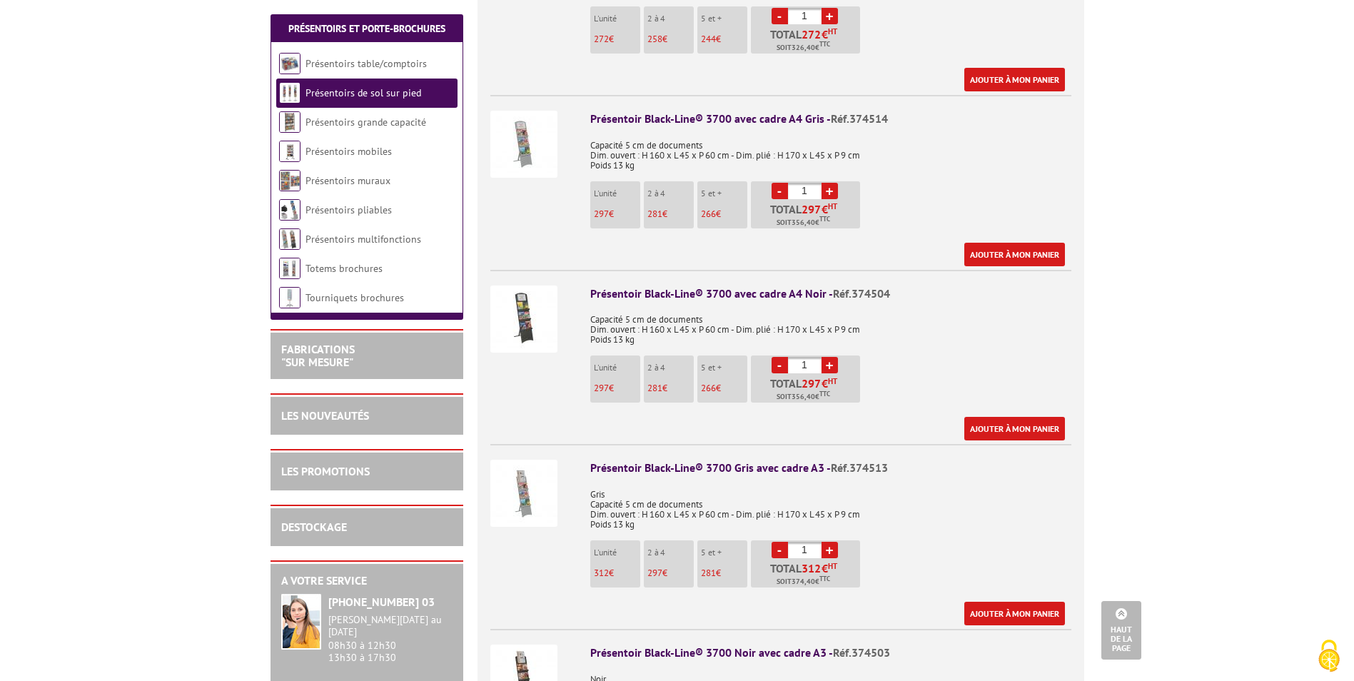
click at [831, 357] on link "+" at bounding box center [829, 365] width 16 height 16
type input "2"
click at [1004, 417] on link "Ajouter à mon panier" at bounding box center [1014, 429] width 101 height 24
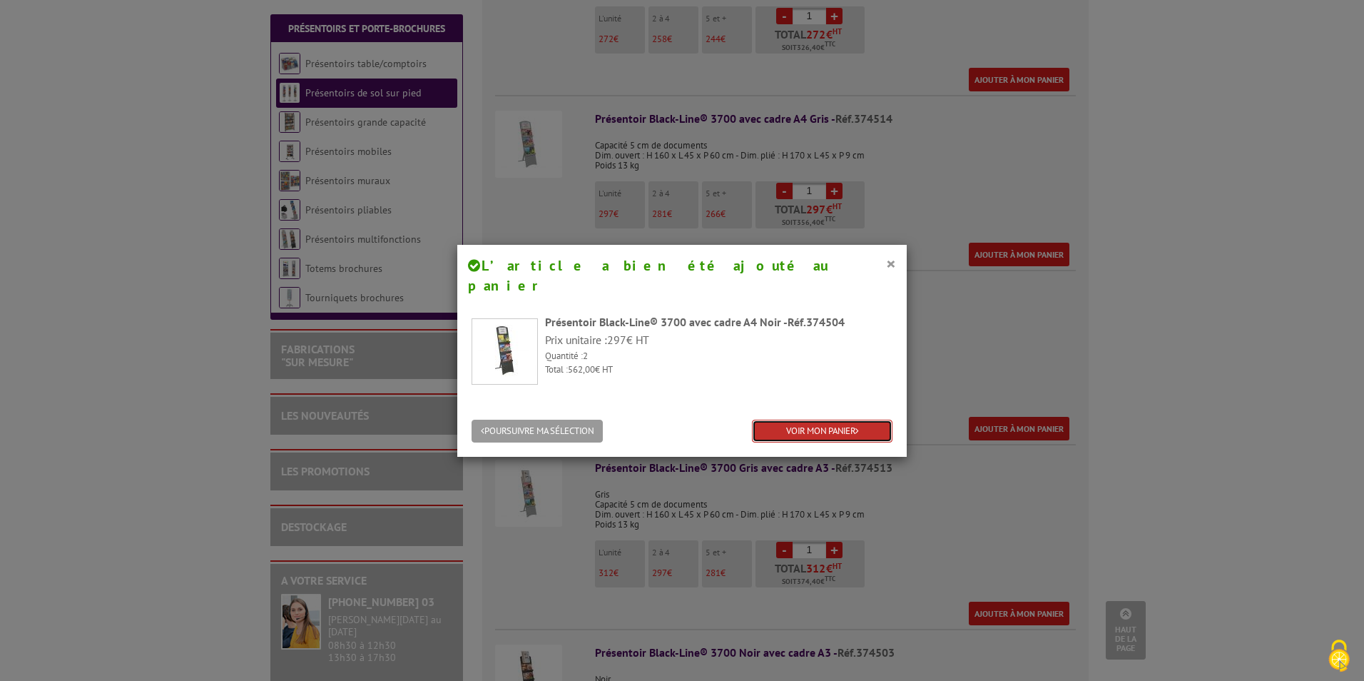
click at [811, 420] on link "VOIR MON PANIER" at bounding box center [822, 432] width 141 height 24
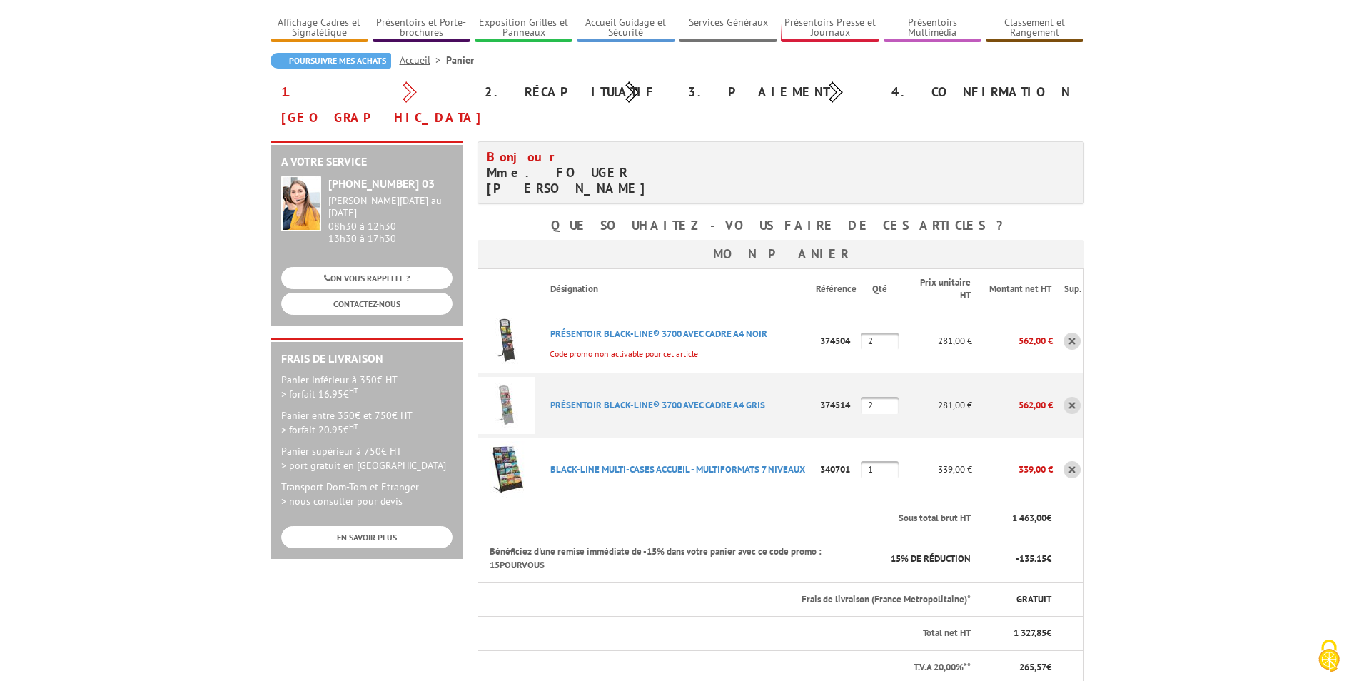
scroll to position [71, 0]
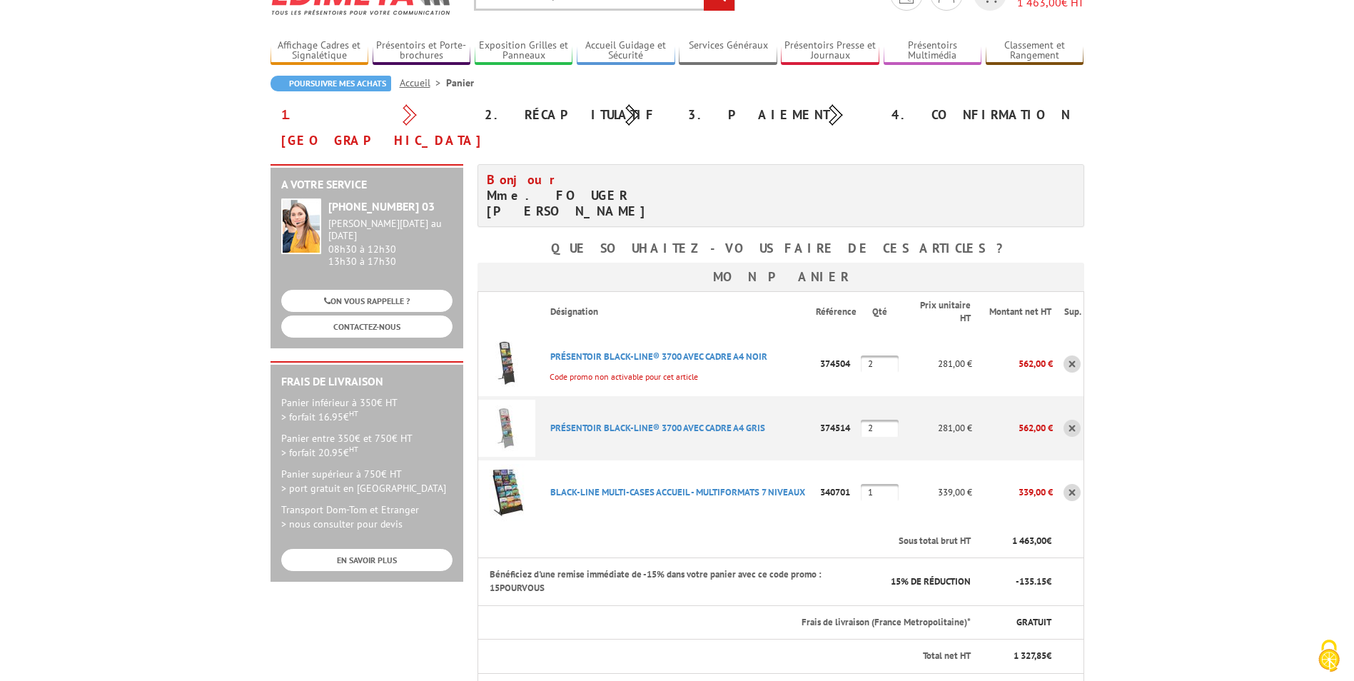
click at [1070, 355] on link at bounding box center [1071, 363] width 17 height 17
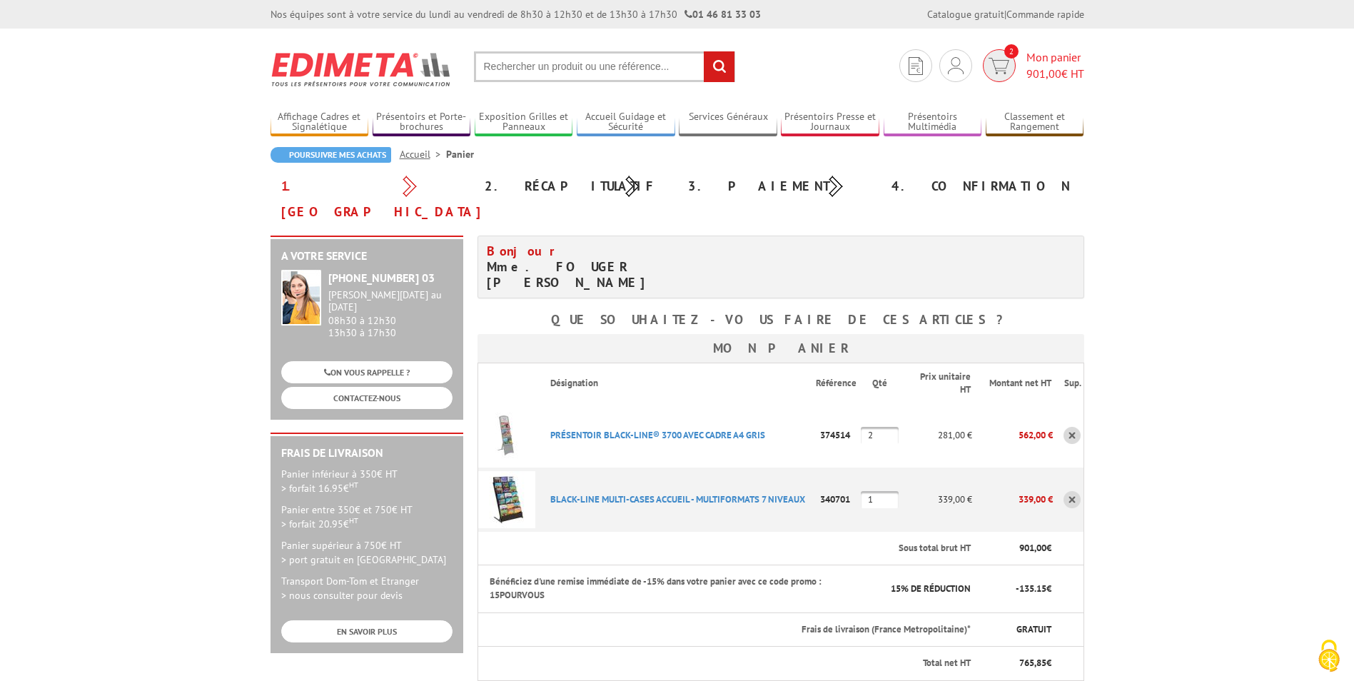
click at [1059, 62] on span "Mon panier 901,00 € HT" at bounding box center [1055, 65] width 58 height 33
click at [997, 69] on img at bounding box center [998, 66] width 21 height 16
click at [1072, 427] on link at bounding box center [1071, 435] width 17 height 17
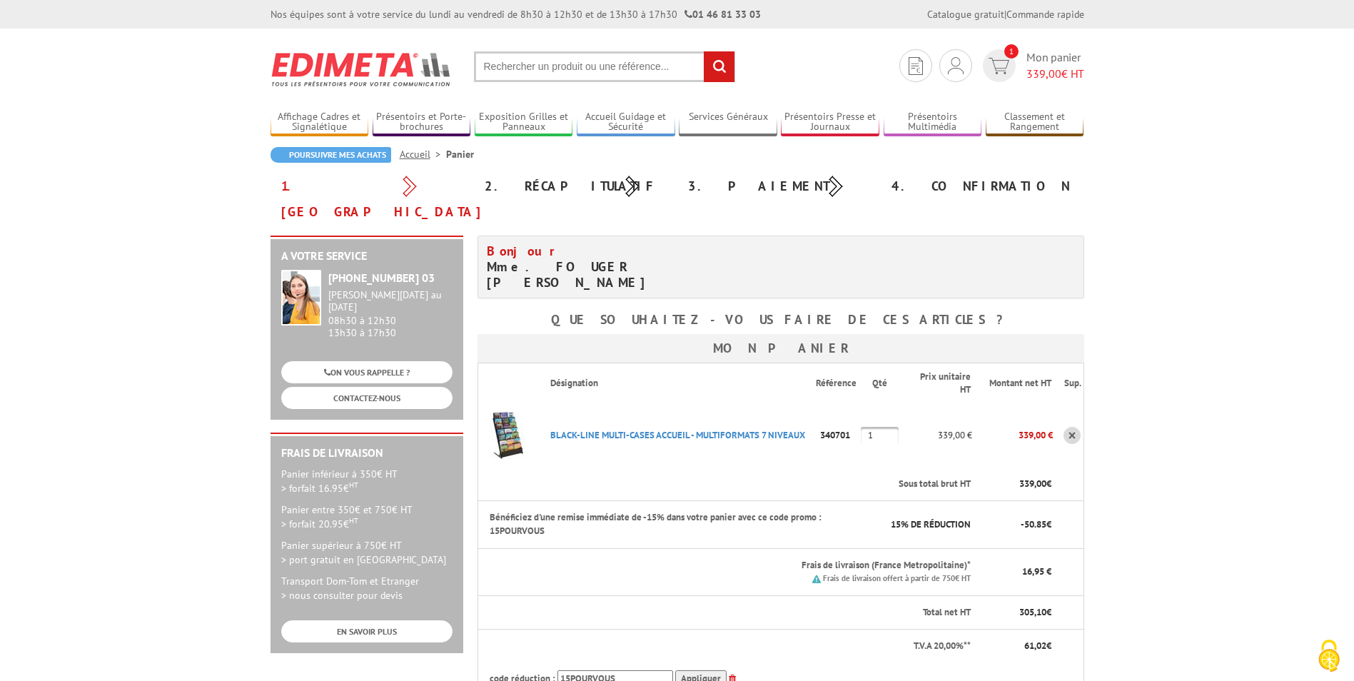
click at [1075, 427] on link at bounding box center [1071, 435] width 17 height 17
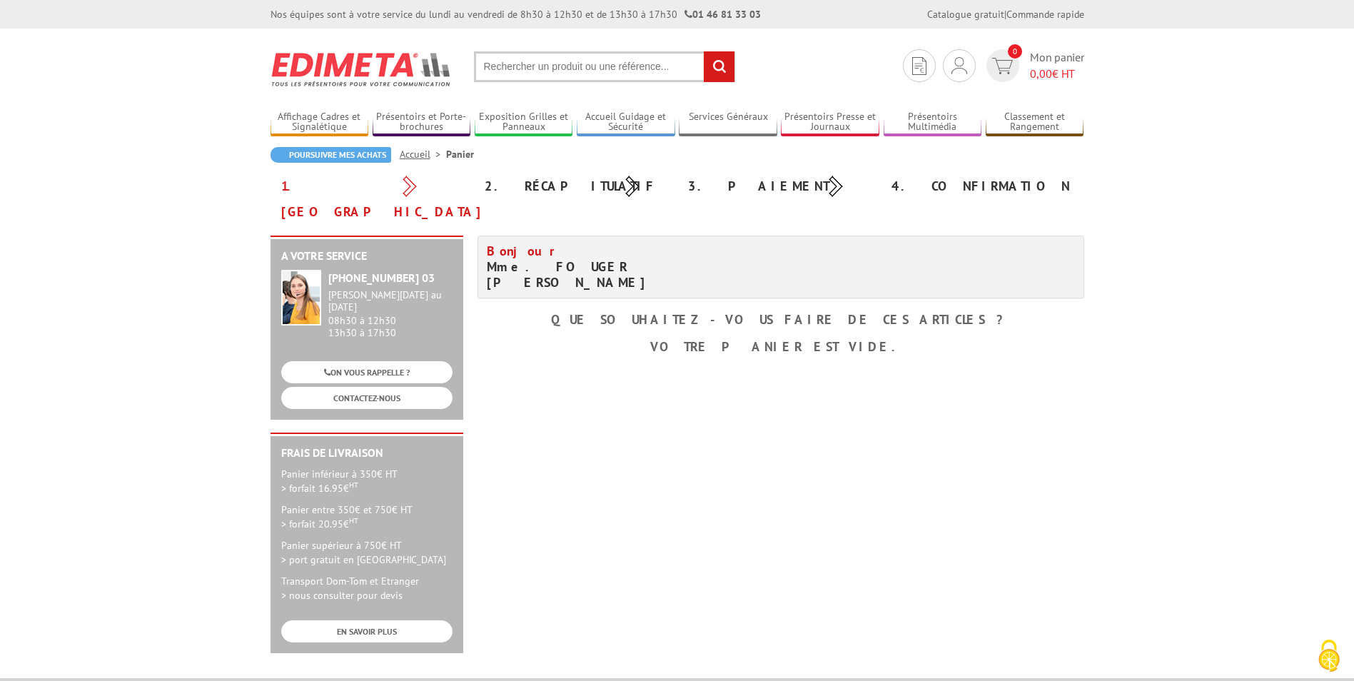
click at [1209, 253] on body "Nos équipes sont à votre service du lundi au vendredi de 8h30 à 12h30 et de 13h…" at bounding box center [677, 503] width 1354 height 1007
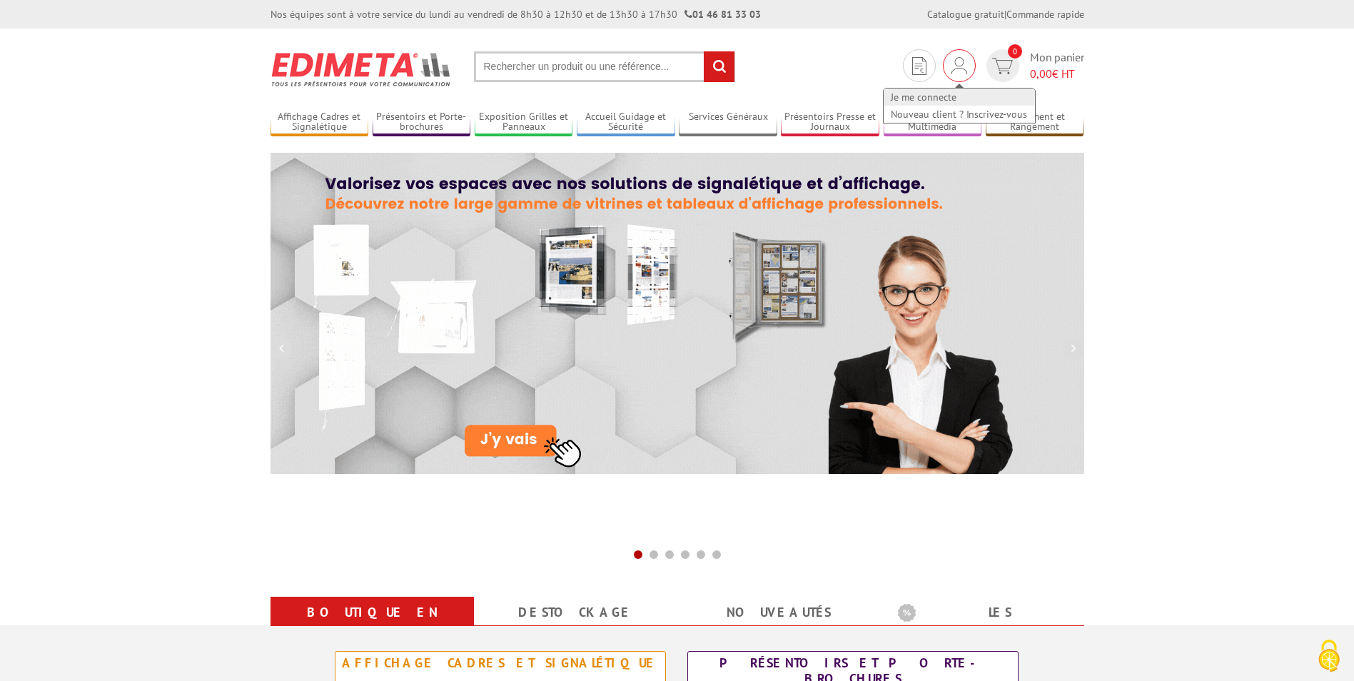
click at [918, 92] on link "Je me connecte" at bounding box center [958, 96] width 151 height 17
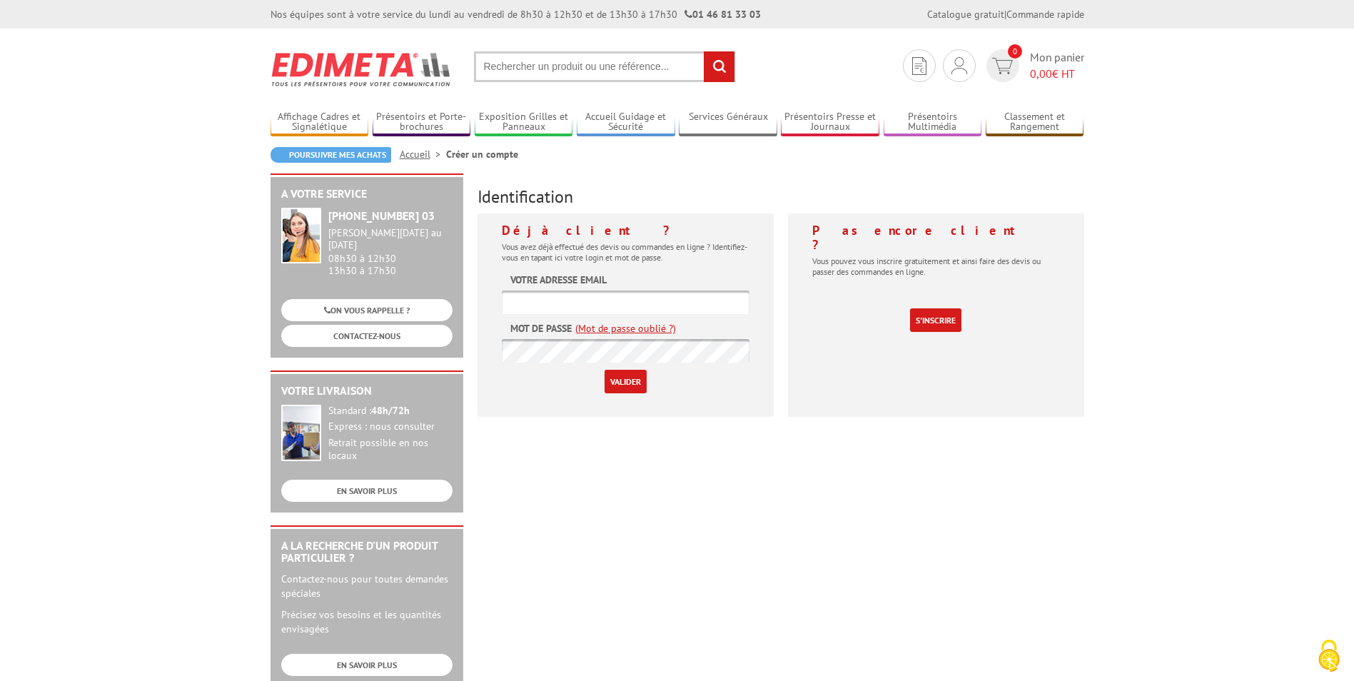
type input "ffouger@le-service-funeraire.fr"
click at [622, 374] on input "Valider" at bounding box center [625, 382] width 42 height 24
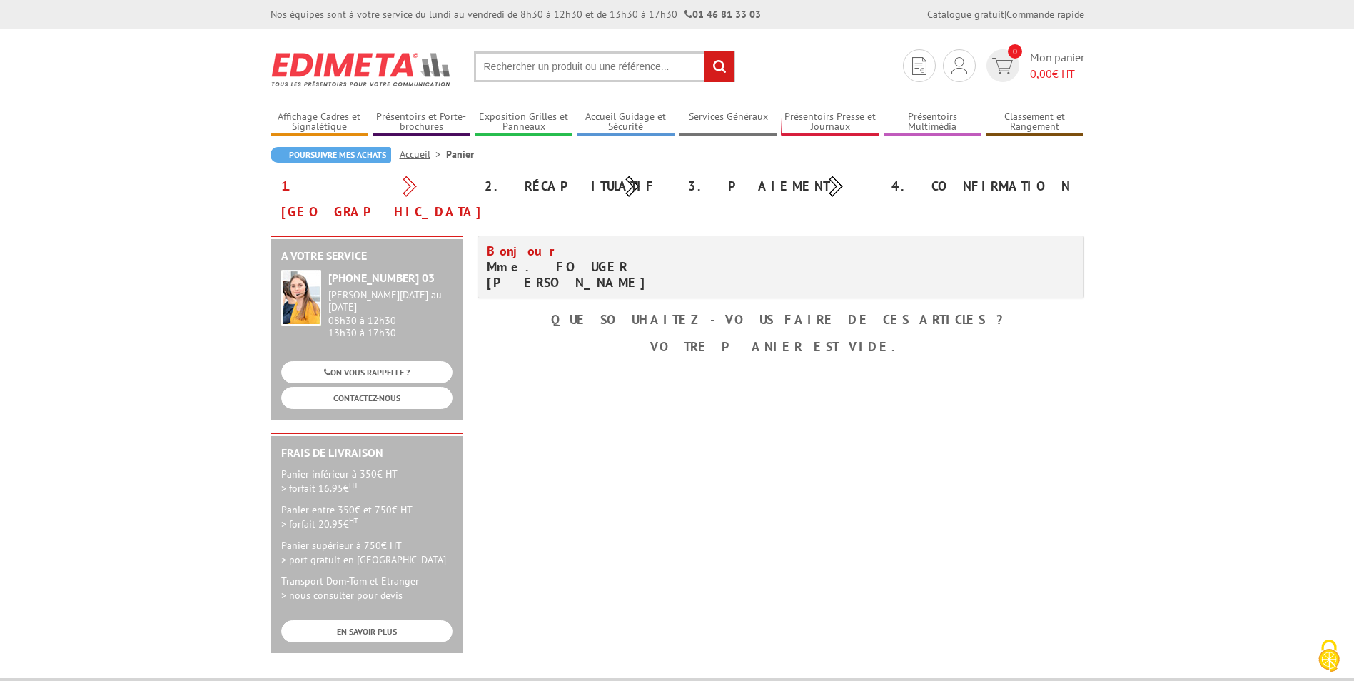
click at [641, 73] on input "text" at bounding box center [604, 66] width 261 height 31
click at [642, 62] on input "text" at bounding box center [604, 66] width 261 height 31
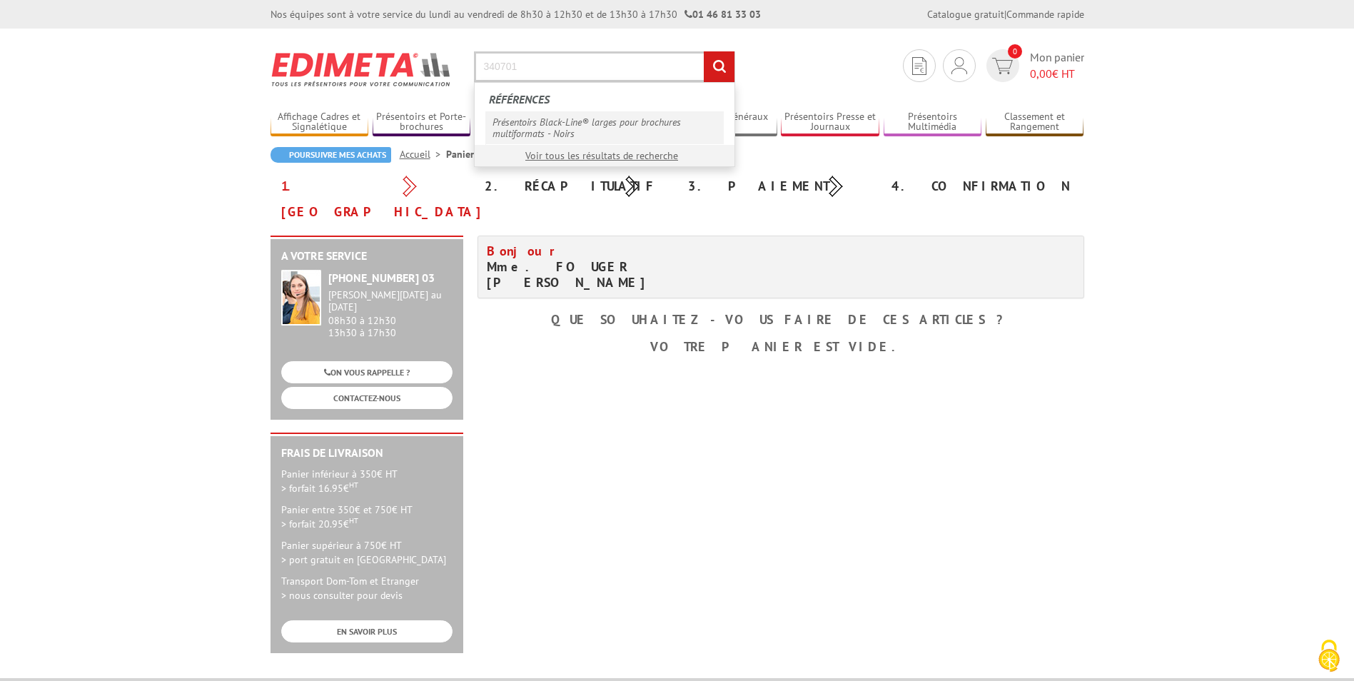
type input "340701"
click at [573, 123] on link "Présentoirs Black-Line® larges pour brochures multiformats - Noirs" at bounding box center [604, 127] width 238 height 33
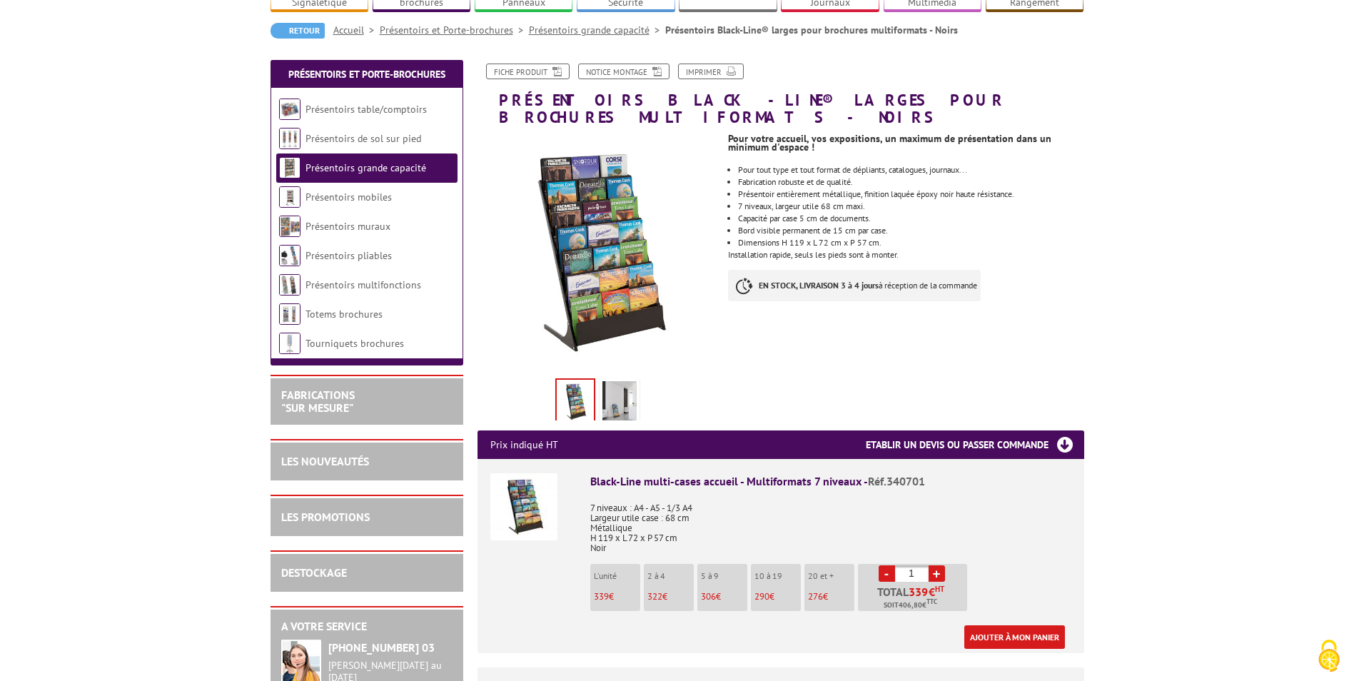
scroll to position [143, 0]
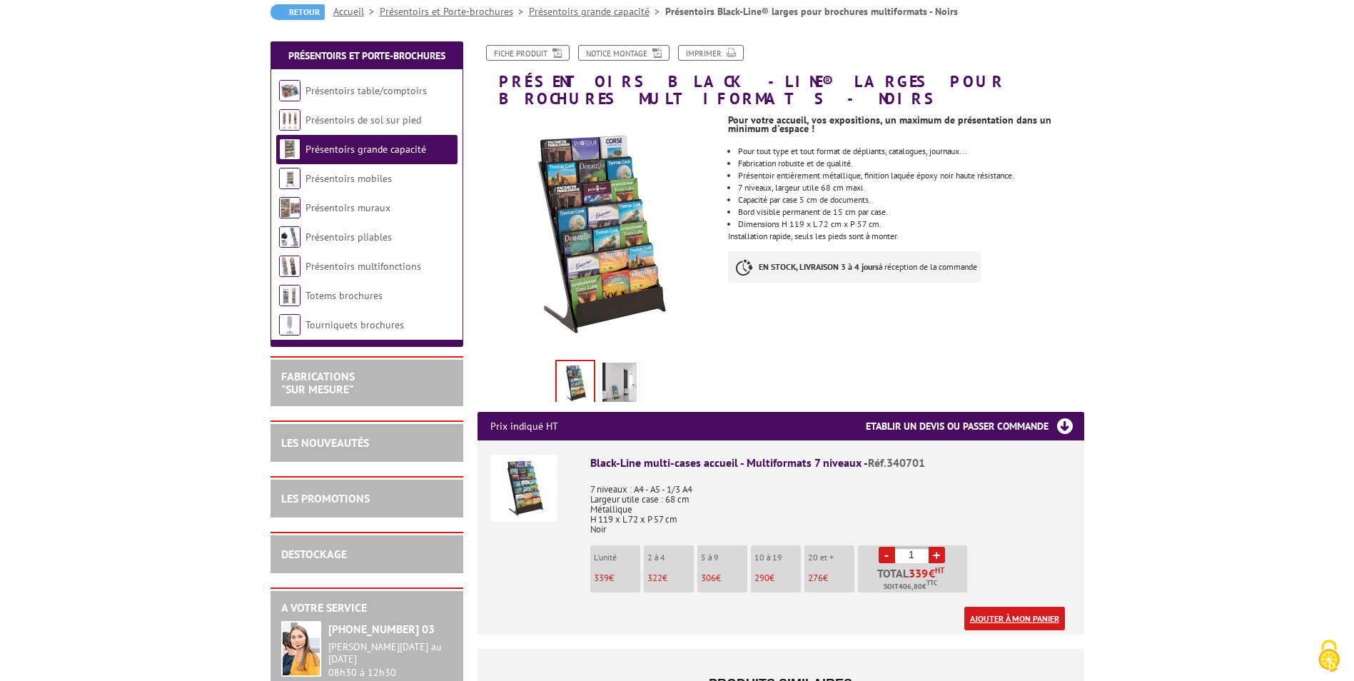
click at [1009, 607] on link "Ajouter à mon panier" at bounding box center [1014, 619] width 101 height 24
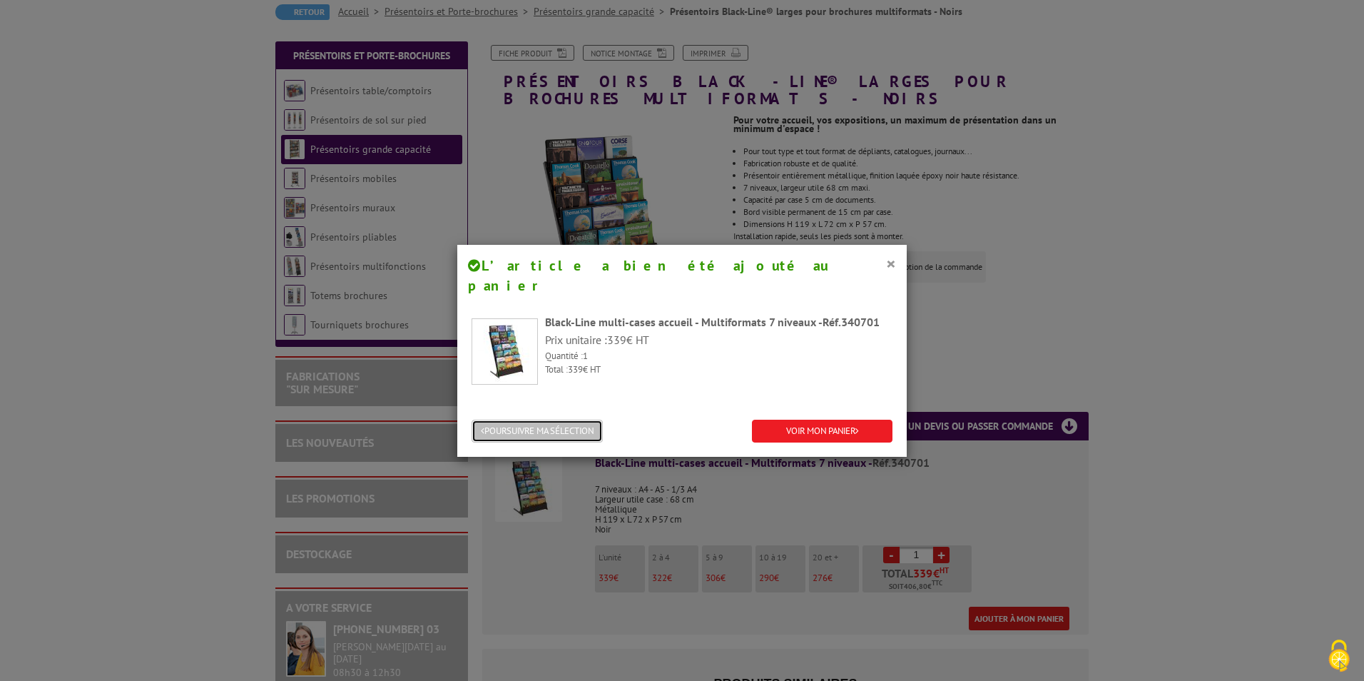
click at [562, 420] on button "POURSUIVRE MA SÉLECTION" at bounding box center [537, 432] width 131 height 24
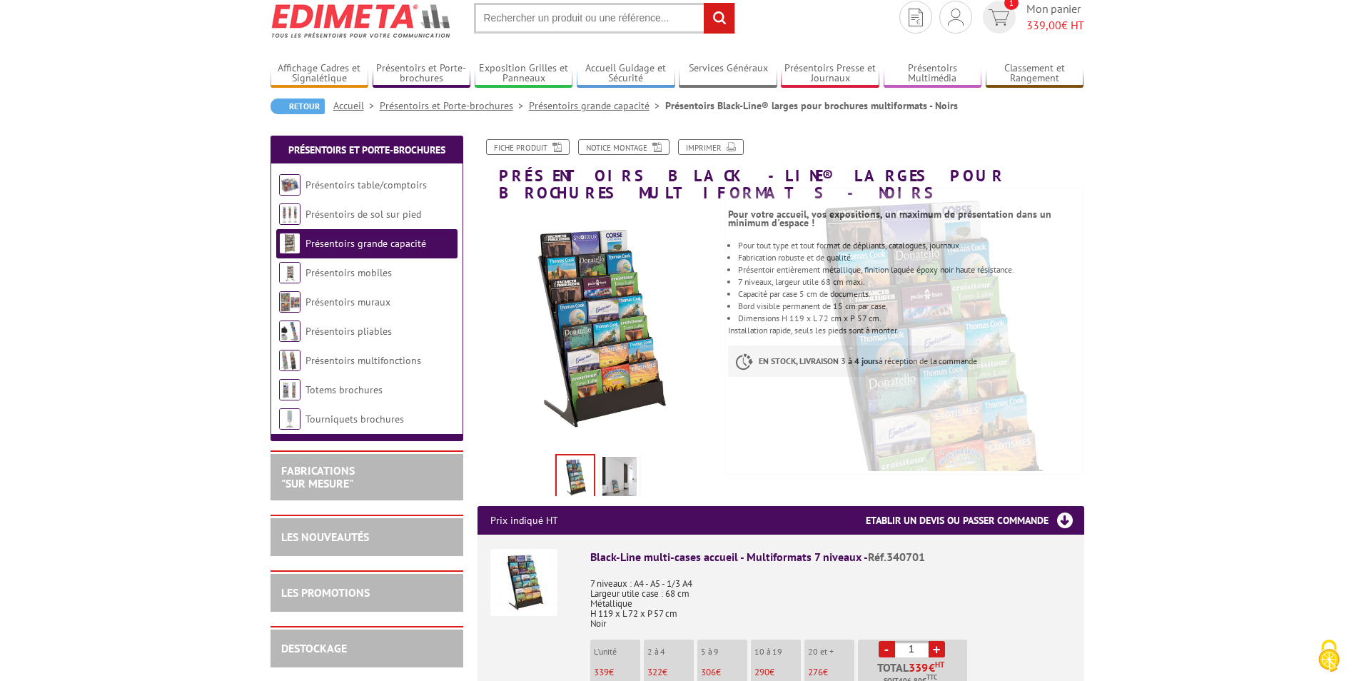
scroll to position [0, 0]
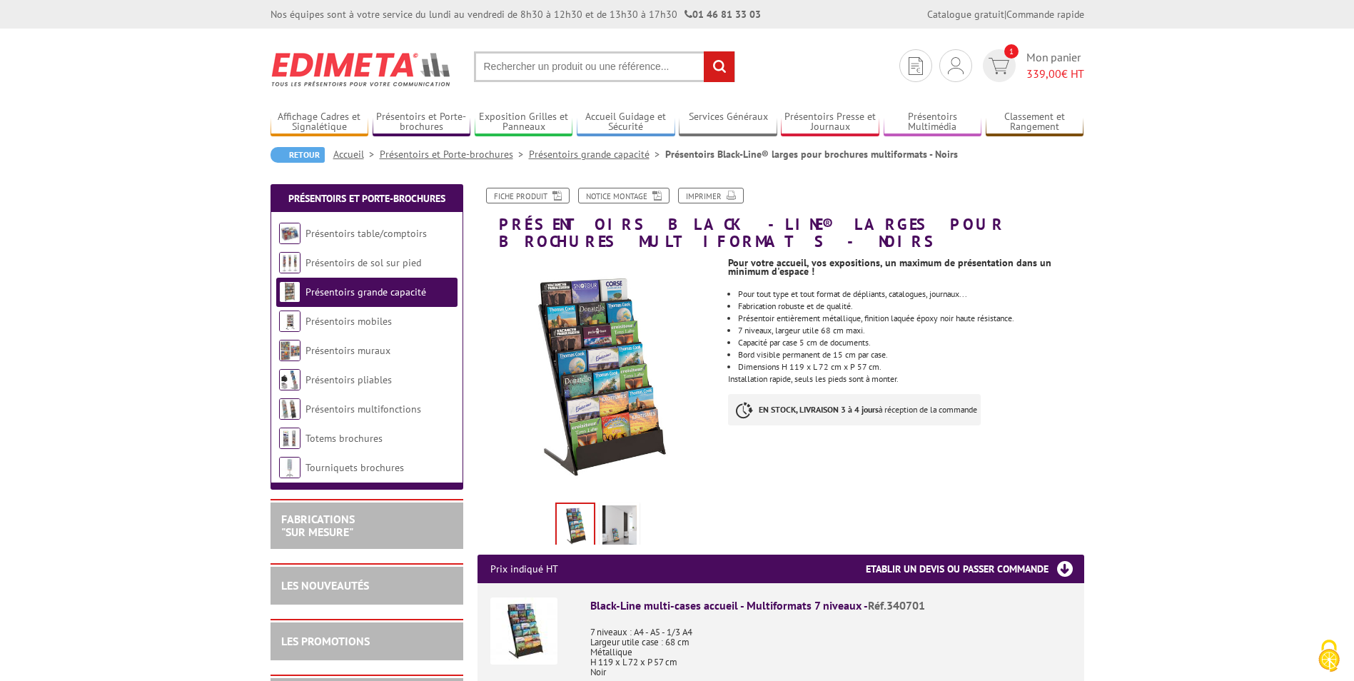
click at [583, 65] on input "text" at bounding box center [604, 66] width 261 height 31
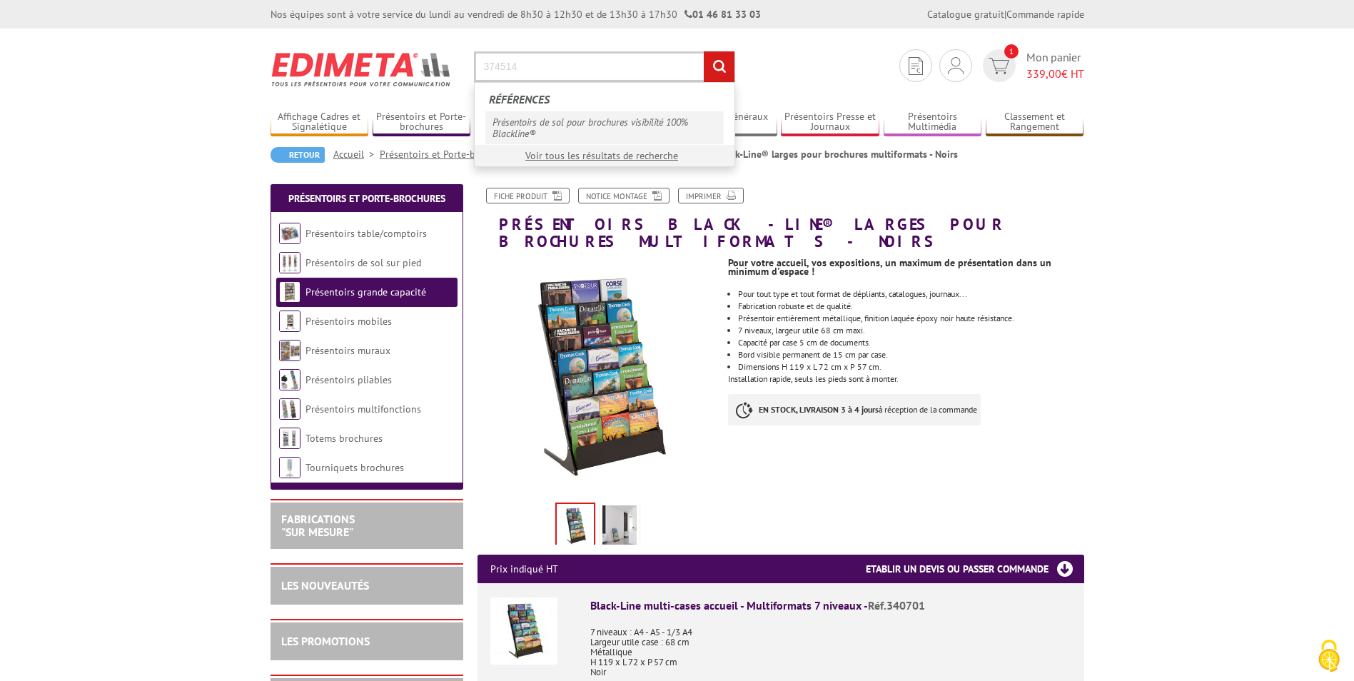
type input "374514"
click at [558, 120] on link "Présentoirs de sol pour brochures visibilité 100% Blackline®" at bounding box center [604, 127] width 238 height 33
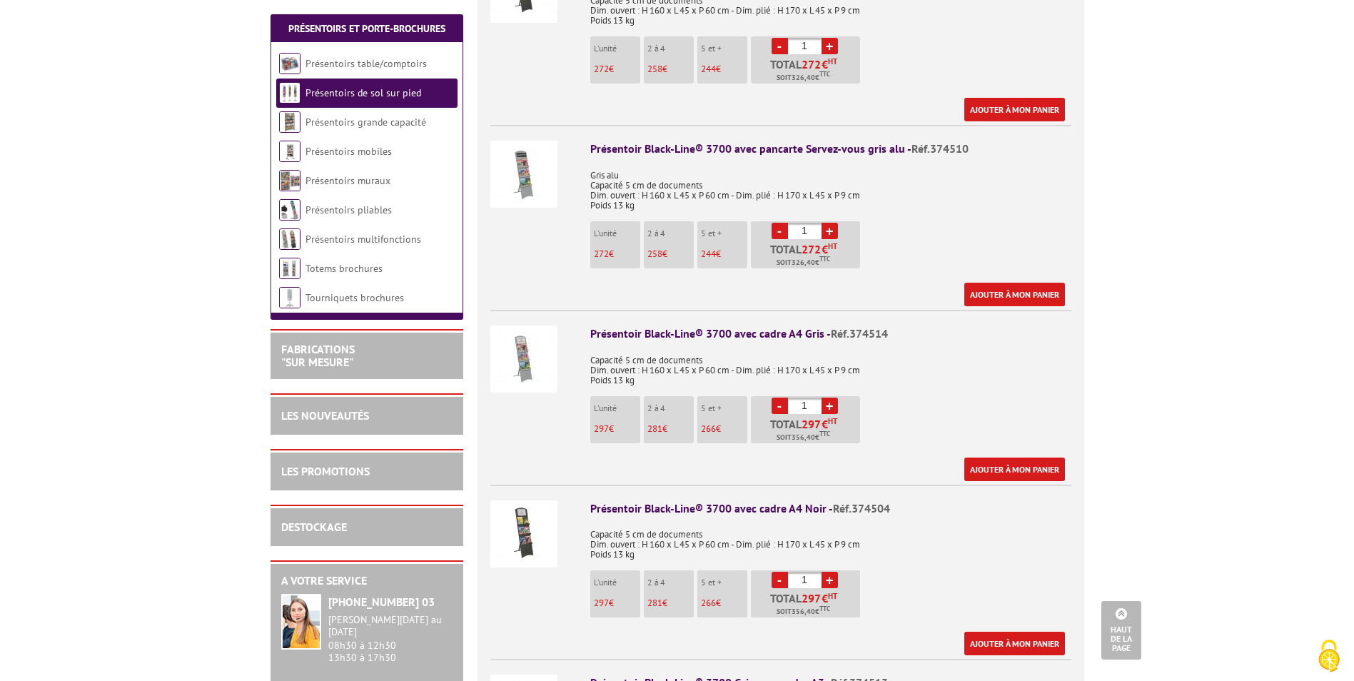
scroll to position [642, 0]
click at [831, 397] on link "+" at bounding box center [829, 405] width 16 height 16
type input "2"
click at [993, 457] on link "Ajouter à mon panier" at bounding box center [1014, 469] width 101 height 24
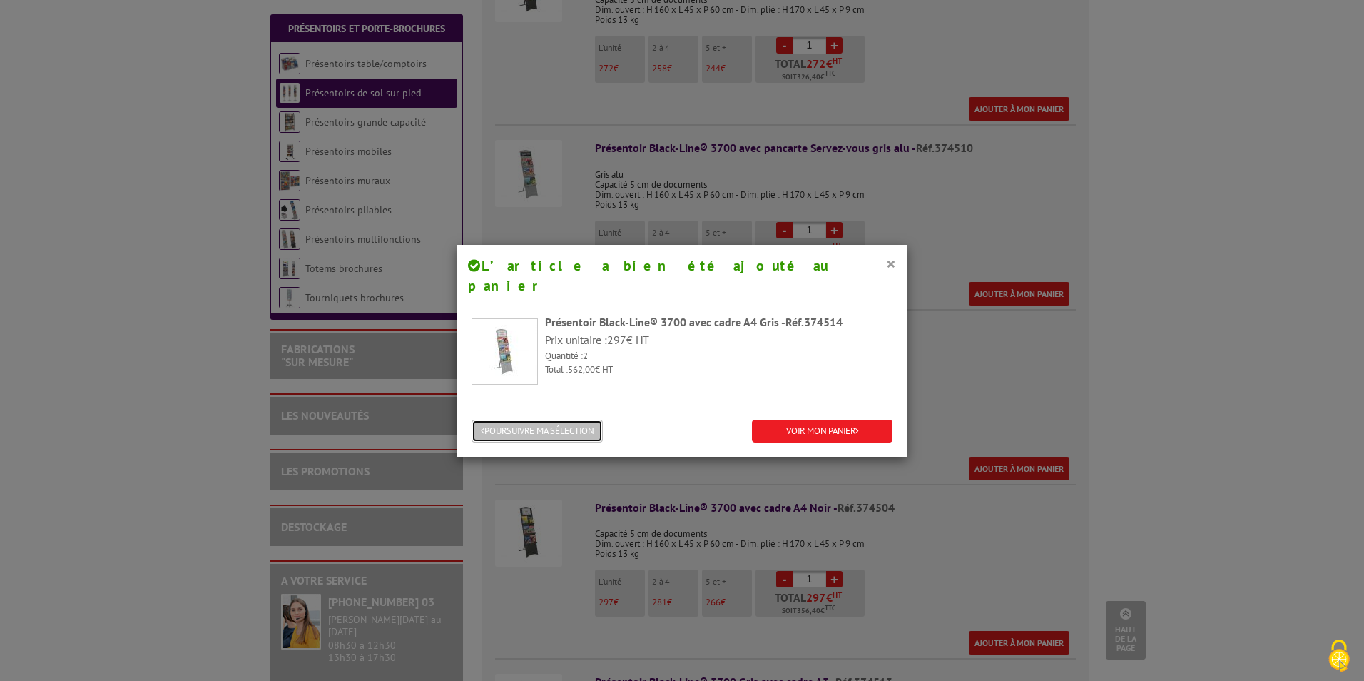
click at [573, 420] on button "POURSUIVRE MA SÉLECTION" at bounding box center [537, 432] width 131 height 24
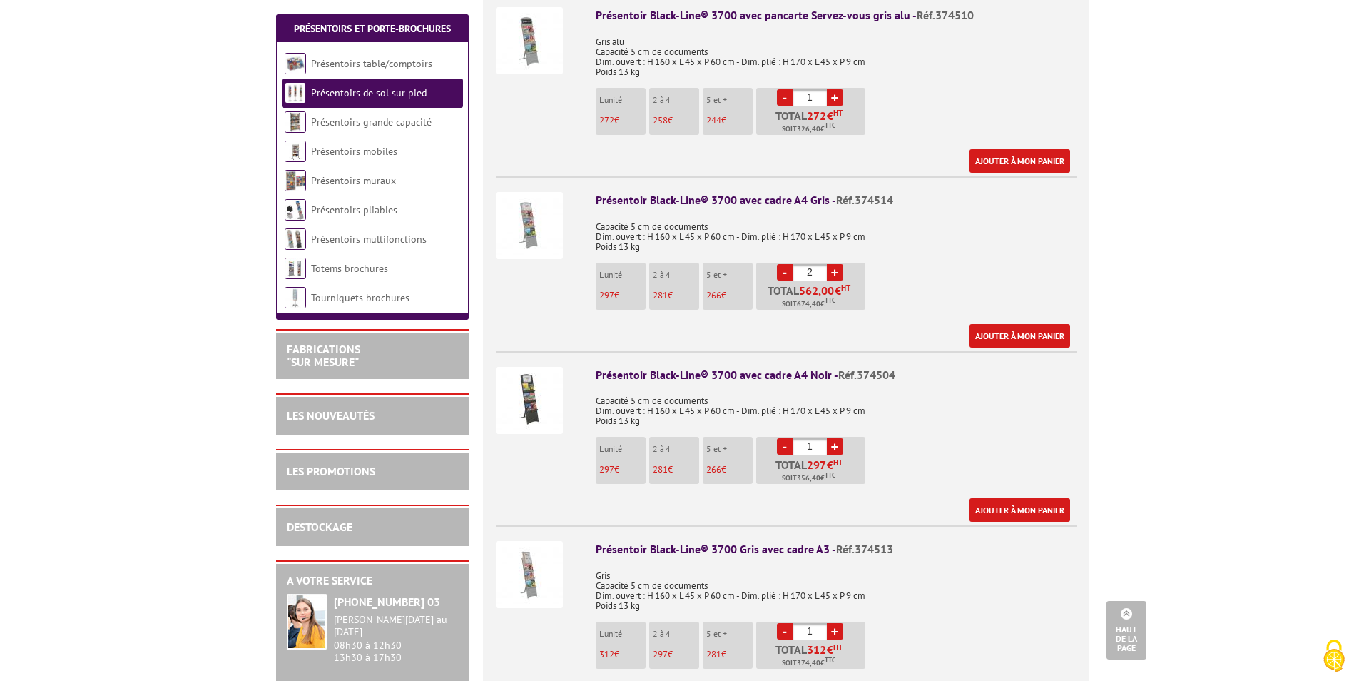
scroll to position [785, 0]
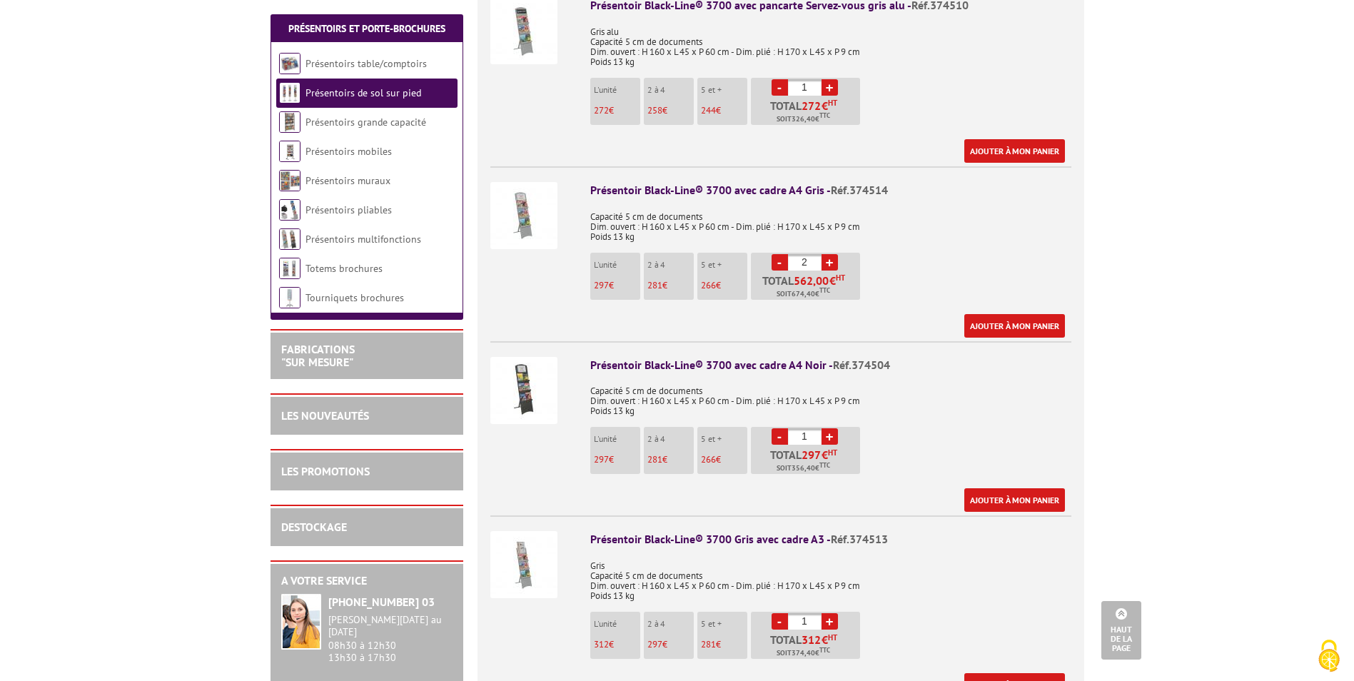
click at [830, 428] on link "+" at bounding box center [829, 436] width 16 height 16
type input "2"
click at [1017, 488] on link "Ajouter à mon panier" at bounding box center [1014, 500] width 101 height 24
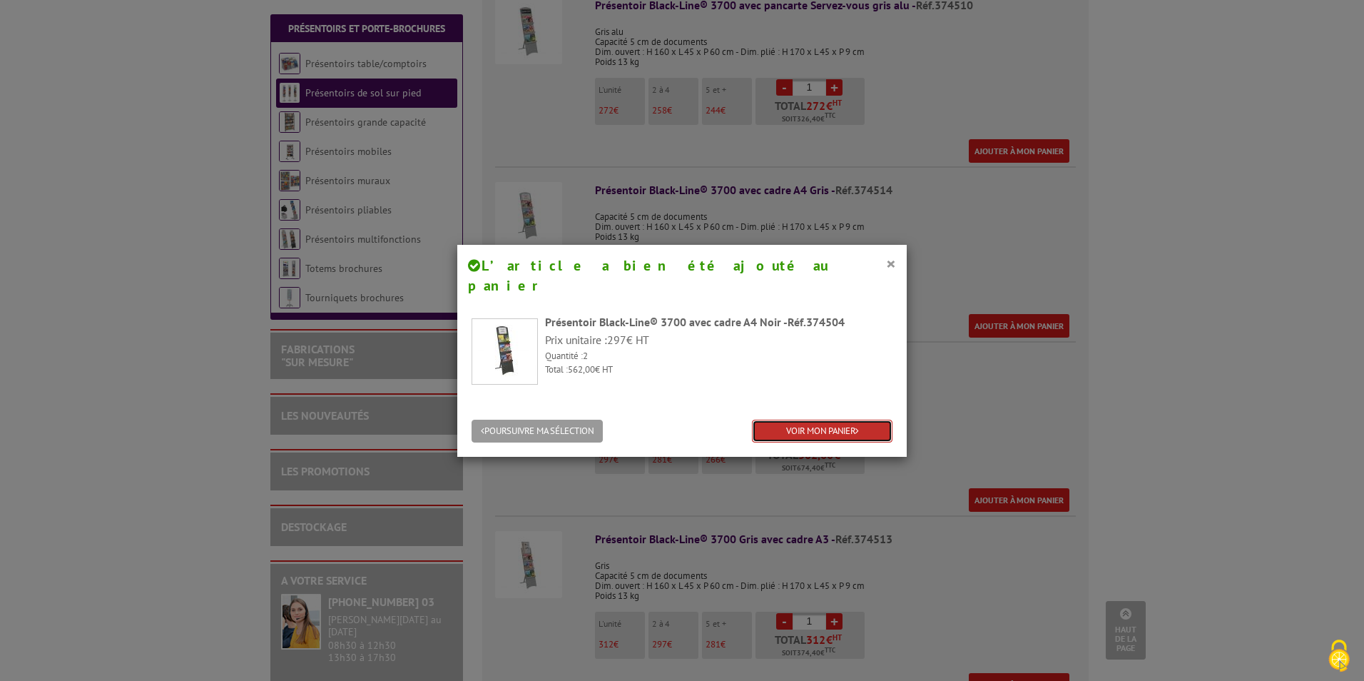
click at [822, 420] on link "VOIR MON PANIER" at bounding box center [822, 432] width 141 height 24
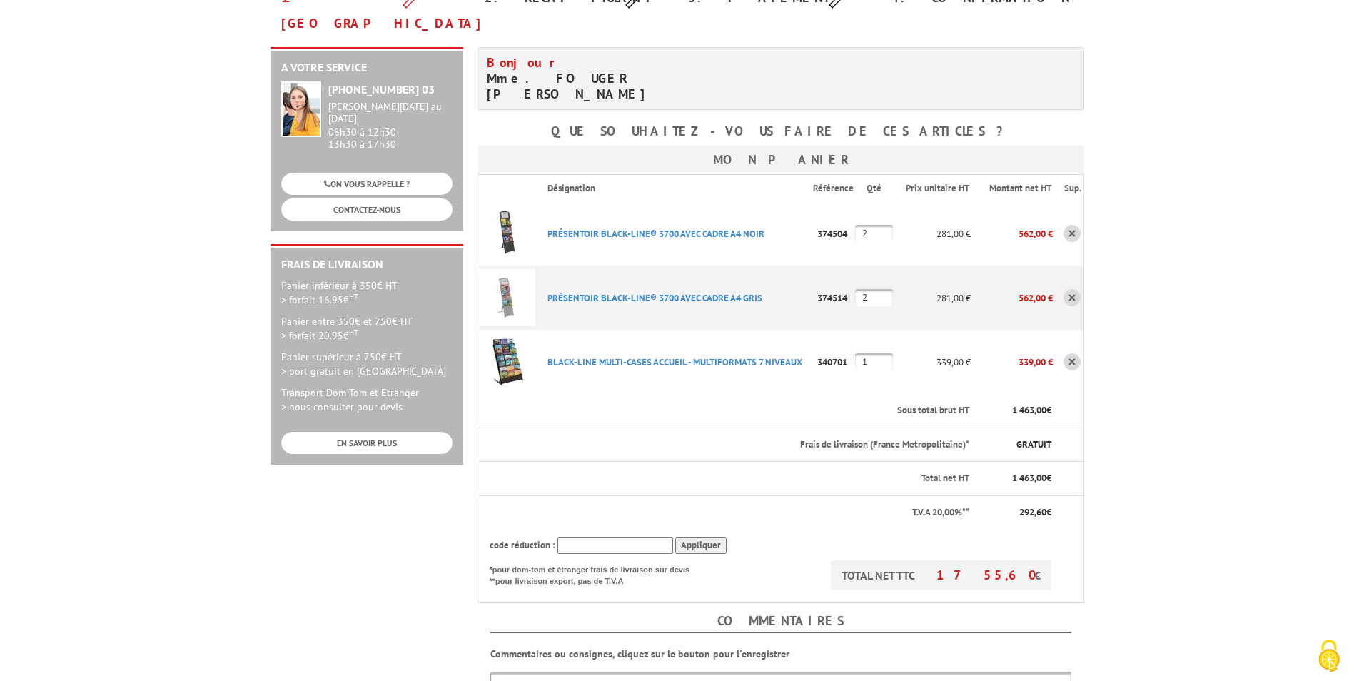
scroll to position [214, 0]
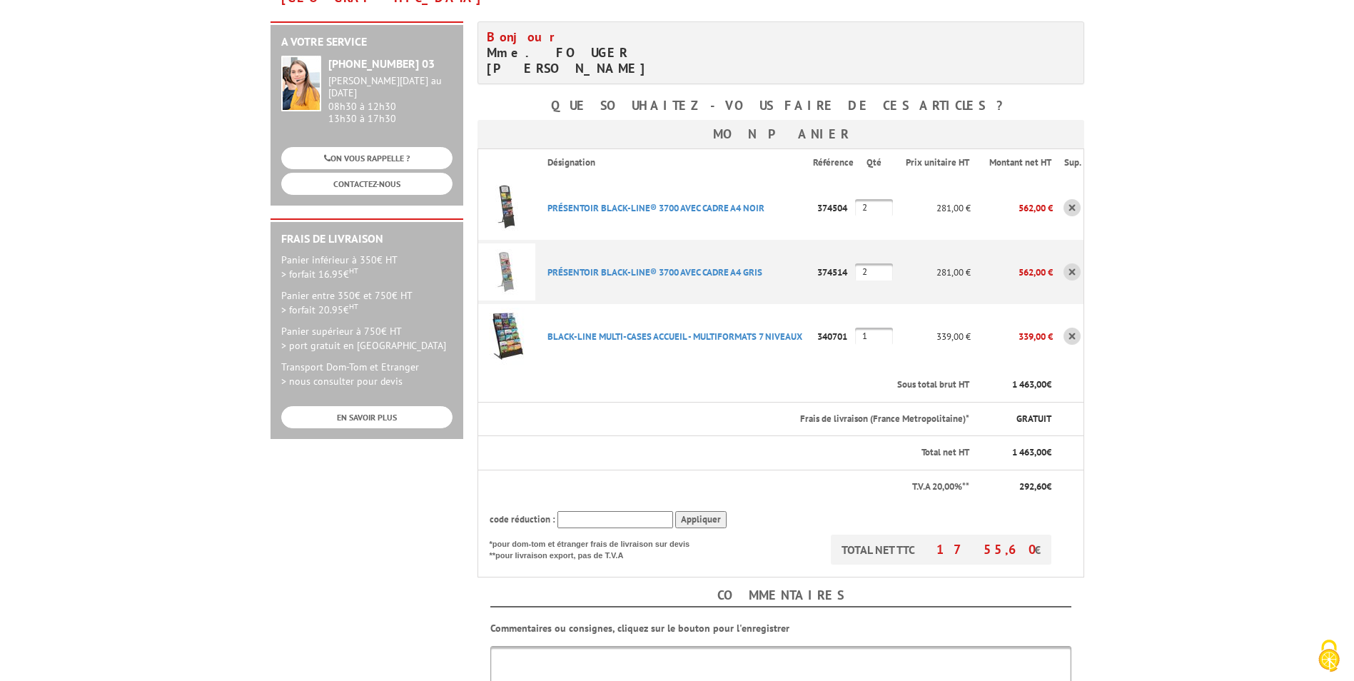
click at [615, 511] on input "text" at bounding box center [615, 520] width 116 height 18
type input "15POURVOUS"
click at [694, 511] on input "Appliquer" at bounding box center [700, 520] width 51 height 18
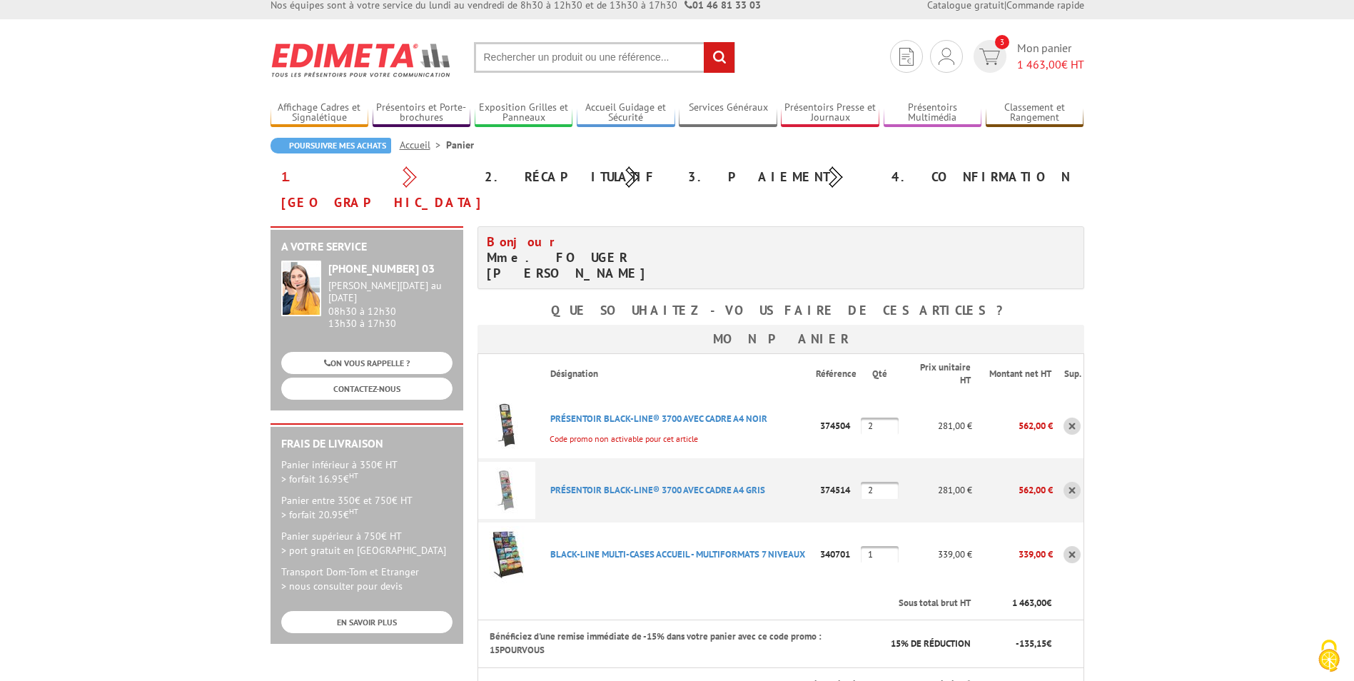
scroll to position [0, 0]
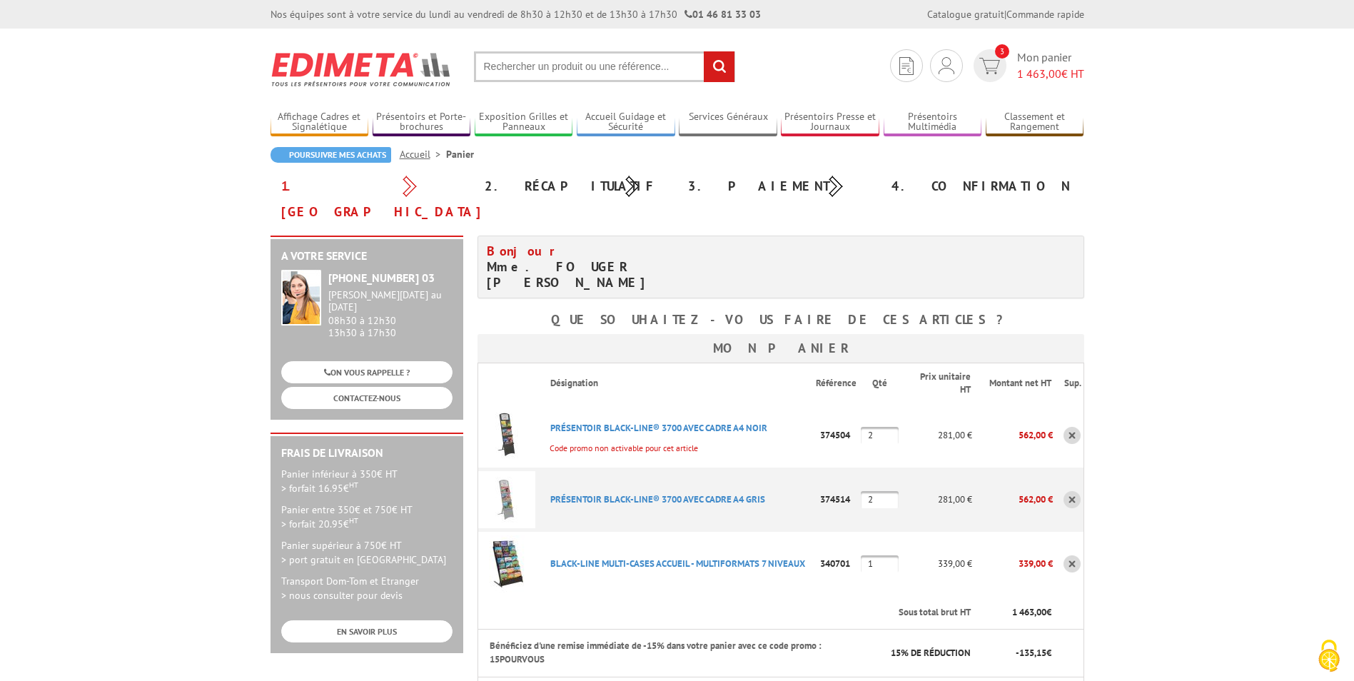
click at [1073, 427] on link at bounding box center [1071, 435] width 17 height 17
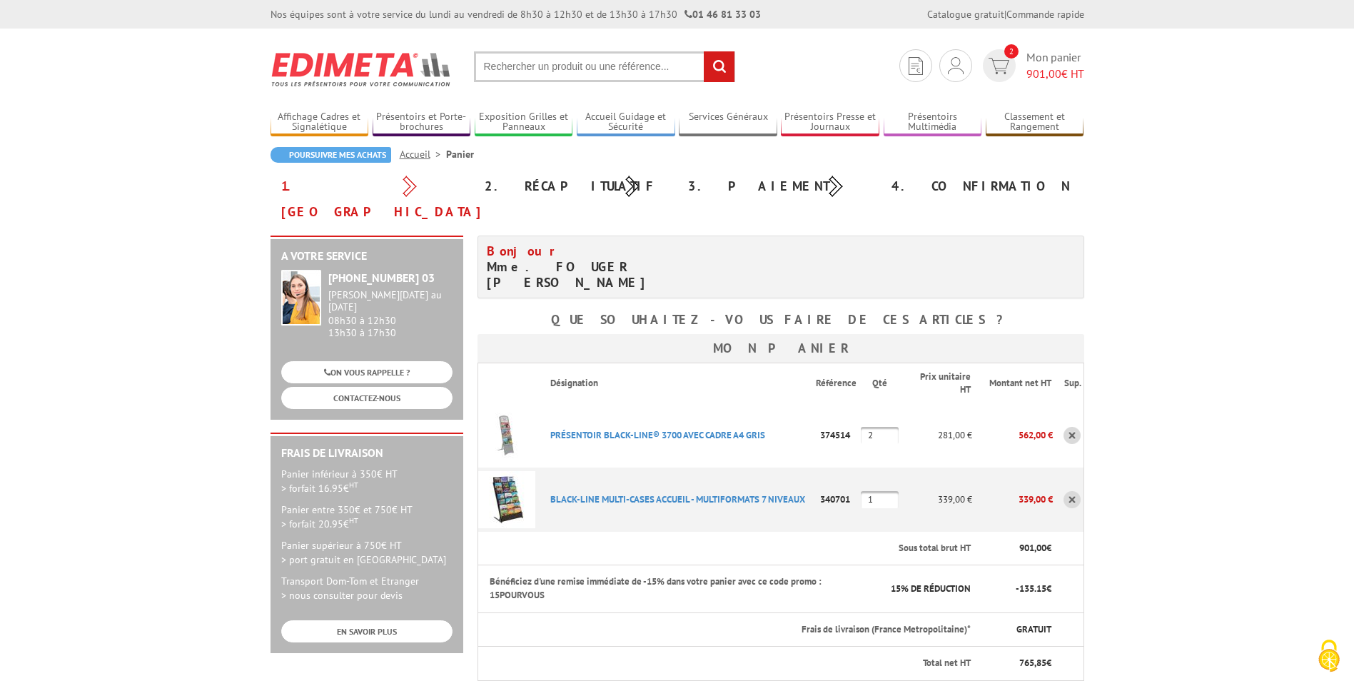
click at [510, 74] on input "text" at bounding box center [604, 66] width 261 height 31
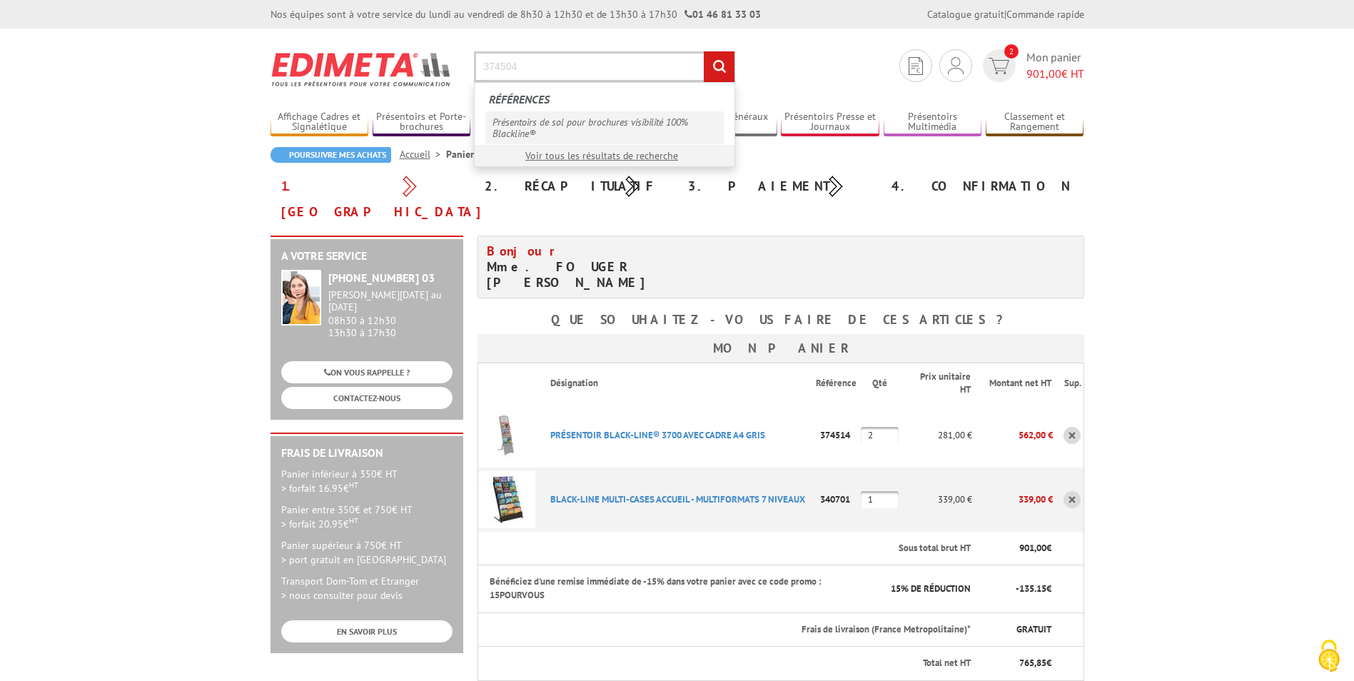
type input "374504"
click at [529, 117] on link "Présentoirs de sol pour brochures visibilité 100% Blackline®" at bounding box center [604, 127] width 238 height 33
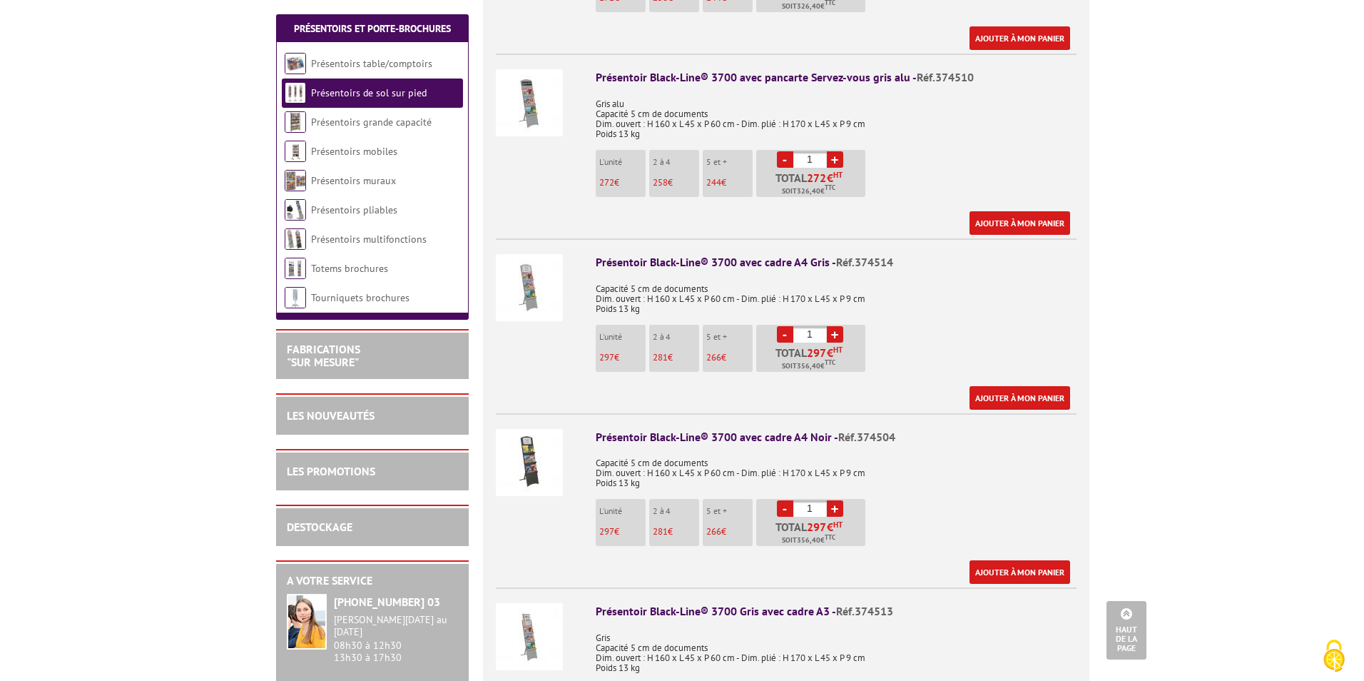
scroll to position [714, 0]
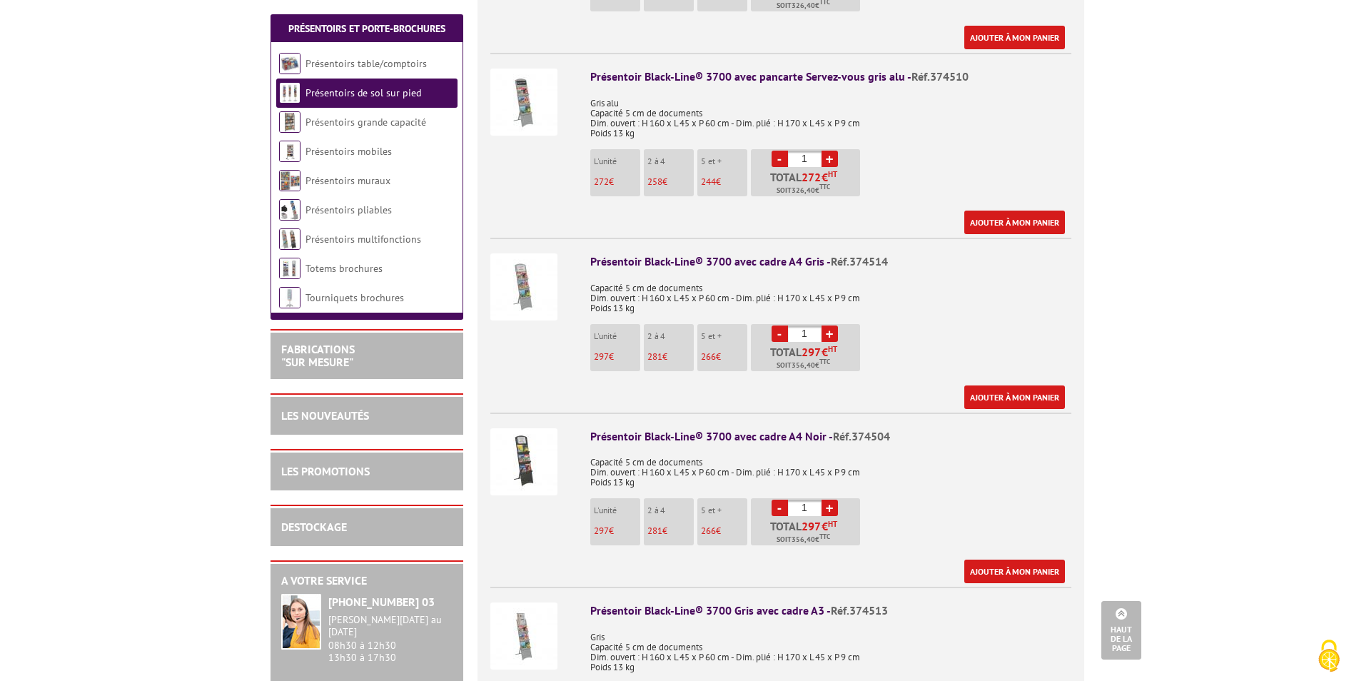
click at [831, 500] on link "+" at bounding box center [829, 508] width 16 height 16
type input "2"
click at [1015, 559] on link "Ajouter à mon panier" at bounding box center [1014, 571] width 101 height 24
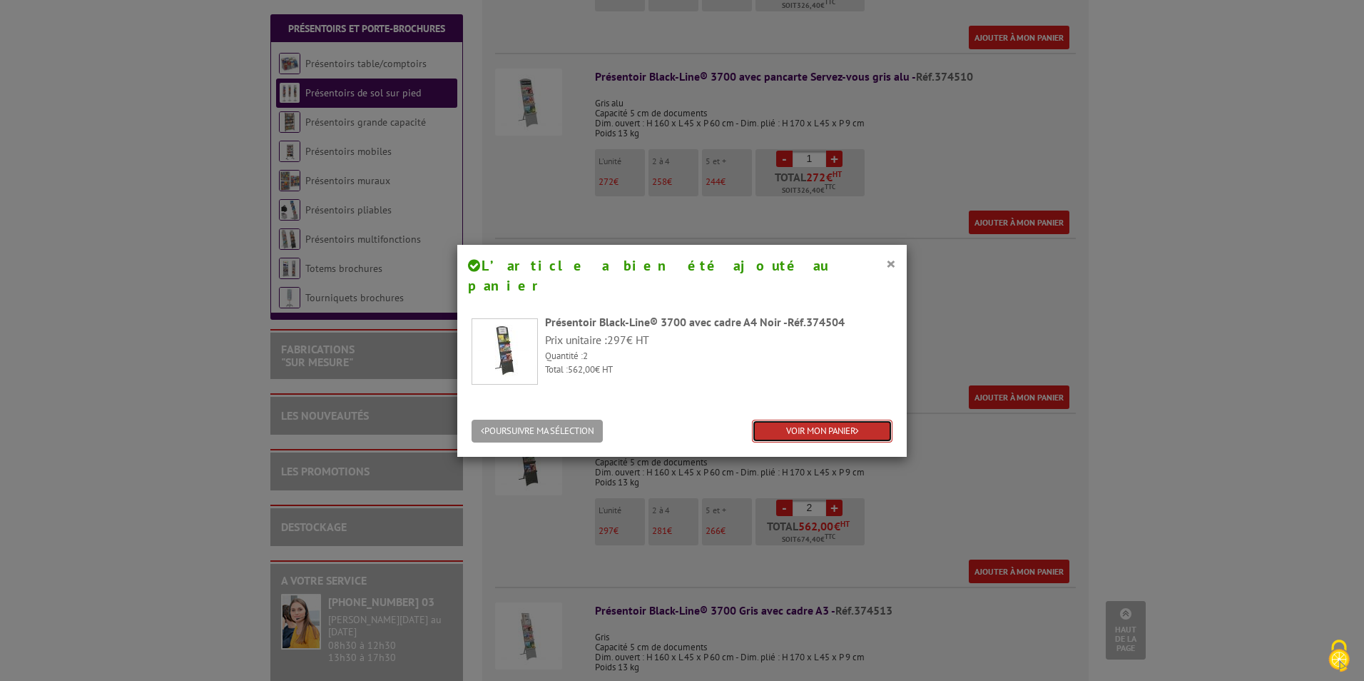
click at [791, 420] on link "VOIR MON PANIER" at bounding box center [822, 432] width 141 height 24
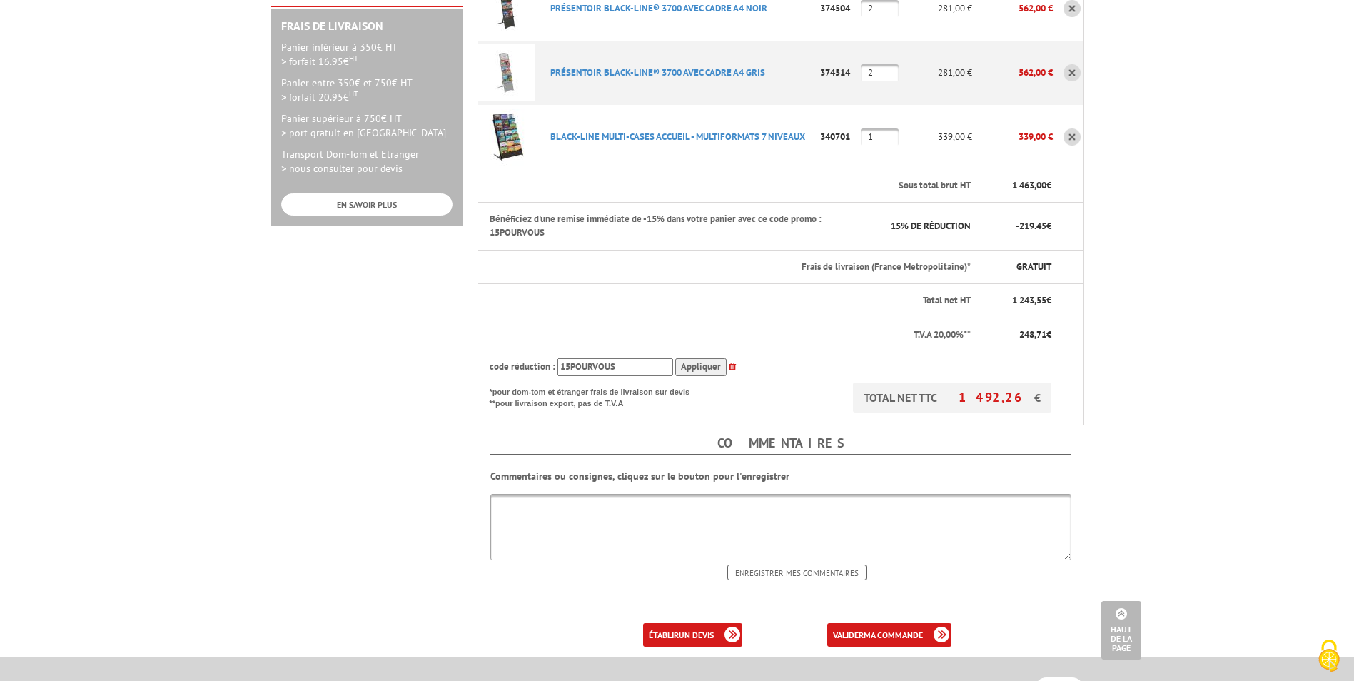
scroll to position [428, 0]
click at [730, 622] on div "établir un devis" at bounding box center [692, 634] width 99 height 24
click at [664, 622] on link "établir un devis" at bounding box center [692, 634] width 99 height 24
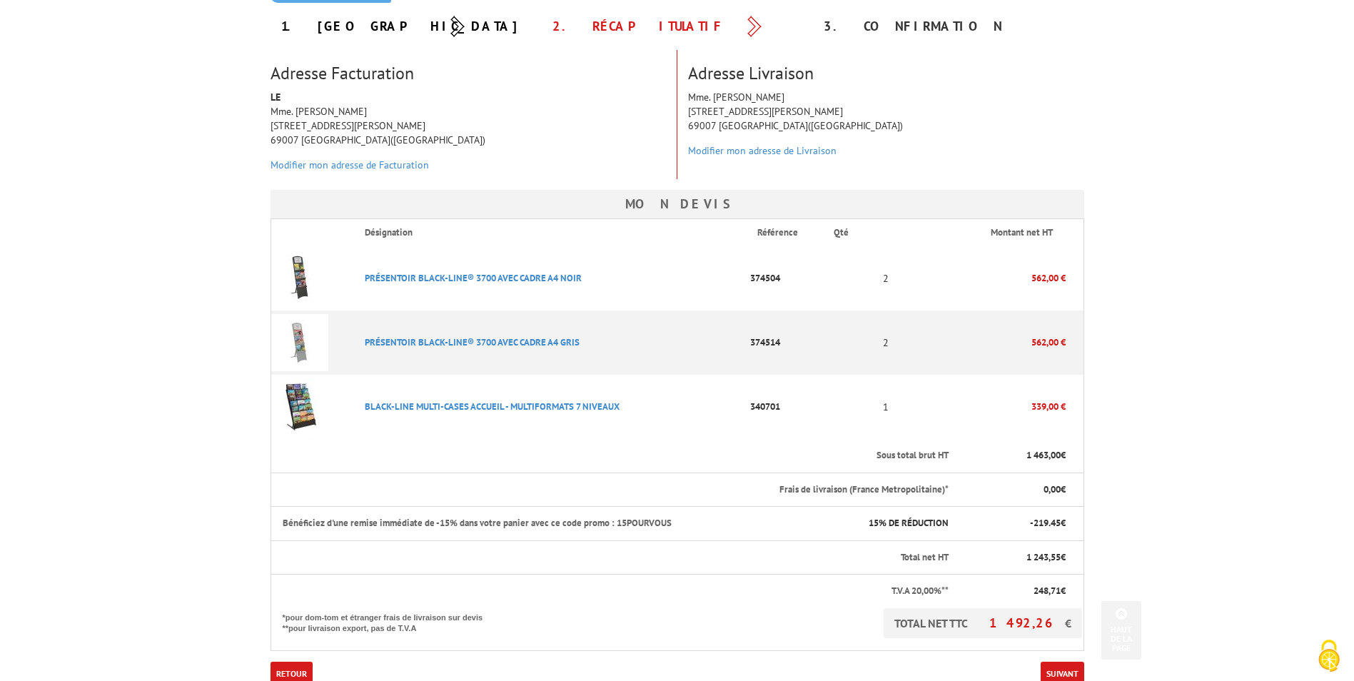
scroll to position [137, 0]
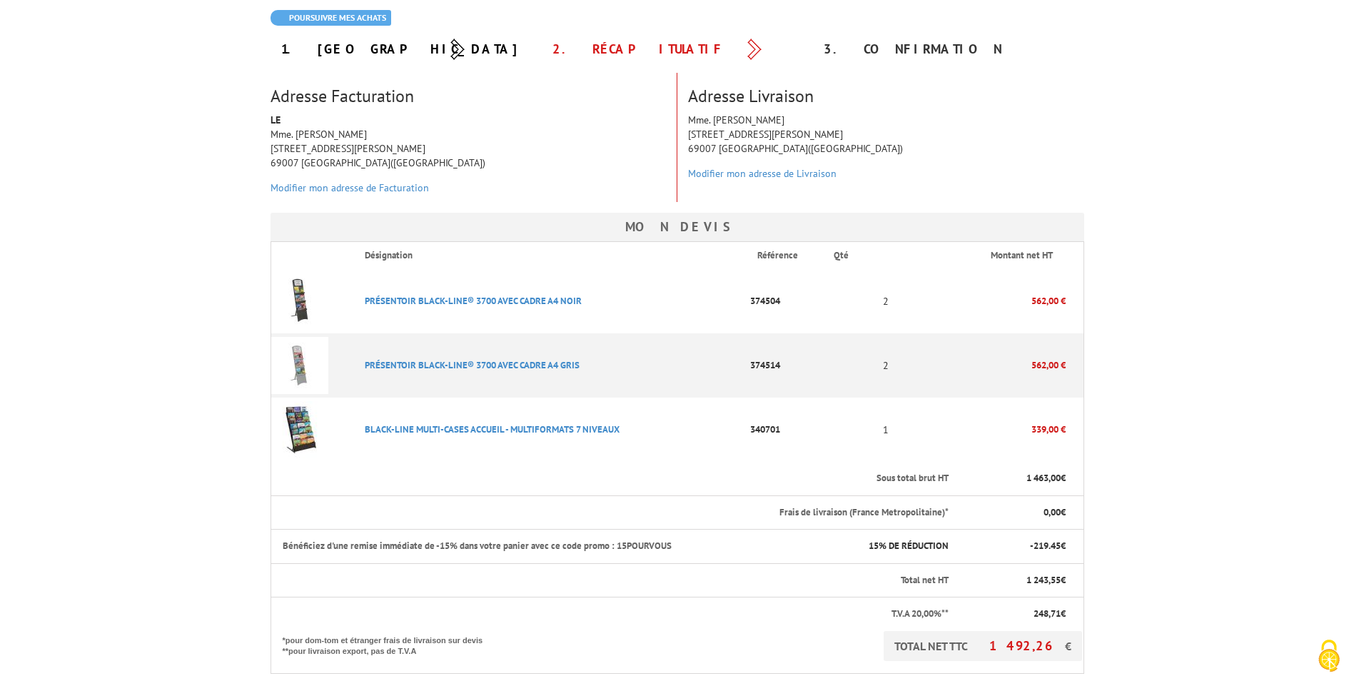
click at [1158, 303] on body "Nos équipes sont à votre service du [DATE] au [DATE] de 8h30 à 12h30 et de 13h3…" at bounding box center [677, 455] width 1354 height 1185
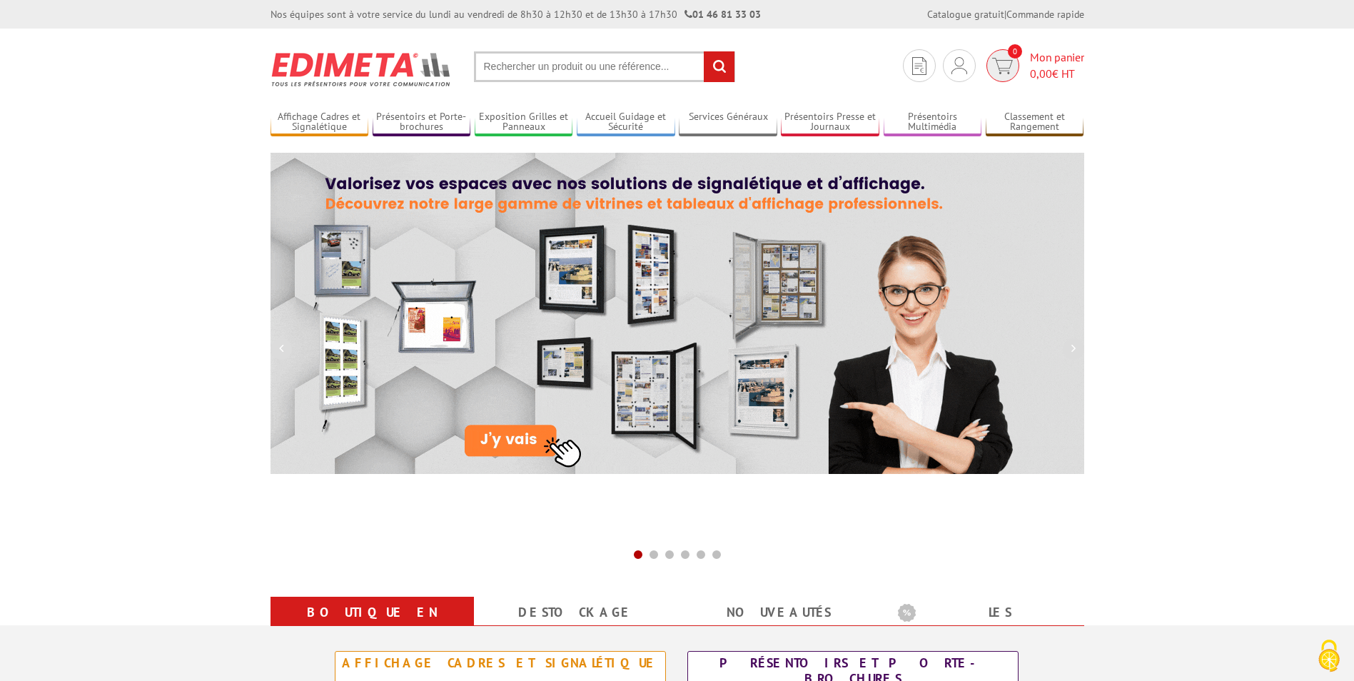
click at [1056, 57] on span "Mon panier 0,00 € HT" at bounding box center [1057, 65] width 54 height 33
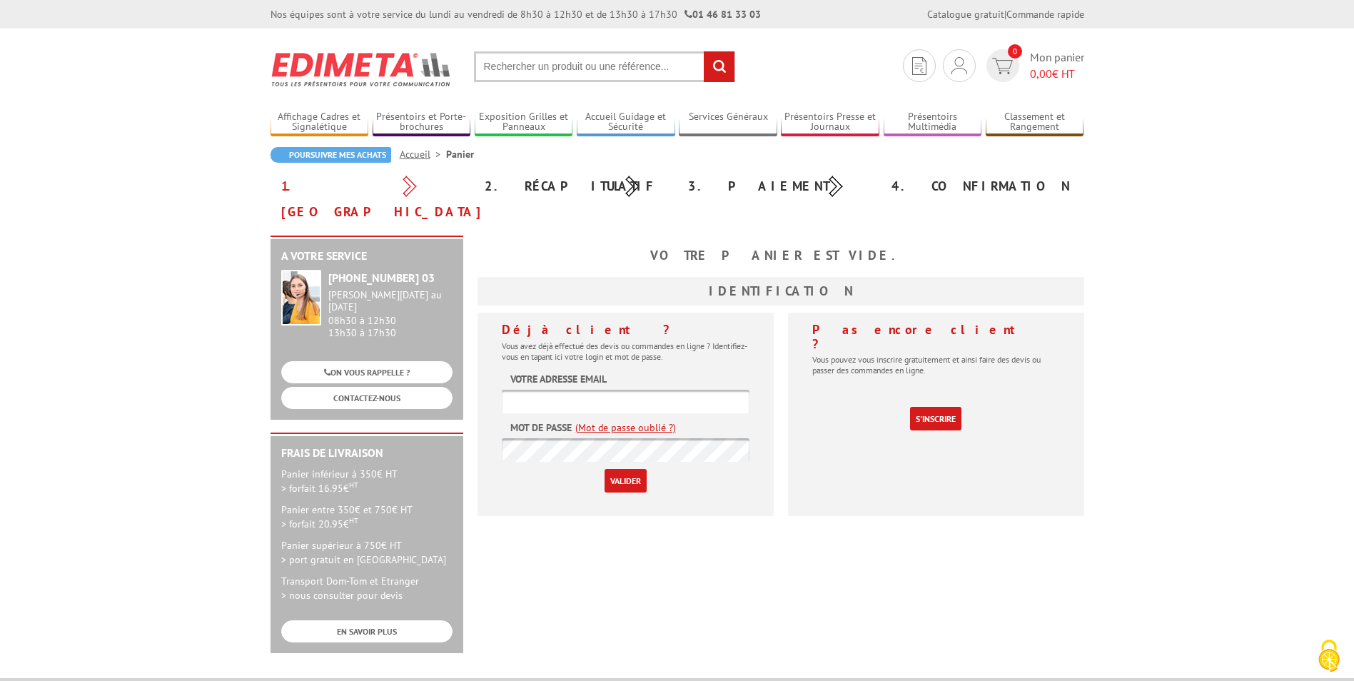
type input "[EMAIL_ADDRESS][DOMAIN_NAME]"
click at [624, 469] on input "Valider" at bounding box center [625, 481] width 42 height 24
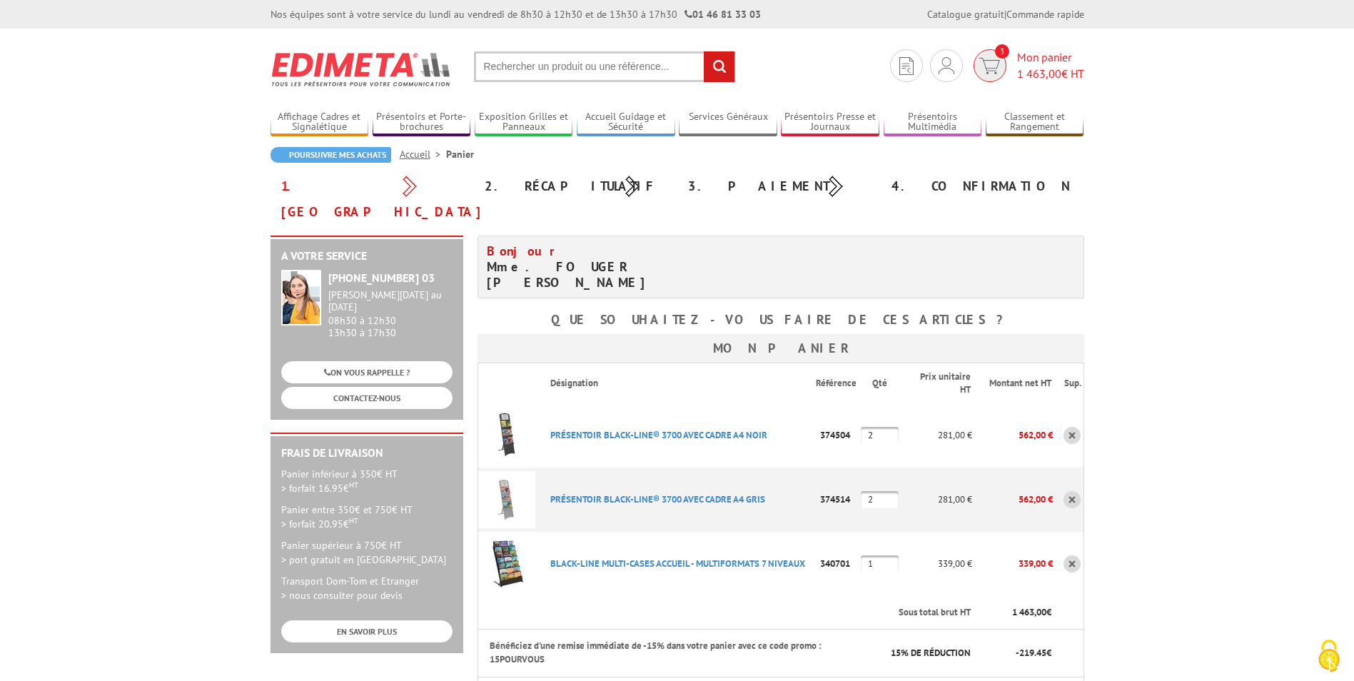
click at [1066, 69] on span "1 463,00 € HT" at bounding box center [1050, 74] width 67 height 16
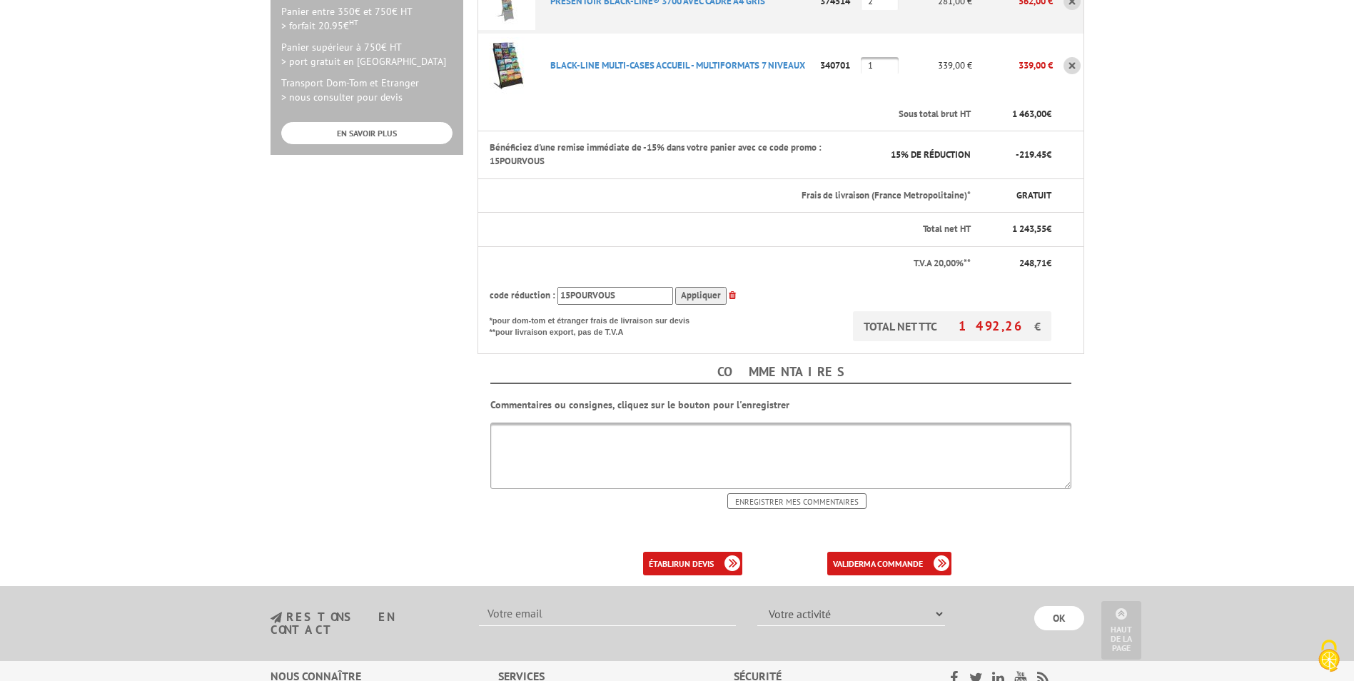
scroll to position [500, 0]
click at [881, 557] on b "ma commande" at bounding box center [892, 562] width 59 height 11
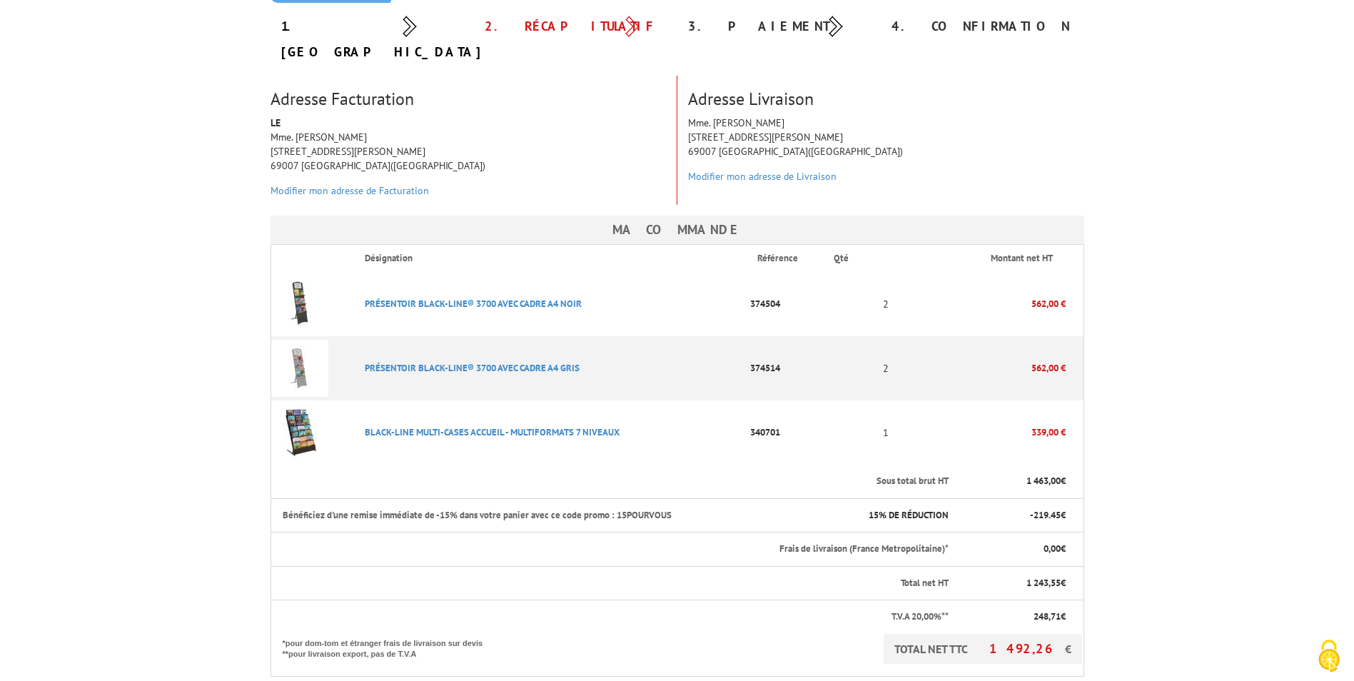
scroll to position [285, 0]
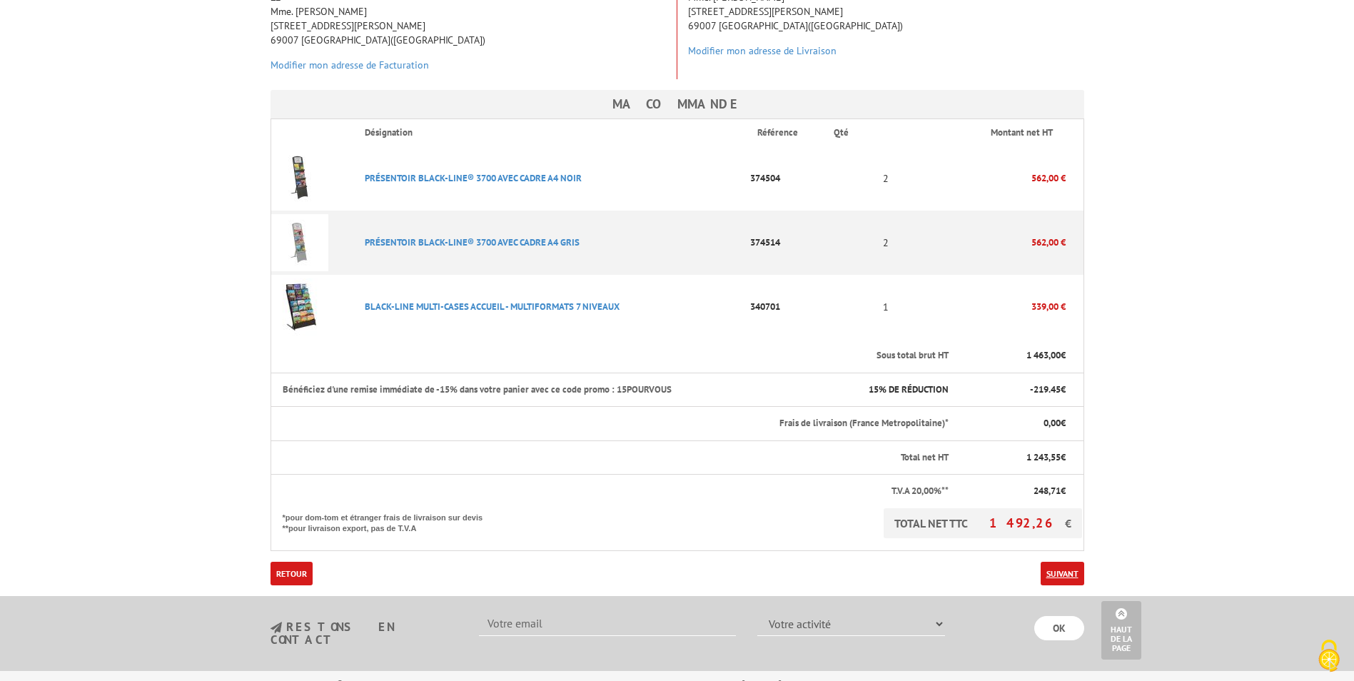
click at [1060, 562] on link "Suivant" at bounding box center [1062, 574] width 44 height 24
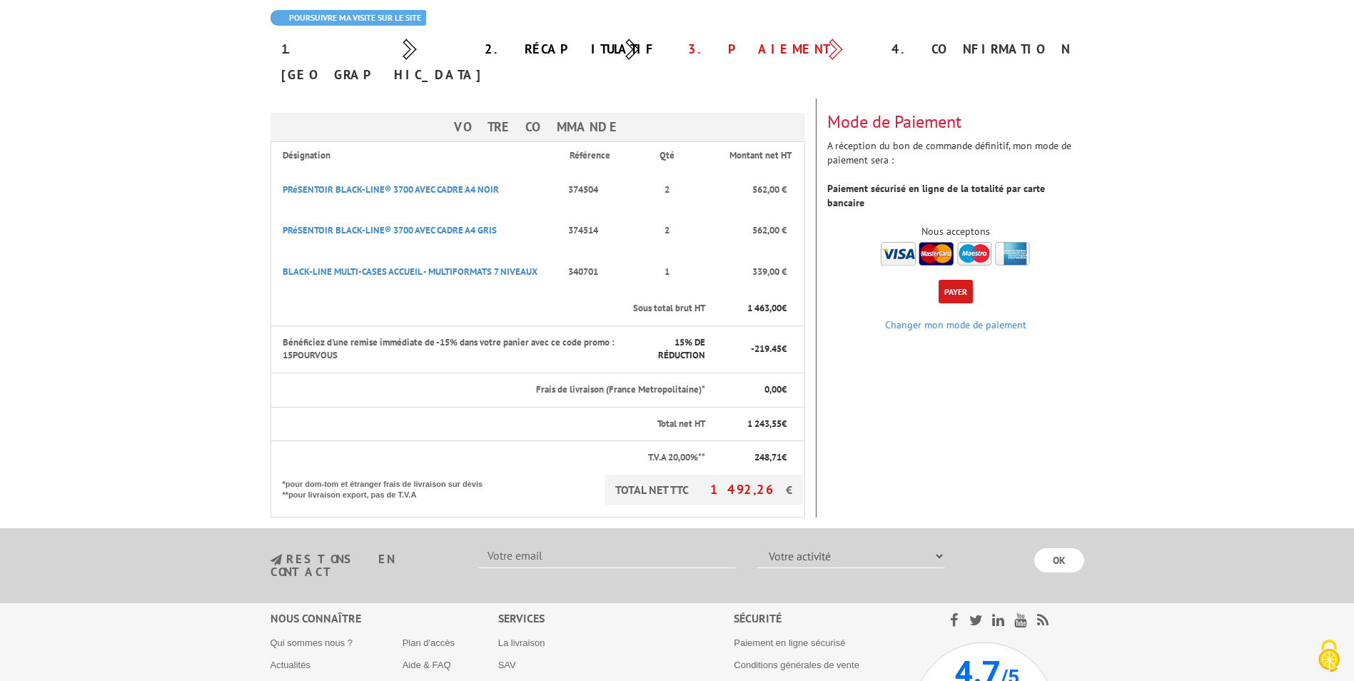
scroll to position [143, 0]
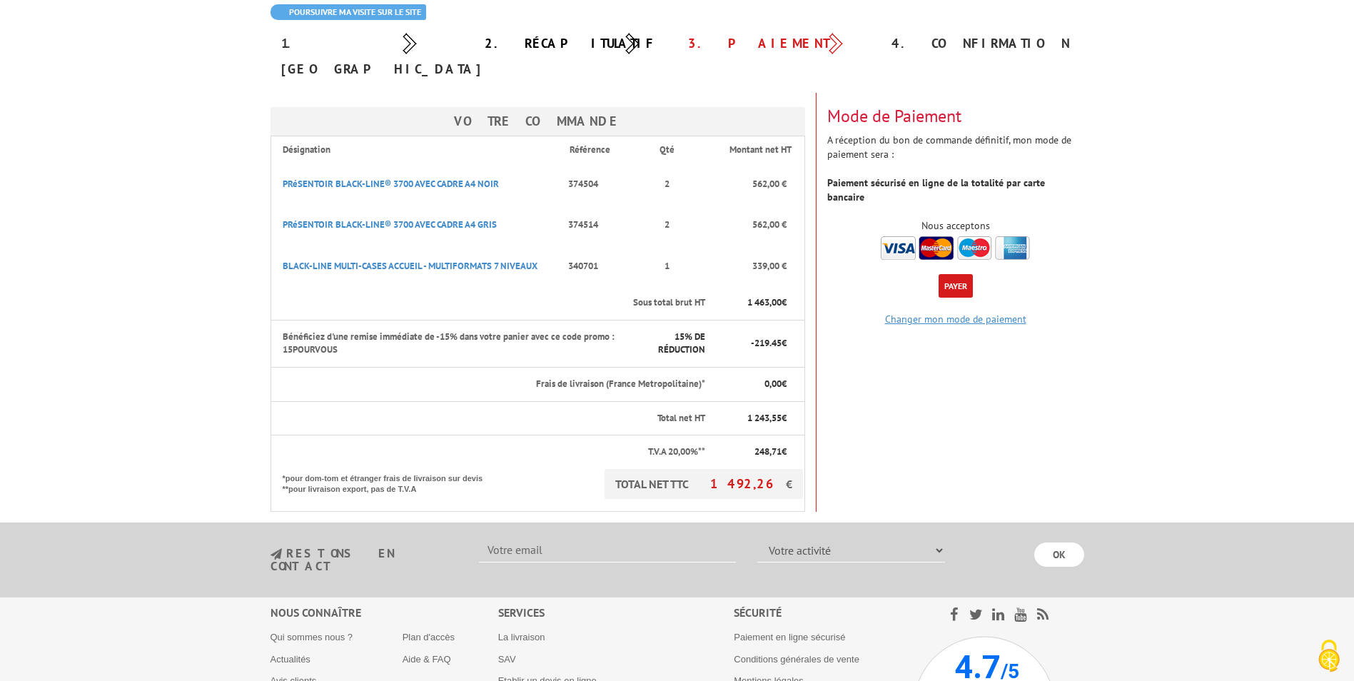
click at [966, 313] on link "Changer mon mode de paiement" at bounding box center [955, 319] width 141 height 13
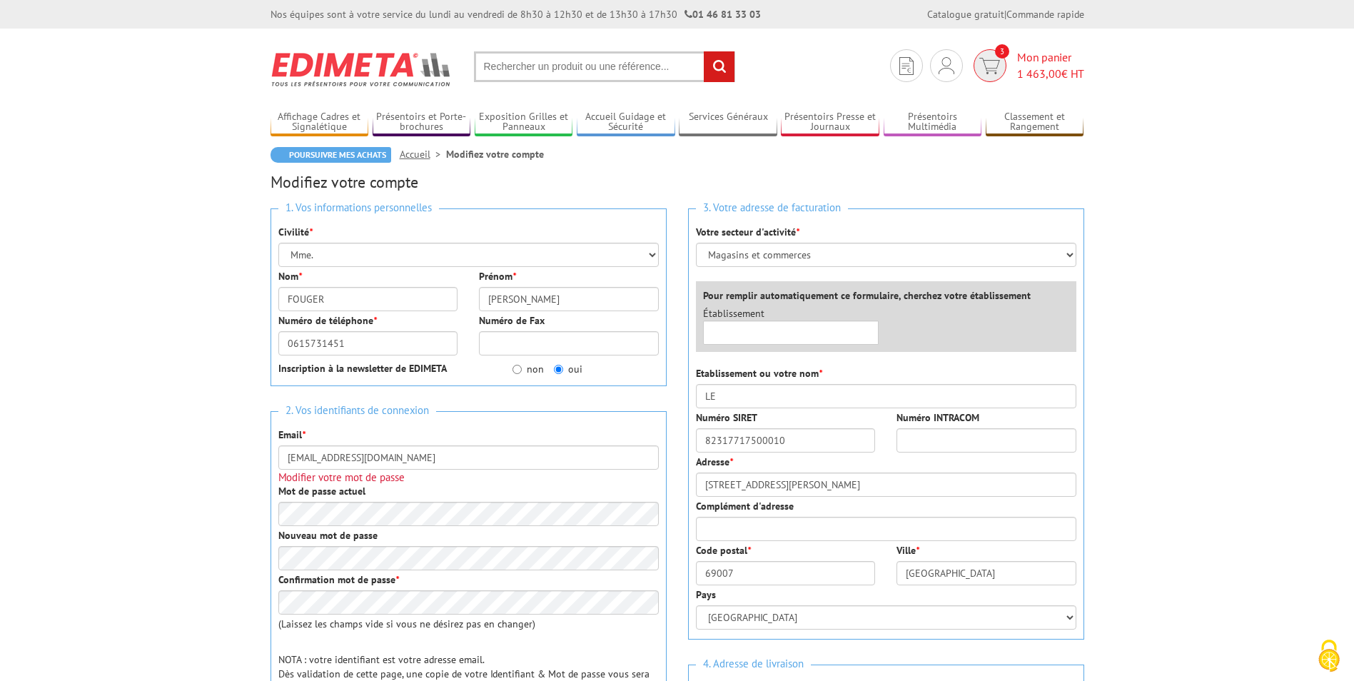
click at [998, 51] on span "3" at bounding box center [1002, 51] width 14 height 14
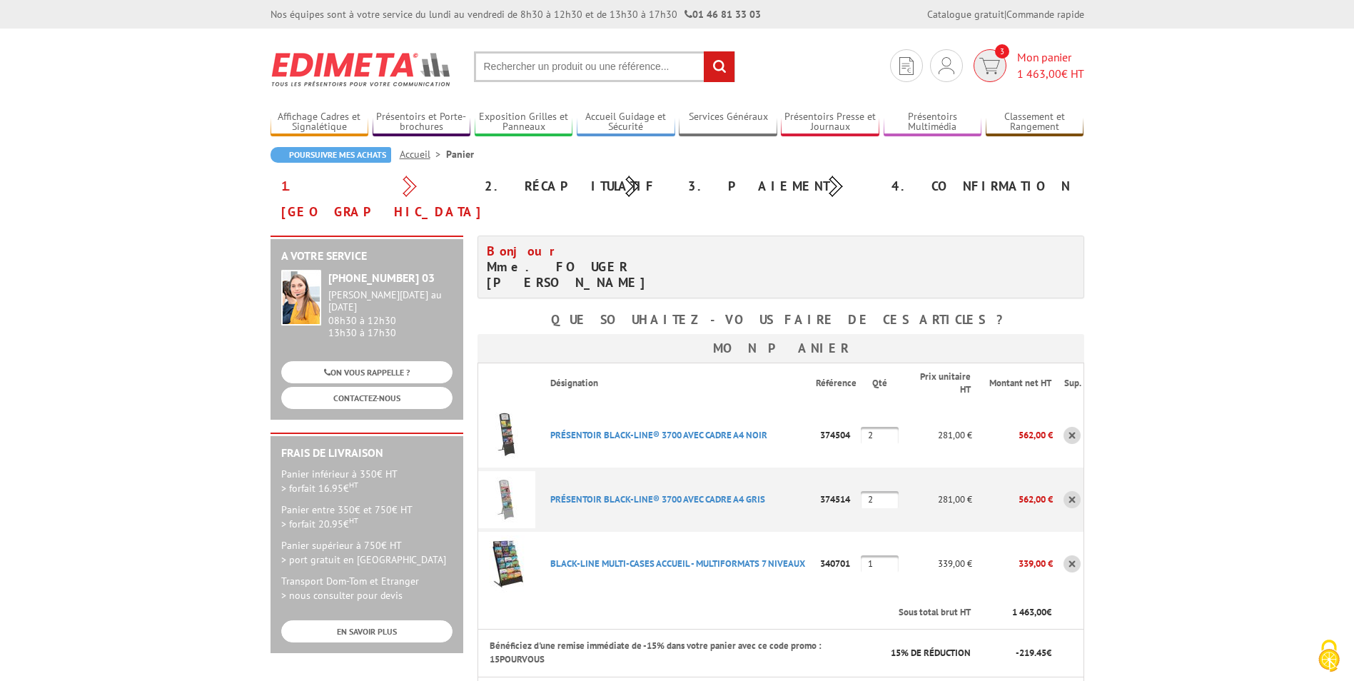
click at [1045, 61] on span "Mon panier 1 463,00 € HT" at bounding box center [1050, 65] width 67 height 33
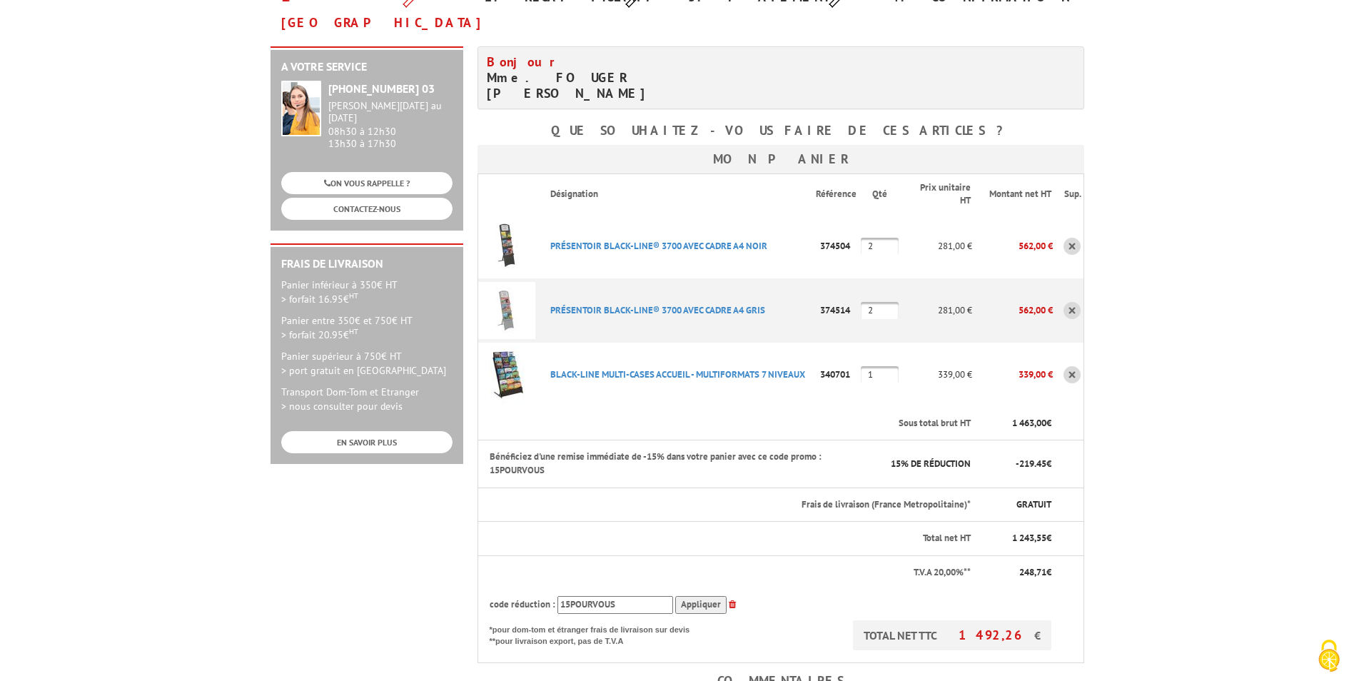
scroll to position [214, 0]
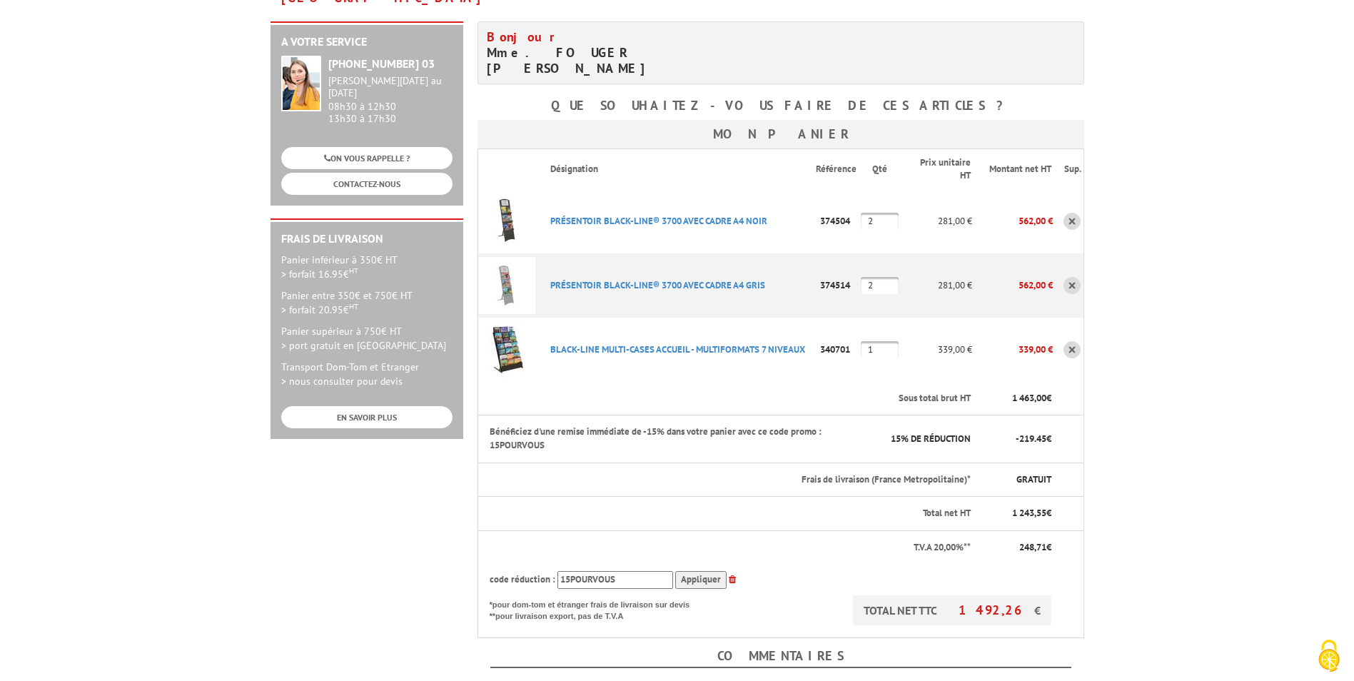
click at [1242, 390] on body "Nos équipes sont à votre service du [DATE] au [DATE] de 8h30 à 12h30 et de 13h3…" at bounding box center [677, 492] width 1354 height 1413
